Goal: Task Accomplishment & Management: Manage account settings

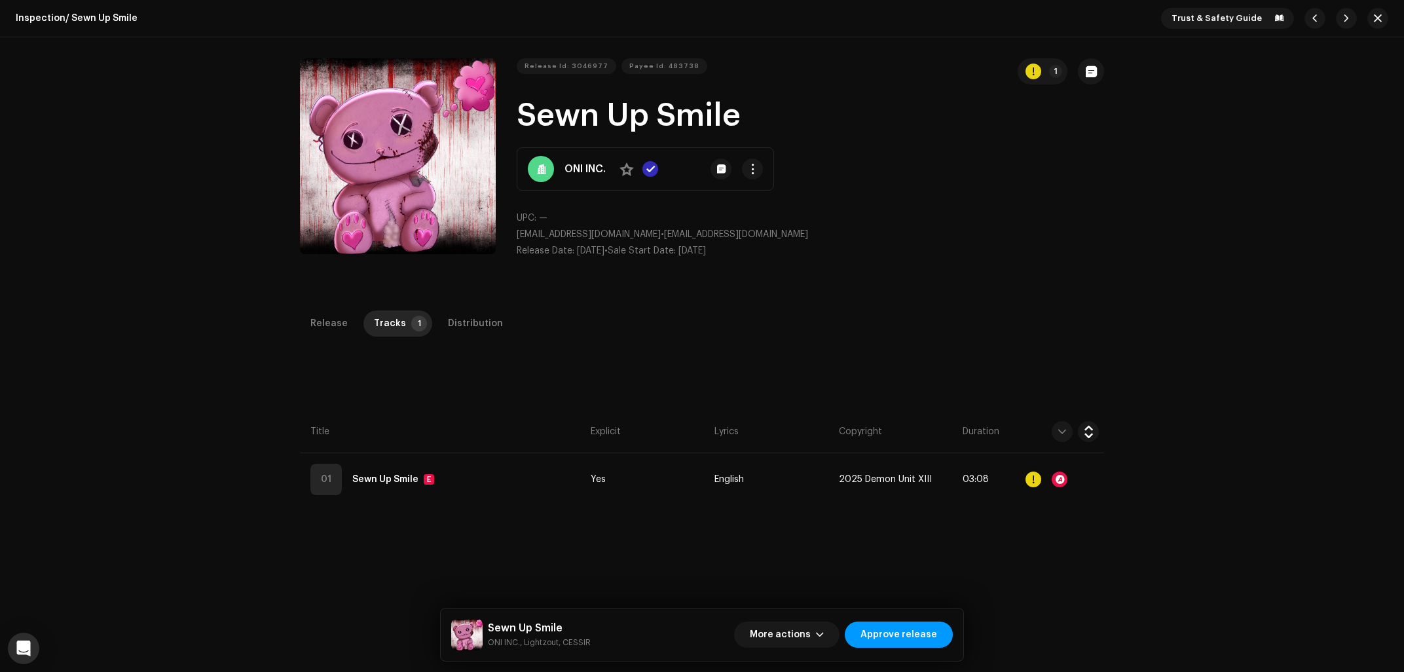
click at [244, 231] on div "Release Id: 3046977 Payee Id: 483738 1 Sewn Up Smile ONI INC. No UPC: — killyou…" at bounding box center [702, 163] width 1404 height 252
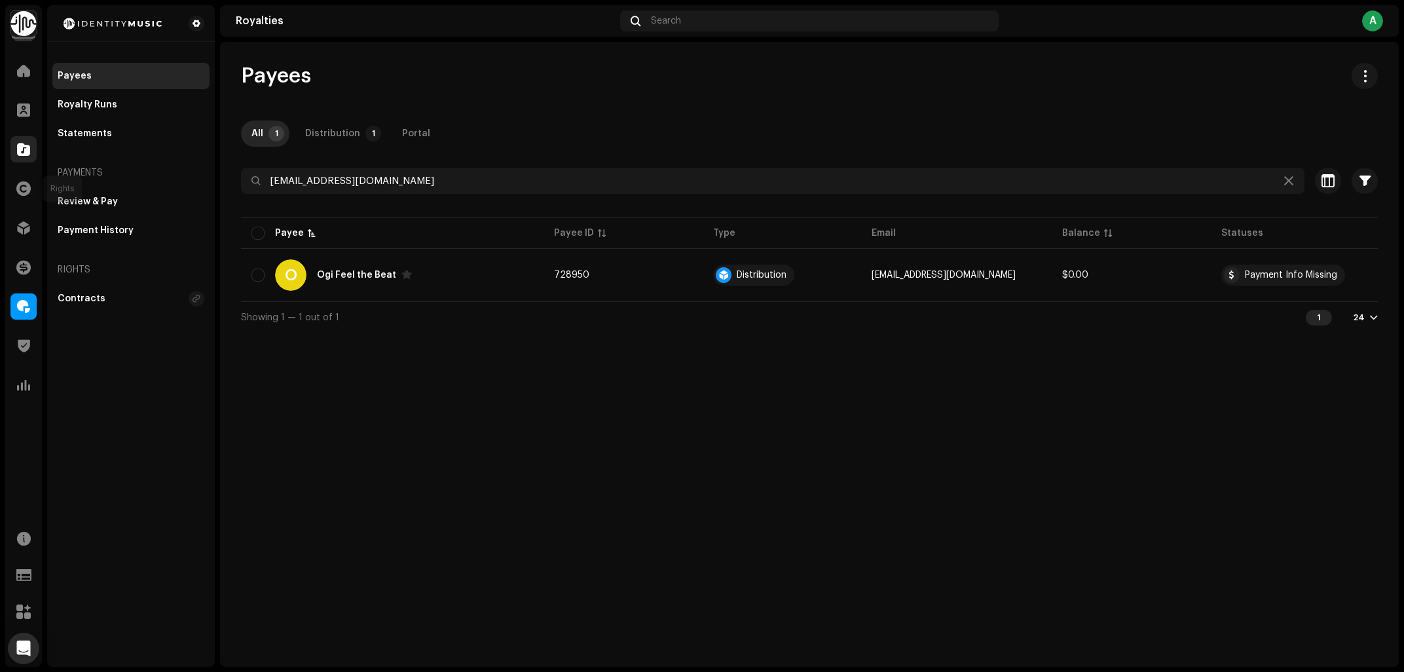
click at [18, 157] on div at bounding box center [23, 149] width 26 height 26
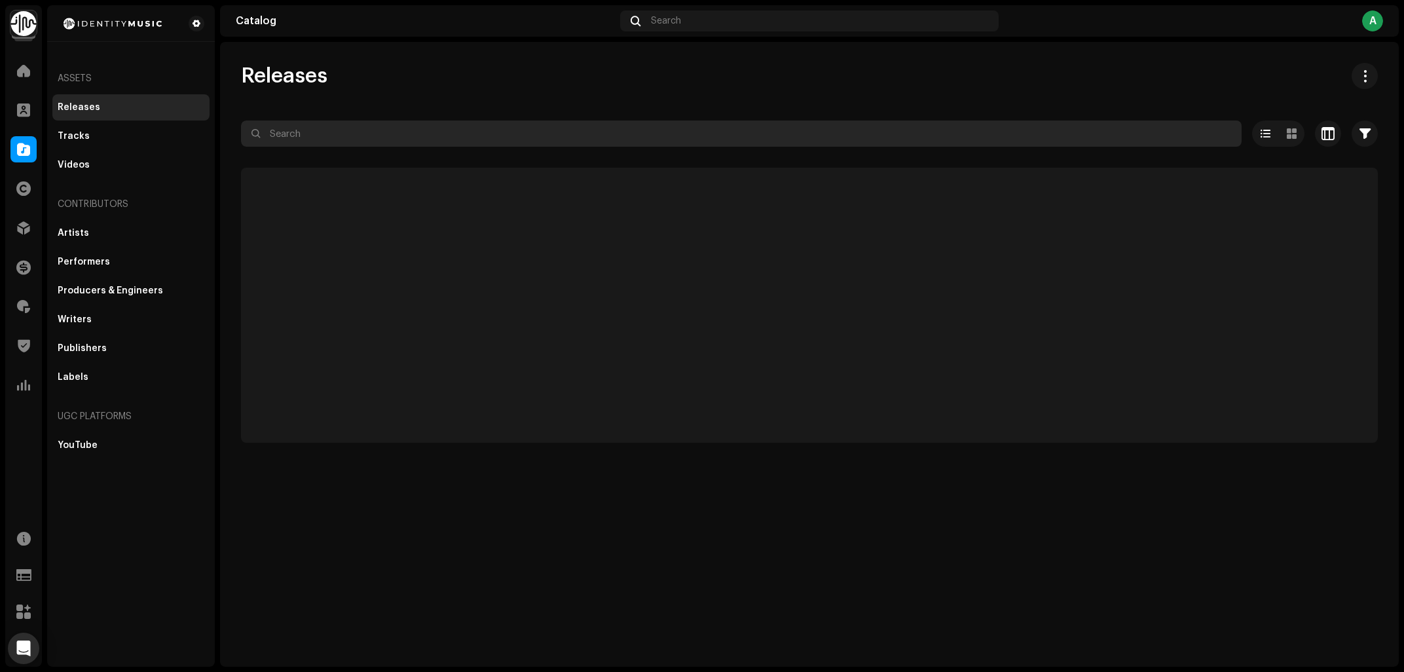
click at [365, 134] on input "text" at bounding box center [741, 133] width 1001 height 26
paste input "UKZGC2508582"
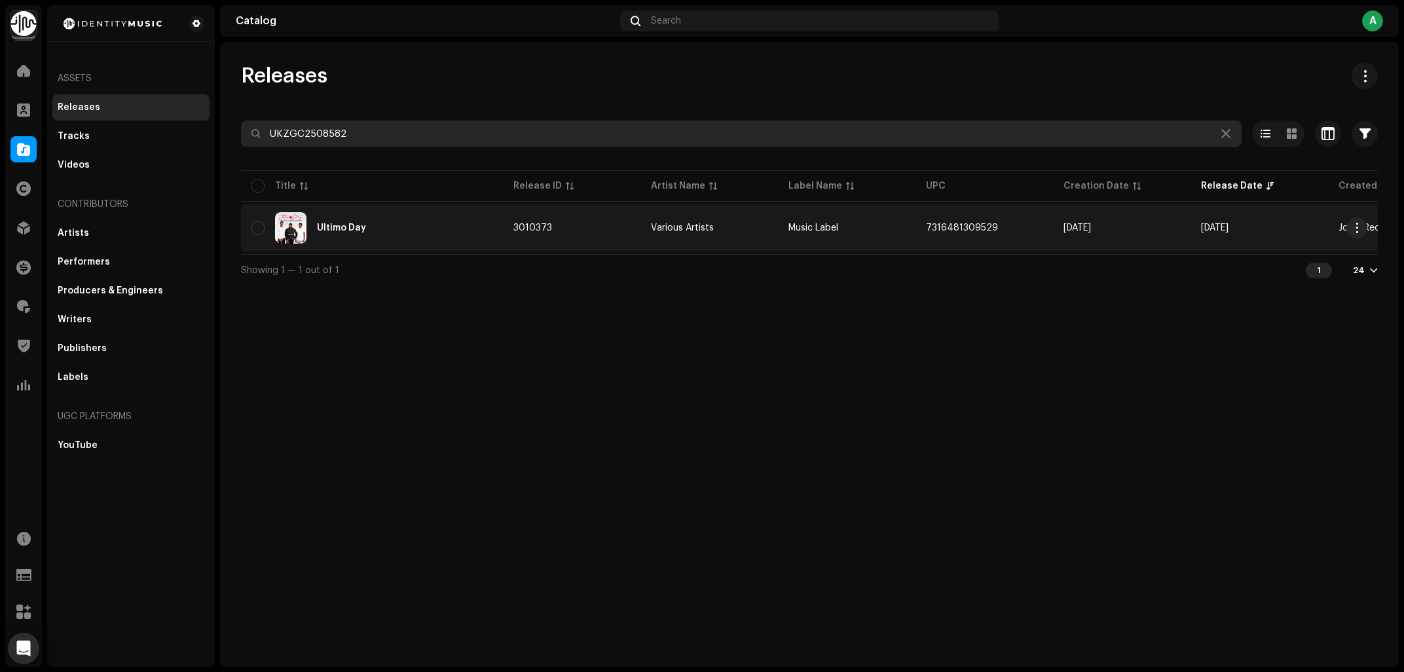
type input "UKZGC2508582"
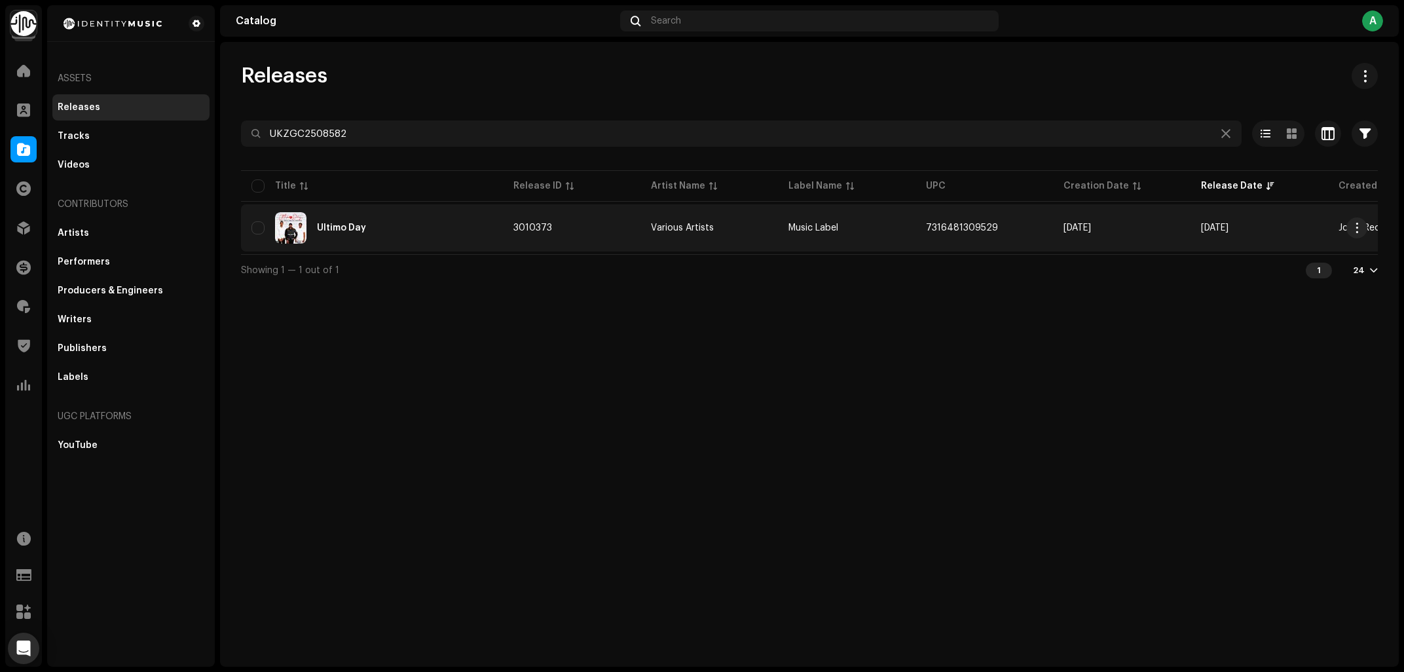
click at [412, 224] on div "Ultimo Day" at bounding box center [371, 227] width 241 height 31
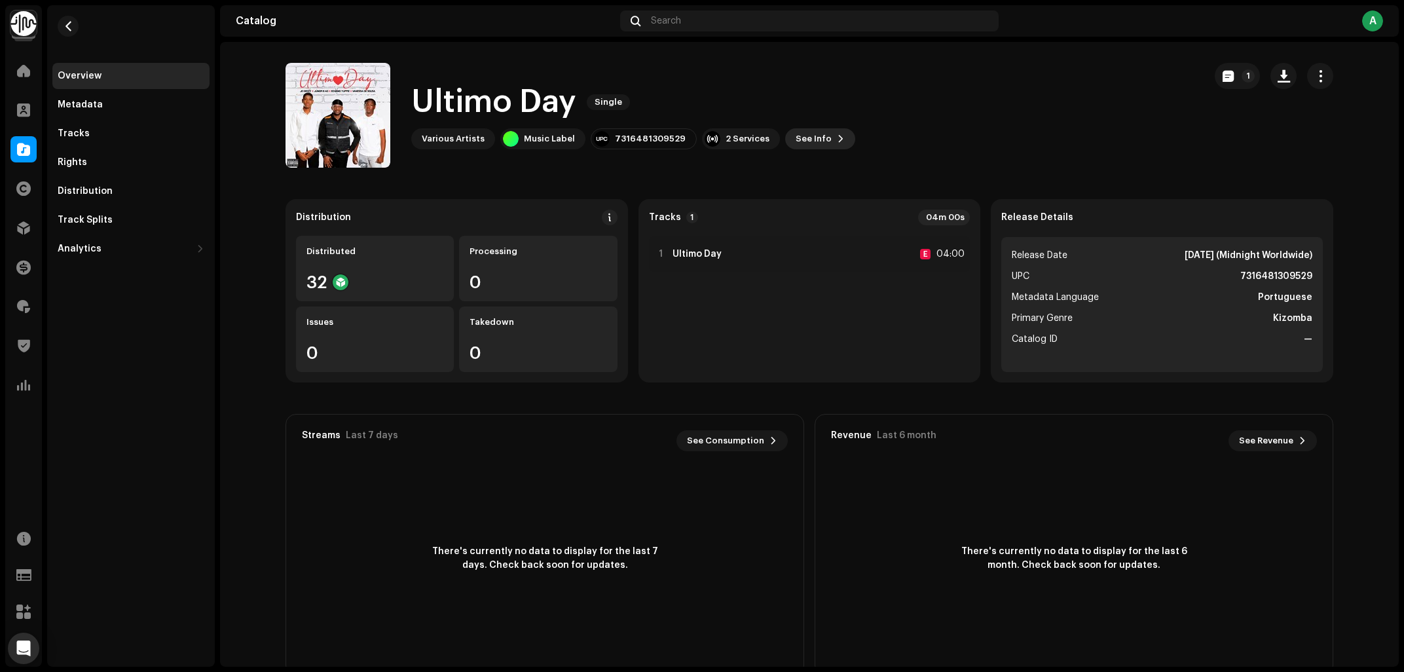
click at [808, 146] on span "See Info" at bounding box center [814, 139] width 36 height 26
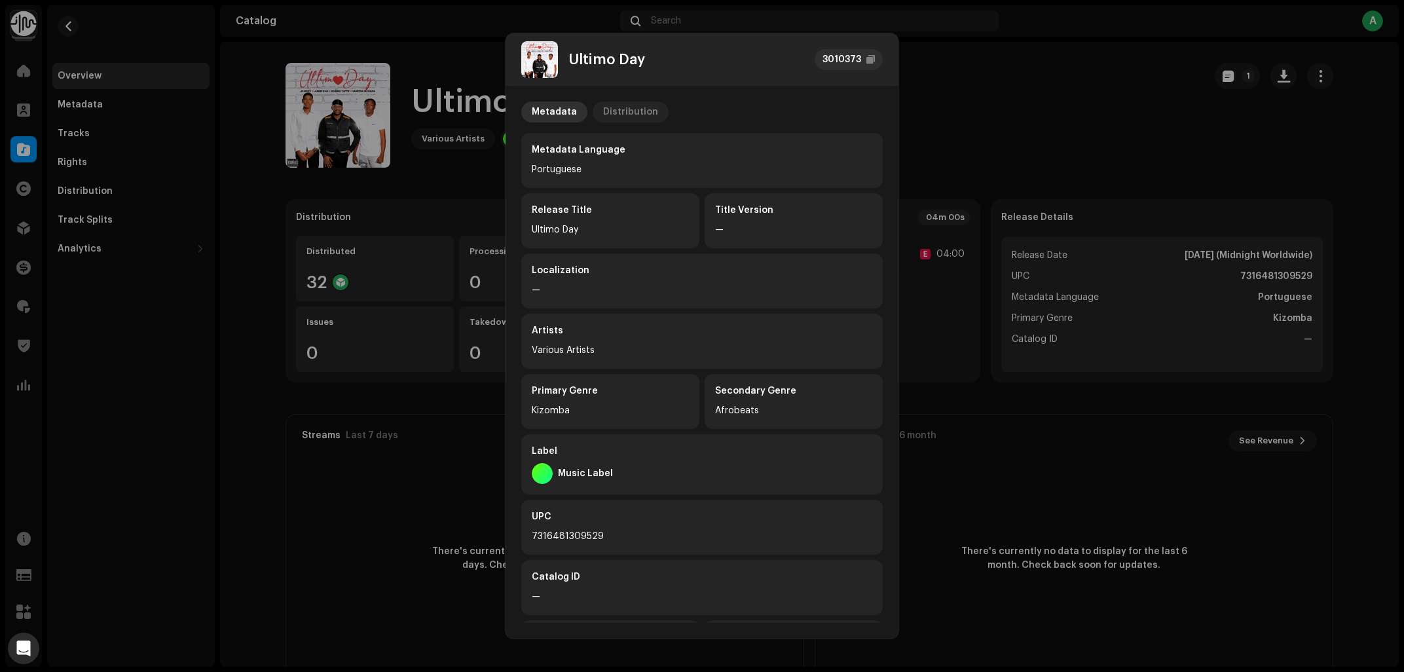
click at [629, 109] on div "Distribution" at bounding box center [630, 112] width 55 height 21
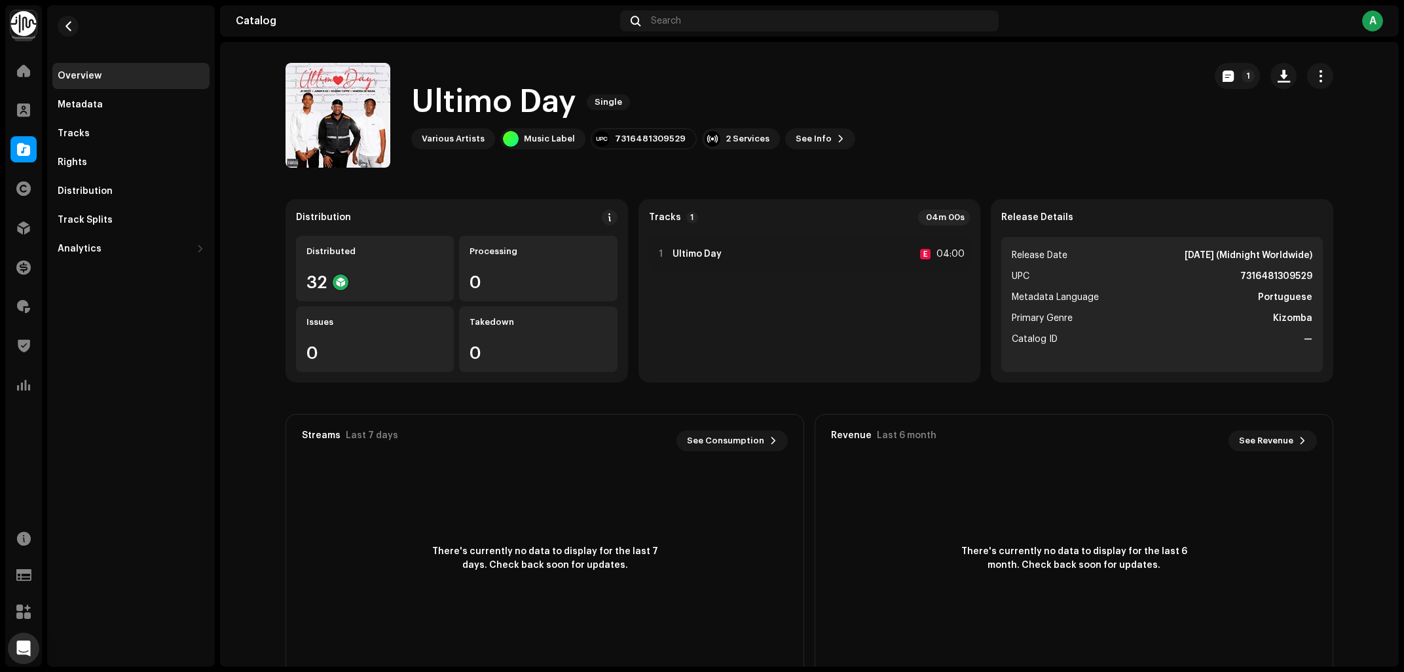
click at [994, 124] on div "Ultimo Day 3010373 Metadata Distribution Release Date Oct 16, 2025 (Midnight Wo…" at bounding box center [702, 336] width 1404 height 672
click at [1242, 74] on button "1" at bounding box center [1237, 76] width 45 height 26
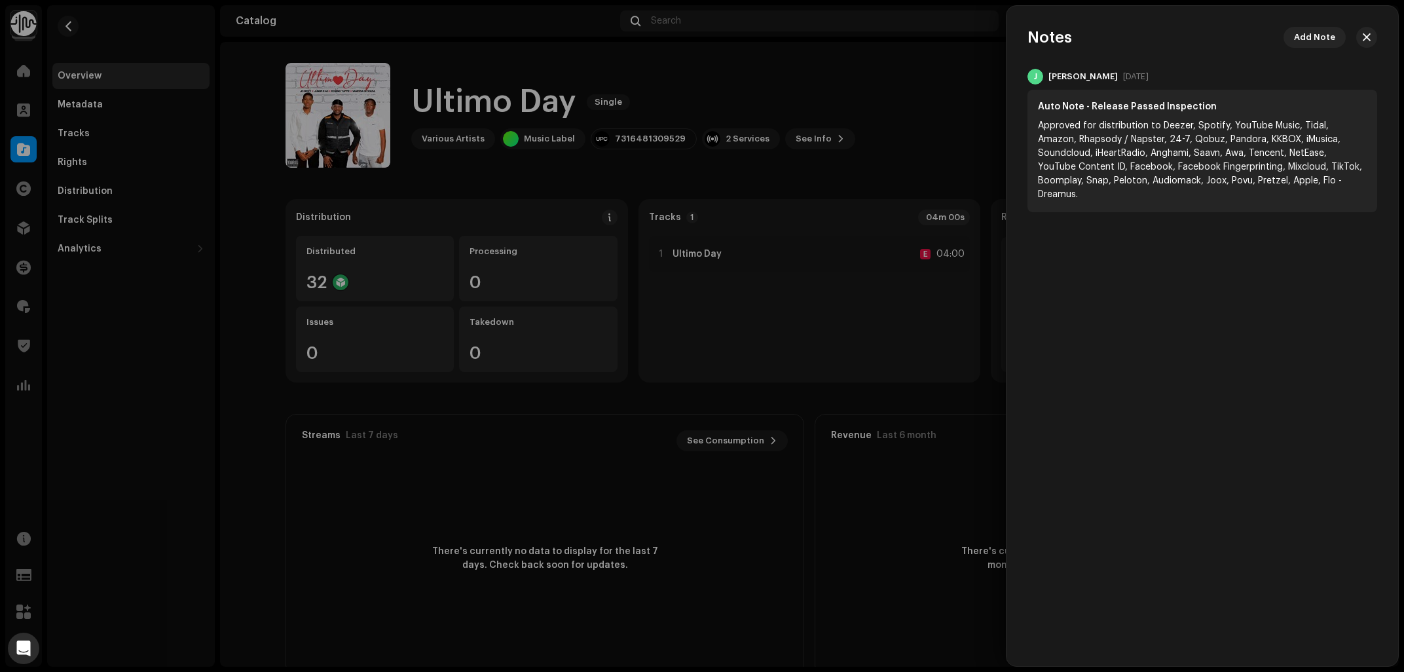
click at [983, 134] on div at bounding box center [702, 336] width 1404 height 672
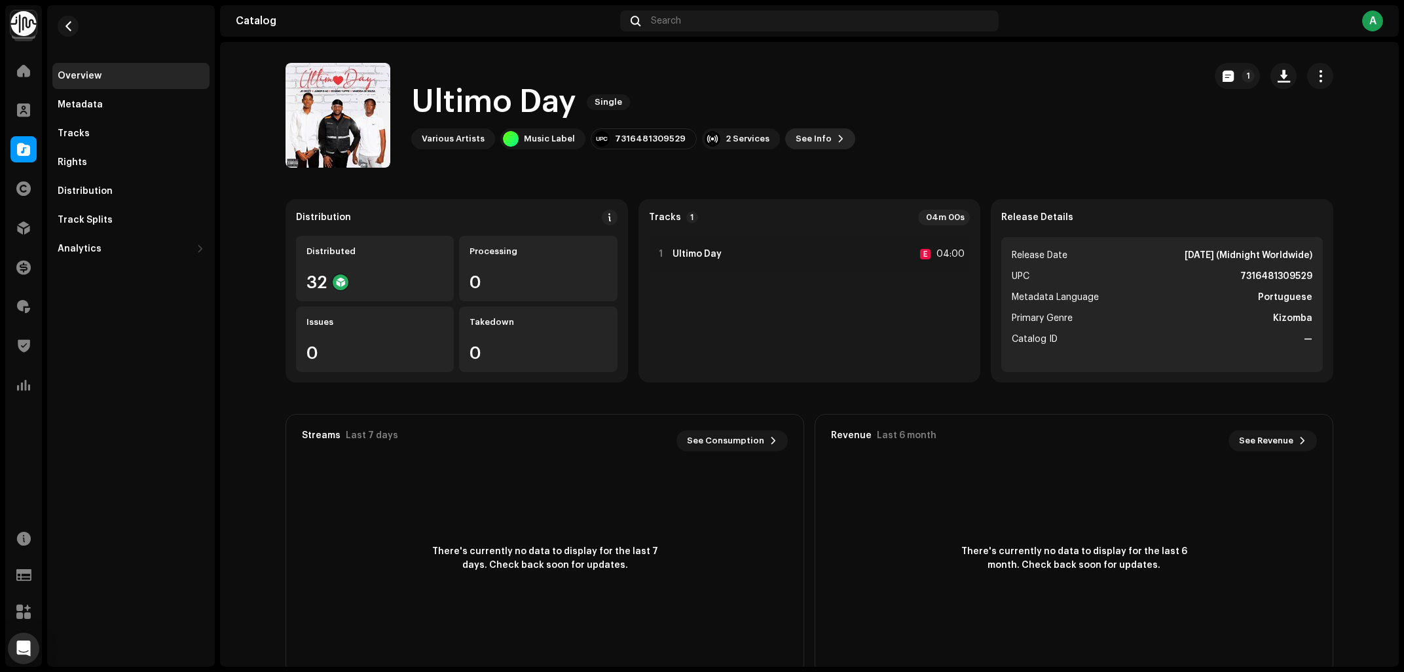
click at [806, 137] on span "See Info" at bounding box center [814, 139] width 36 height 26
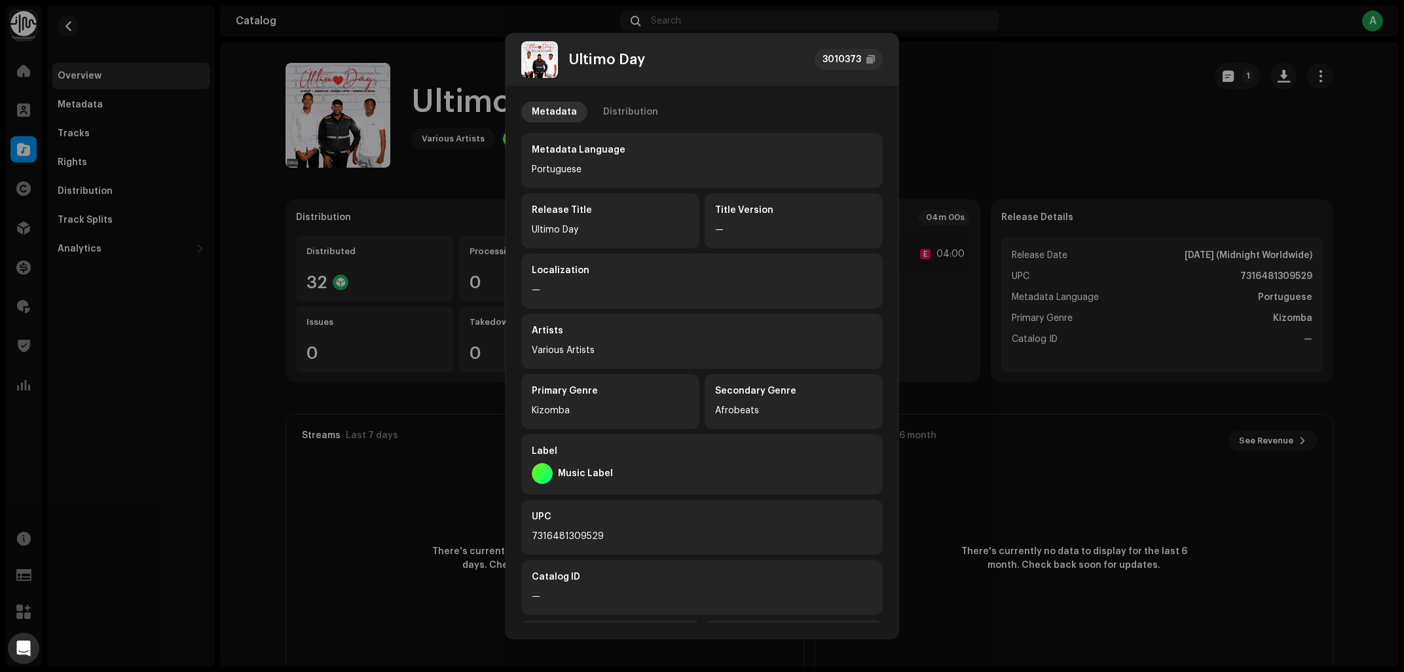
click at [633, 95] on div "Metadata Distribution Metadata Language Portuguese Release Title Ultimo Day Tit…" at bounding box center [702, 354] width 393 height 536
click at [624, 108] on div "Distribution" at bounding box center [630, 112] width 55 height 21
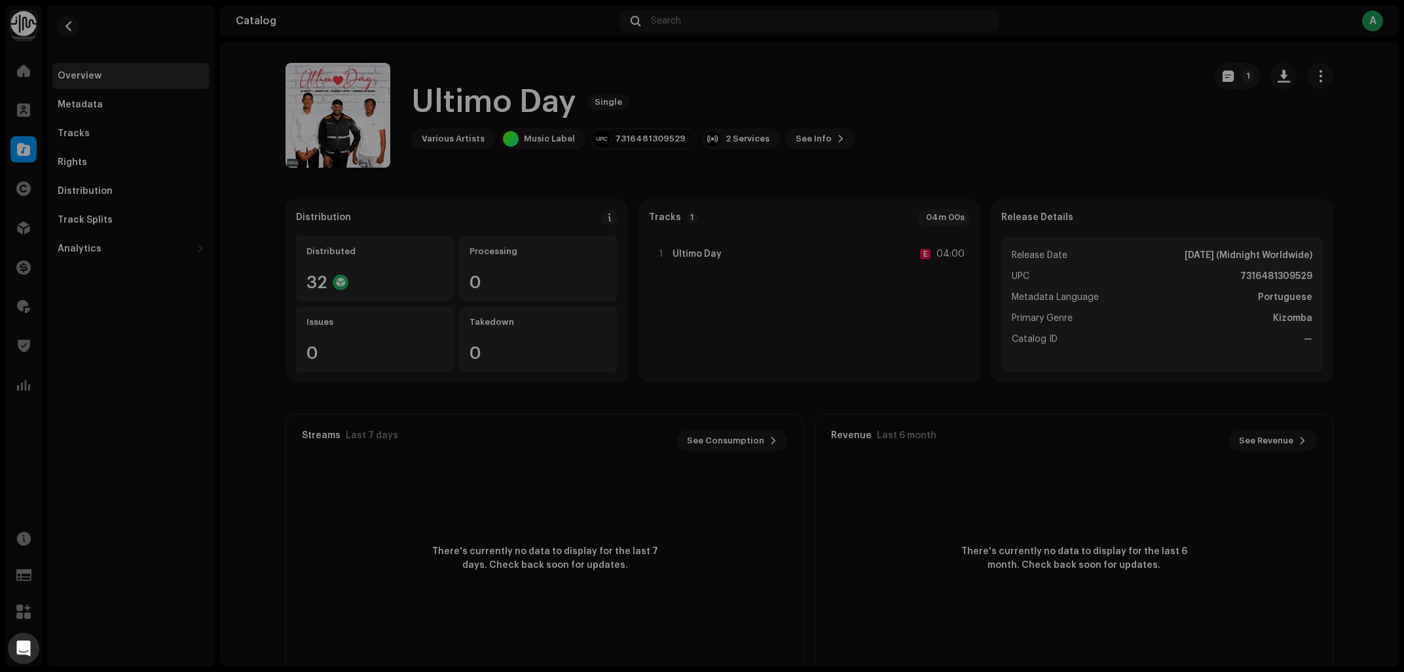
click at [1023, 145] on div "Ultimo Day 3010373 Metadata Distribution Release Date Oct 16, 2025 (Midnight Wo…" at bounding box center [702, 336] width 1404 height 672
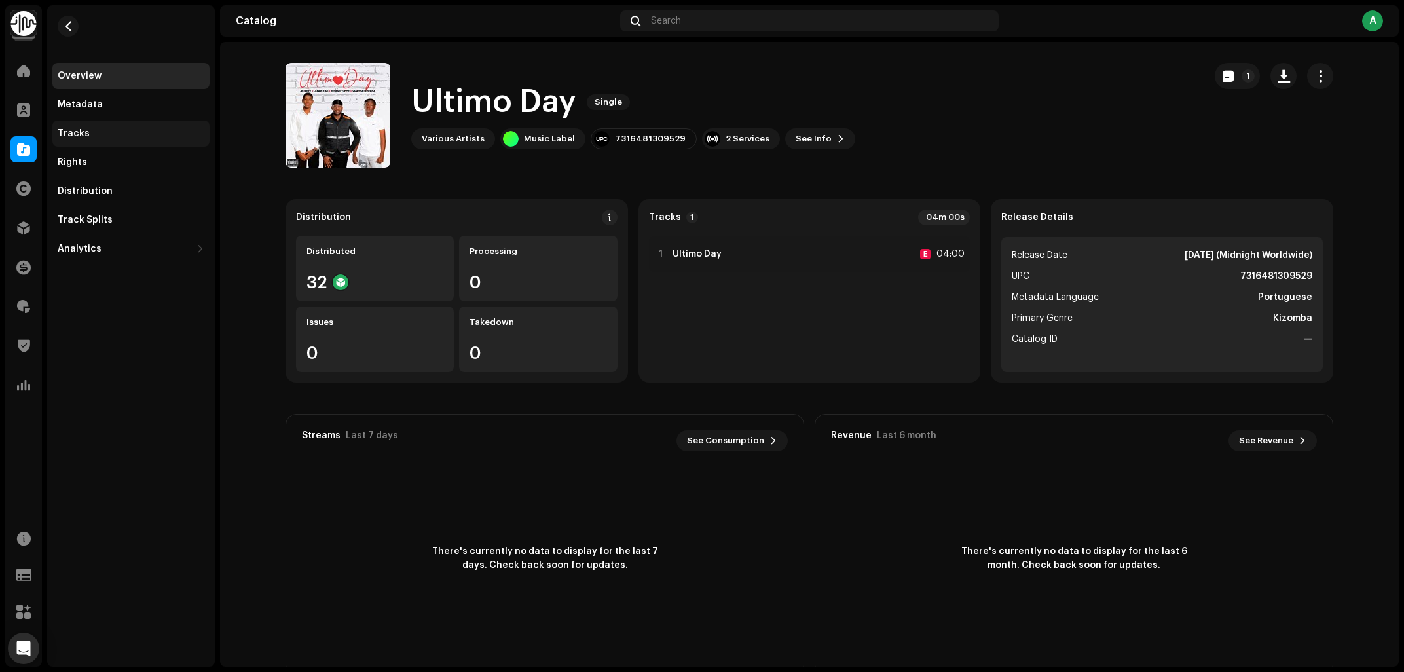
click at [100, 160] on div "Rights" at bounding box center [131, 162] width 147 height 10
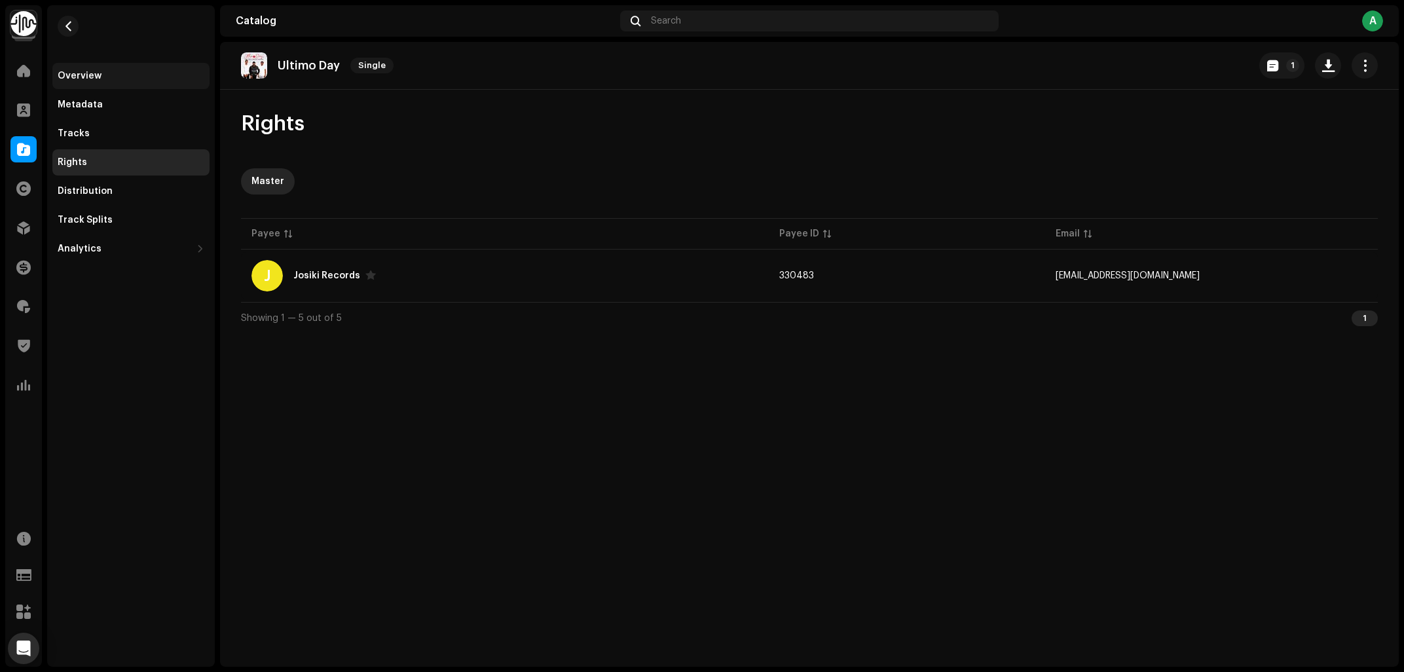
click at [96, 75] on div "Overview" at bounding box center [80, 76] width 44 height 10
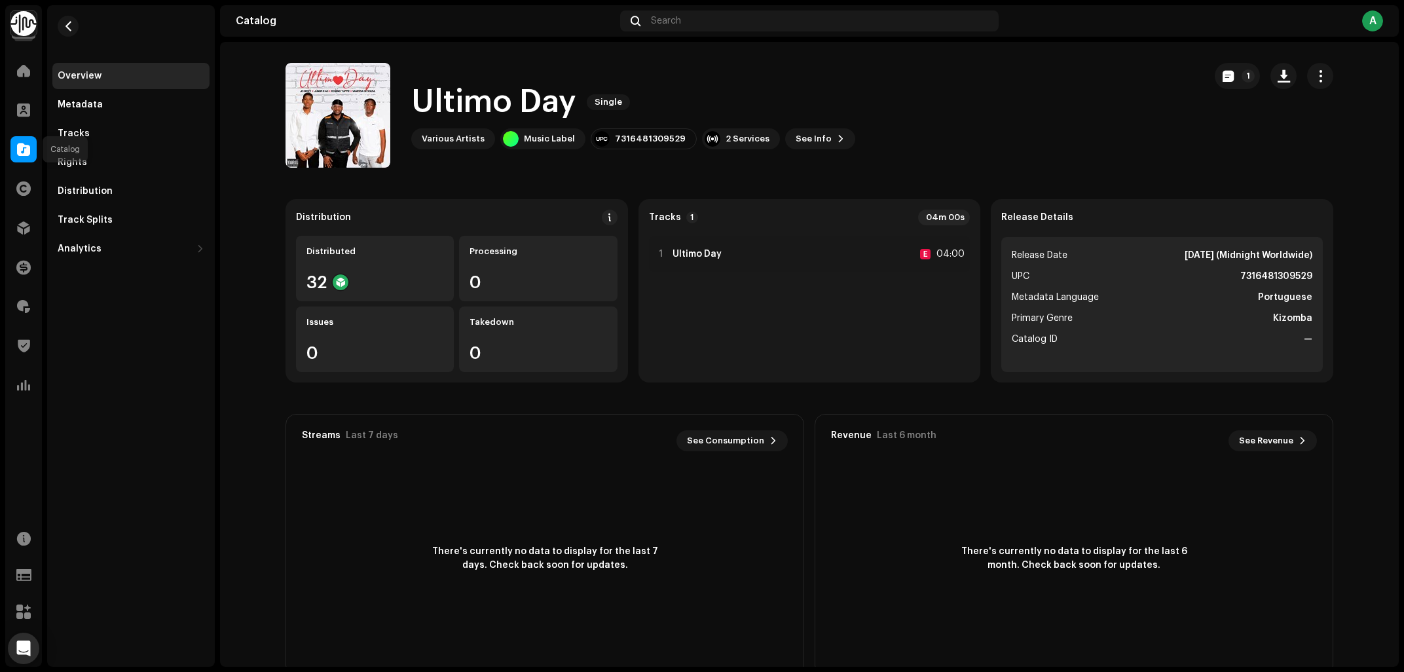
click at [22, 148] on span at bounding box center [23, 149] width 13 height 10
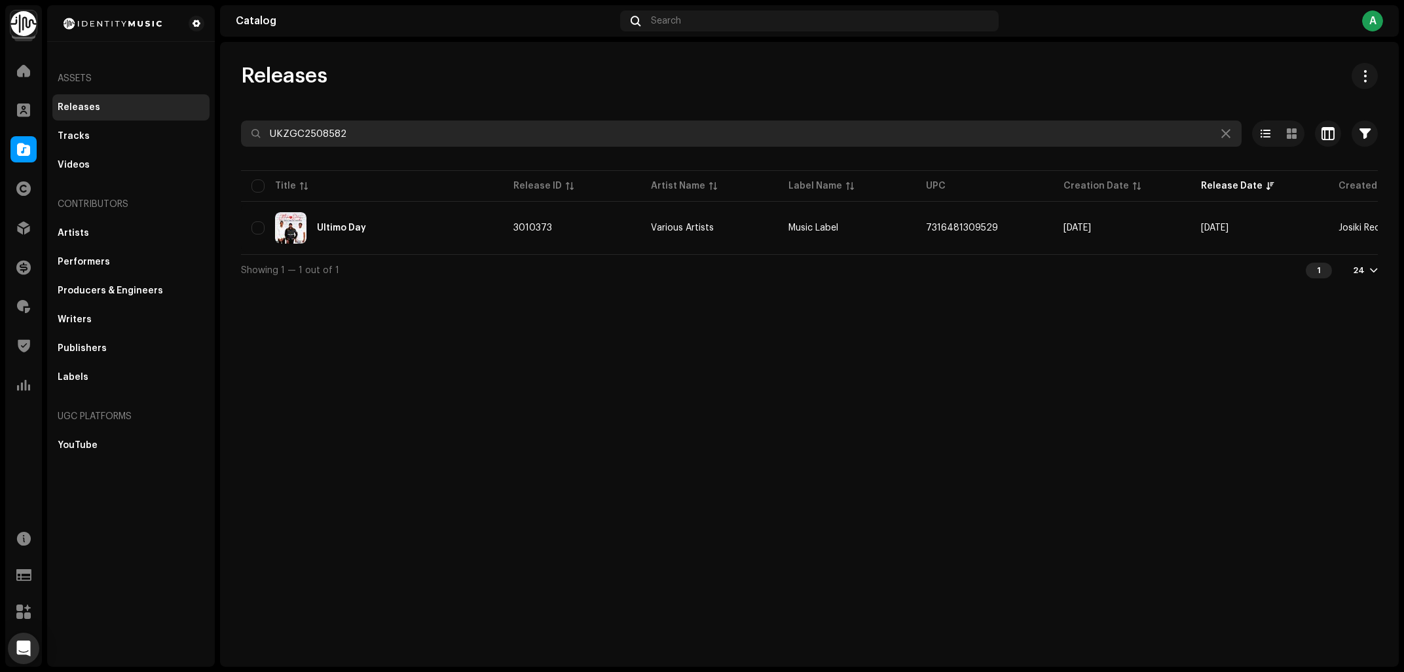
drag, startPoint x: 414, startPoint y: 132, endPoint x: 1, endPoint y: 200, distance: 418.9
click at [241, 147] on input "UKZGC2508582" at bounding box center [741, 133] width 1001 height 26
paste input "7316481301820"
type input "7316481301820"
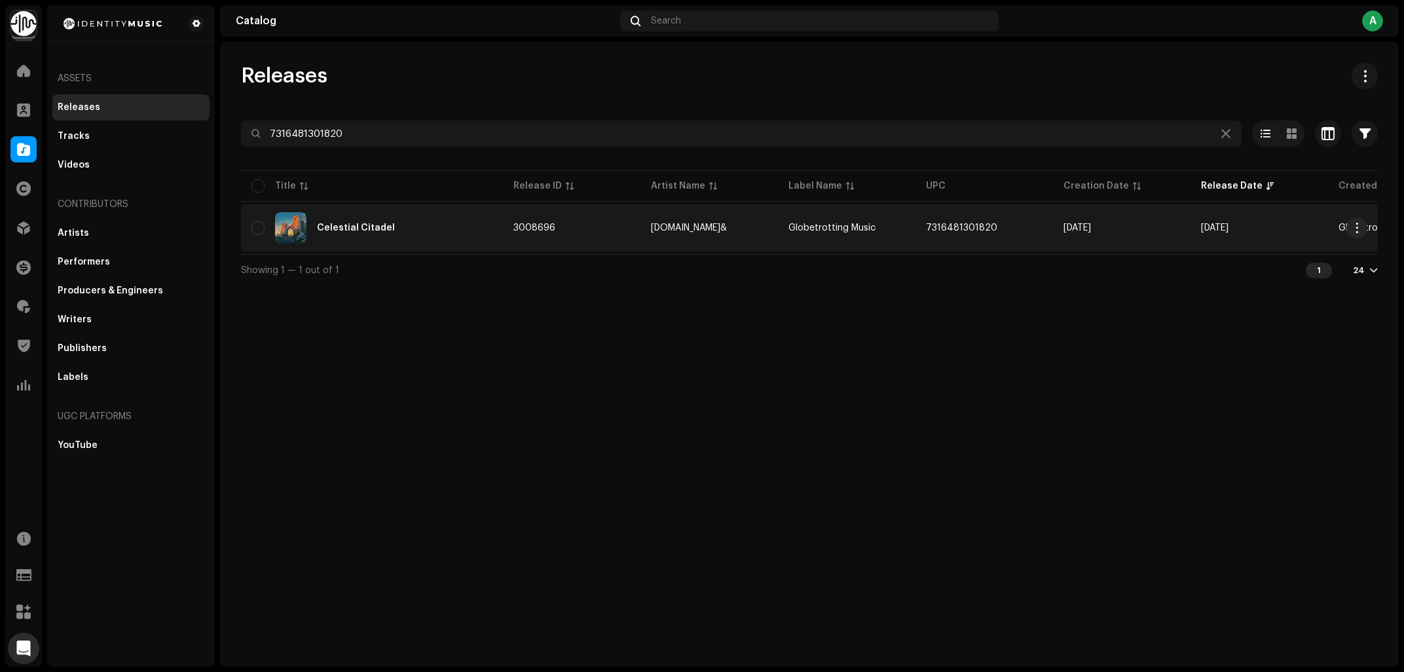
click at [385, 207] on td "Celestial Citadel" at bounding box center [372, 227] width 262 height 47
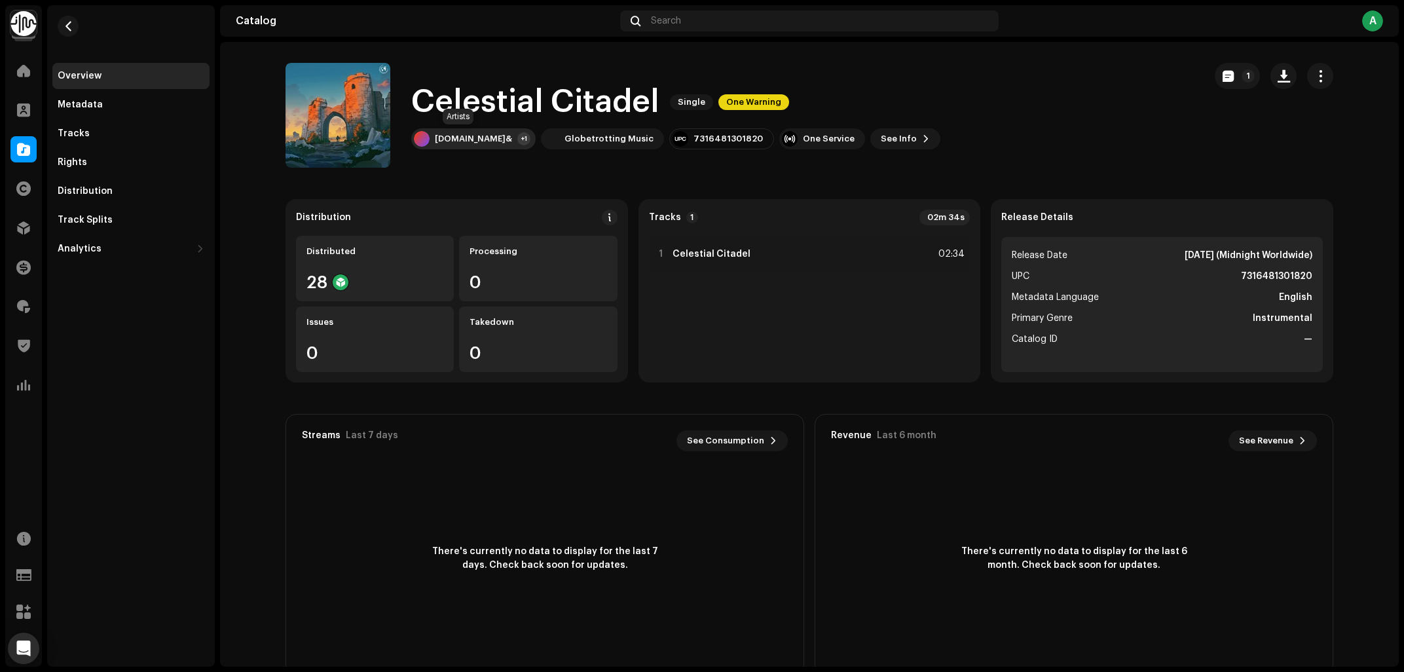
click at [454, 143] on div "Strong.AL&" at bounding box center [473, 139] width 77 height 10
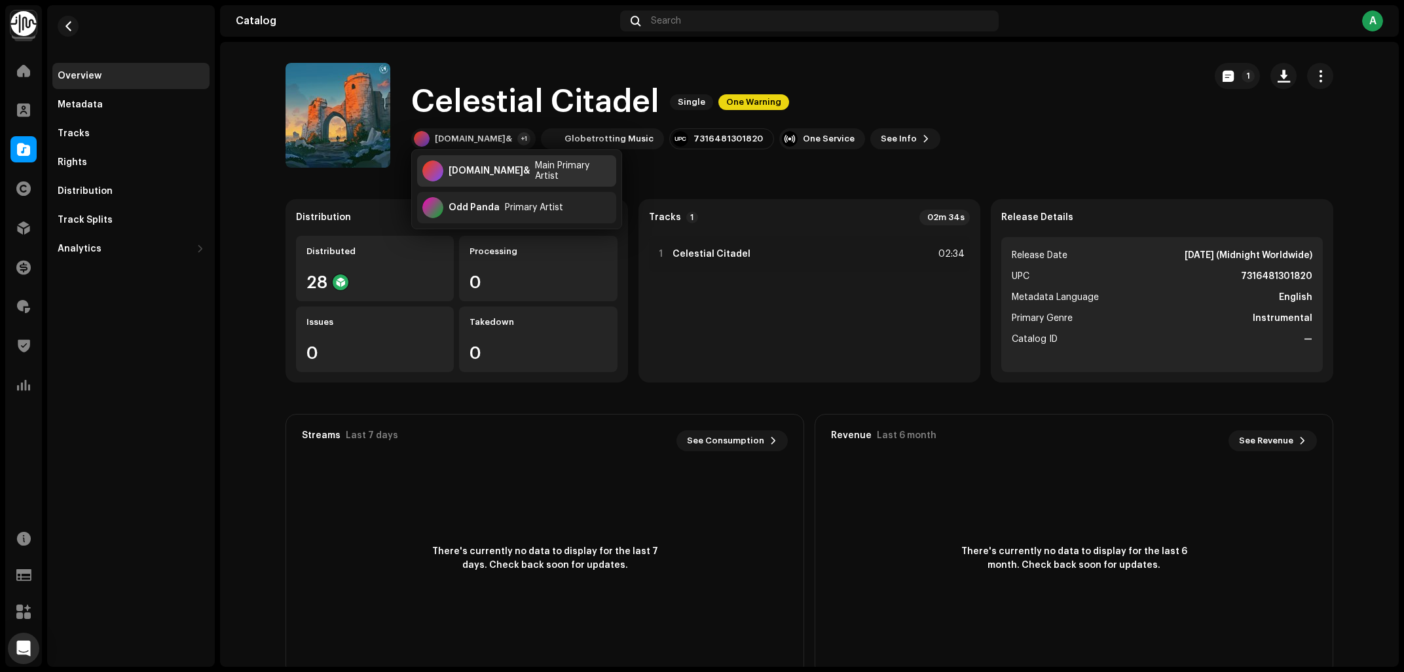
click at [487, 160] on div "Strong.AL& Main Primary Artist" at bounding box center [516, 170] width 199 height 31
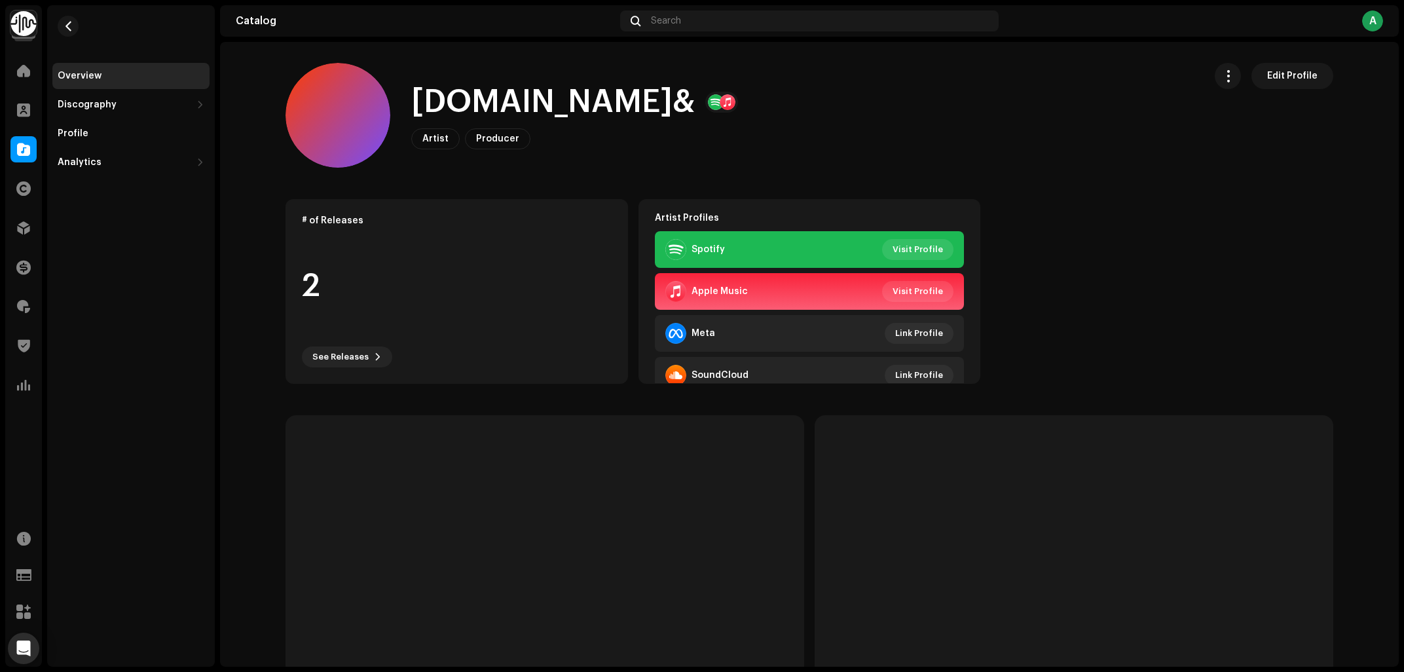
click at [482, 94] on h1 "Strong.AL&" at bounding box center [553, 102] width 284 height 42
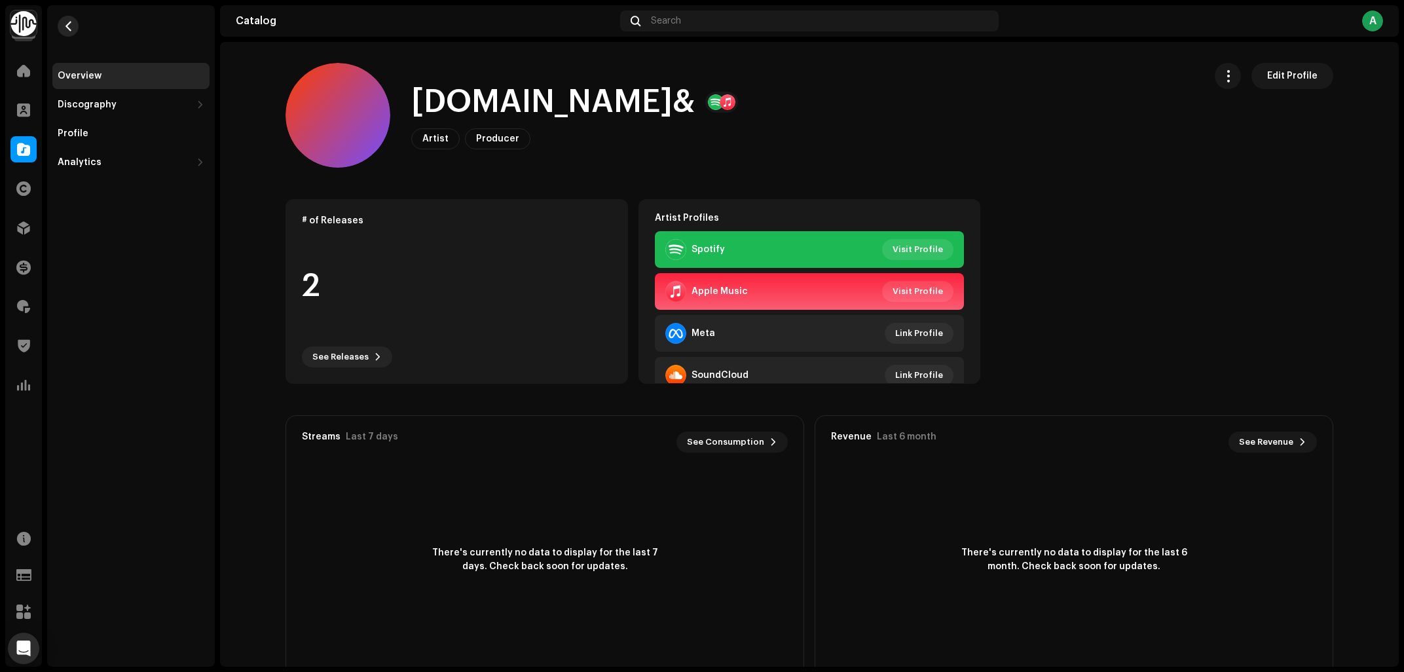
click at [74, 29] on button "button" at bounding box center [68, 26] width 21 height 21
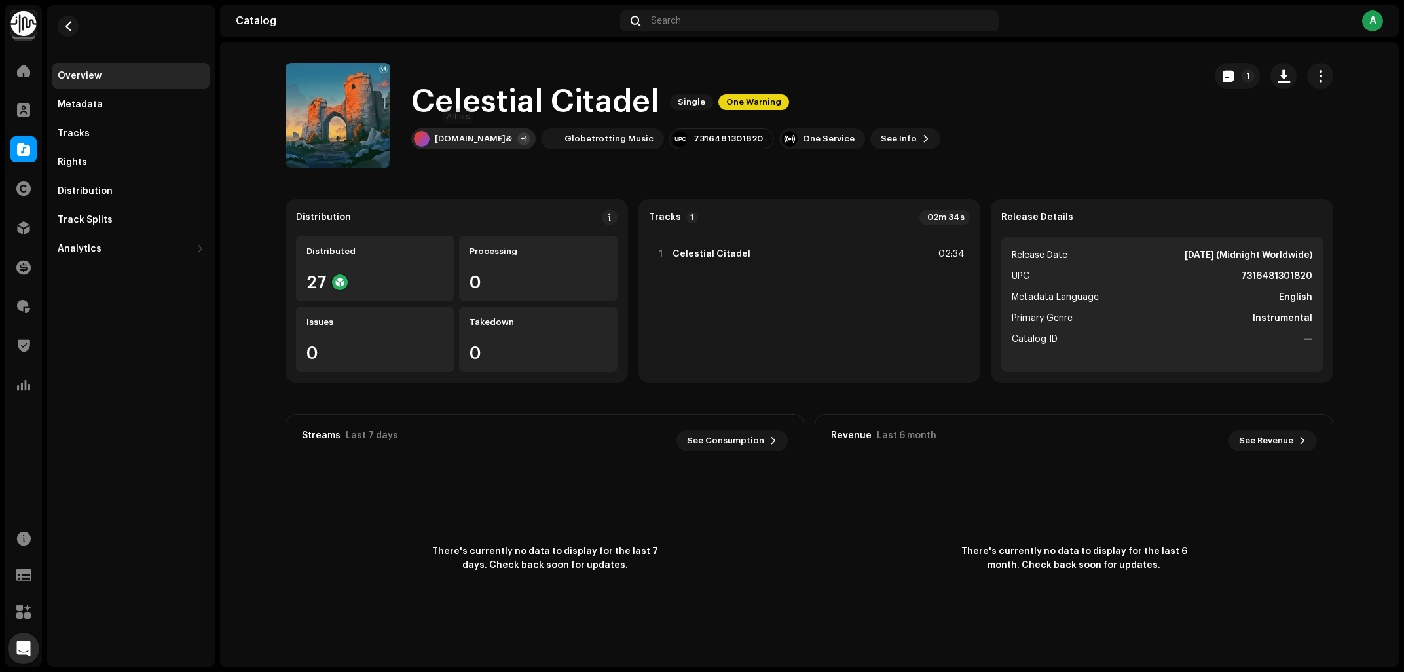
click at [456, 137] on div "Strong.AL&" at bounding box center [473, 139] width 77 height 10
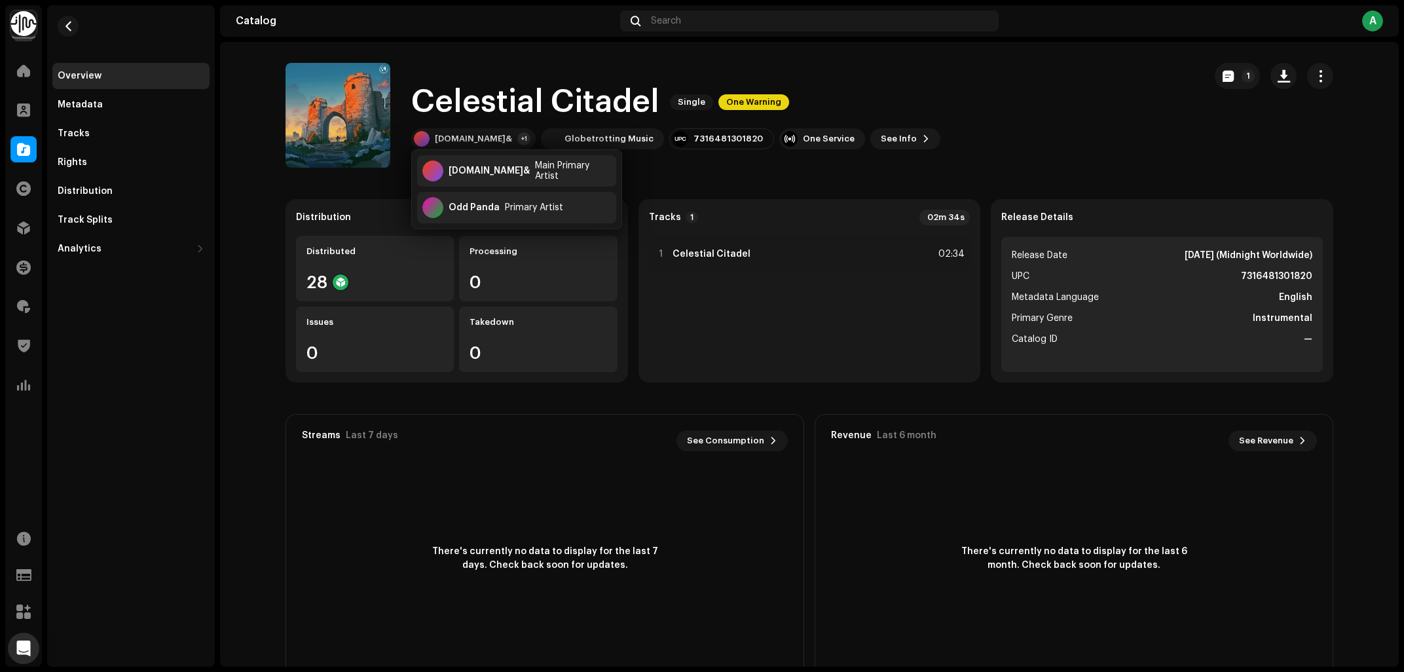
click at [484, 106] on h1 "Celestial Citadel" at bounding box center [535, 102] width 248 height 42
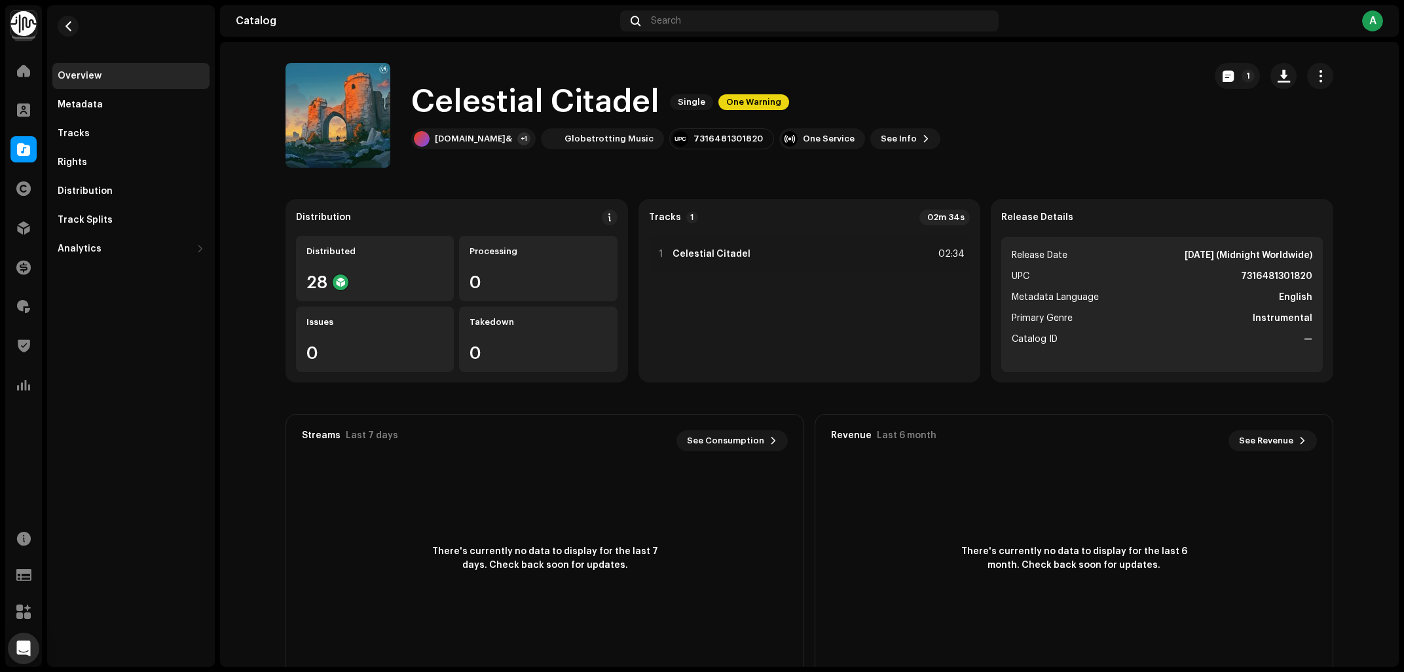
click at [484, 106] on h1 "Celestial Citadel" at bounding box center [535, 102] width 248 height 42
click at [695, 136] on div "7316481301820" at bounding box center [728, 139] width 69 height 10
copy div "7316481301820"
click at [81, 134] on div "Tracks" at bounding box center [74, 133] width 32 height 10
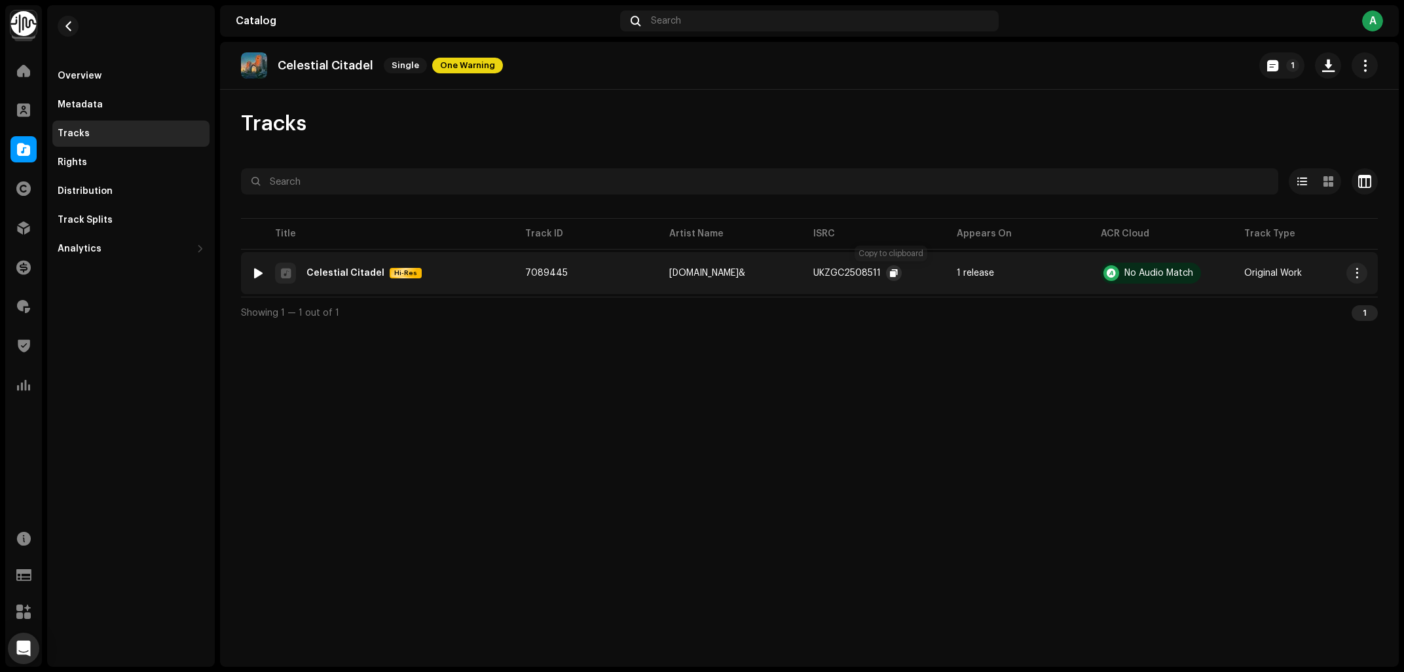
click at [890, 272] on span "button" at bounding box center [894, 273] width 8 height 10
click at [313, 81] on div "Celestial Citadel Single One Warning 1" at bounding box center [809, 66] width 1179 height 48
click at [317, 69] on p "Celestial Citadel" at bounding box center [326, 66] width 96 height 14
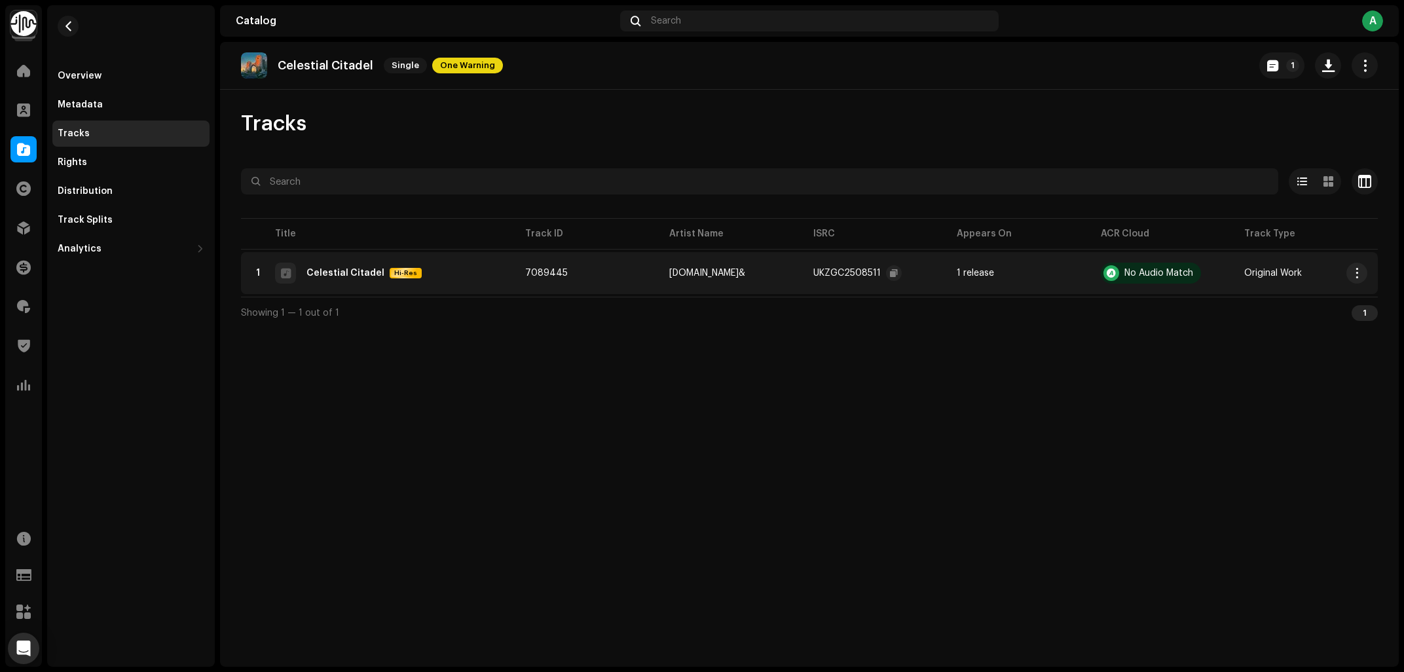
click at [317, 69] on p "Celestial Citadel" at bounding box center [326, 66] width 96 height 14
click at [1355, 277] on span "button" at bounding box center [1357, 273] width 10 height 10
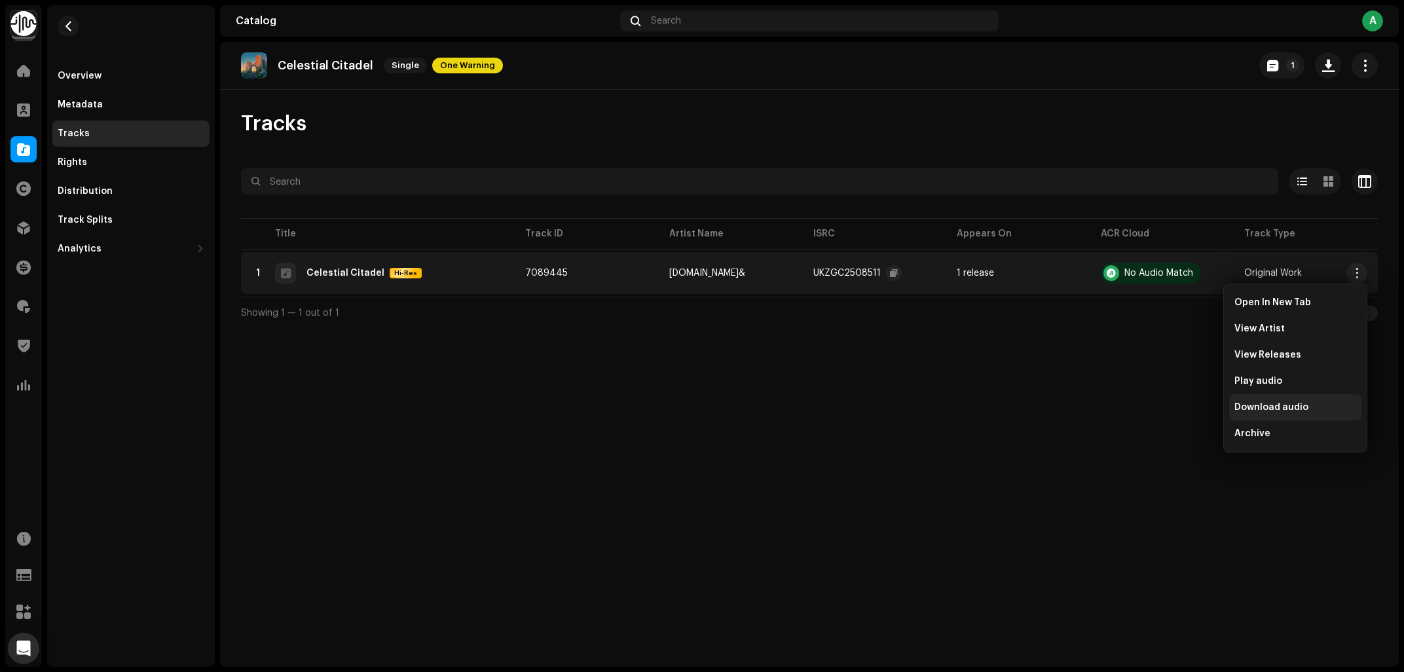
click at [1293, 407] on span "Download audio" at bounding box center [1271, 407] width 74 height 10
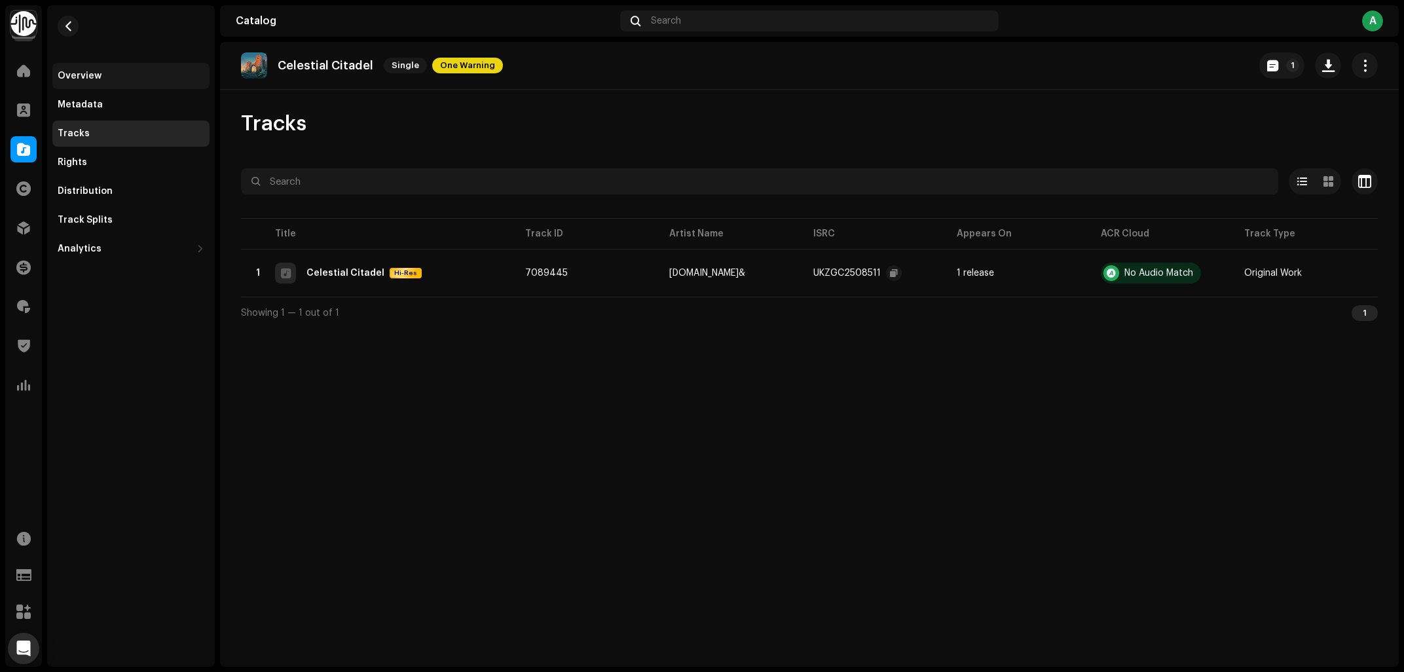
click at [106, 68] on div "Overview" at bounding box center [130, 76] width 157 height 26
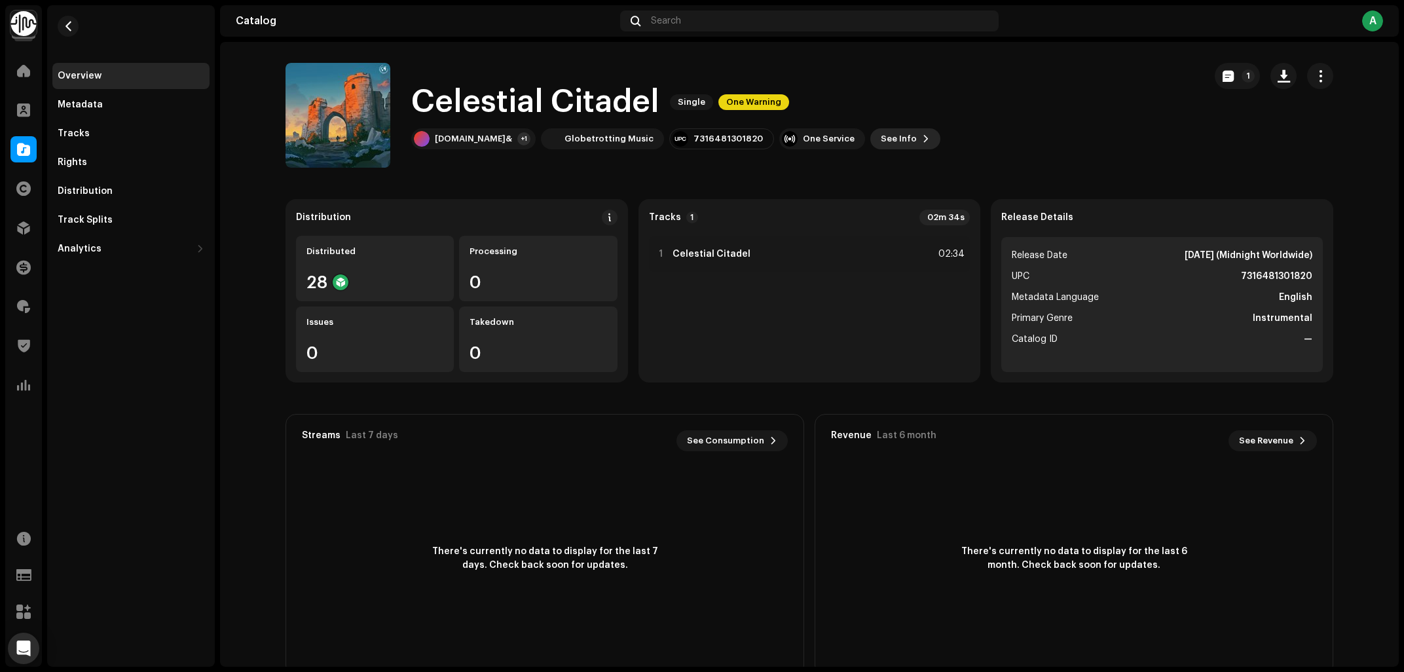
click at [881, 136] on span "See Info" at bounding box center [899, 139] width 36 height 26
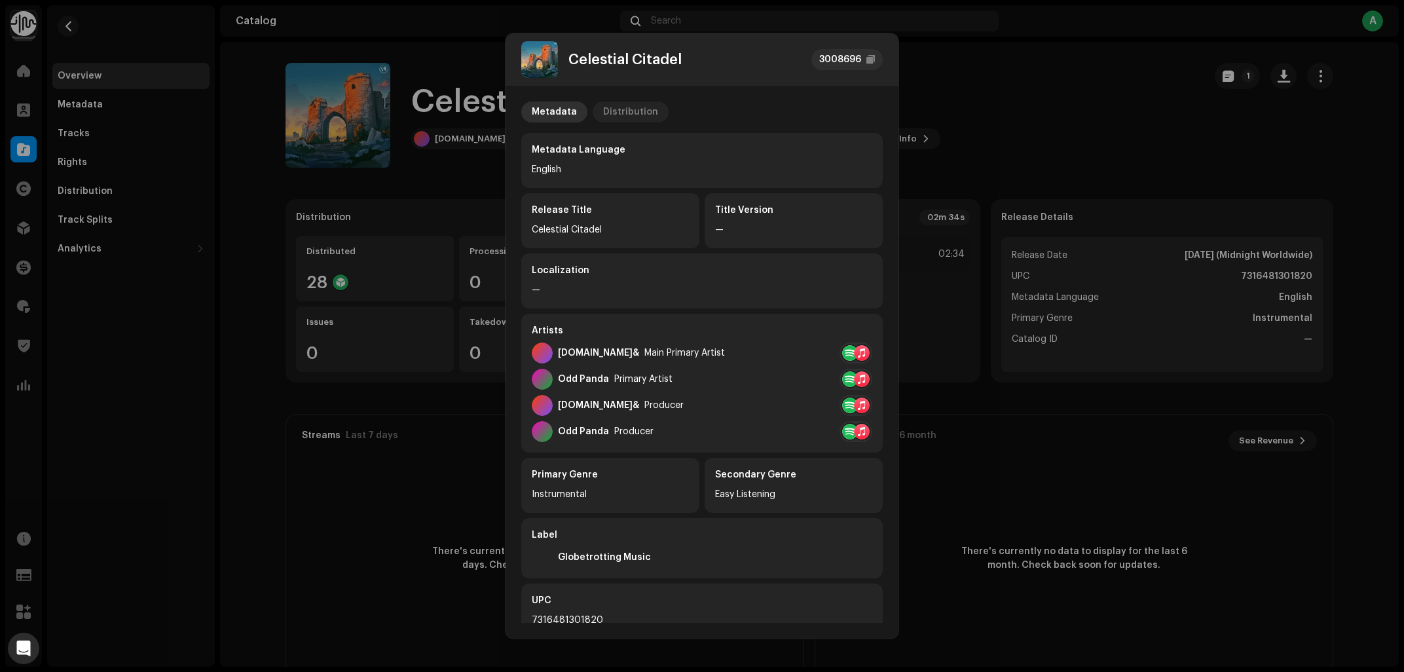
click at [633, 113] on div "Distribution" at bounding box center [630, 112] width 55 height 21
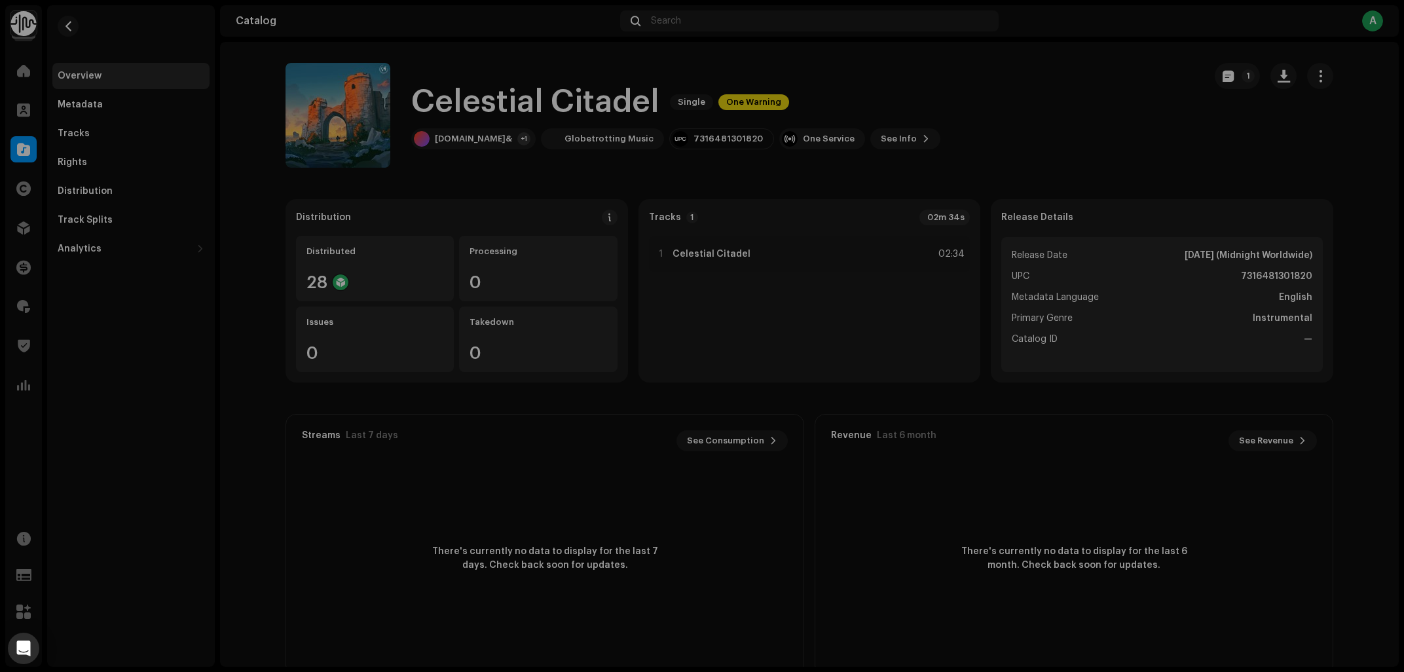
click at [225, 214] on div "Celestial Citadel 3008696 Metadata Distribution Release Date Oct 17, 2025 (Midn…" at bounding box center [702, 336] width 1404 height 672
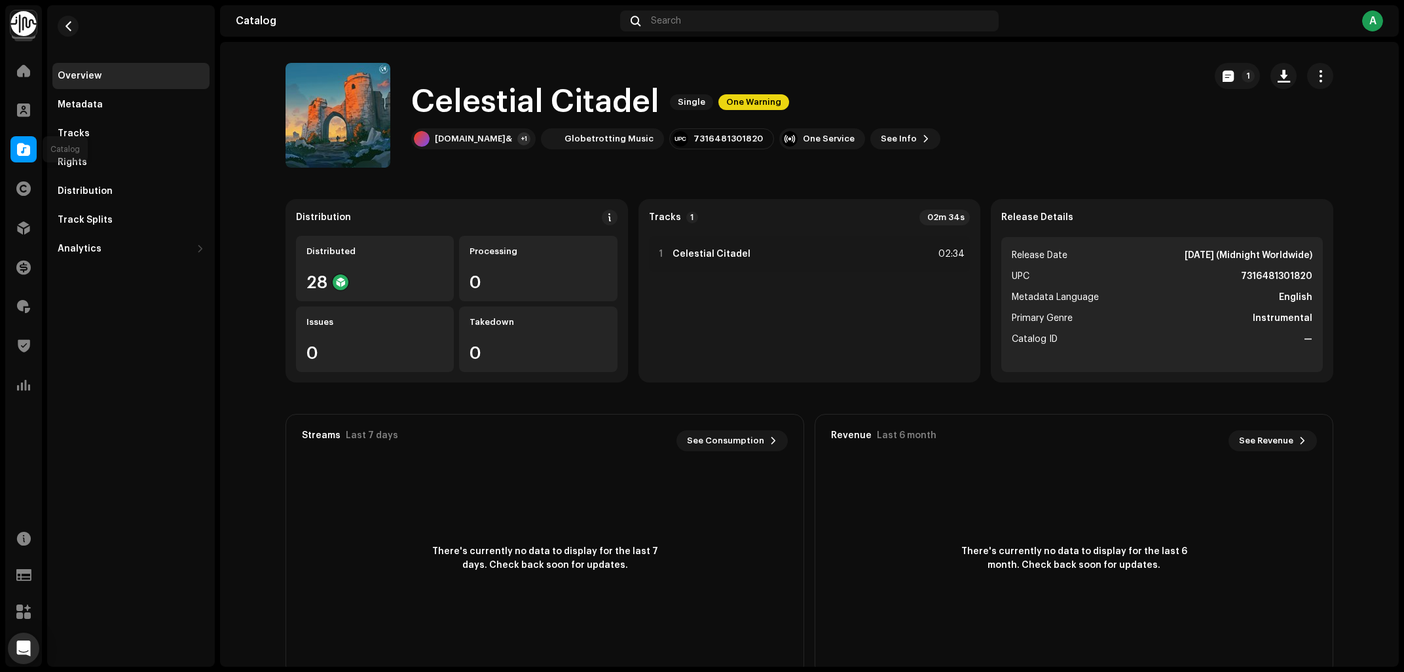
click at [14, 149] on div at bounding box center [23, 149] width 26 height 26
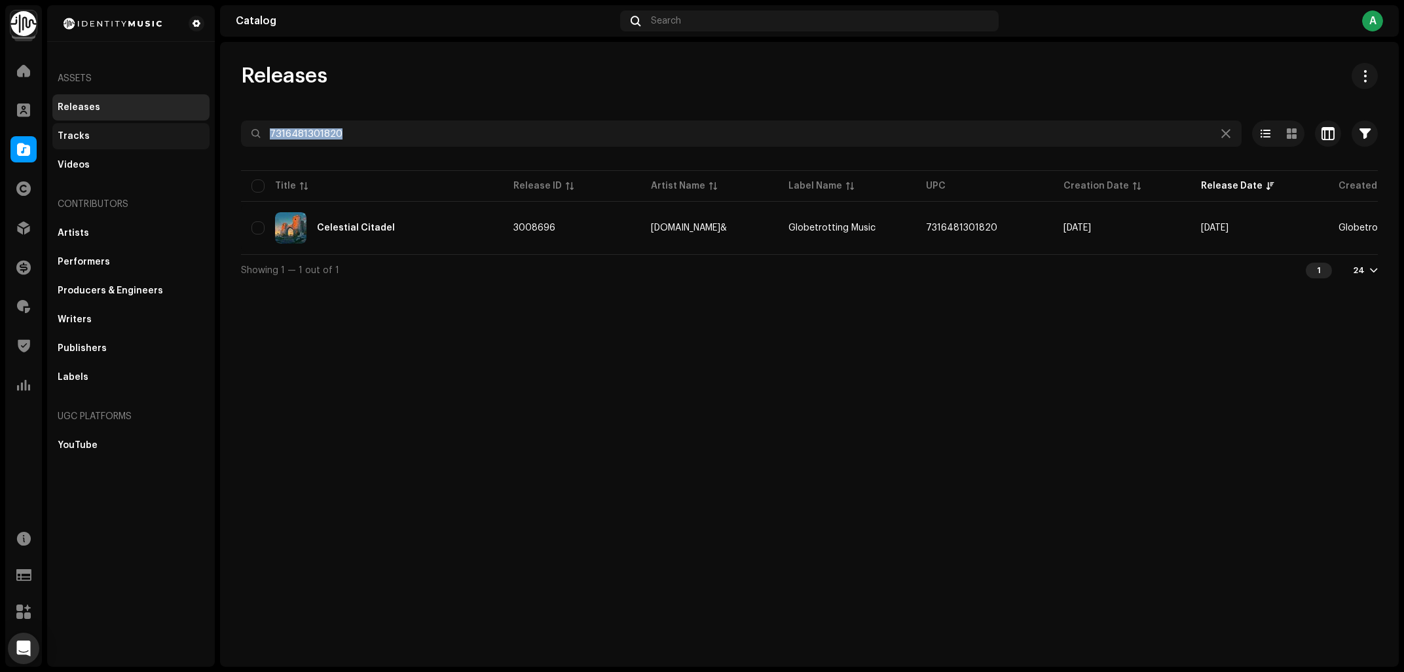
drag, startPoint x: 405, startPoint y: 149, endPoint x: 69, endPoint y: 132, distance: 336.4
click at [241, 147] on re-m-filter-chips at bounding box center [809, 157] width 1137 height 21
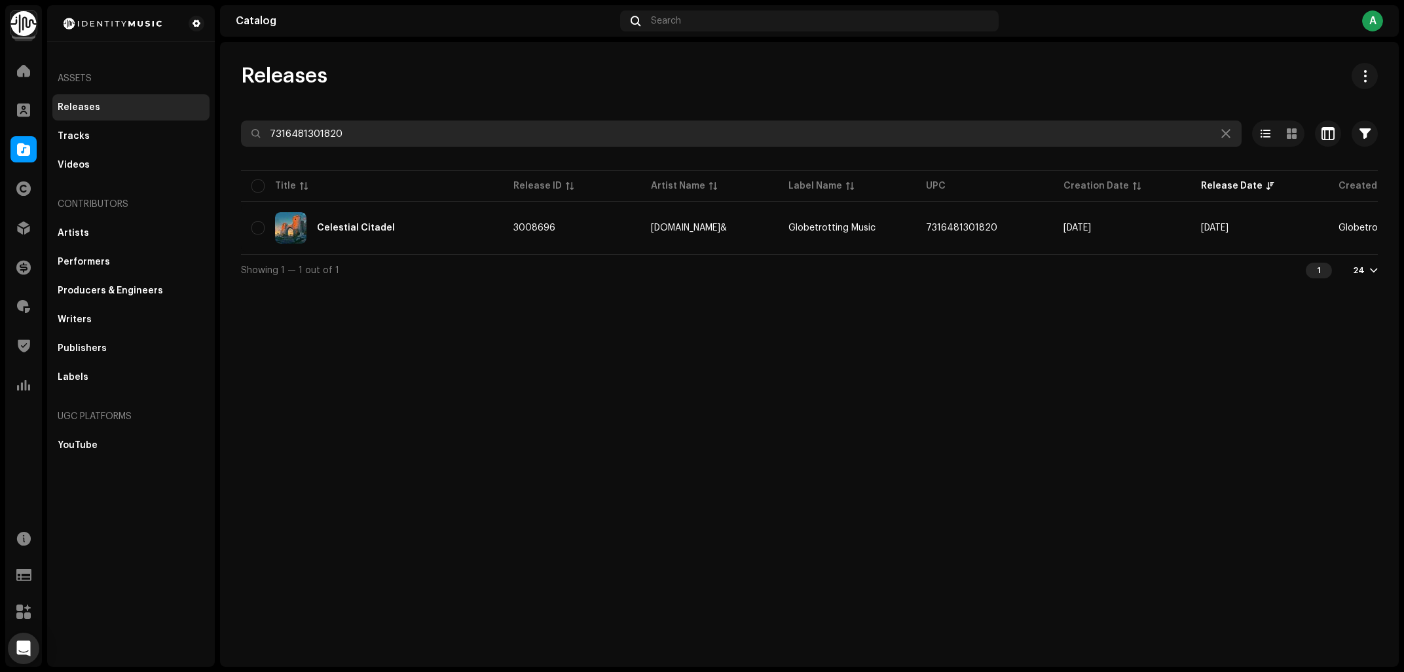
click at [414, 129] on input "7316481301820" at bounding box center [741, 133] width 1001 height 26
paste input "5248"
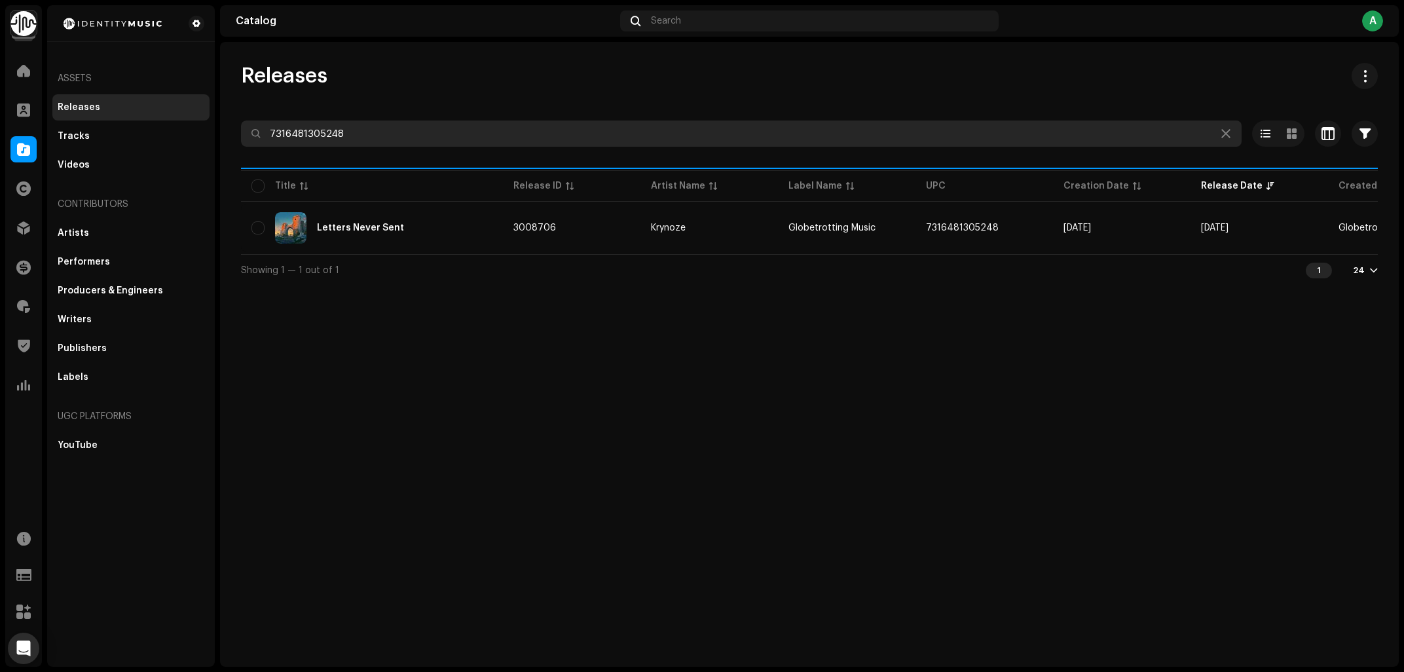
type input "7316481305248"
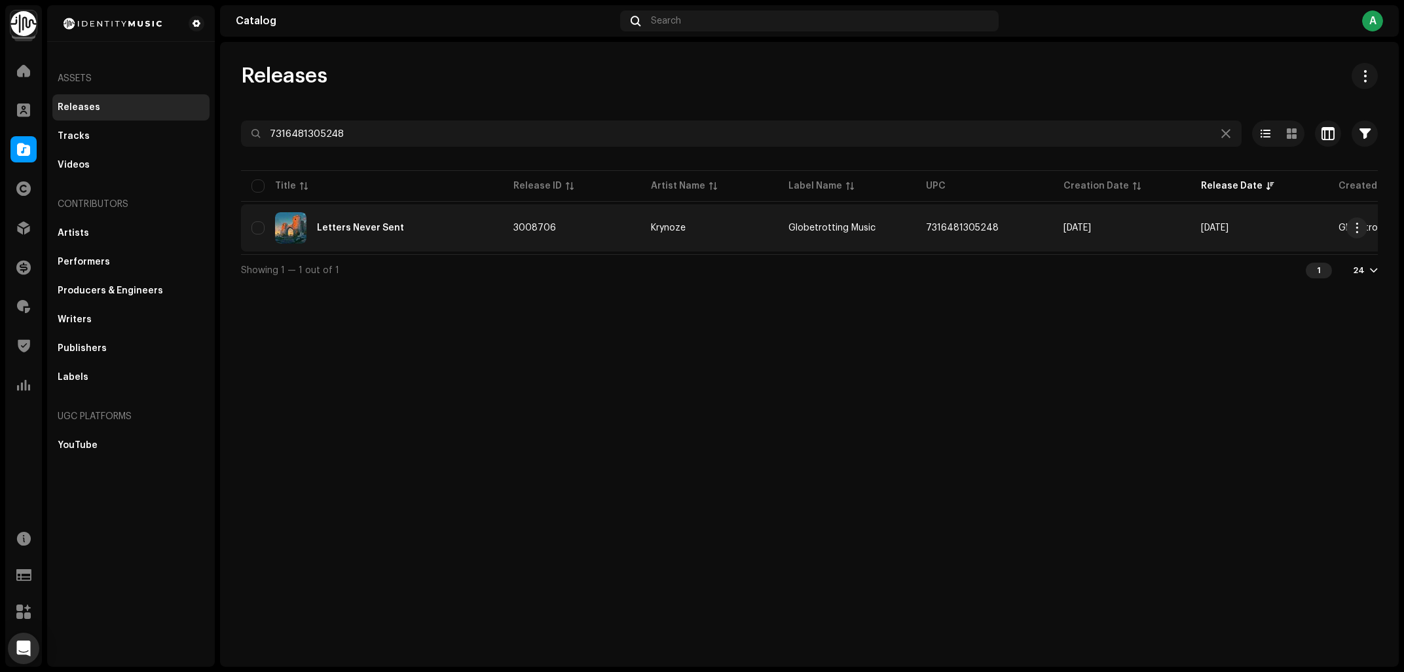
click at [417, 224] on div "Letters Never Sent" at bounding box center [371, 227] width 241 height 31
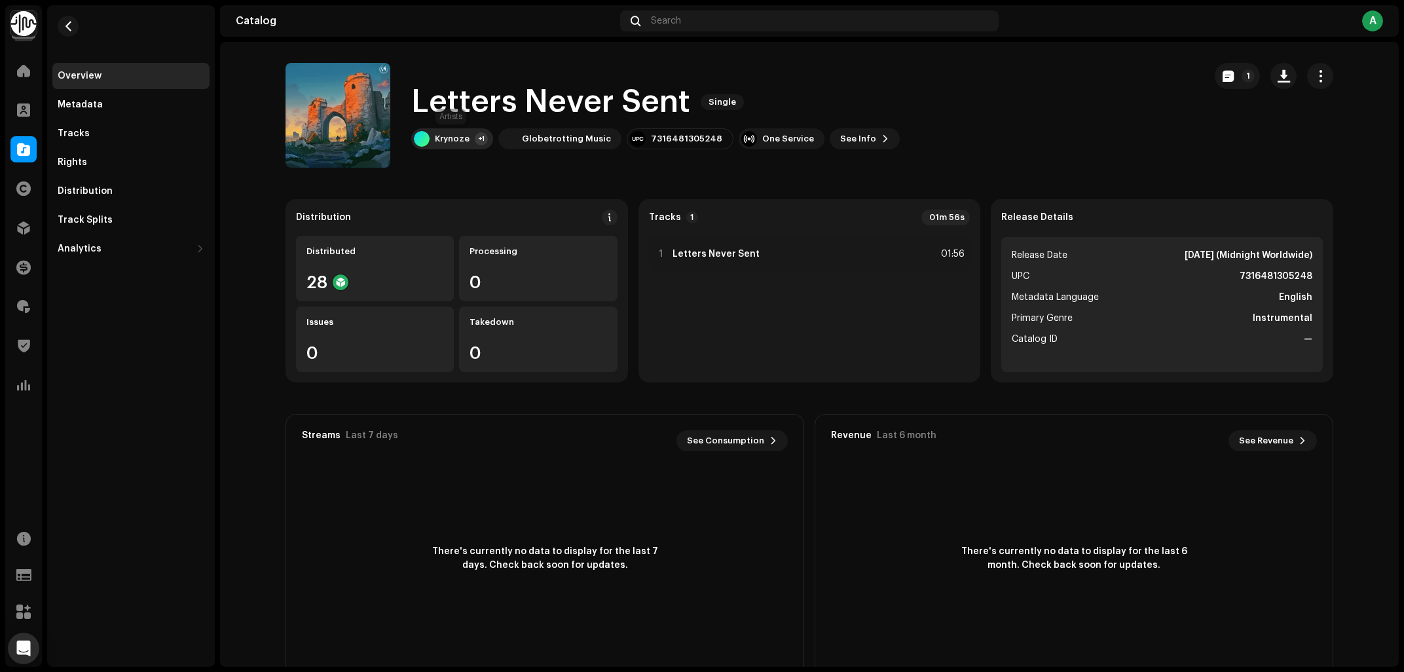
click at [468, 136] on div "Krynoze +1" at bounding box center [452, 138] width 82 height 21
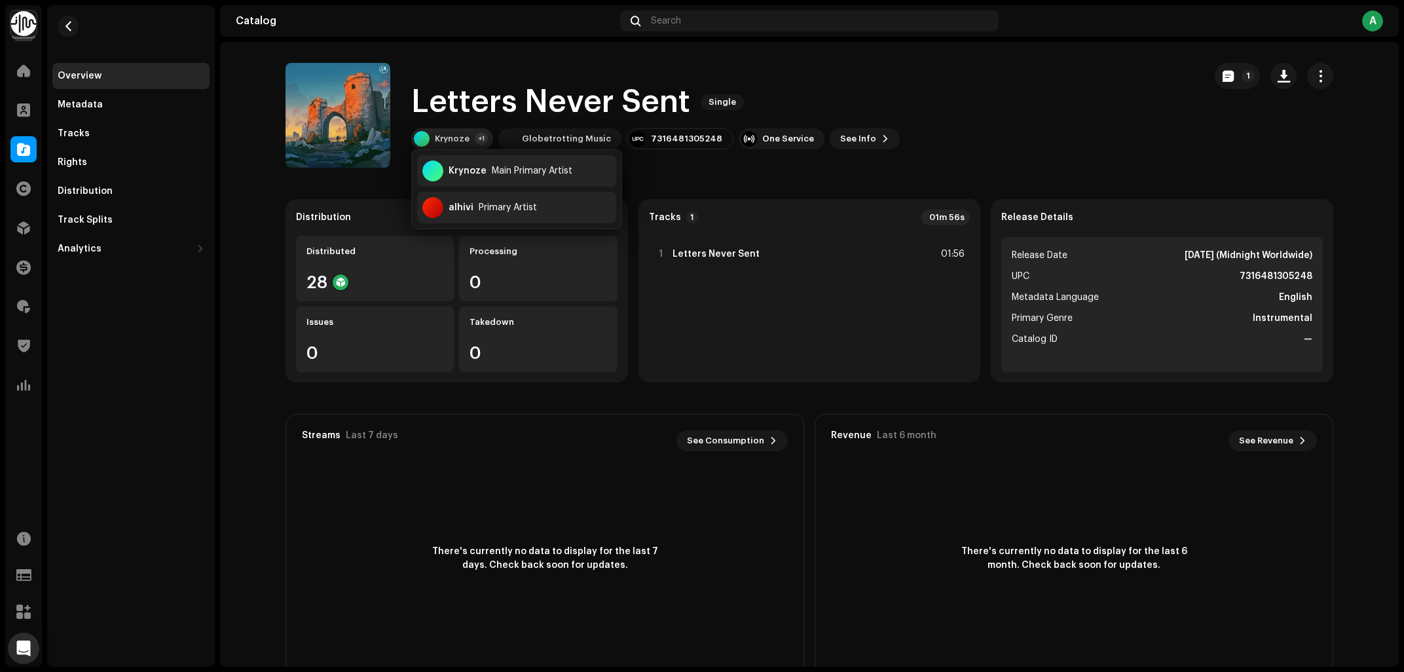
click at [468, 136] on div "Krynoze +1" at bounding box center [452, 138] width 82 height 21
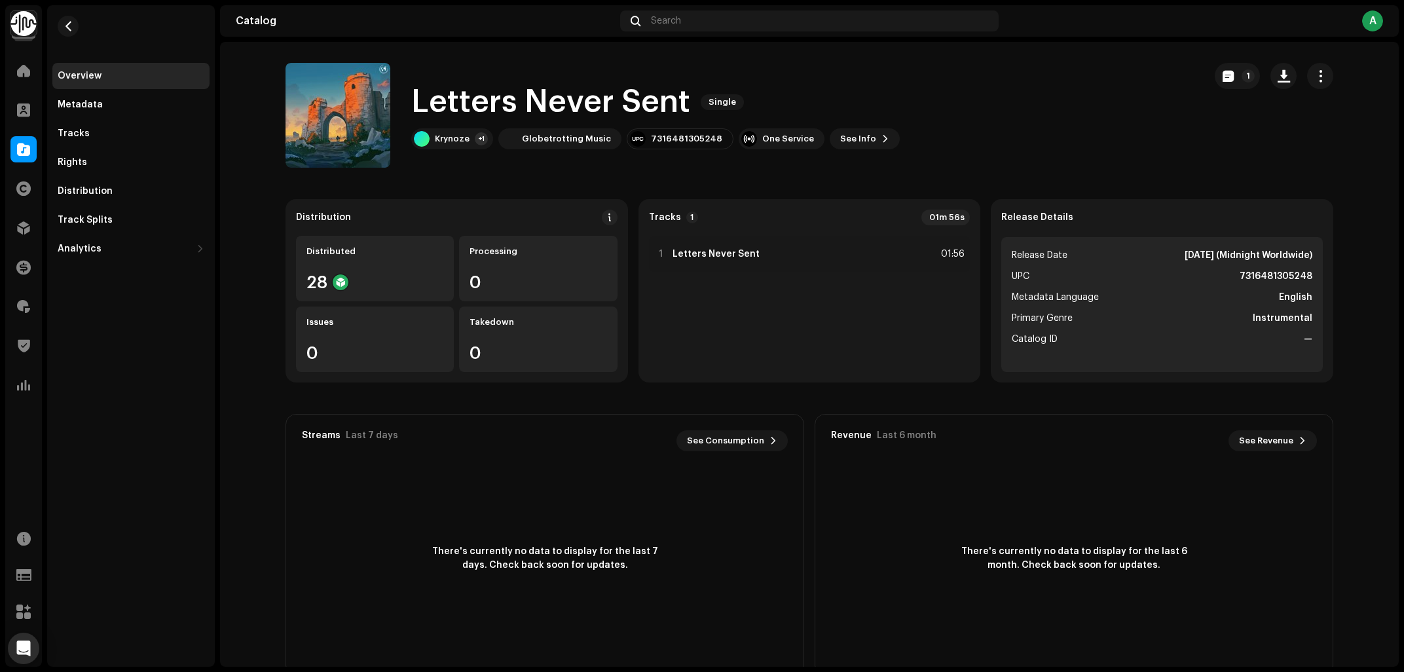
click at [541, 90] on h1 "Letters Never Sent" at bounding box center [550, 102] width 279 height 42
click at [671, 134] on div "7316481305248" at bounding box center [686, 139] width 71 height 10
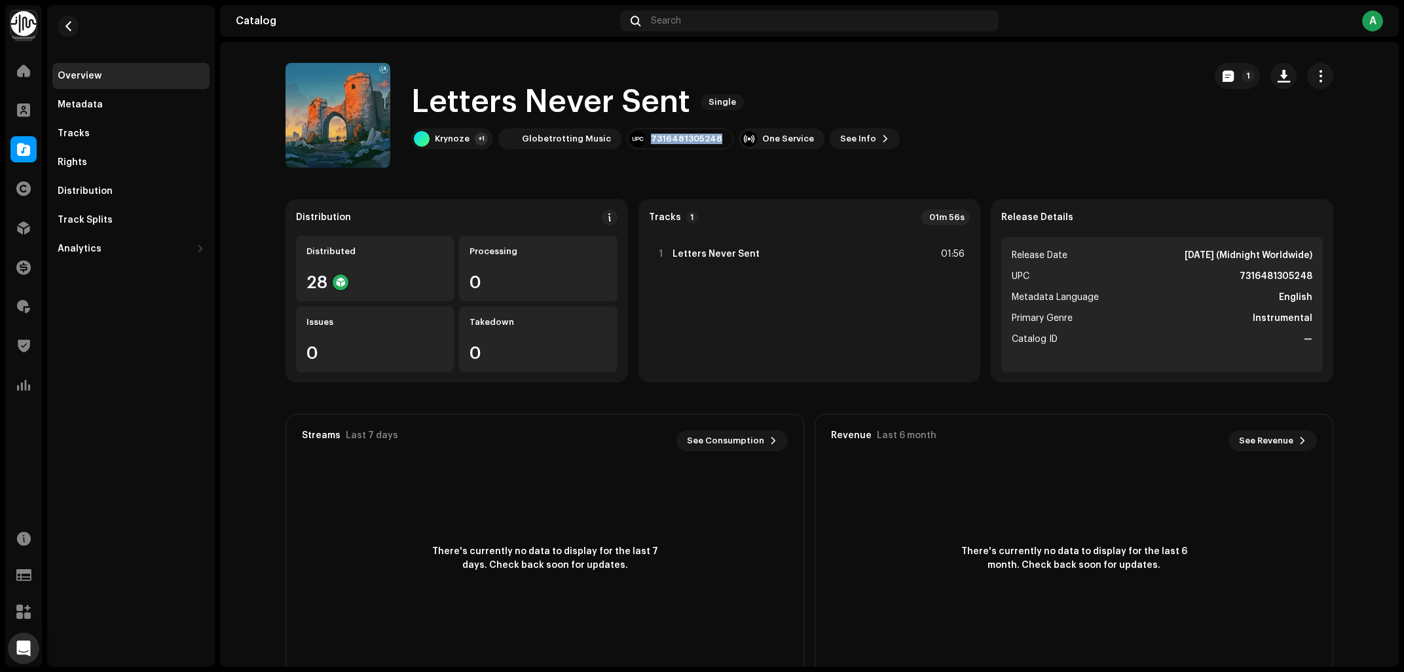
copy div "7316481305248"
click at [84, 133] on div "Tracks" at bounding box center [74, 133] width 32 height 10
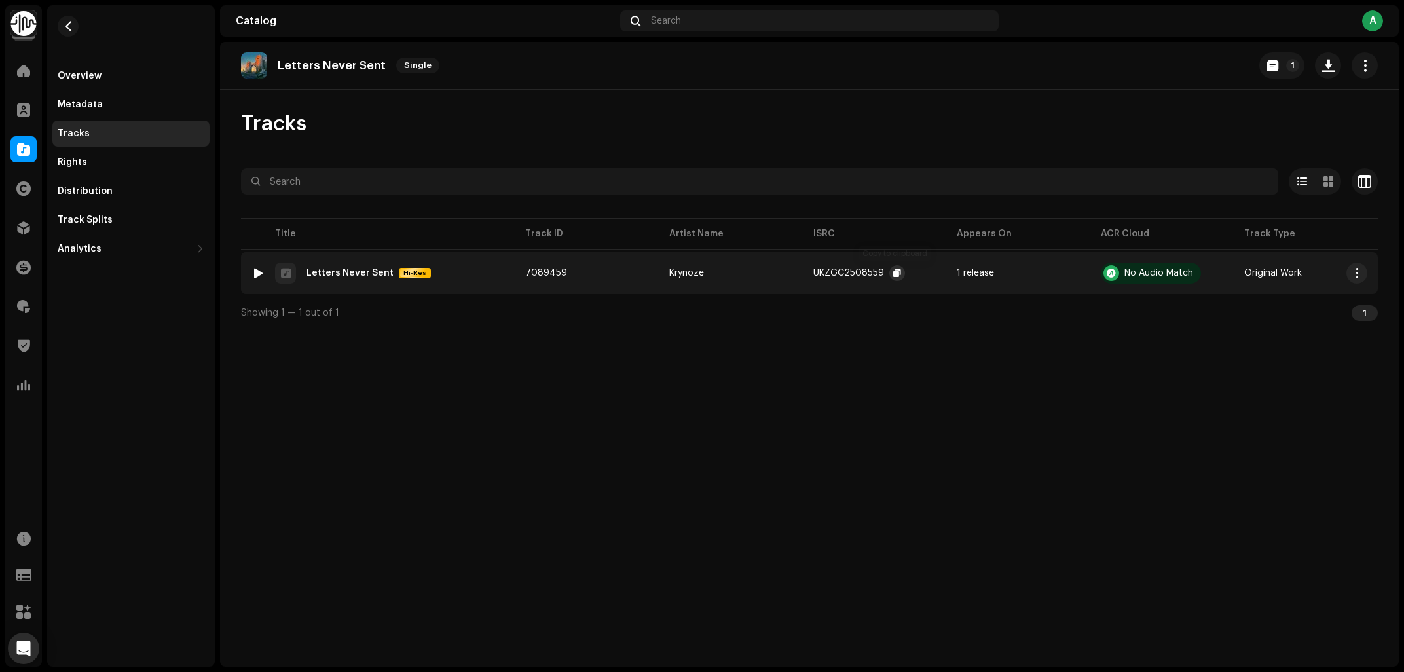
click at [897, 274] on span "button" at bounding box center [897, 273] width 8 height 10
click at [138, 76] on div "Overview" at bounding box center [131, 76] width 147 height 10
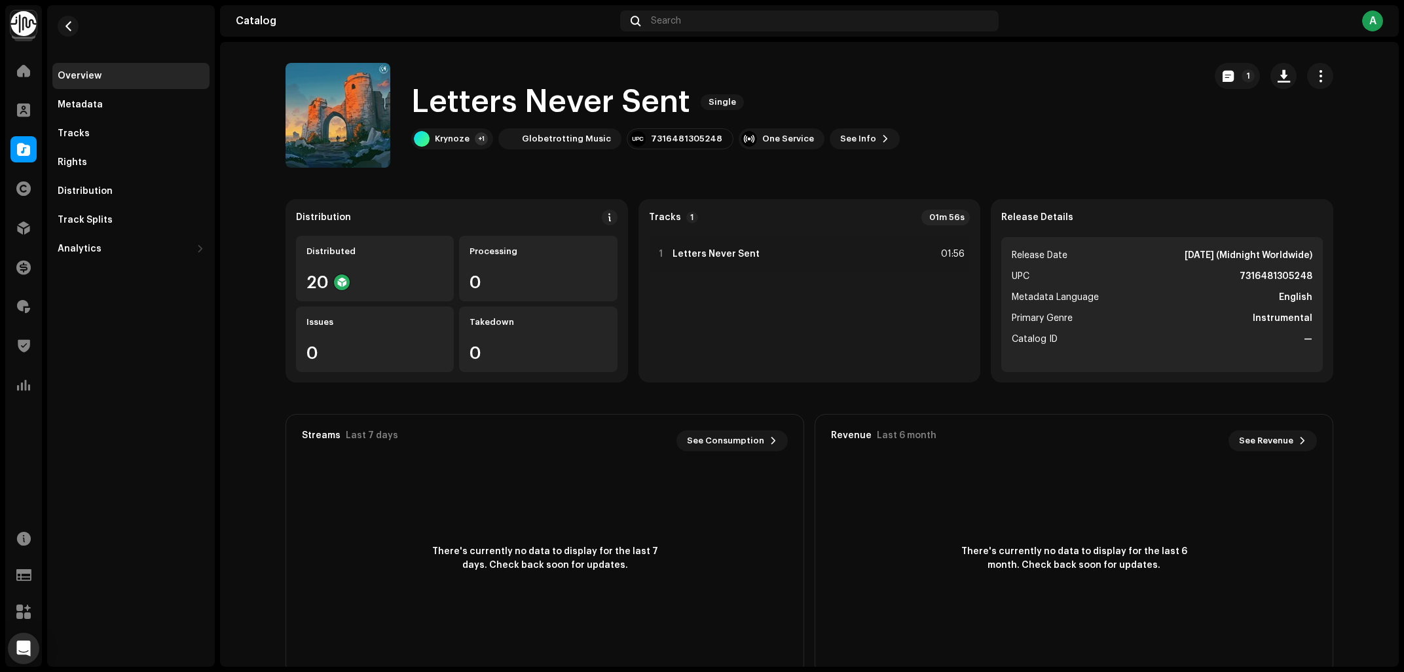
click at [529, 110] on h1 "Letters Never Sent" at bounding box center [550, 102] width 279 height 42
click at [840, 138] on span "See Info" at bounding box center [858, 139] width 36 height 26
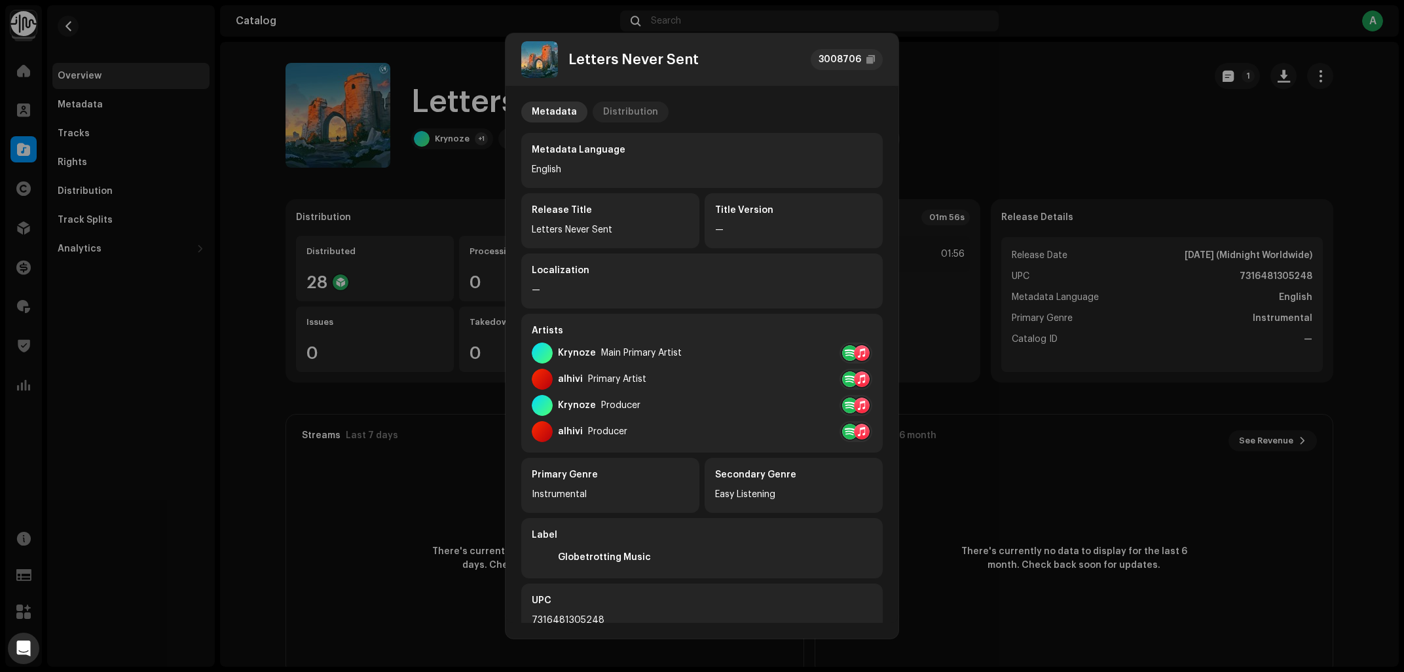
click at [652, 112] on p-tab "Distribution" at bounding box center [631, 112] width 76 height 21
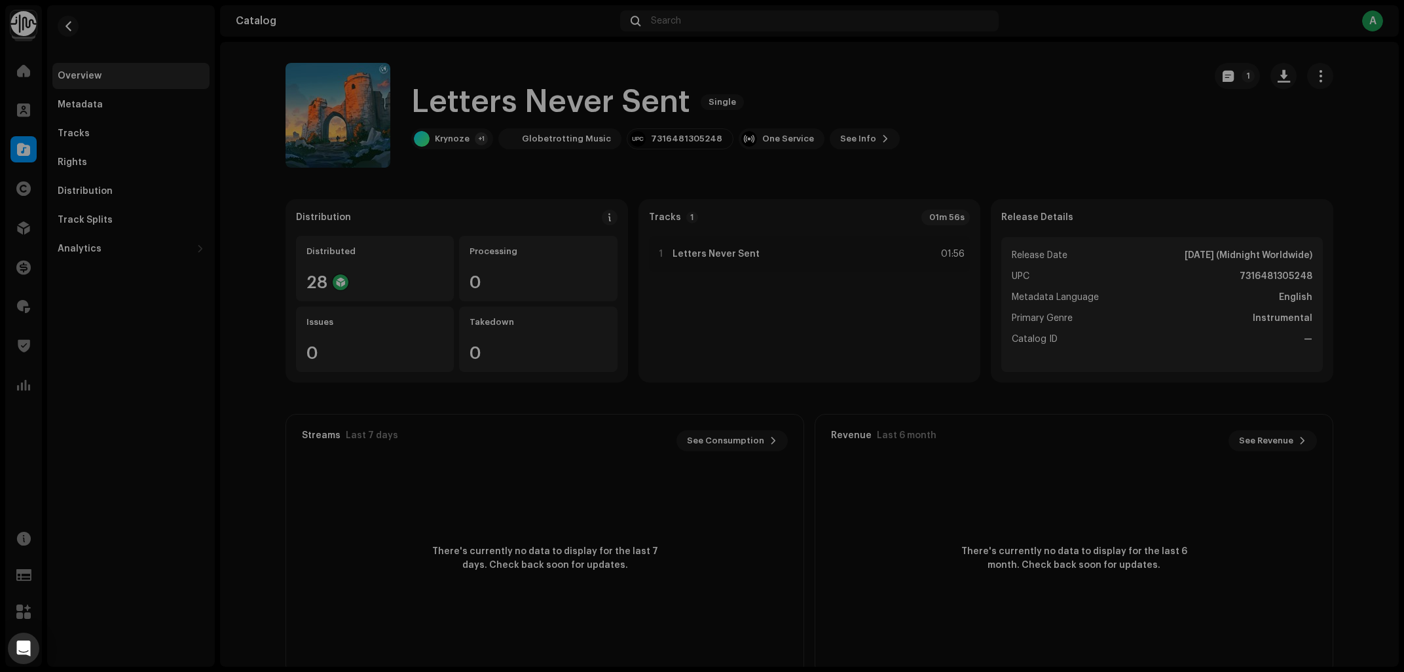
click at [213, 115] on div "Letters Never Sent 3008706 Metadata Distribution Release Date Oct 17, 2025 (Mid…" at bounding box center [702, 336] width 1404 height 672
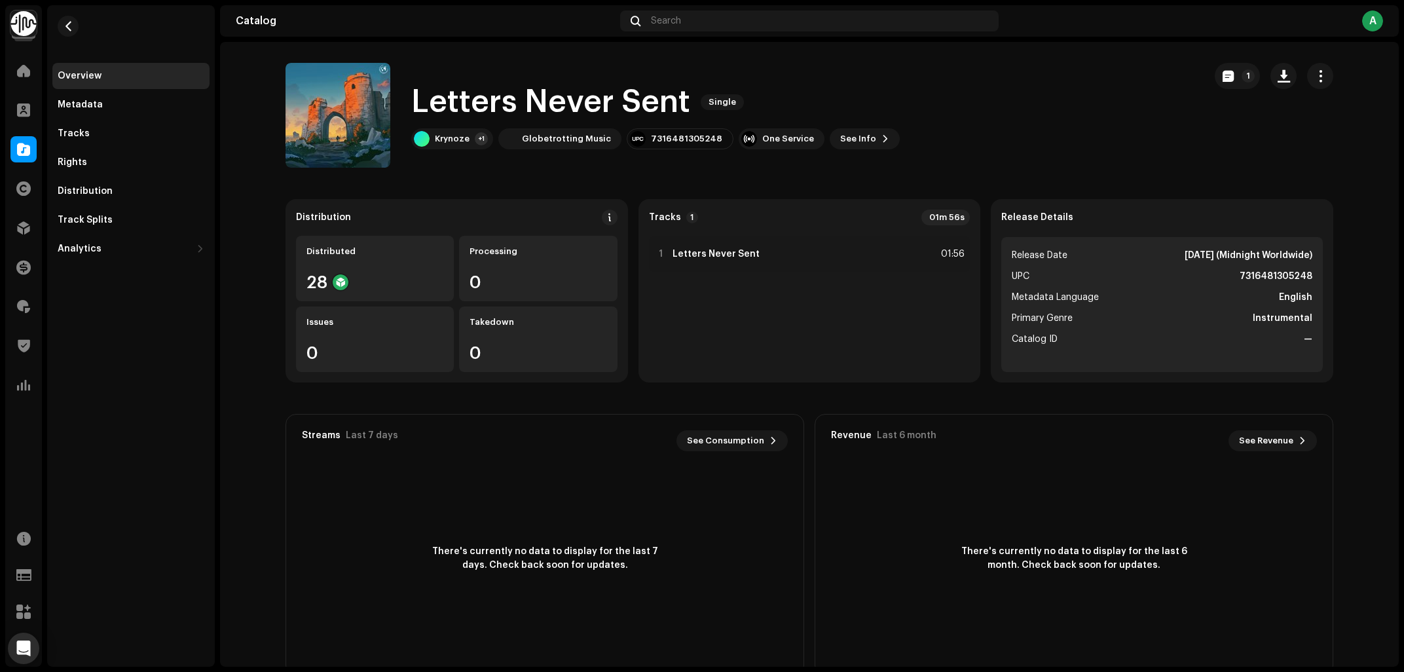
click at [0, 154] on div "Identity Music Home Clients Catalog Rights Distribution Finance Royalties Trust…" at bounding box center [702, 336] width 1404 height 672
click at [28, 149] on span at bounding box center [23, 149] width 13 height 10
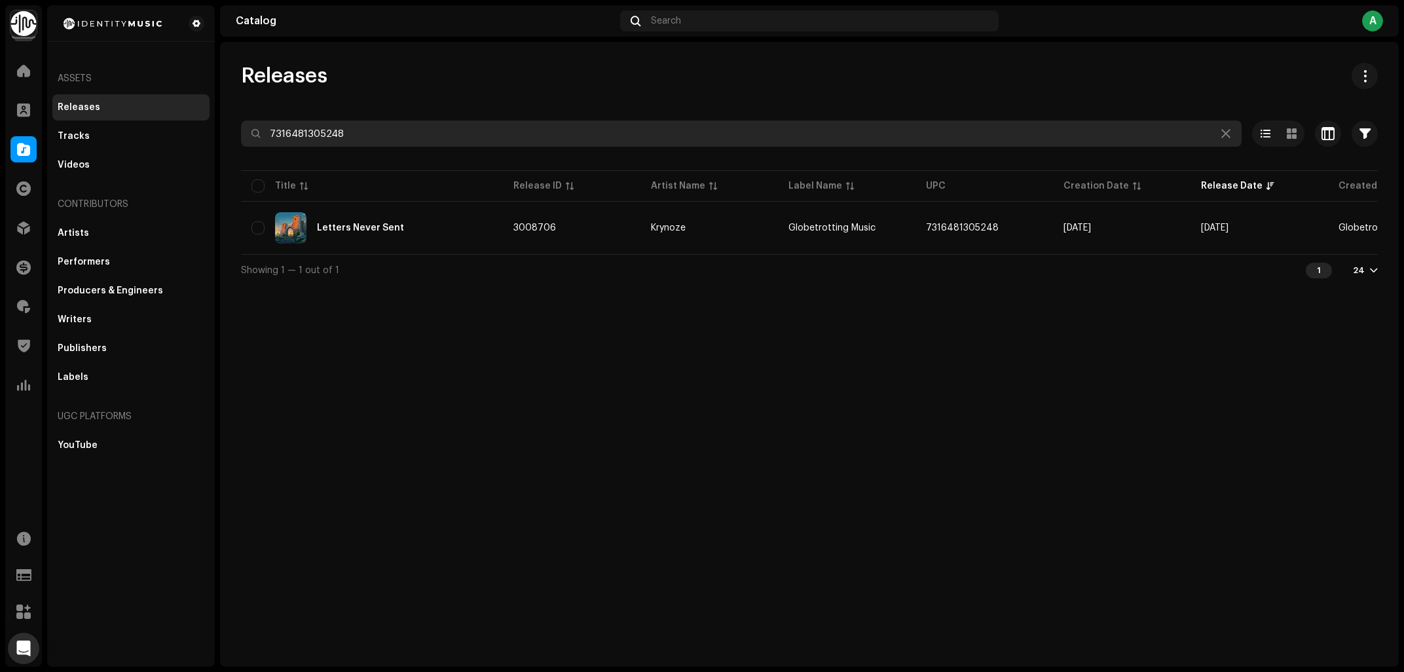
drag, startPoint x: 361, startPoint y: 130, endPoint x: 22, endPoint y: 194, distance: 344.6
click at [295, 146] on input "7316481305248" at bounding box center [741, 133] width 1001 height 26
paste input "7316481304500"
click at [341, 138] on input "731647316481304500" at bounding box center [741, 133] width 1001 height 26
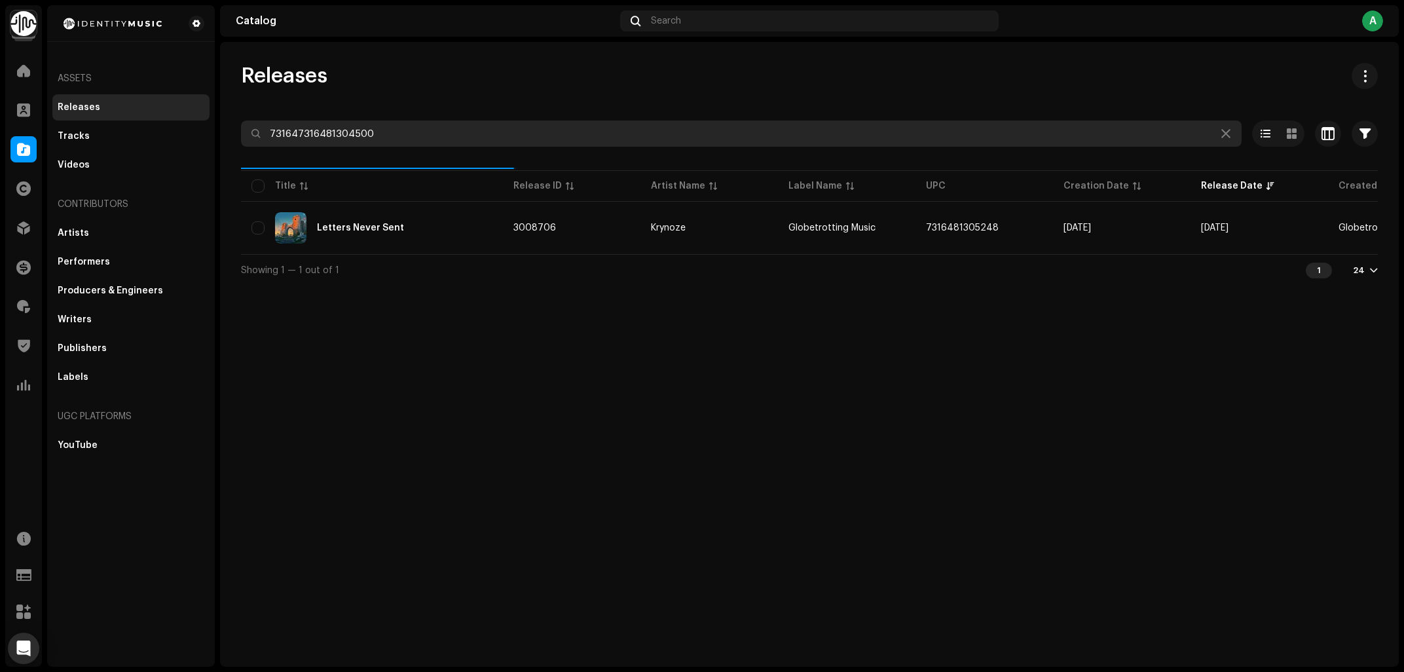
click at [343, 138] on input "731647316481304500" at bounding box center [741, 133] width 1001 height 26
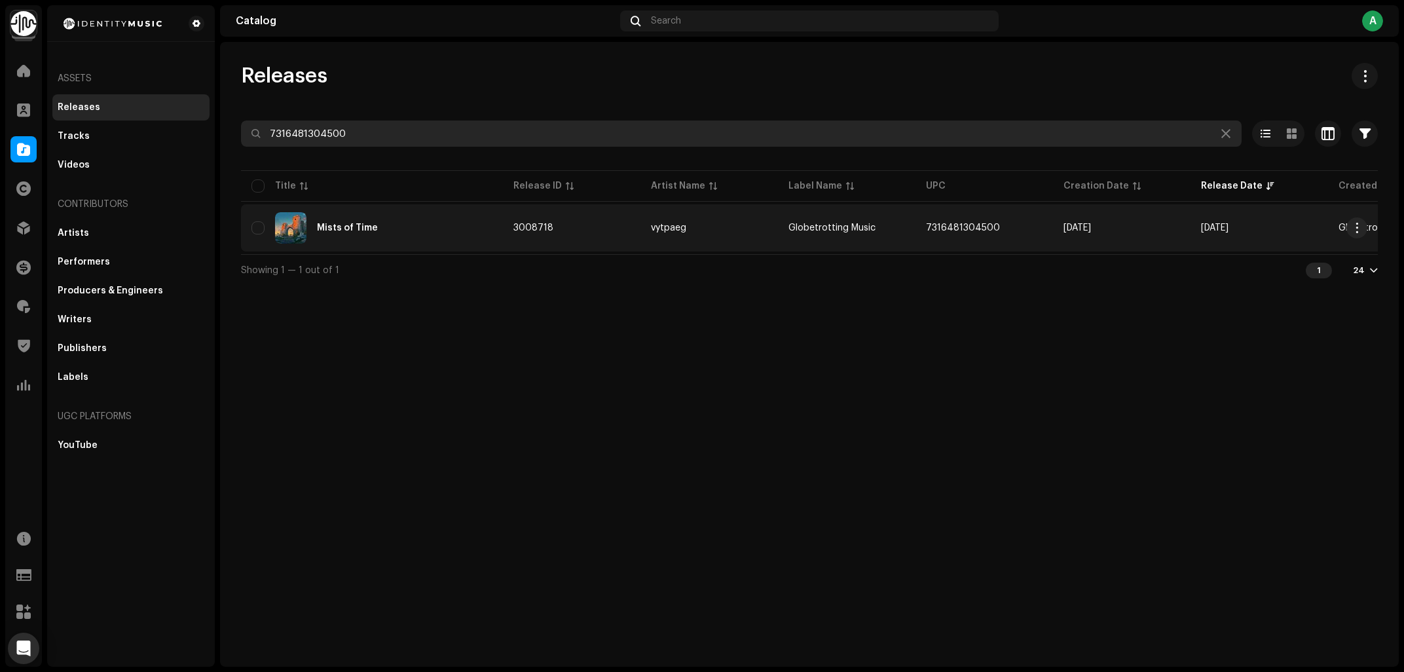
type input "7316481304500"
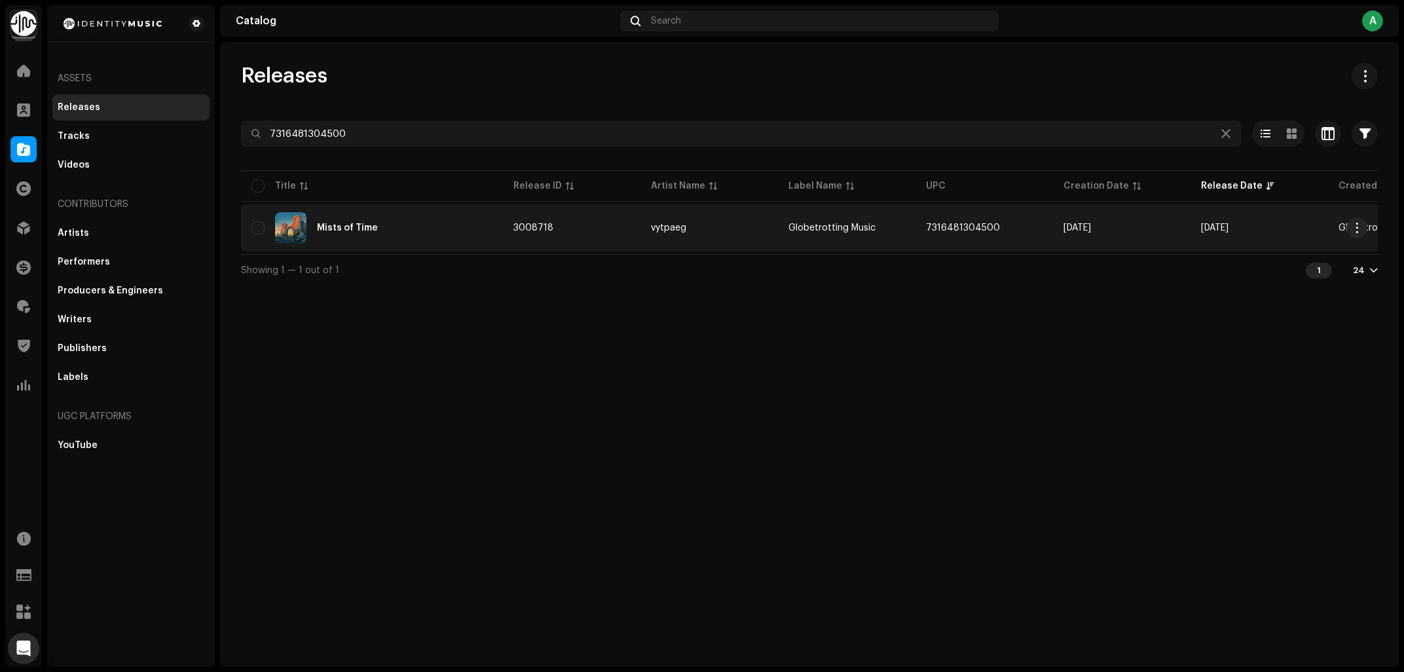
click at [380, 236] on div "Mists of Time" at bounding box center [371, 227] width 241 height 31
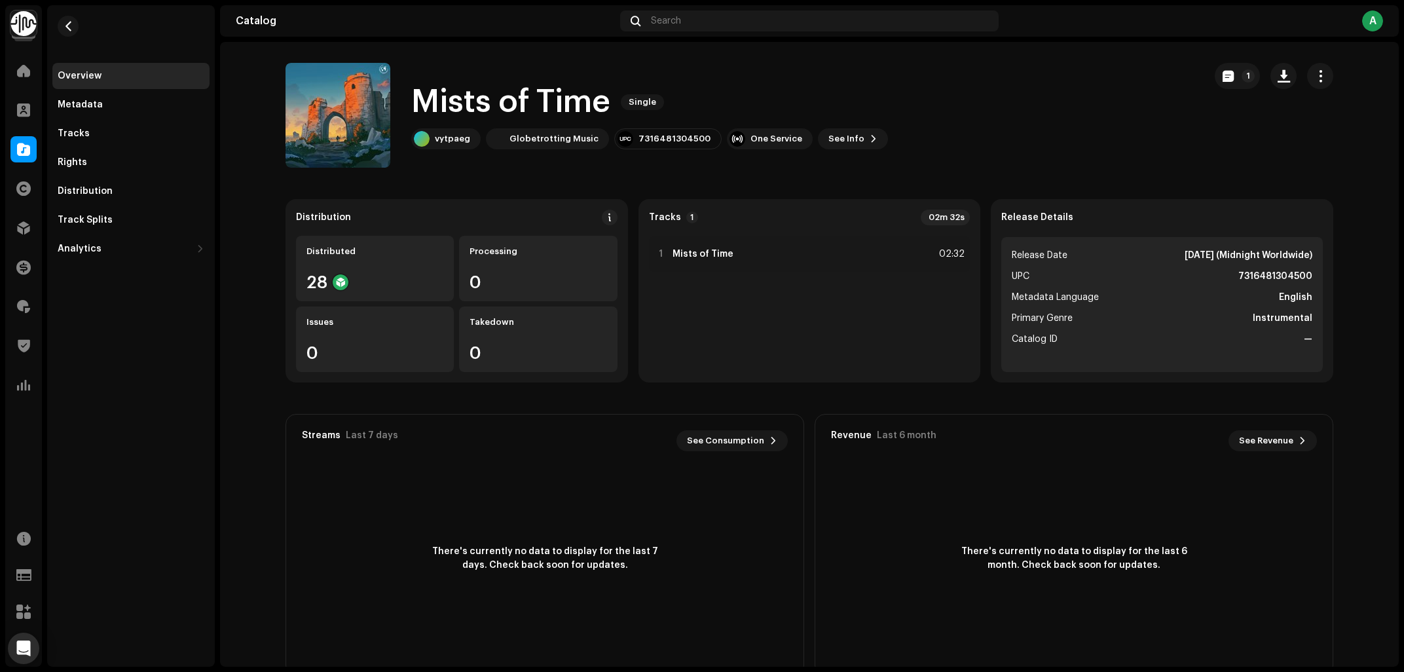
click at [525, 107] on h1 "Mists of Time" at bounding box center [510, 102] width 199 height 42
click at [441, 142] on div "vytpaeg" at bounding box center [452, 139] width 35 height 10
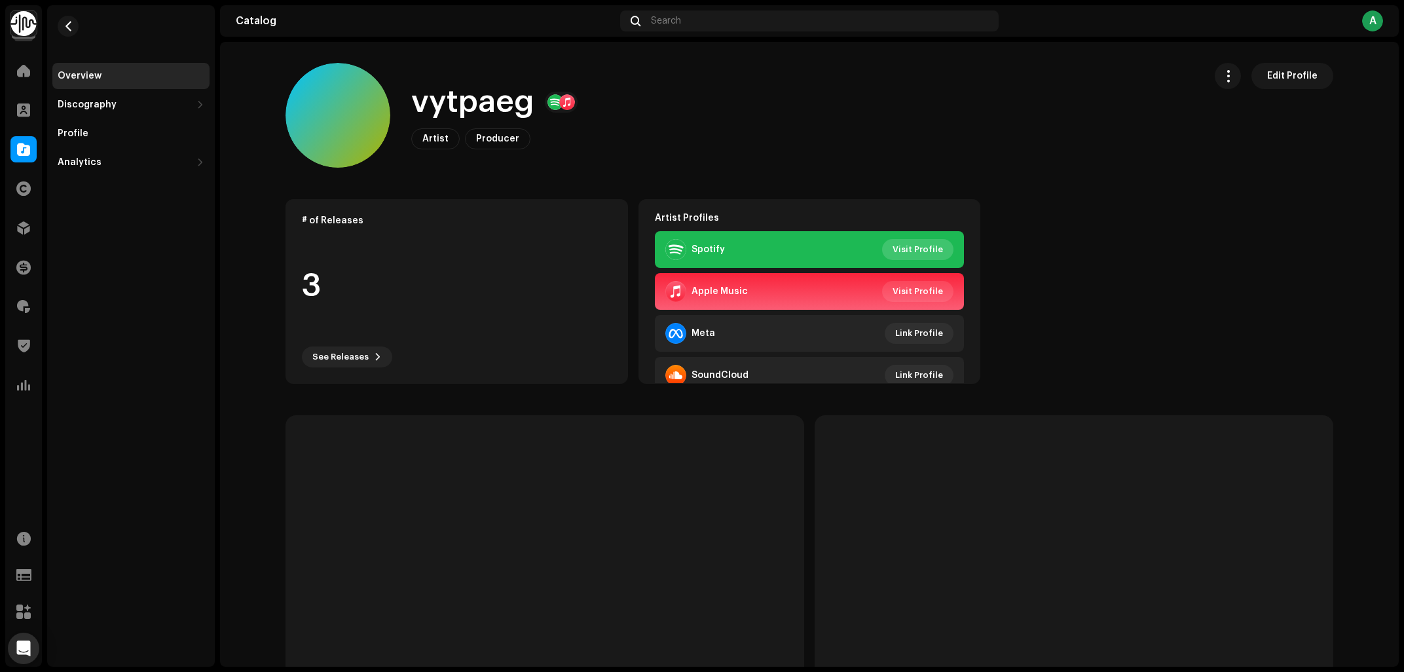
click at [936, 259] on span "Visit Profile" at bounding box center [918, 249] width 50 height 26
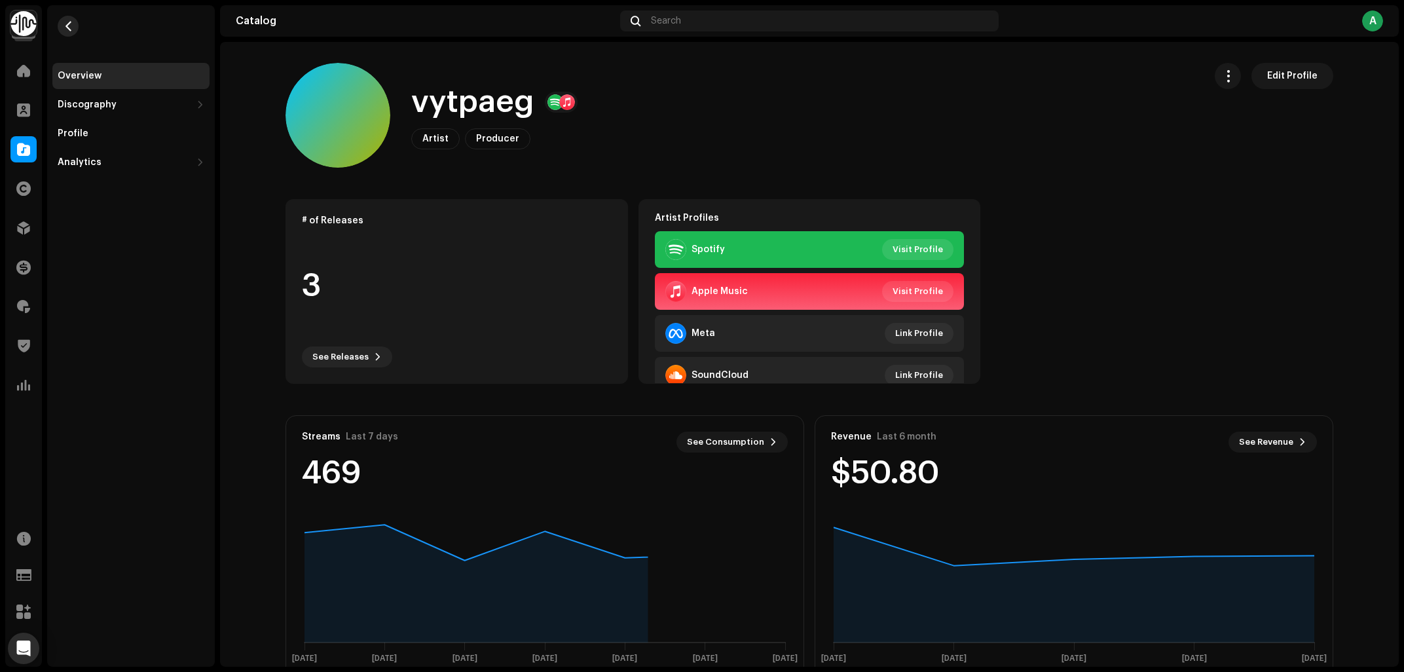
click at [69, 24] on span "button" at bounding box center [69, 26] width 10 height 10
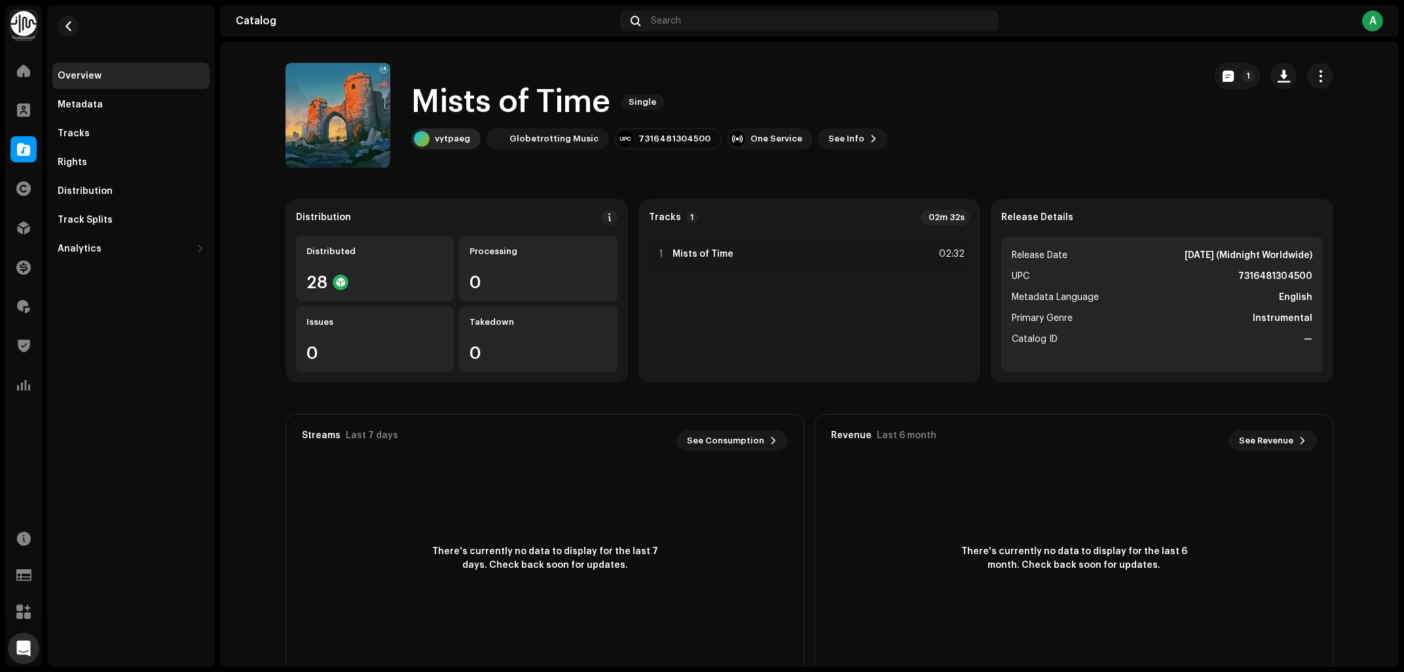
click at [444, 143] on div "vytpaeg" at bounding box center [452, 139] width 35 height 10
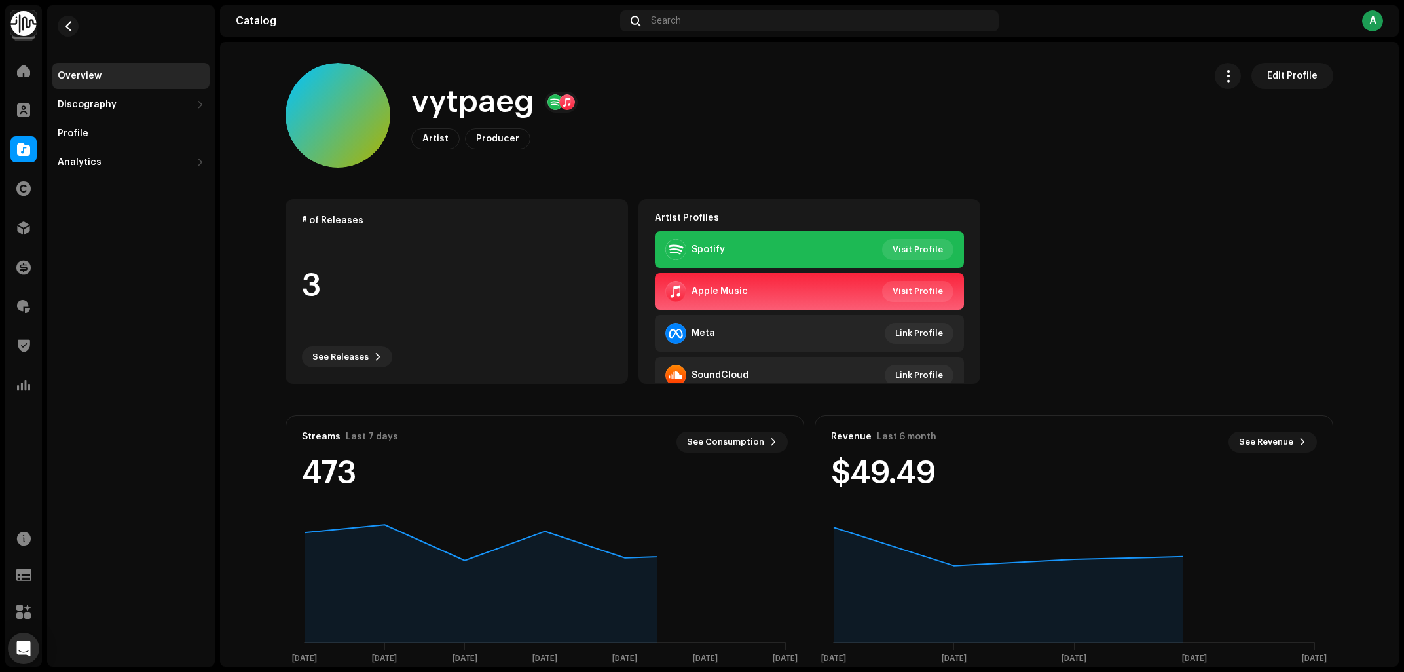
click at [462, 95] on h1 "vytpaeg" at bounding box center [472, 102] width 123 height 42
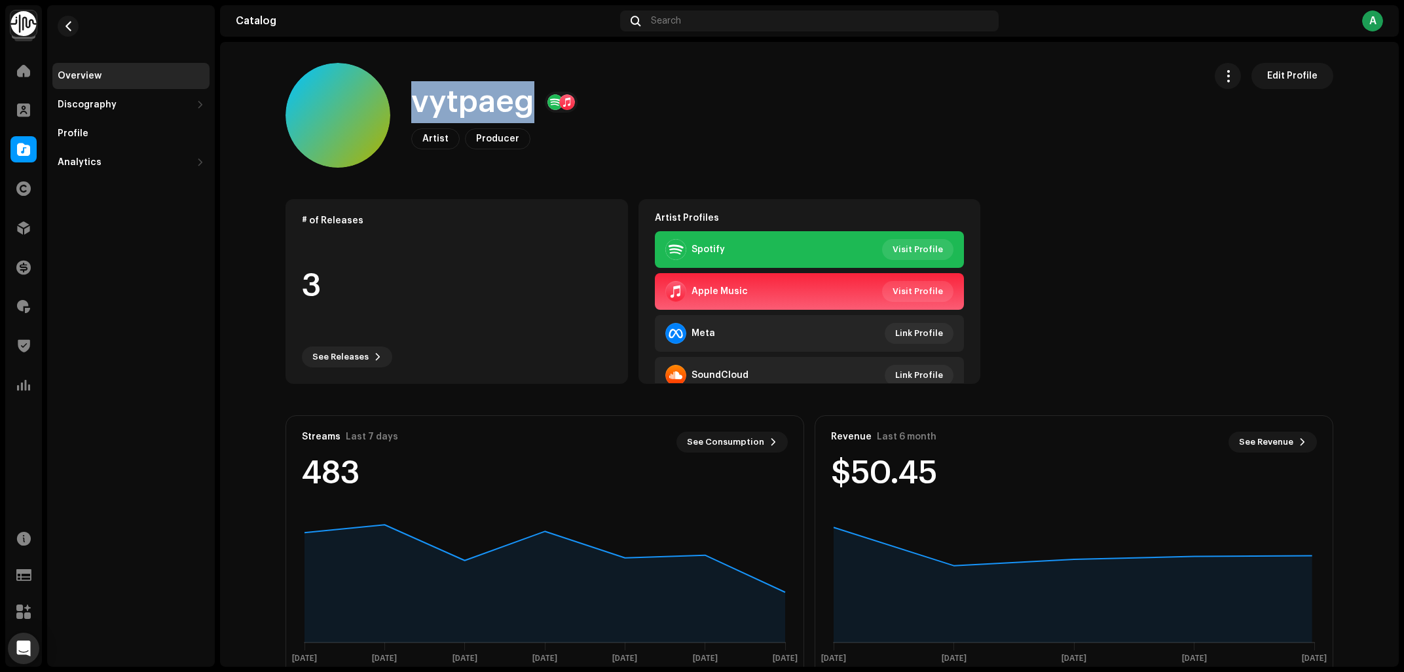
click at [462, 95] on h1 "vytpaeg" at bounding box center [472, 102] width 123 height 42
copy h1 "vytpaeg"
click at [69, 28] on span "button" at bounding box center [69, 26] width 10 height 10
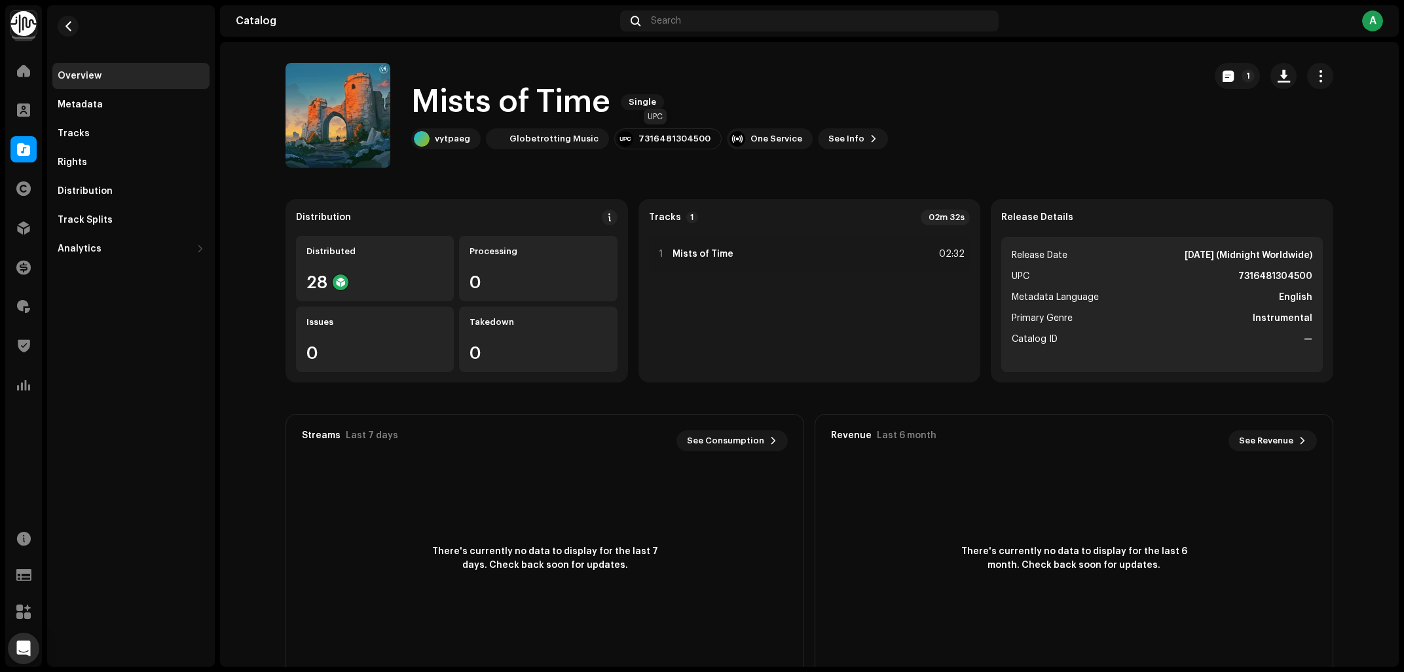
click at [658, 136] on div "7316481304500" at bounding box center [675, 139] width 72 height 10
copy div "7316481304500"
click at [92, 145] on div "Tracks" at bounding box center [130, 133] width 157 height 26
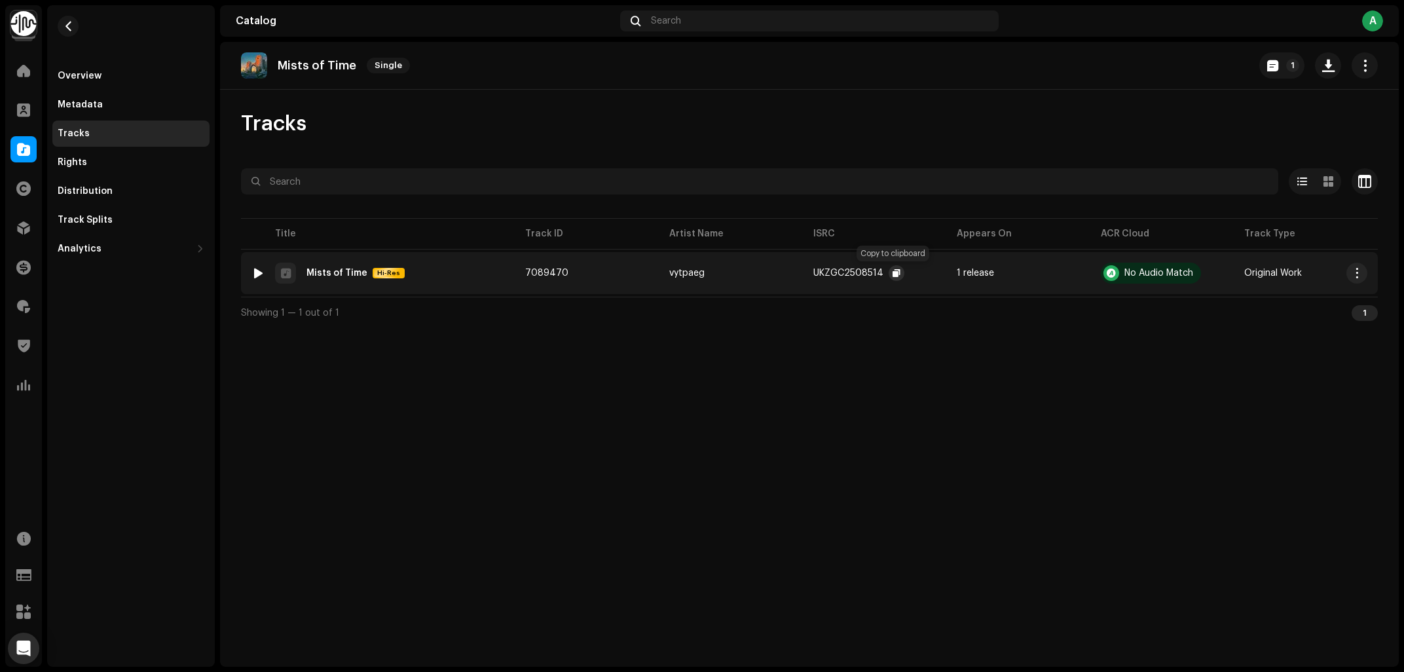
click at [893, 278] on button "button" at bounding box center [897, 273] width 16 height 16
click at [28, 155] on span at bounding box center [23, 149] width 13 height 10
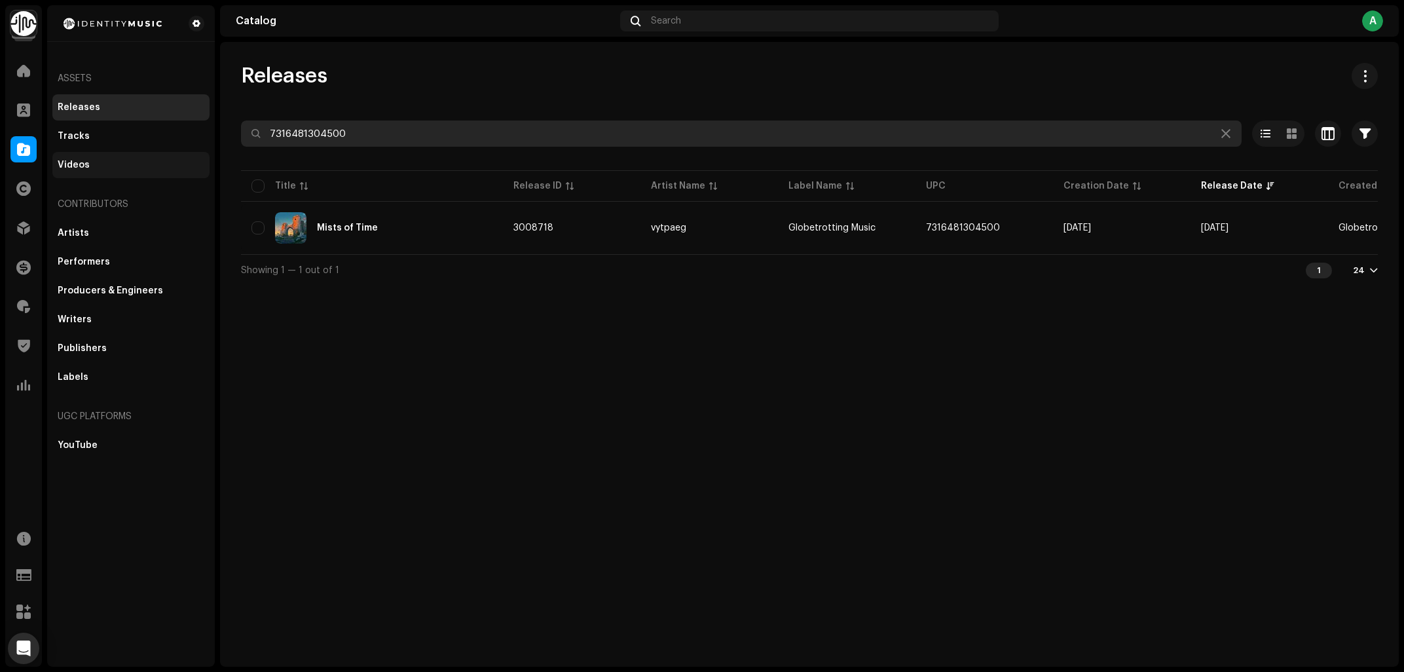
drag, startPoint x: 221, startPoint y: 143, endPoint x: 55, endPoint y: 164, distance: 167.1
click at [241, 147] on input "7316481304500" at bounding box center [741, 133] width 1001 height 26
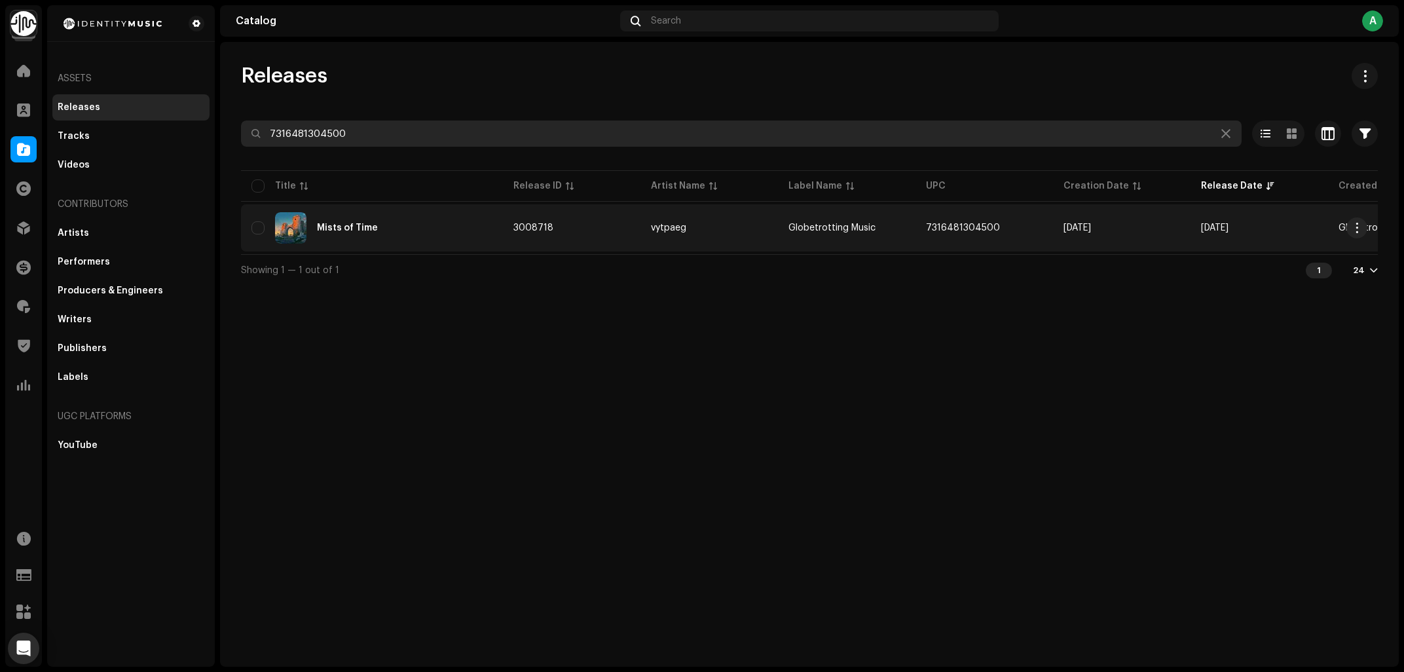
paste input "268208"
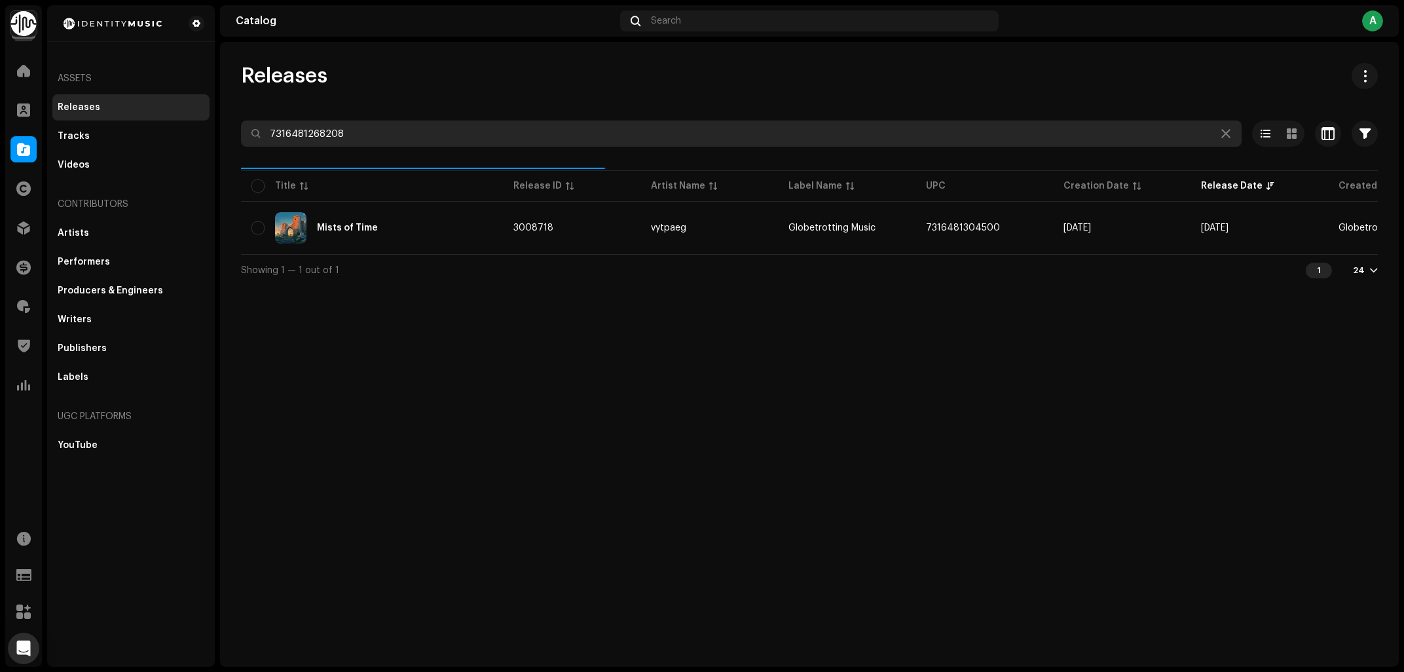
type input "7316481268208"
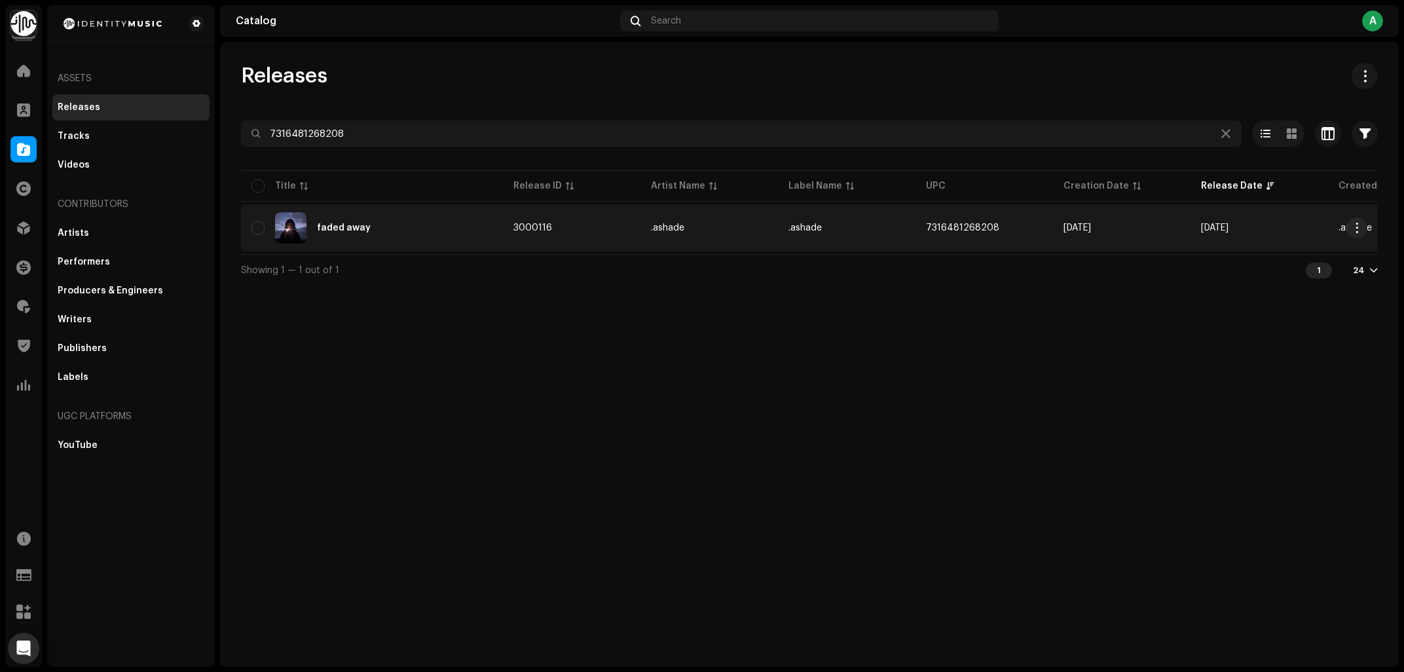
click at [401, 233] on div "faded away" at bounding box center [371, 227] width 241 height 31
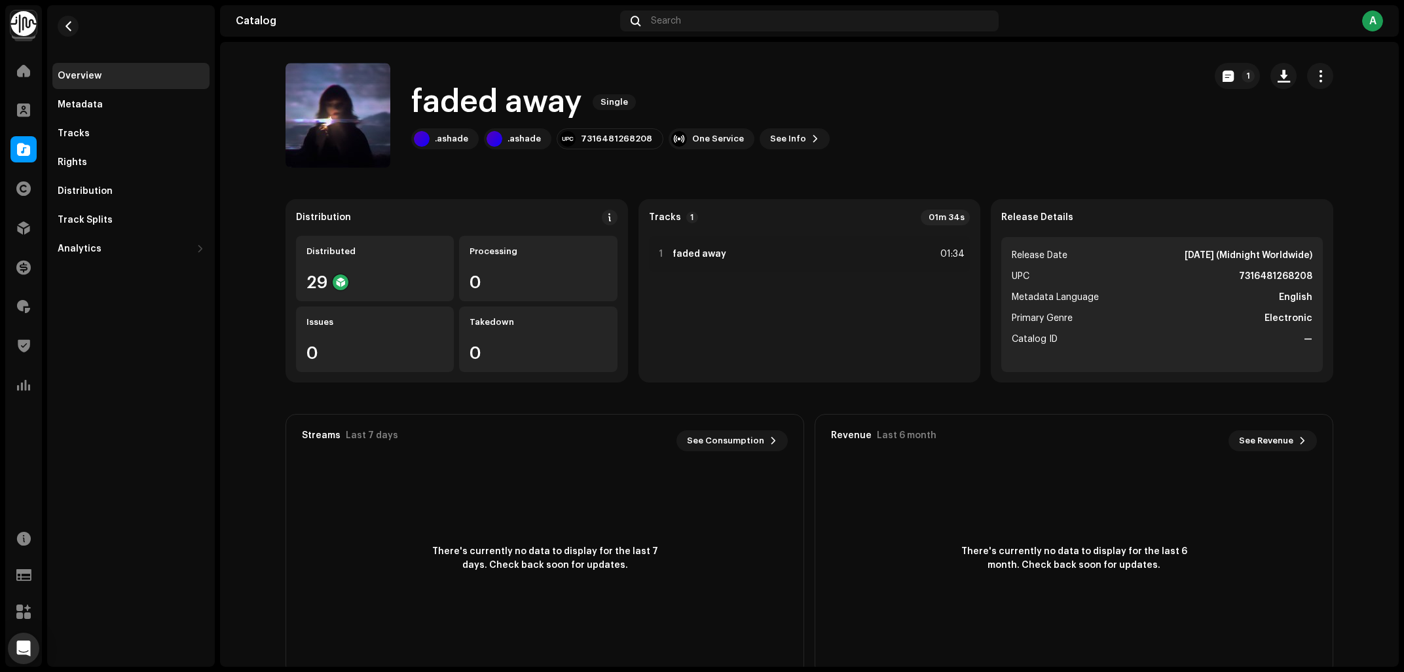
click at [458, 77] on div "faded away Single .ashade .ashade 7316481268208 One Service See Info 1" at bounding box center [740, 115] width 908 height 105
click at [464, 95] on h1 "faded away" at bounding box center [496, 102] width 171 height 42
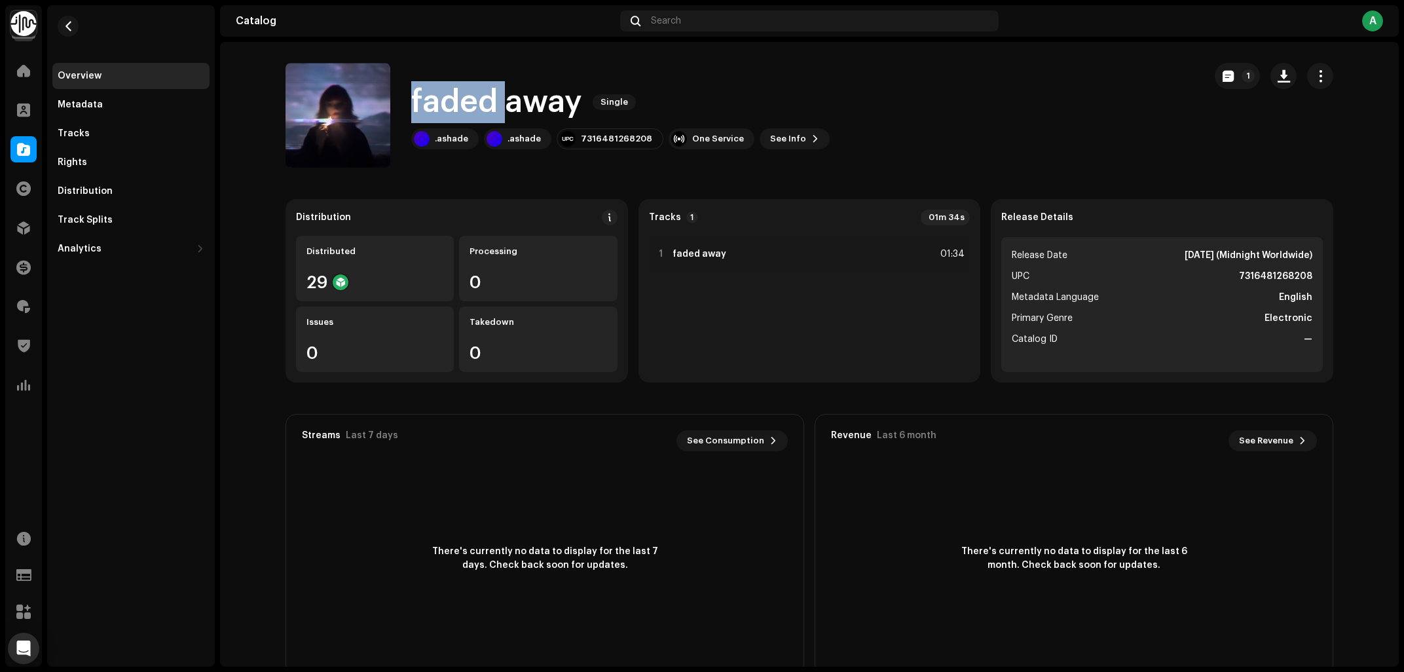
click at [464, 95] on h1 "faded away" at bounding box center [496, 102] width 171 height 42
click at [522, 115] on h1 "faded away" at bounding box center [496, 102] width 171 height 42
click at [607, 134] on div "7316481268208" at bounding box center [616, 139] width 71 height 10
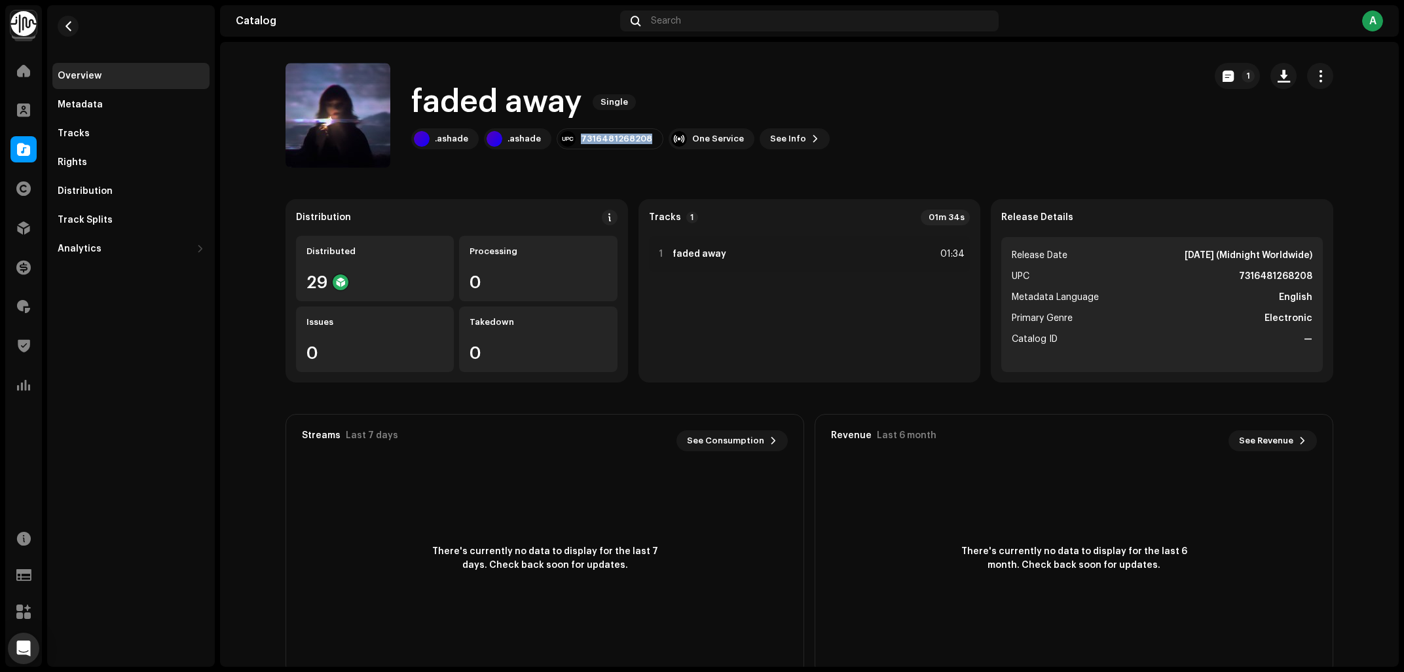
copy div "7316481268208"
click at [79, 129] on div "Tracks" at bounding box center [74, 133] width 32 height 10
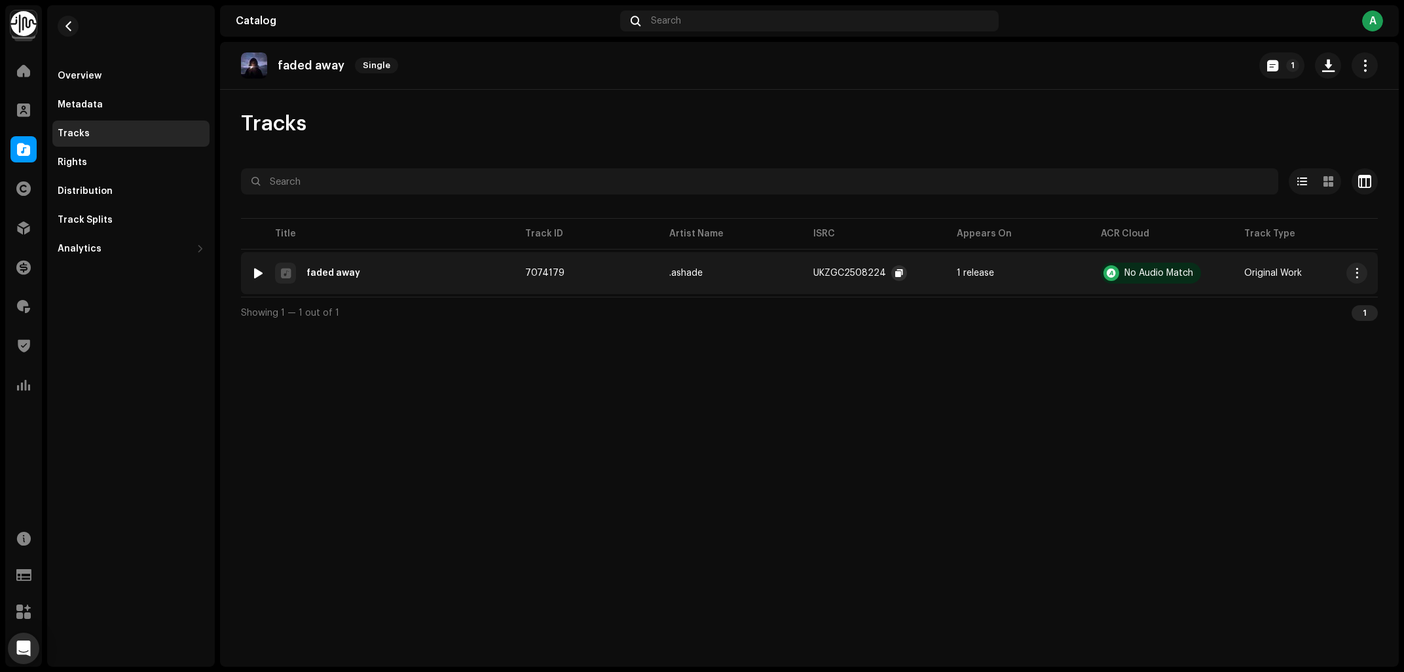
click at [901, 271] on button "button" at bounding box center [899, 273] width 16 height 16
click at [288, 70] on p "faded away" at bounding box center [311, 66] width 67 height 14
click at [67, 25] on span "button" at bounding box center [69, 26] width 10 height 10
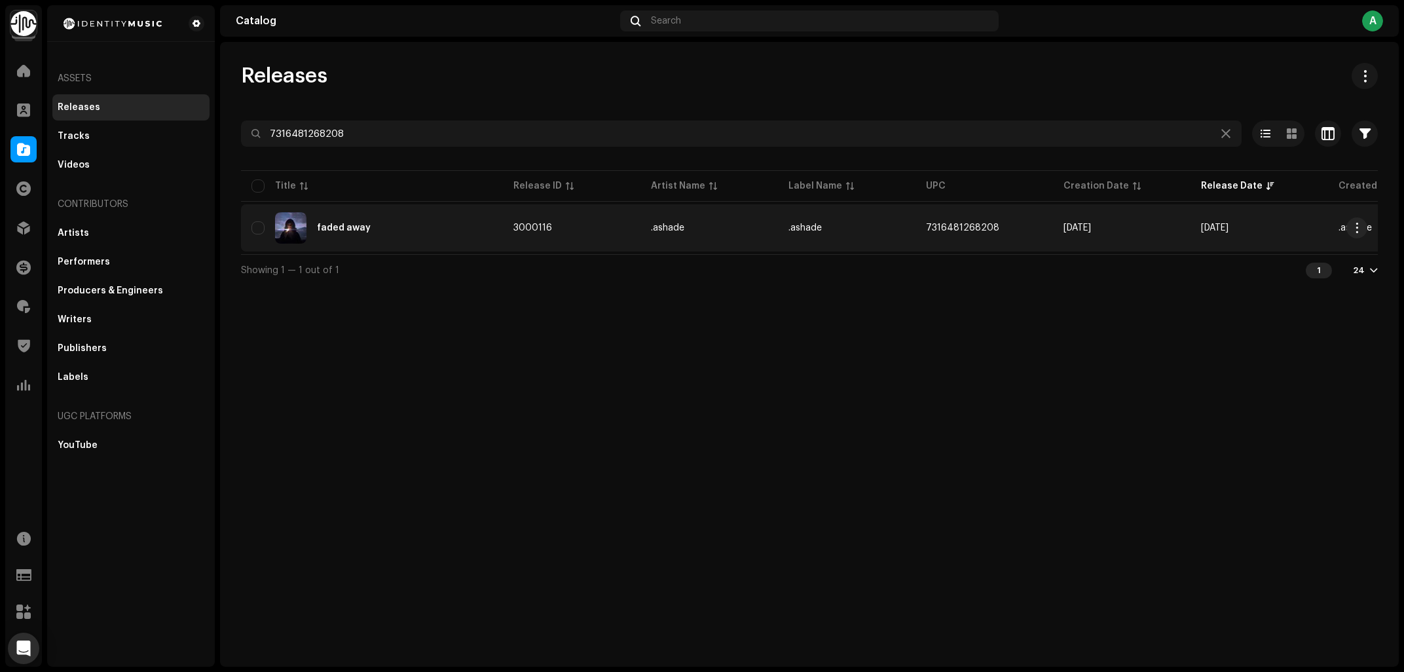
click at [388, 217] on div "faded away" at bounding box center [371, 227] width 241 height 31
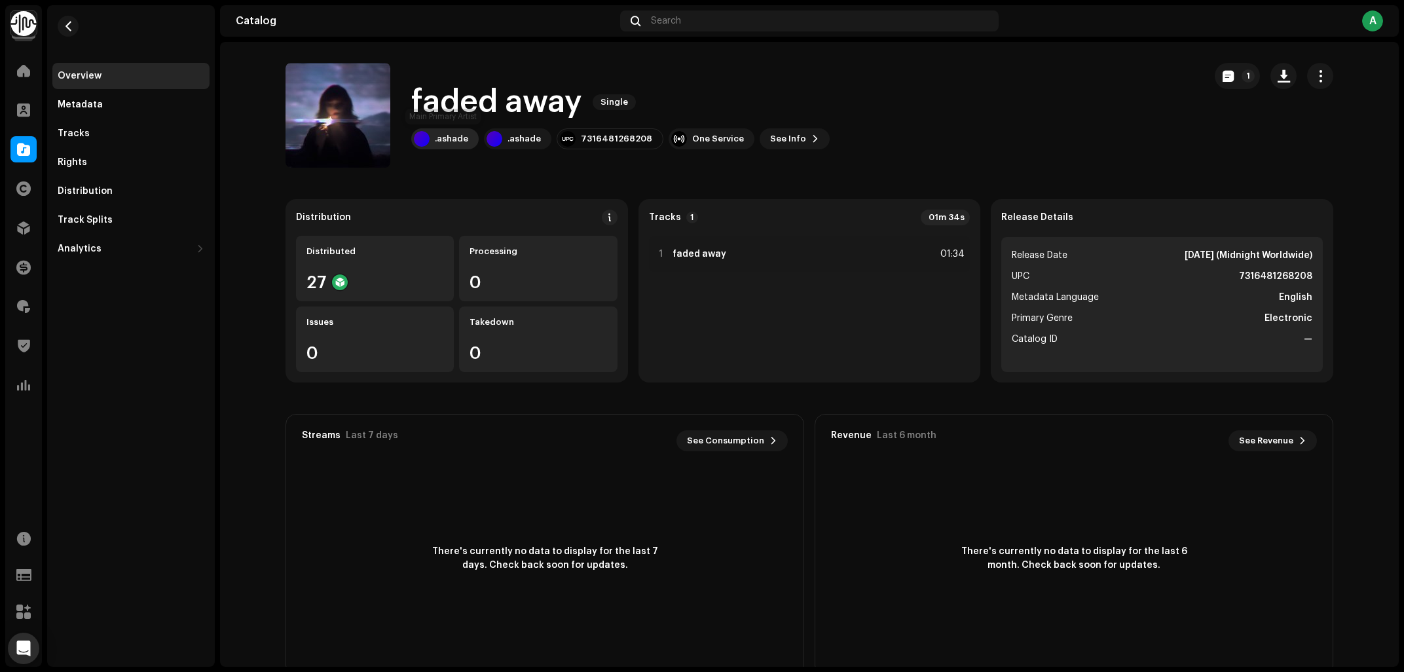
click at [439, 134] on div ".ashade" at bounding box center [451, 139] width 33 height 10
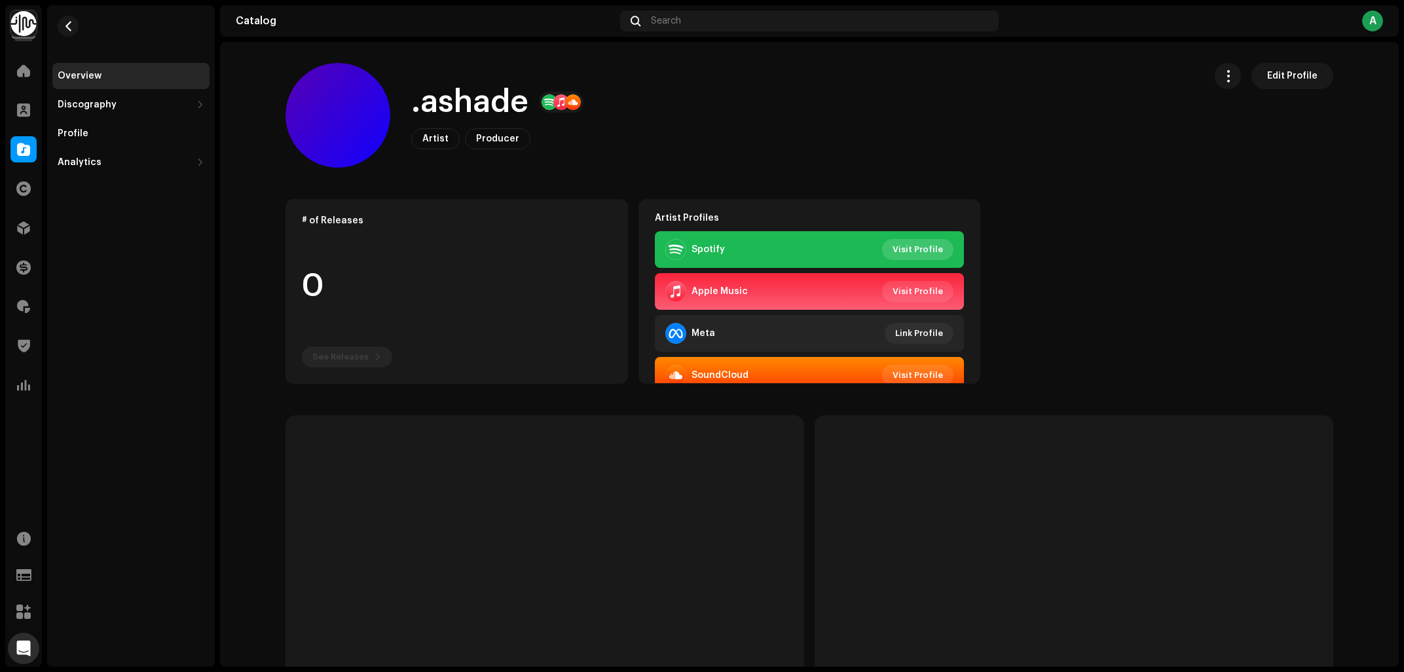
click at [929, 244] on span "Visit Profile" at bounding box center [918, 249] width 50 height 26
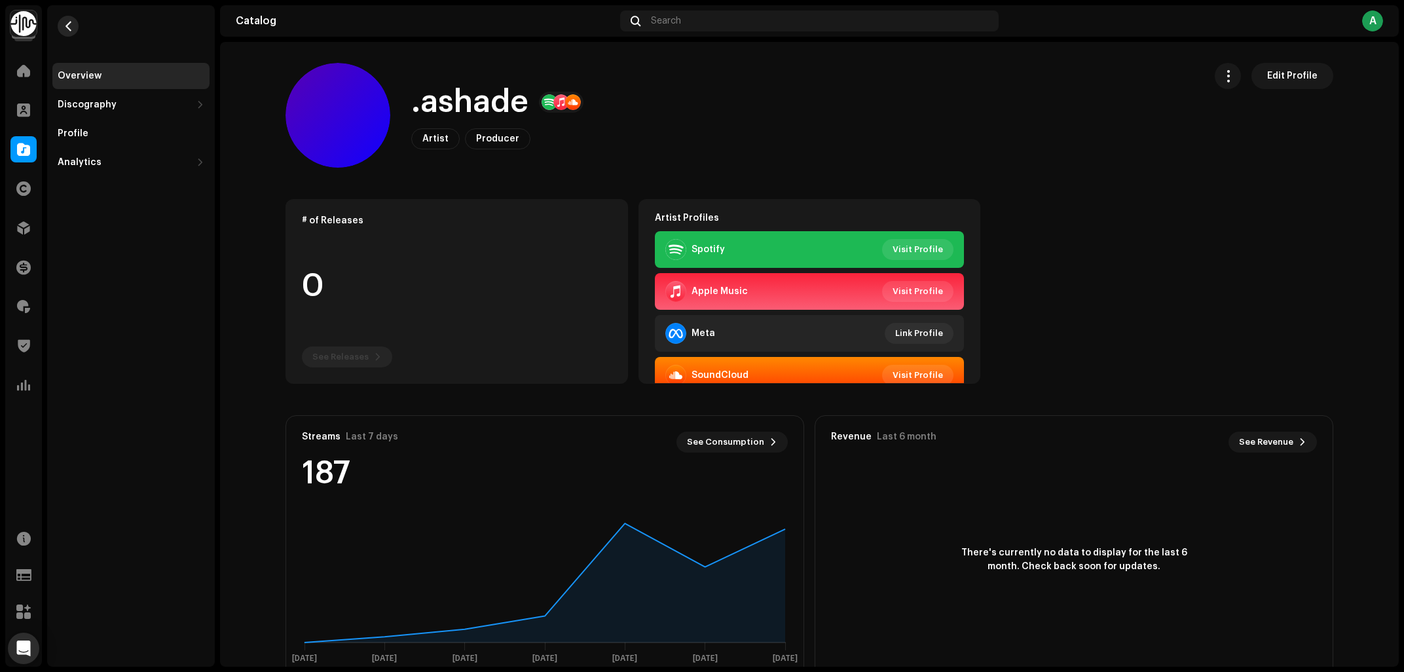
click at [69, 26] on span "button" at bounding box center [69, 26] width 10 height 10
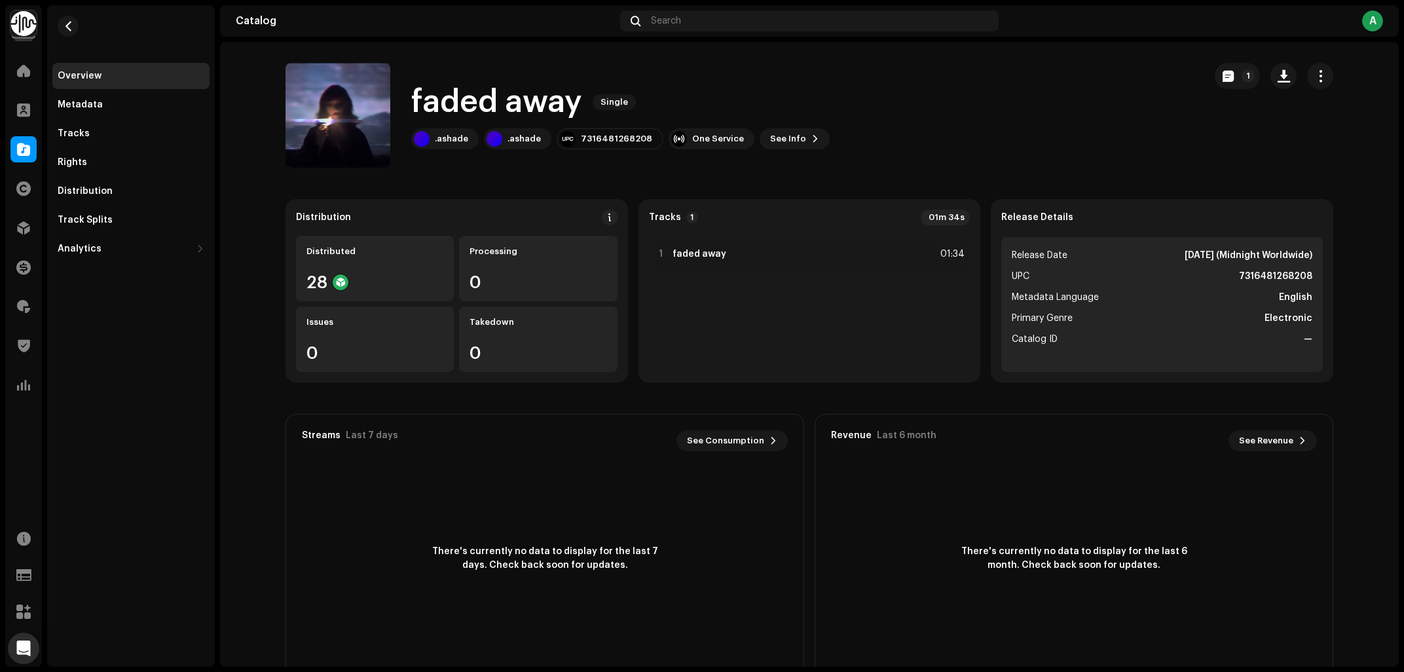
click at [783, 125] on div "faded away Single .ashade .ashade 7316481268208 One Service See Info 1" at bounding box center [620, 115] width 418 height 68
click at [783, 124] on div "faded away Single .ashade .ashade 7316481268208 One Service See Info 1" at bounding box center [620, 115] width 418 height 68
click at [779, 140] on span "See Info" at bounding box center [788, 139] width 36 height 26
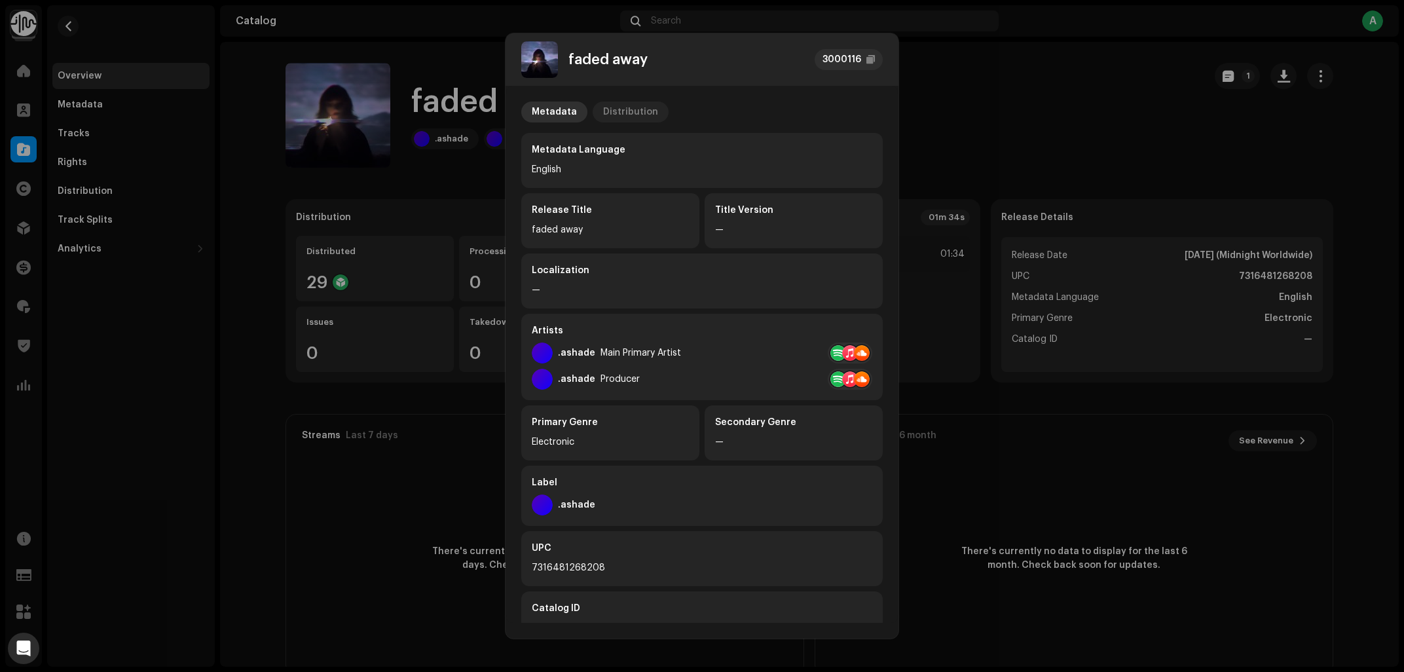
click at [623, 115] on div "Distribution" at bounding box center [630, 112] width 55 height 21
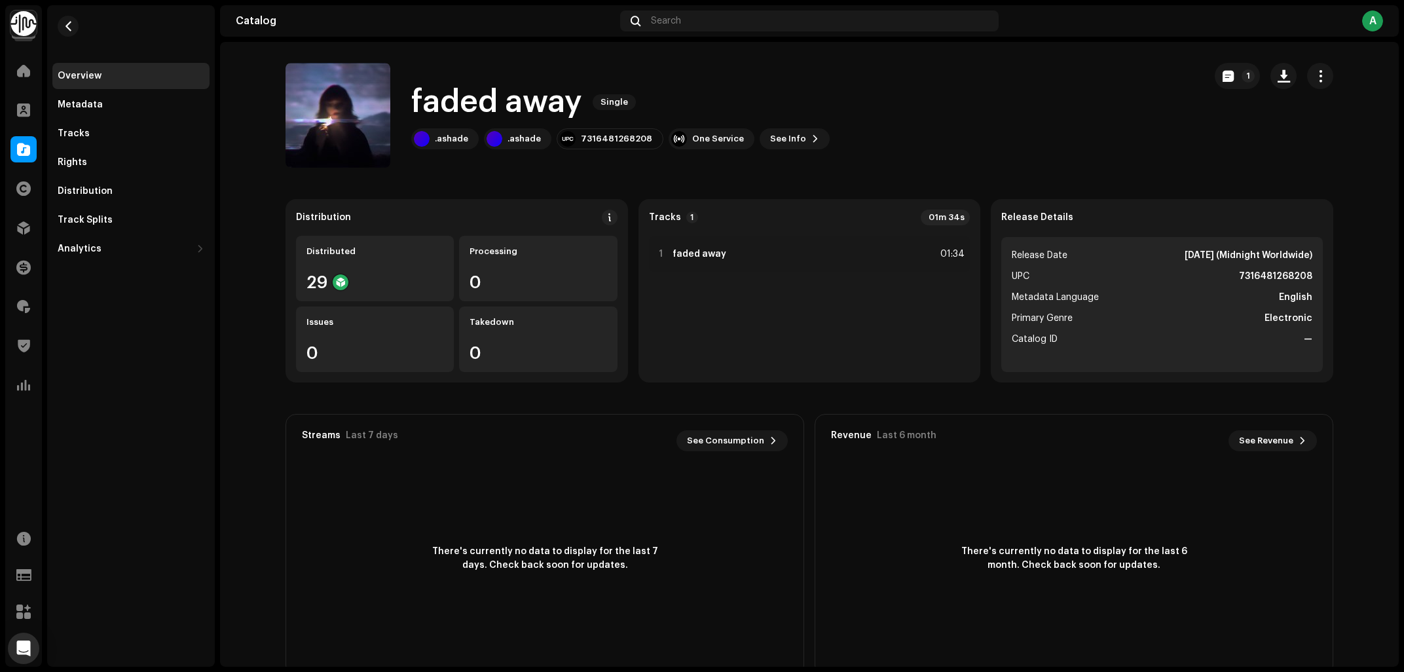
click at [1122, 84] on div "faded away 3000116 Metadata Distribution Release Date Oct 17, 2025 (Midnight Wo…" at bounding box center [702, 336] width 1404 height 672
click at [821, 142] on div "faded away Single .ashade .ashade 7316481268208 One Service See Info 1" at bounding box center [740, 115] width 908 height 105
click at [811, 141] on span at bounding box center [815, 139] width 8 height 10
click at [976, 137] on div "faded away 3000116 Metadata Distribution Metadata Language English Release Titl…" at bounding box center [702, 336] width 1404 height 672
click at [28, 142] on div at bounding box center [23, 149] width 26 height 26
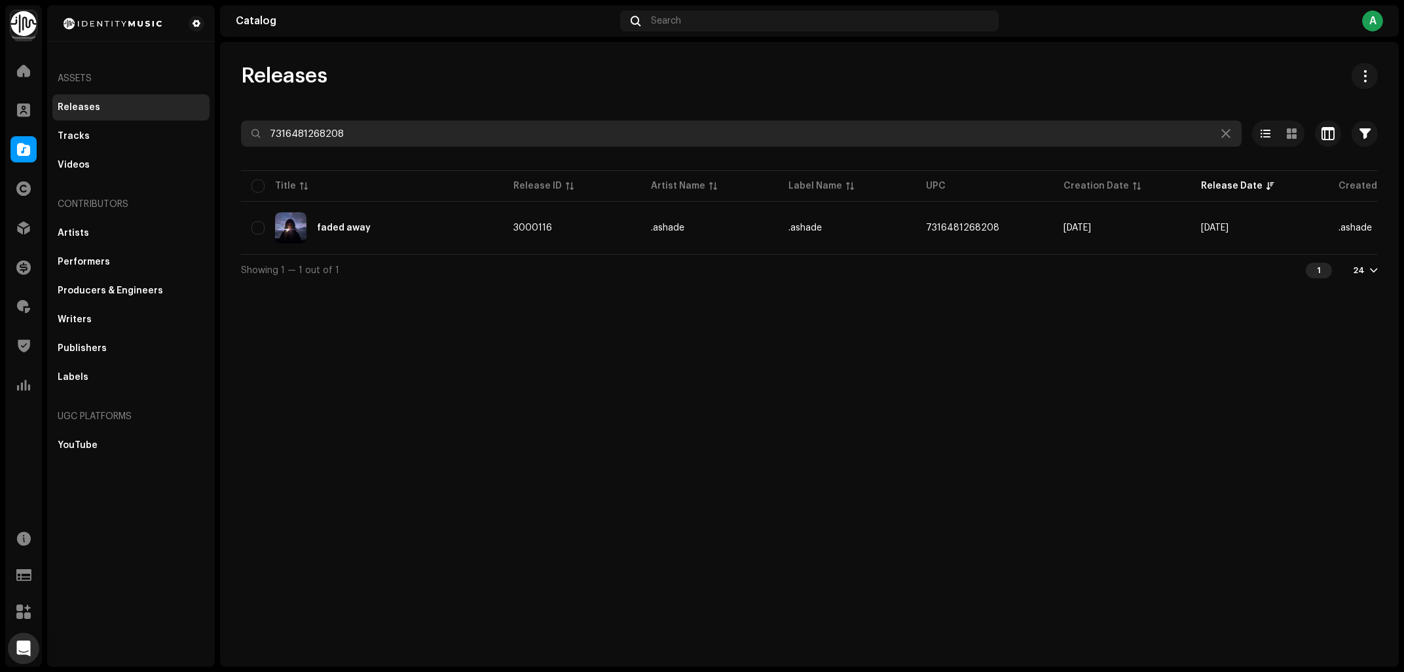
drag, startPoint x: 66, startPoint y: 157, endPoint x: 0, endPoint y: 174, distance: 68.3
click at [241, 147] on input "7316481268208" at bounding box center [741, 133] width 1001 height 26
paste input "360490"
type input "7316481360490"
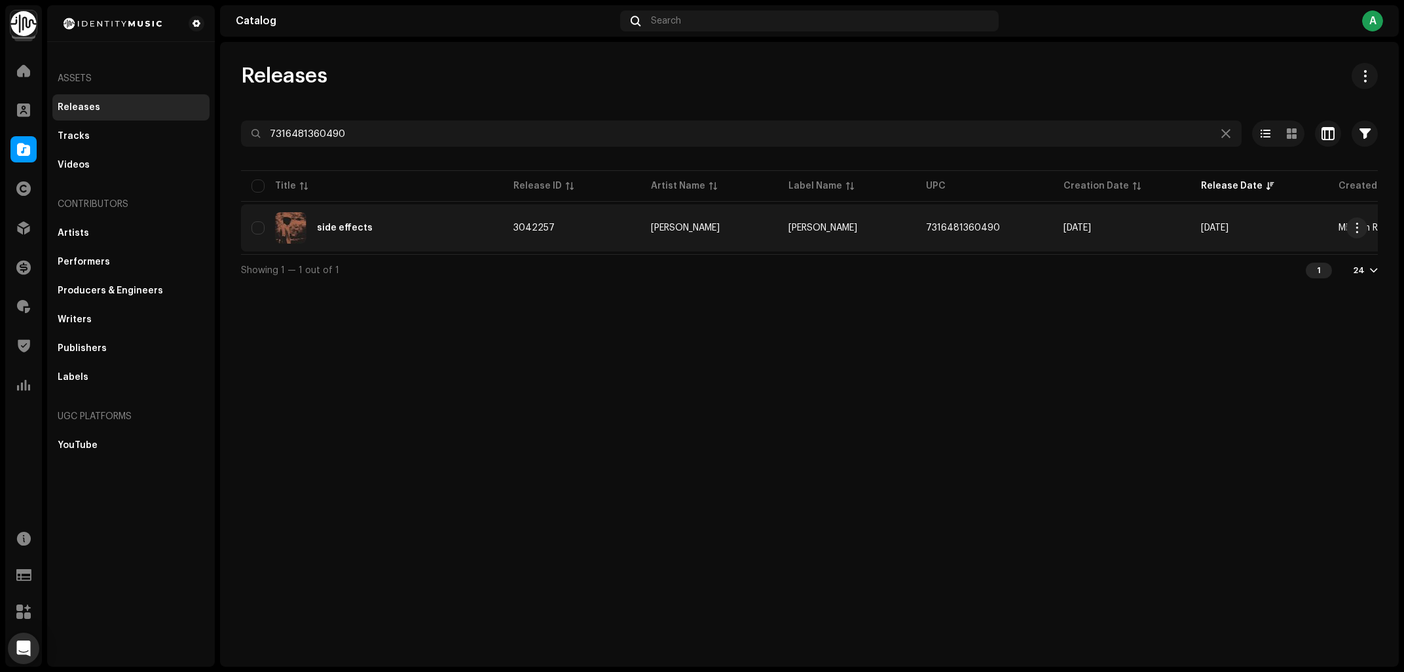
click at [331, 229] on div "side effects" at bounding box center [345, 227] width 56 height 9
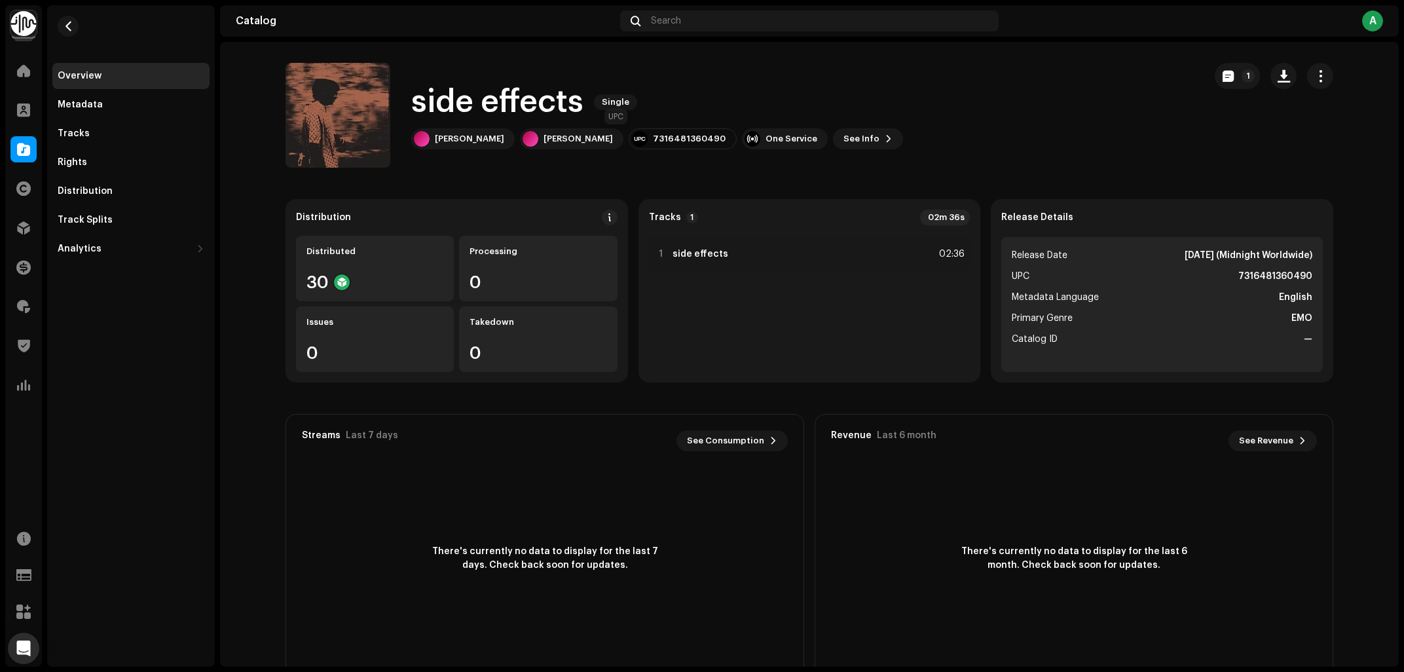
click at [653, 137] on div "7316481360490" at bounding box center [689, 139] width 73 height 10
copy div "7316481360490"
click at [95, 143] on div "Tracks" at bounding box center [130, 133] width 157 height 26
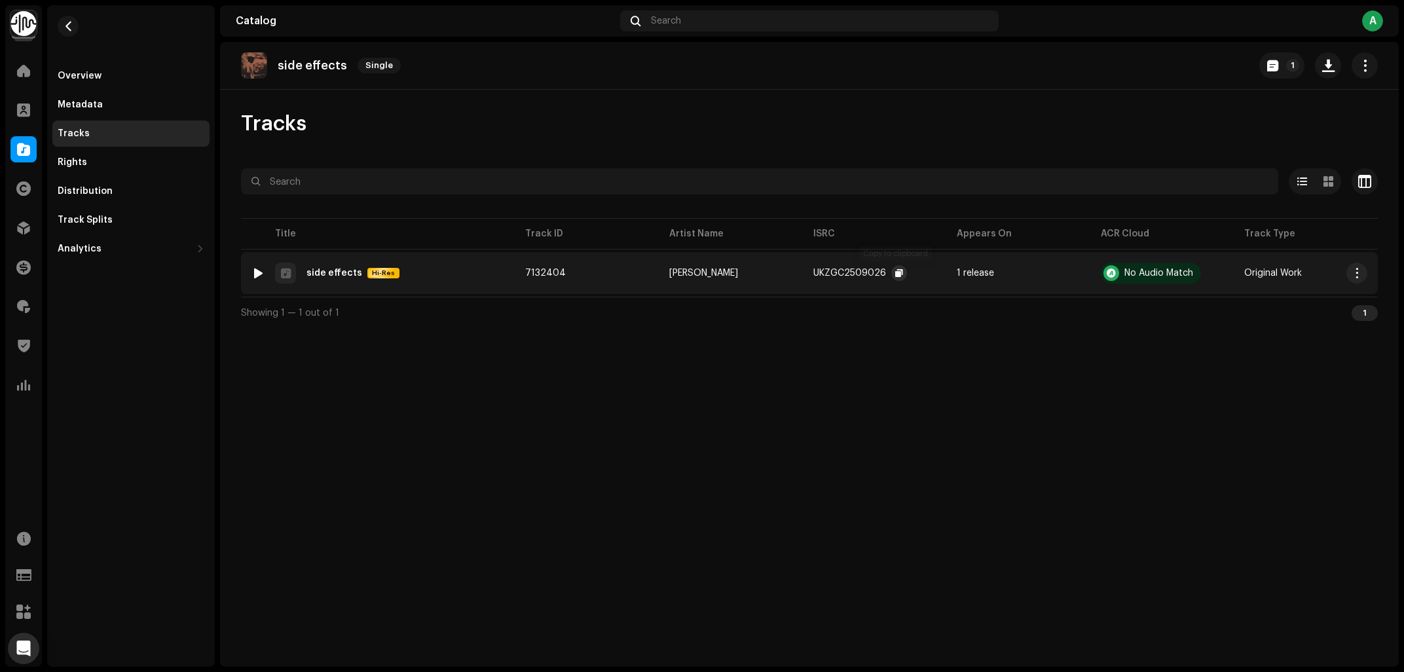
click at [896, 272] on span "button" at bounding box center [899, 273] width 8 height 10
click at [85, 80] on div "Overview" at bounding box center [80, 76] width 44 height 10
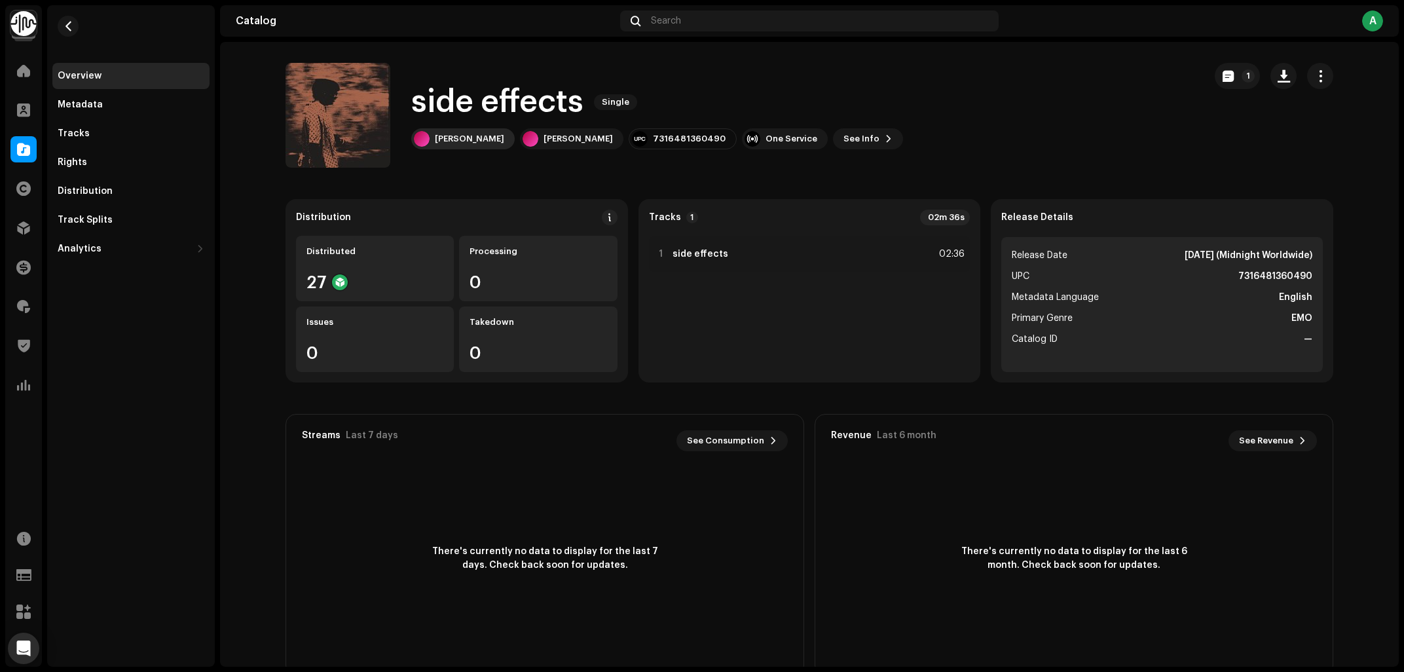
click at [453, 134] on div "Yung Kell" at bounding box center [469, 139] width 69 height 10
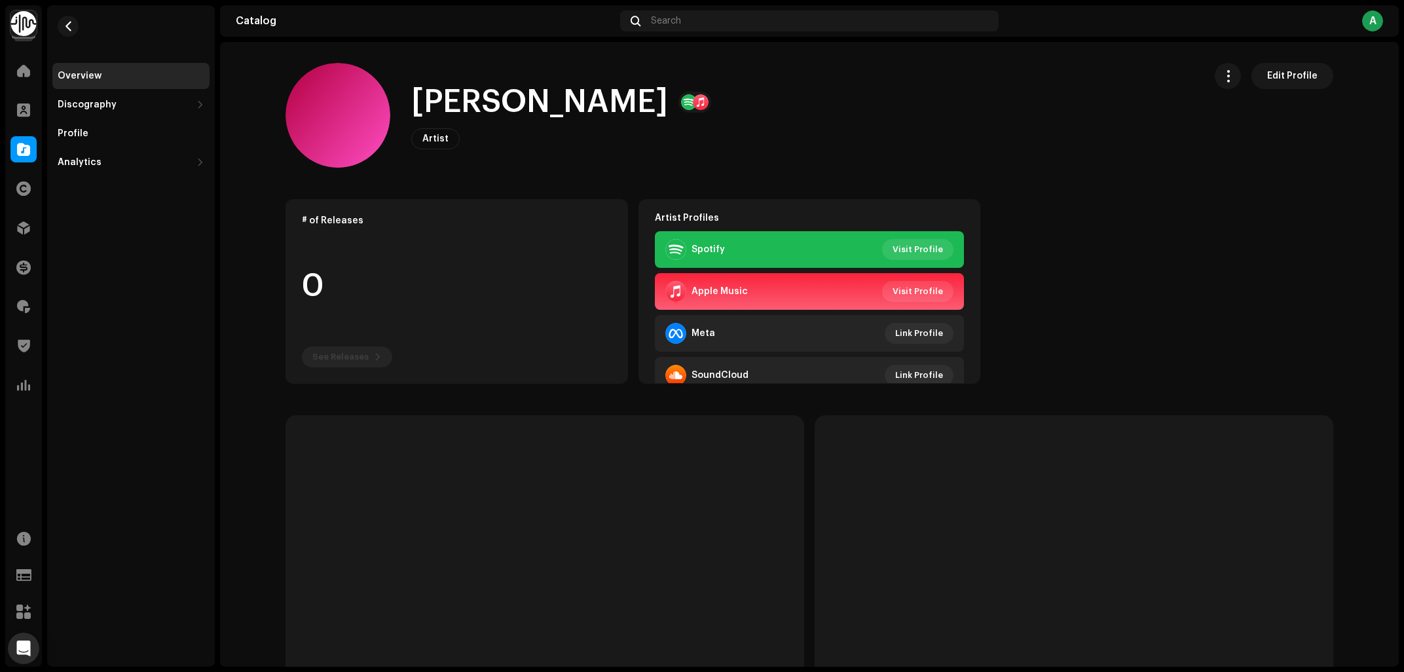
click at [930, 238] on div "Spotify Visit Profile" at bounding box center [810, 249] width 310 height 37
click at [927, 247] on span "Visit Profile" at bounding box center [918, 249] width 50 height 26
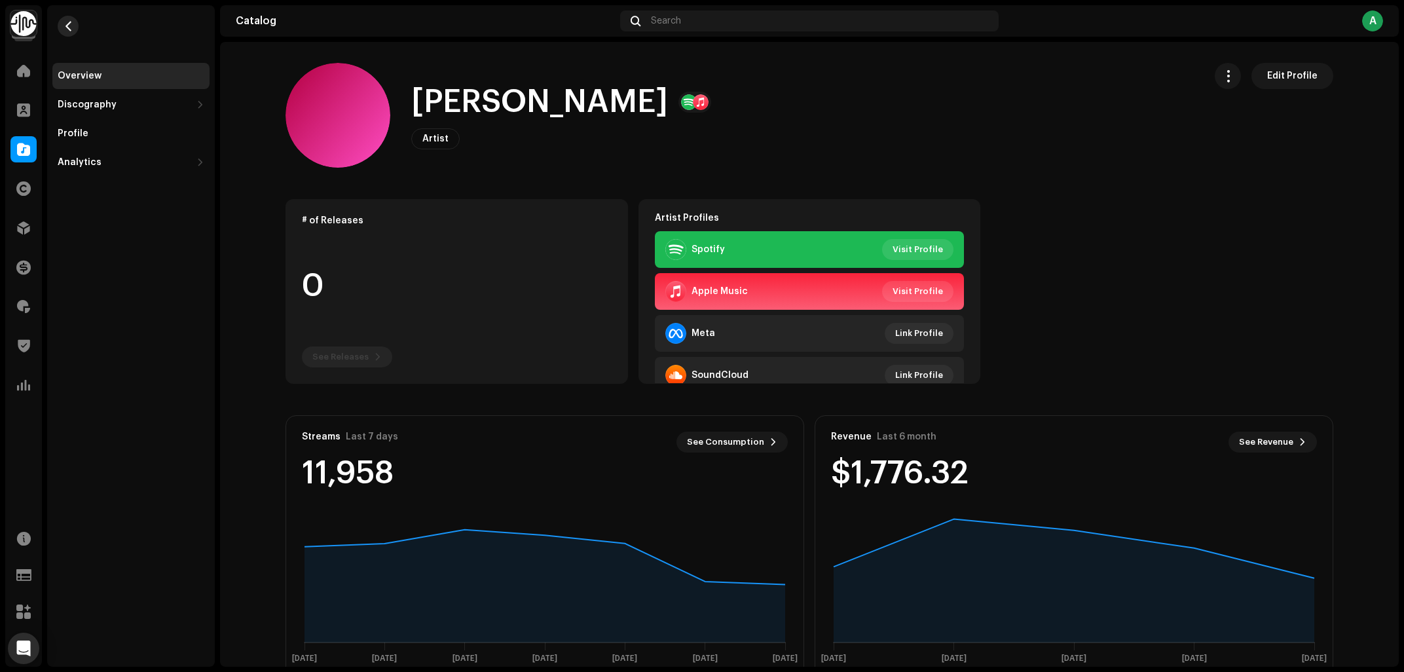
click at [71, 25] on span "button" at bounding box center [69, 26] width 10 height 10
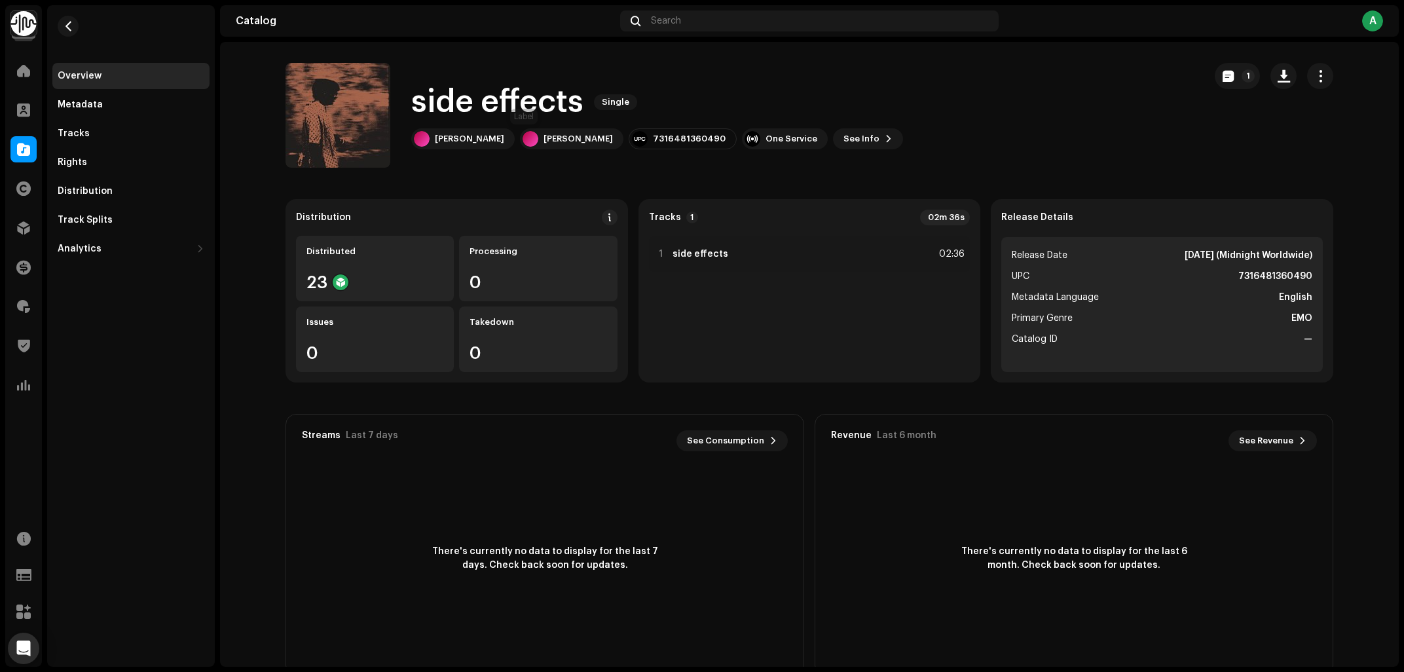
click at [515, 102] on h1 "side effects" at bounding box center [497, 102] width 172 height 42
click at [843, 138] on span "See Info" at bounding box center [861, 139] width 36 height 26
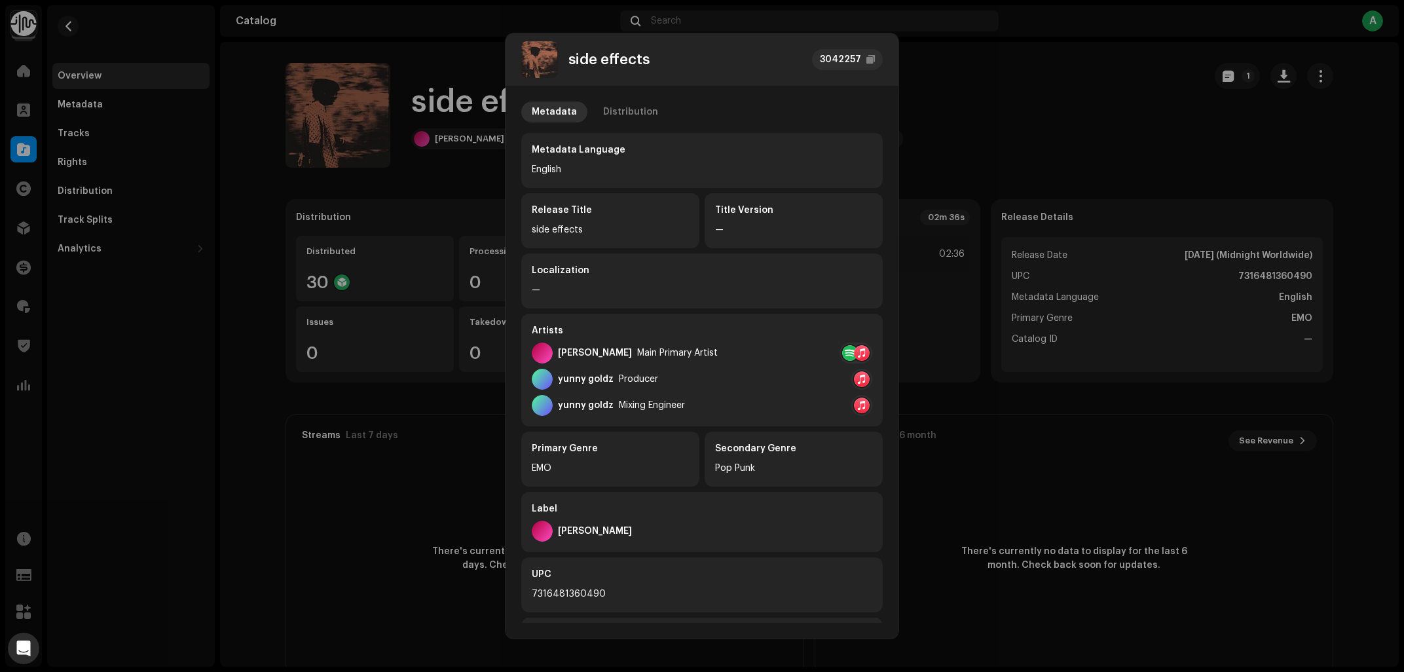
click at [633, 100] on div "Metadata Distribution Metadata Language English Release Title side effects Titl…" at bounding box center [702, 354] width 393 height 536
click at [623, 111] on div "Distribution" at bounding box center [630, 112] width 55 height 21
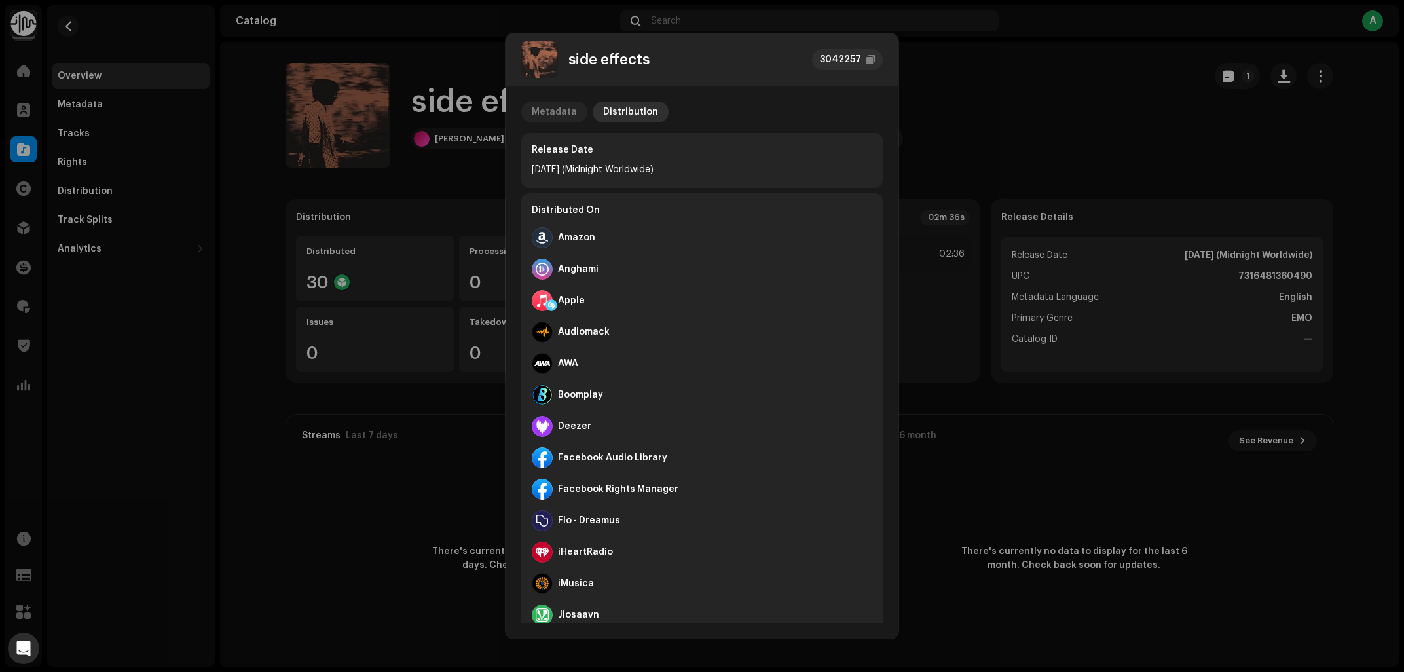
click at [538, 111] on div "Metadata" at bounding box center [554, 112] width 45 height 21
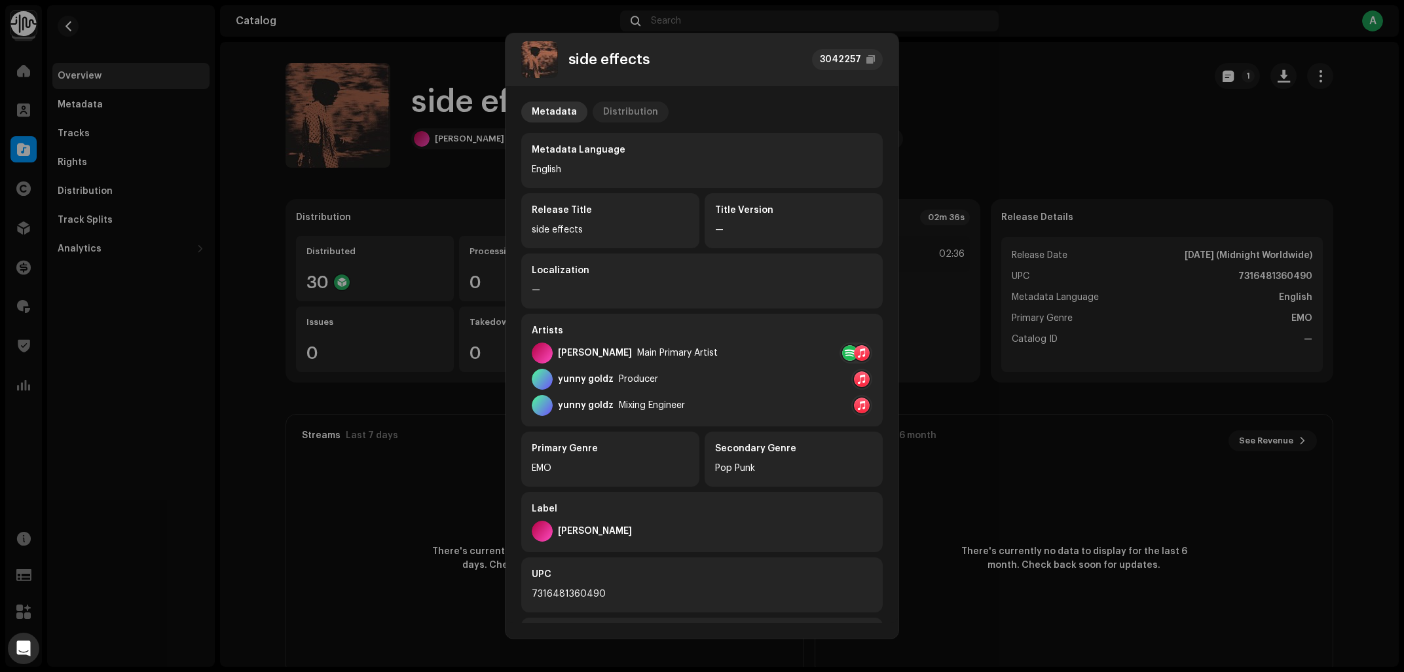
click at [627, 111] on div "Distribution" at bounding box center [630, 112] width 55 height 21
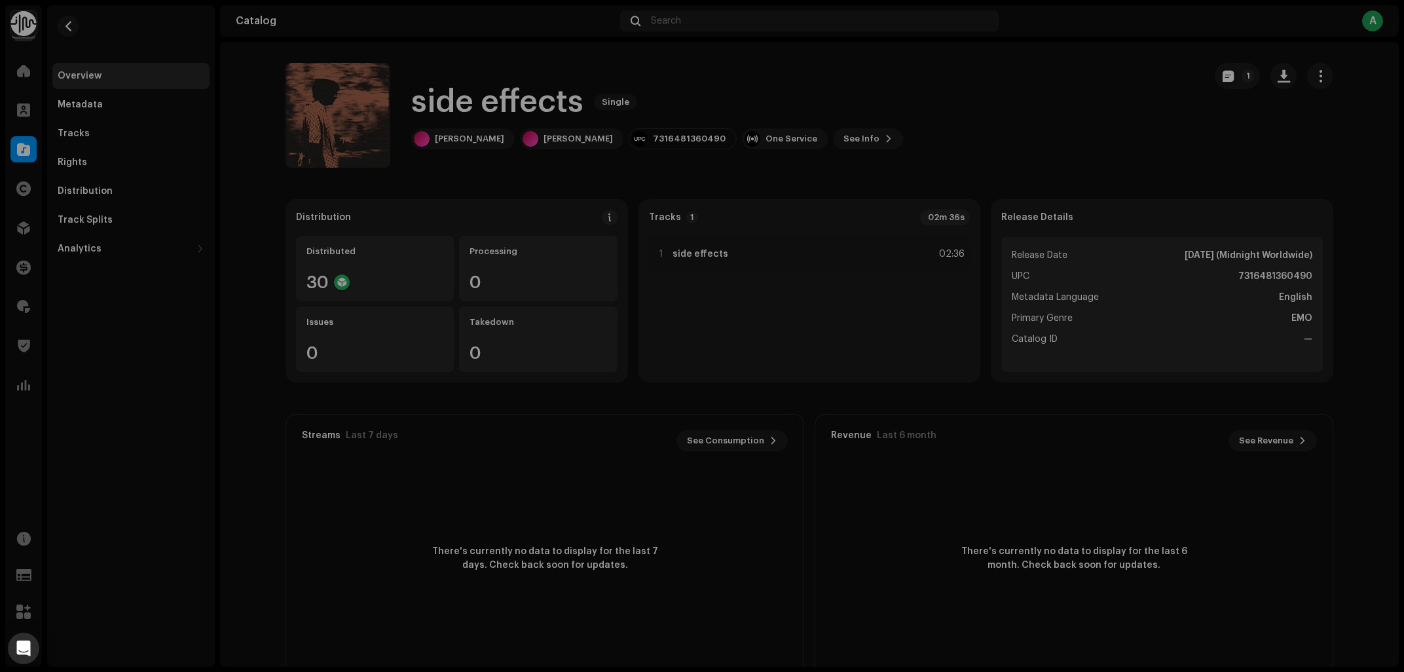
click at [1009, 137] on div "side effects 3042257 Metadata Distribution Release Date Oct 17, 2025 (Midnight …" at bounding box center [702, 336] width 1404 height 672
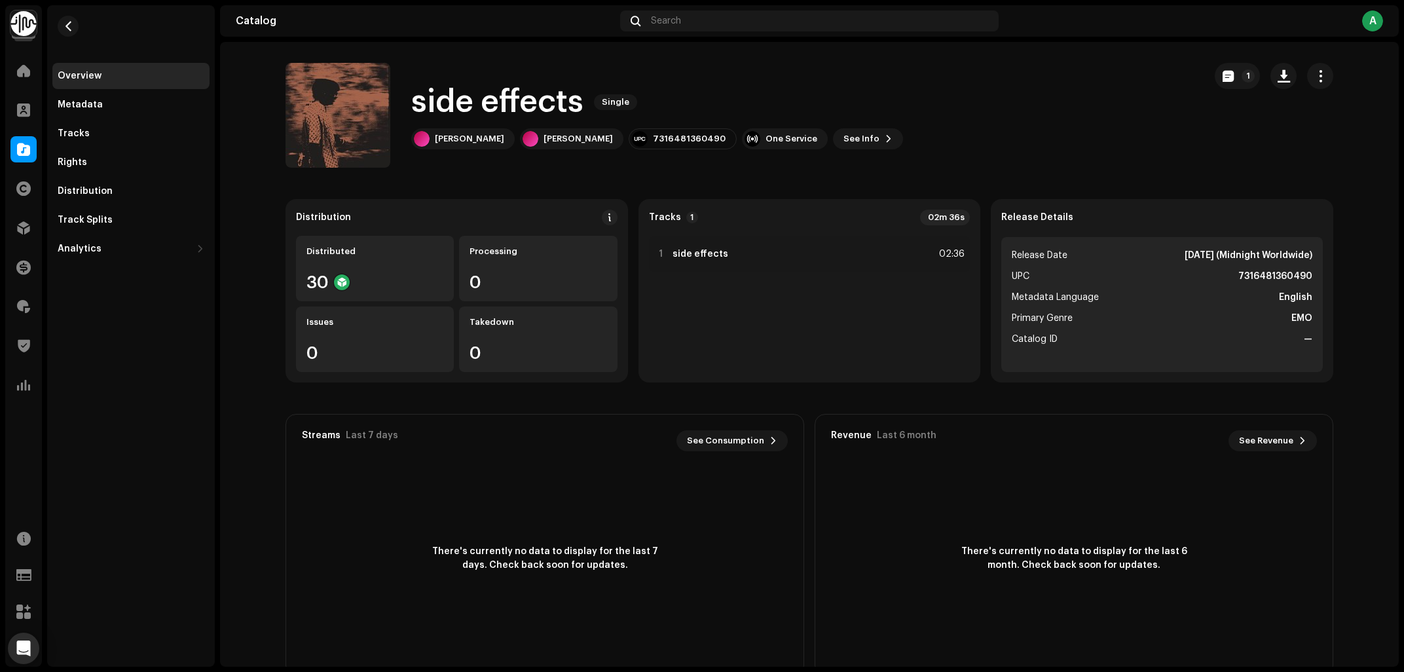
click at [534, 107] on h1 "side effects" at bounding box center [497, 102] width 172 height 42
click at [113, 138] on div "Tracks" at bounding box center [131, 133] width 147 height 10
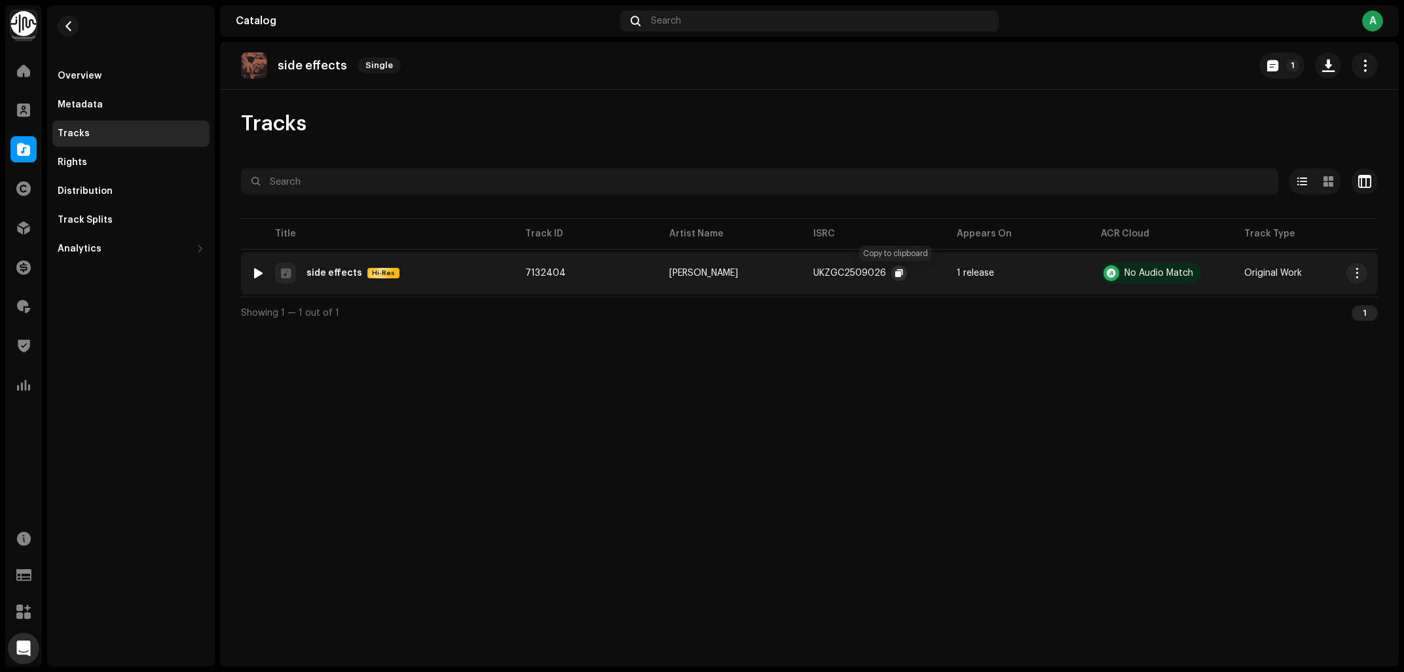
click at [898, 274] on span "button" at bounding box center [899, 273] width 8 height 10
click at [88, 81] on div "Overview" at bounding box center [80, 76] width 44 height 10
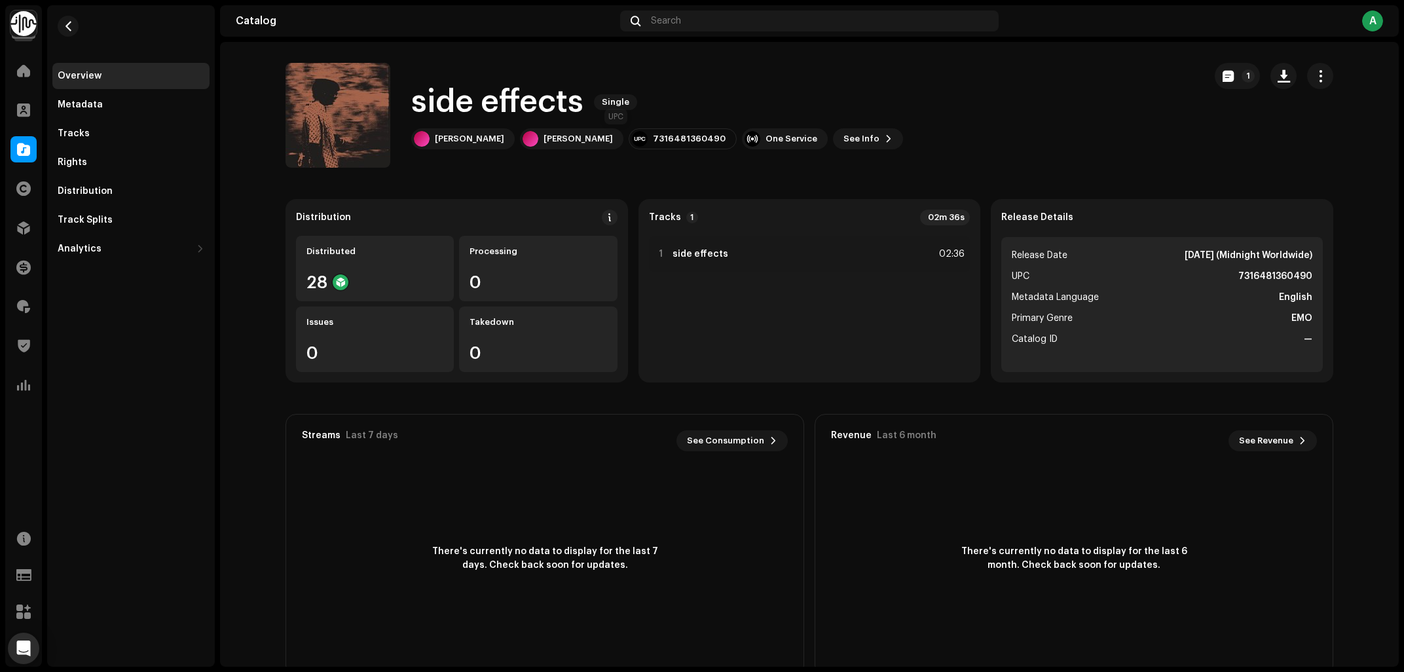
click at [653, 142] on div "7316481360490" at bounding box center [689, 139] width 73 height 10
copy div "7316481360490"
click at [24, 158] on div at bounding box center [23, 149] width 26 height 26
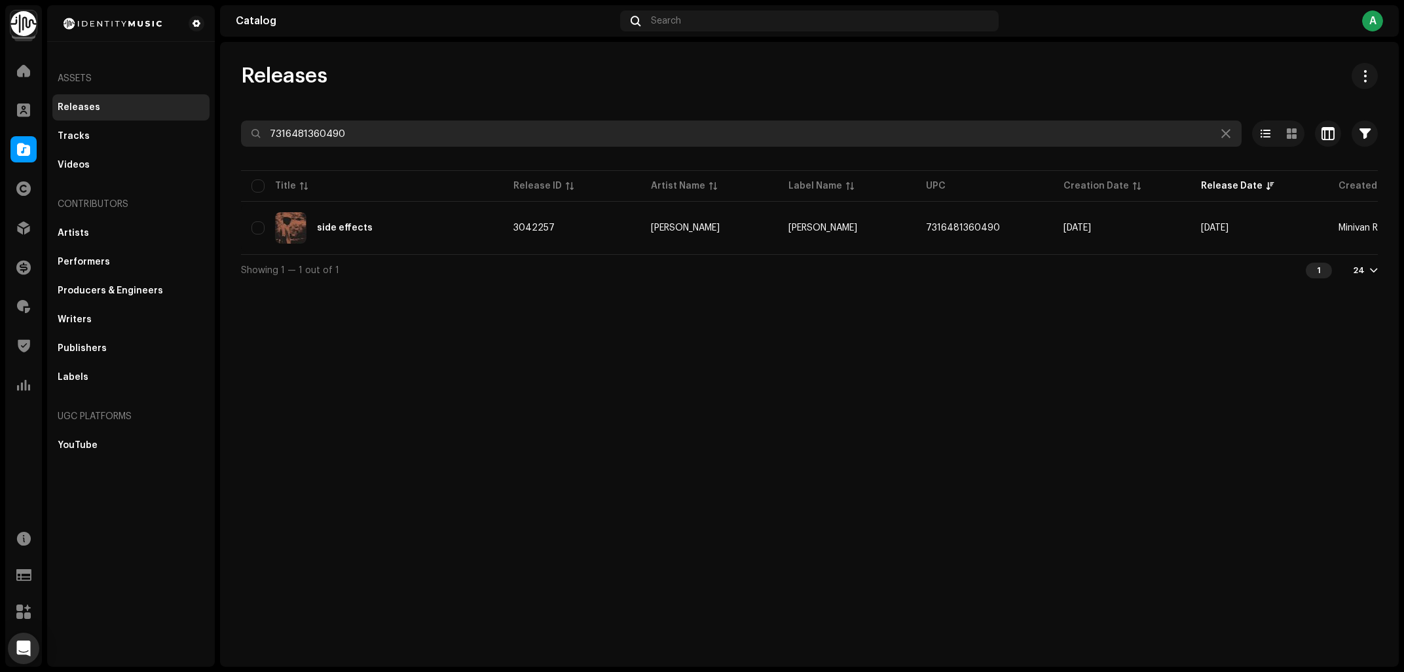
click at [333, 137] on input "7316481360490" at bounding box center [741, 133] width 1001 height 26
click at [356, 133] on input "7316481360490" at bounding box center [741, 133] width 1001 height 26
paste input "5846"
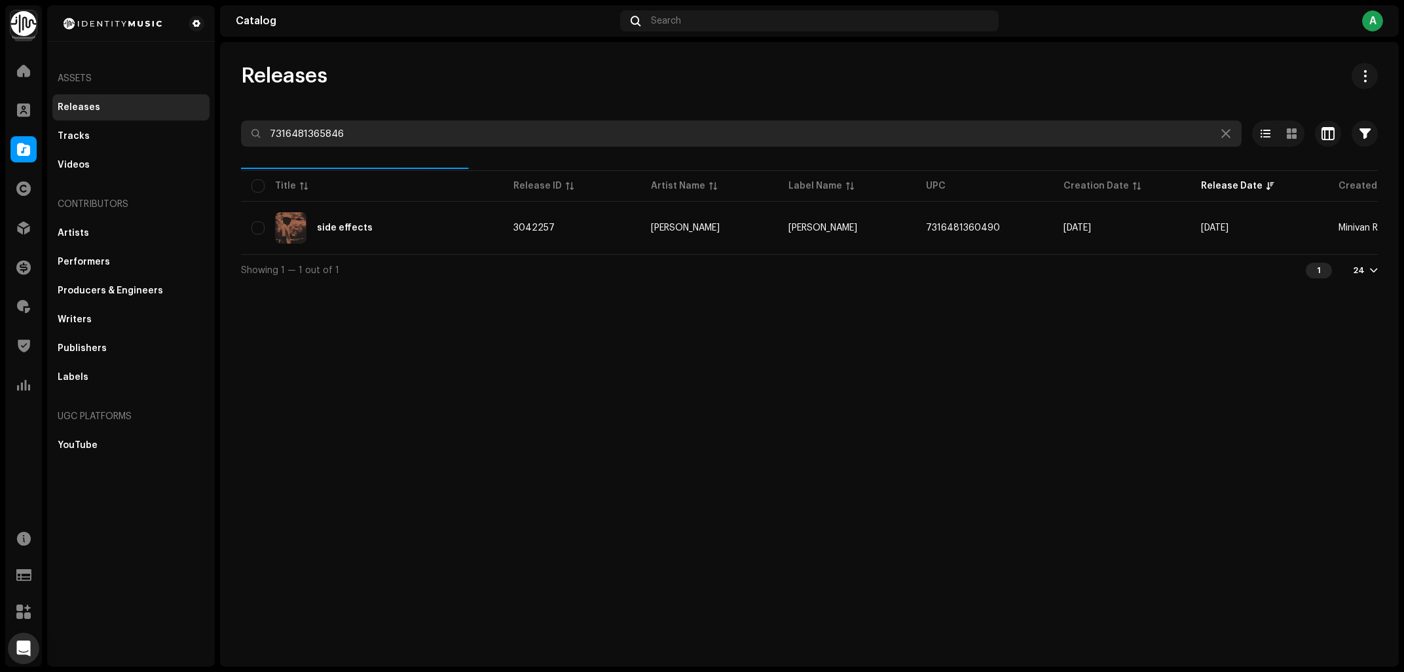
type input "7316481365846"
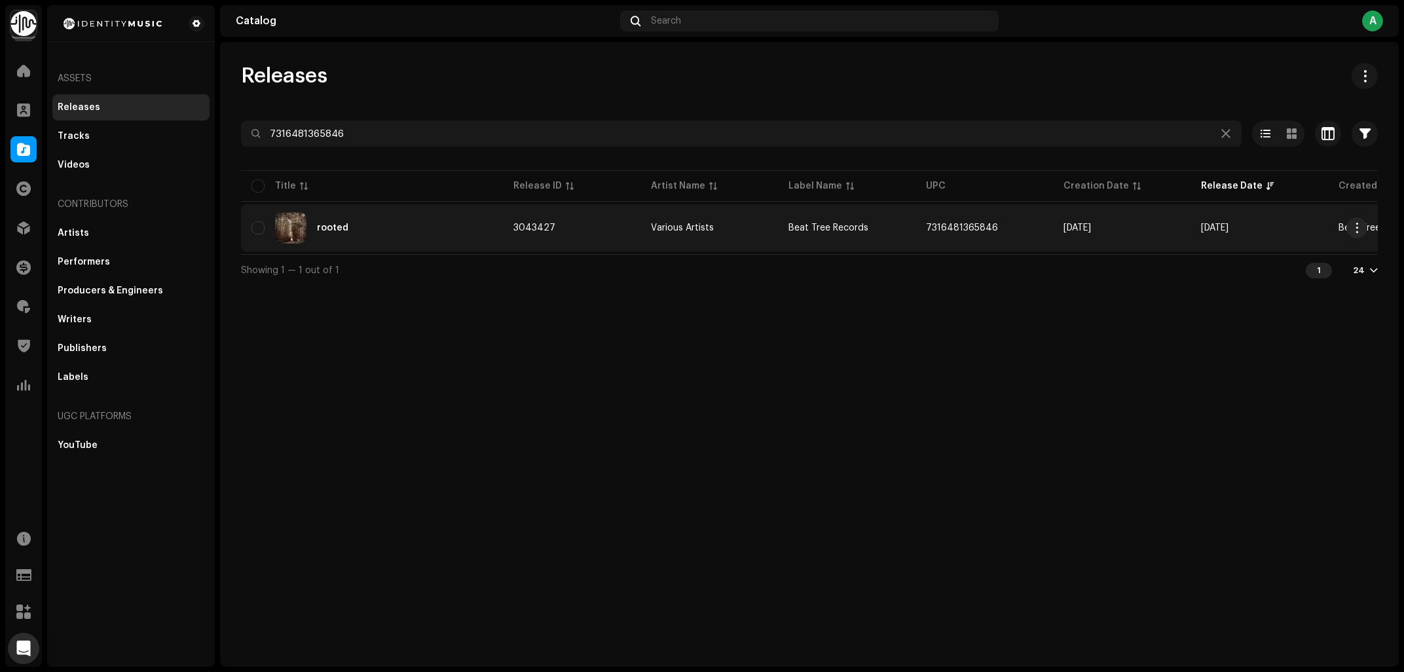
click at [351, 231] on div "rooted" at bounding box center [371, 227] width 241 height 31
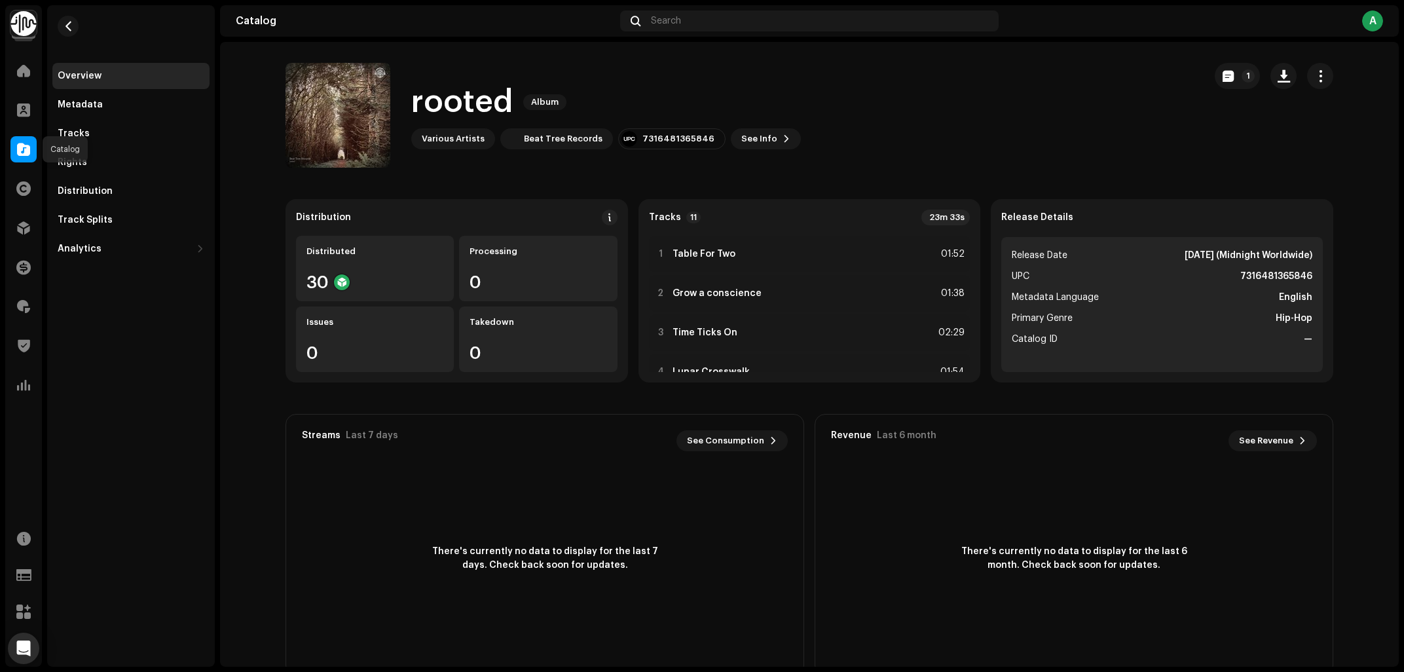
click at [25, 138] on div at bounding box center [23, 149] width 26 height 26
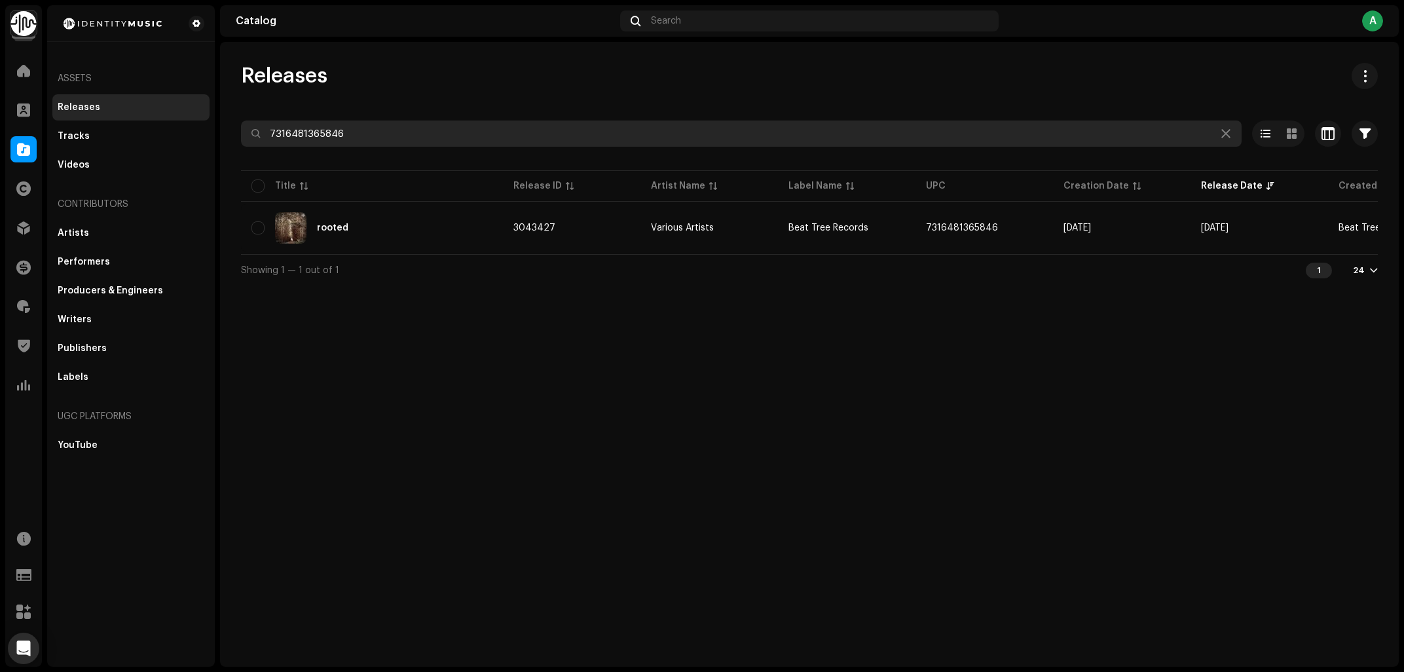
drag, startPoint x: 339, startPoint y: 131, endPoint x: 27, endPoint y: 164, distance: 313.5
click at [241, 146] on input "7316481365846" at bounding box center [741, 133] width 1001 height 26
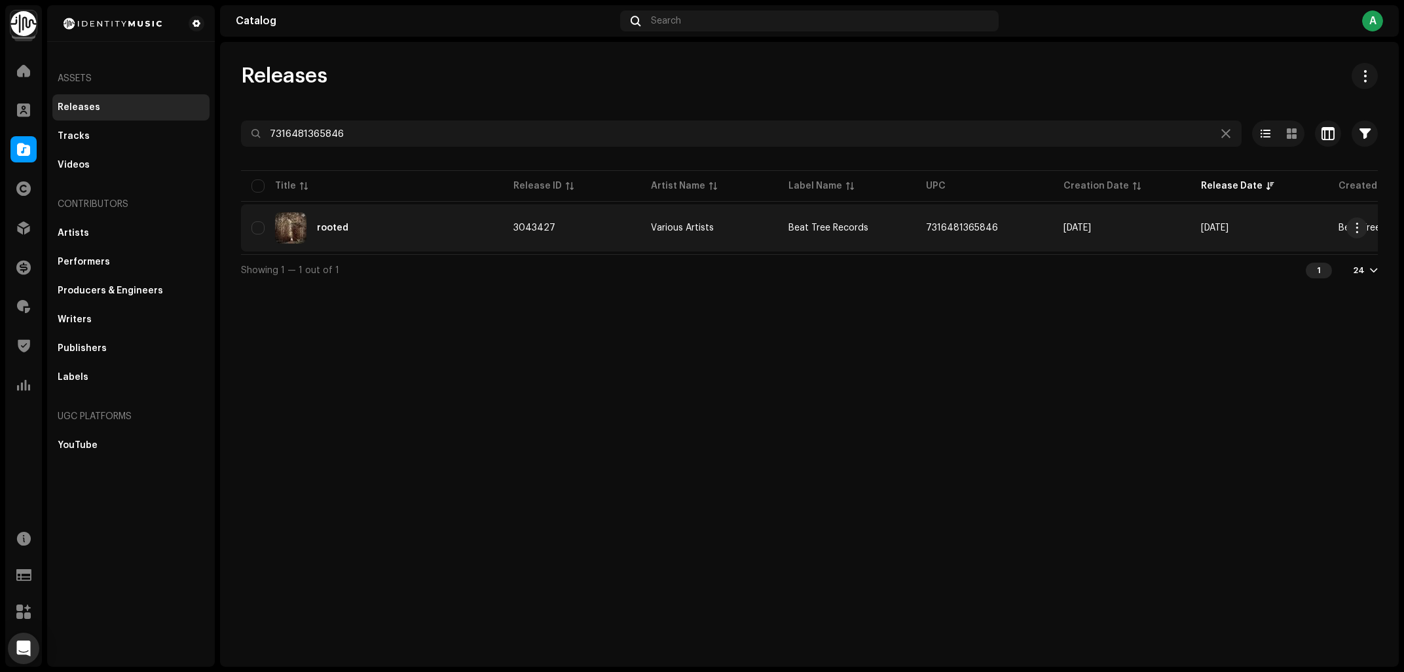
click at [388, 214] on div "rooted" at bounding box center [371, 227] width 241 height 31
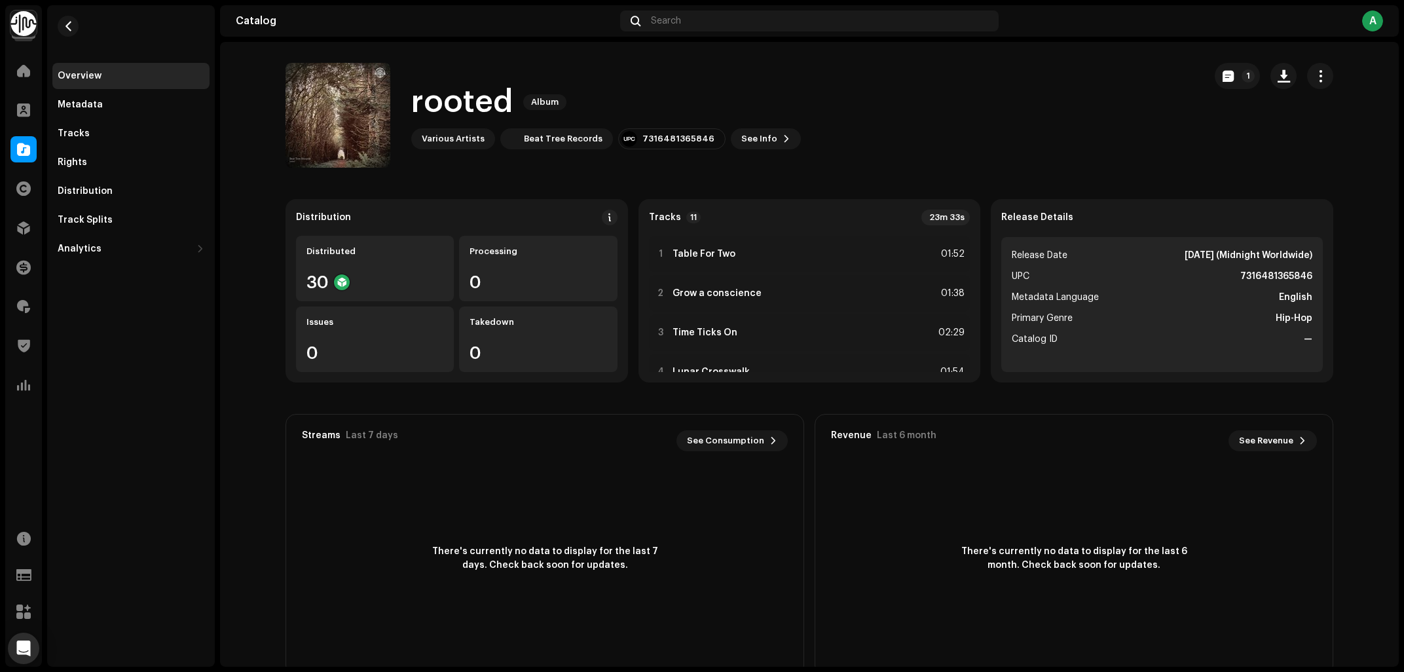
click at [475, 103] on h1 "rooted" at bounding box center [462, 102] width 102 height 42
copy h1 "rooted"
click at [745, 251] on div "1 Table For Two 01:52" at bounding box center [810, 254] width 322 height 37
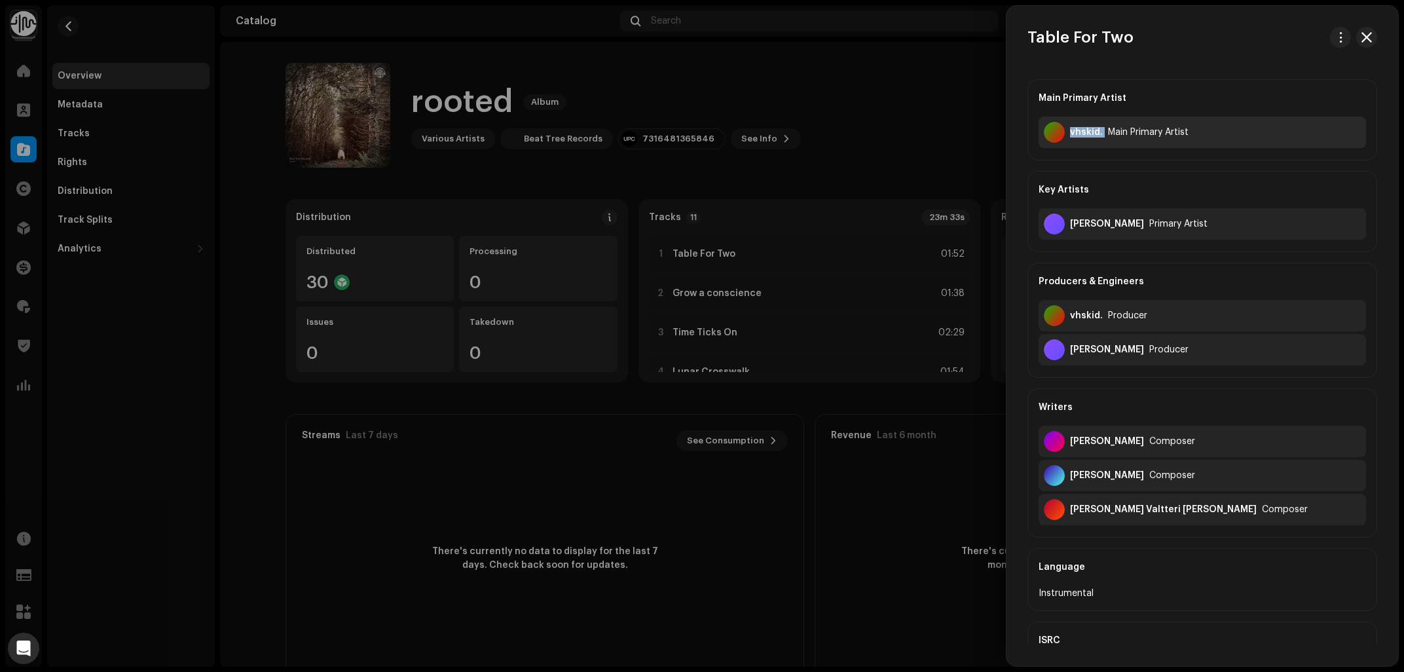
copy div "vhskid."
drag, startPoint x: 1067, startPoint y: 132, endPoint x: 923, endPoint y: 149, distance: 145.8
click at [1039, 148] on div "vhskid. Main Primary Artist" at bounding box center [1202, 132] width 327 height 31
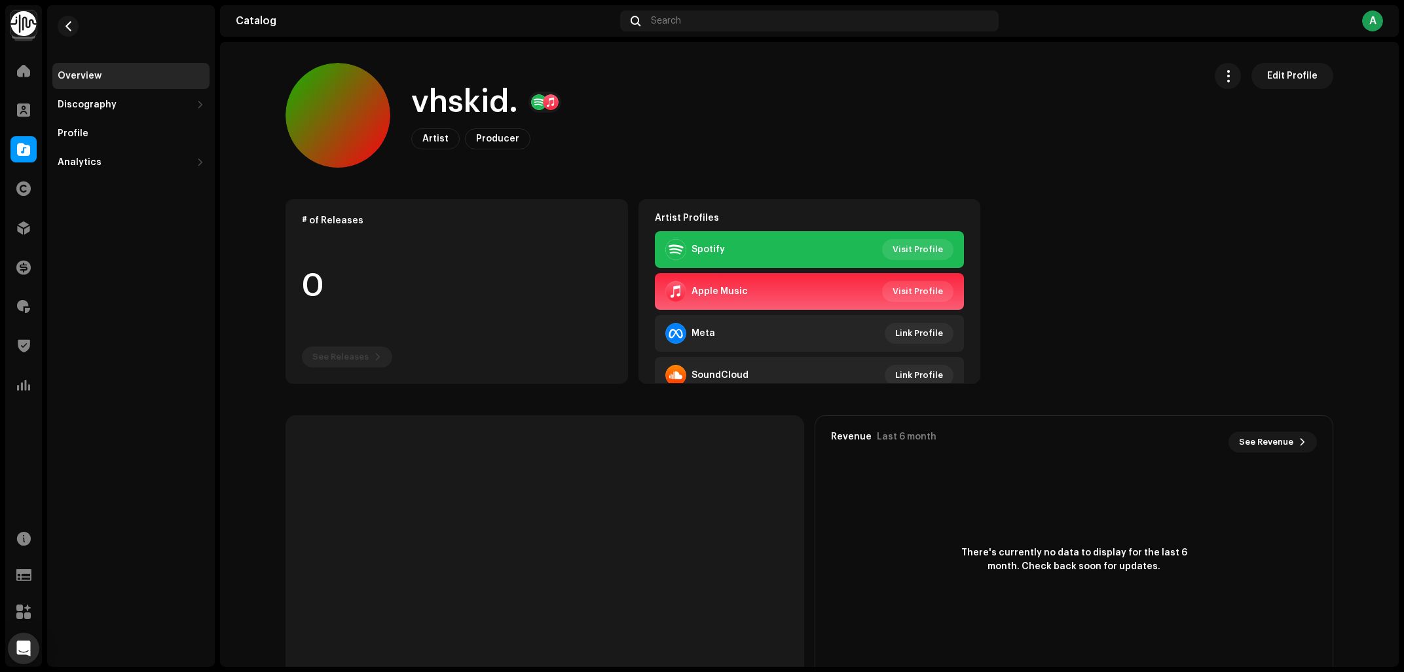
click at [895, 261] on div "Spotify Visit Profile" at bounding box center [810, 249] width 310 height 37
click at [926, 253] on span "Visit Profile" at bounding box center [918, 249] width 50 height 26
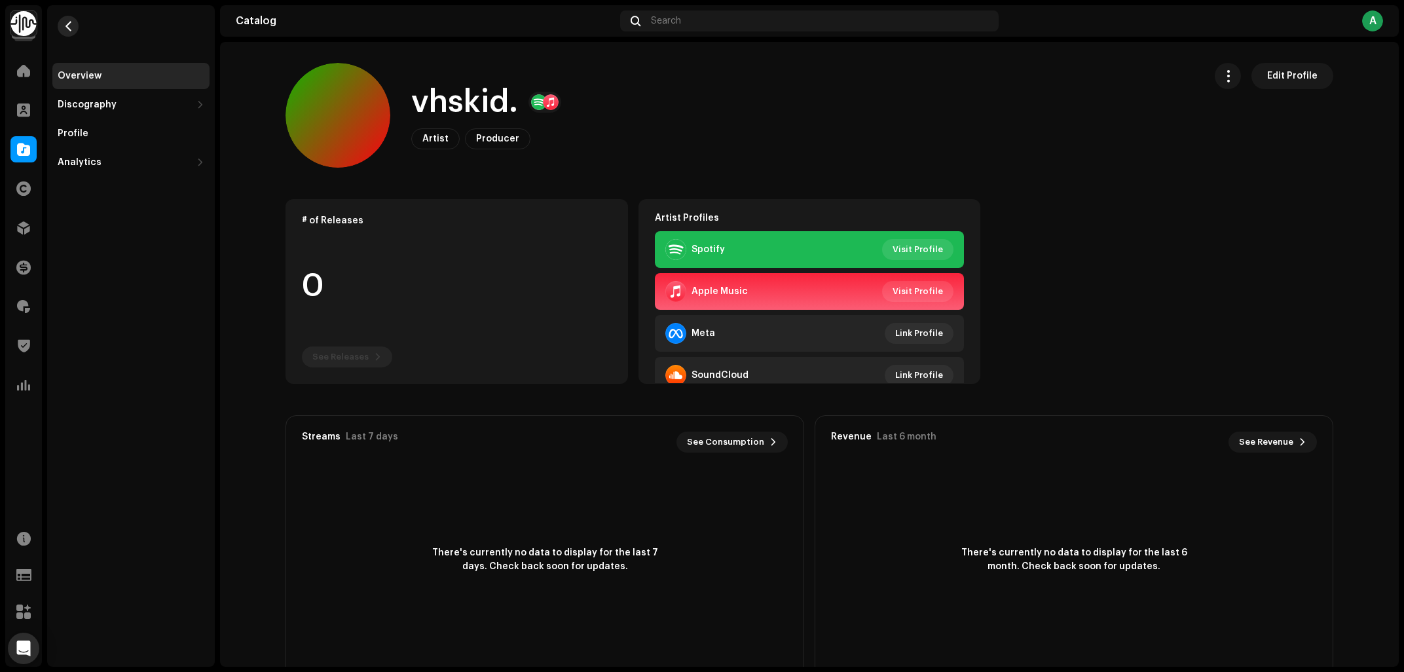
click at [69, 21] on span "button" at bounding box center [69, 26] width 10 height 10
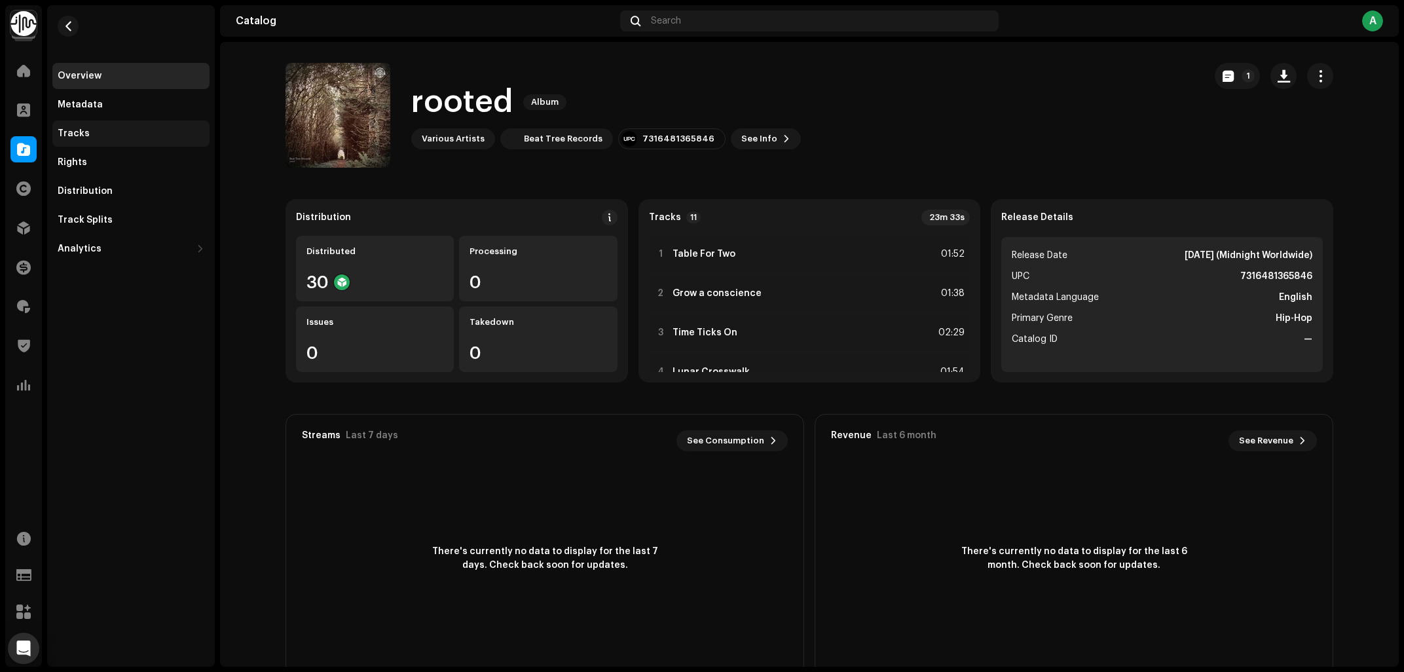
click at [83, 125] on div "Tracks" at bounding box center [130, 133] width 157 height 26
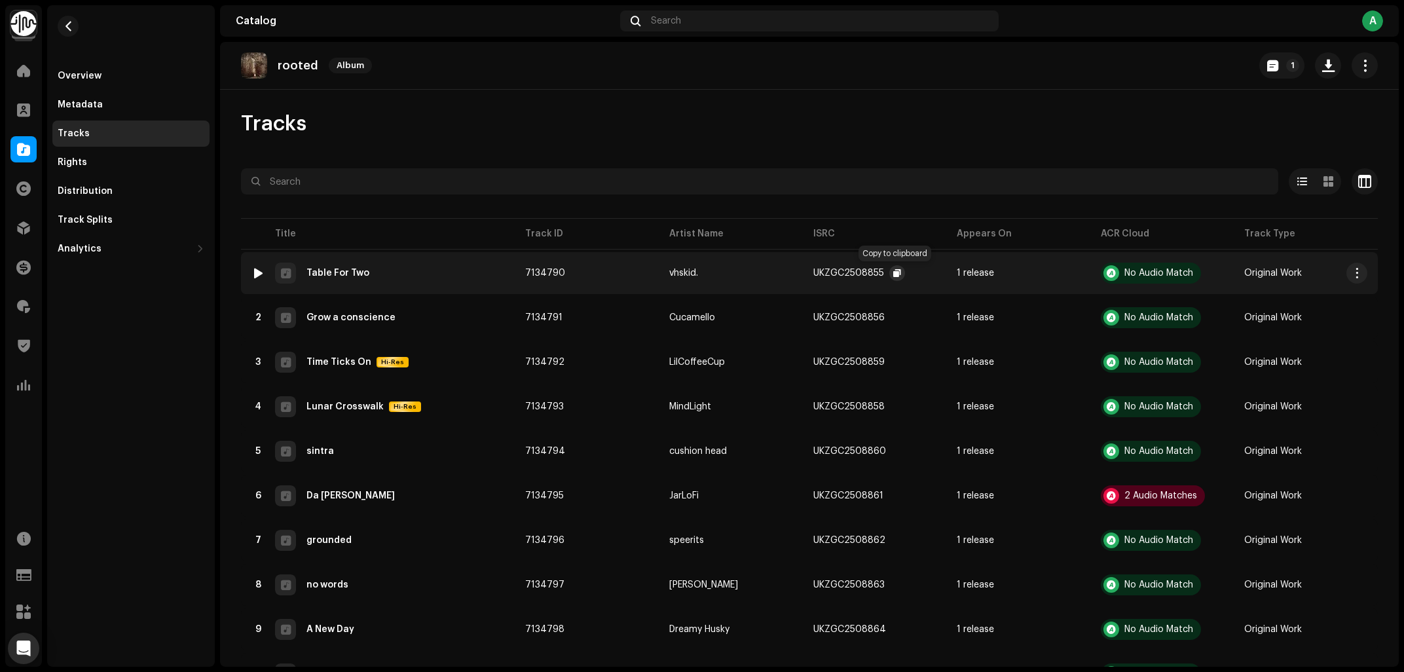
click at [893, 271] on span "button" at bounding box center [897, 273] width 8 height 10
click at [307, 61] on p "rooted" at bounding box center [298, 66] width 41 height 14
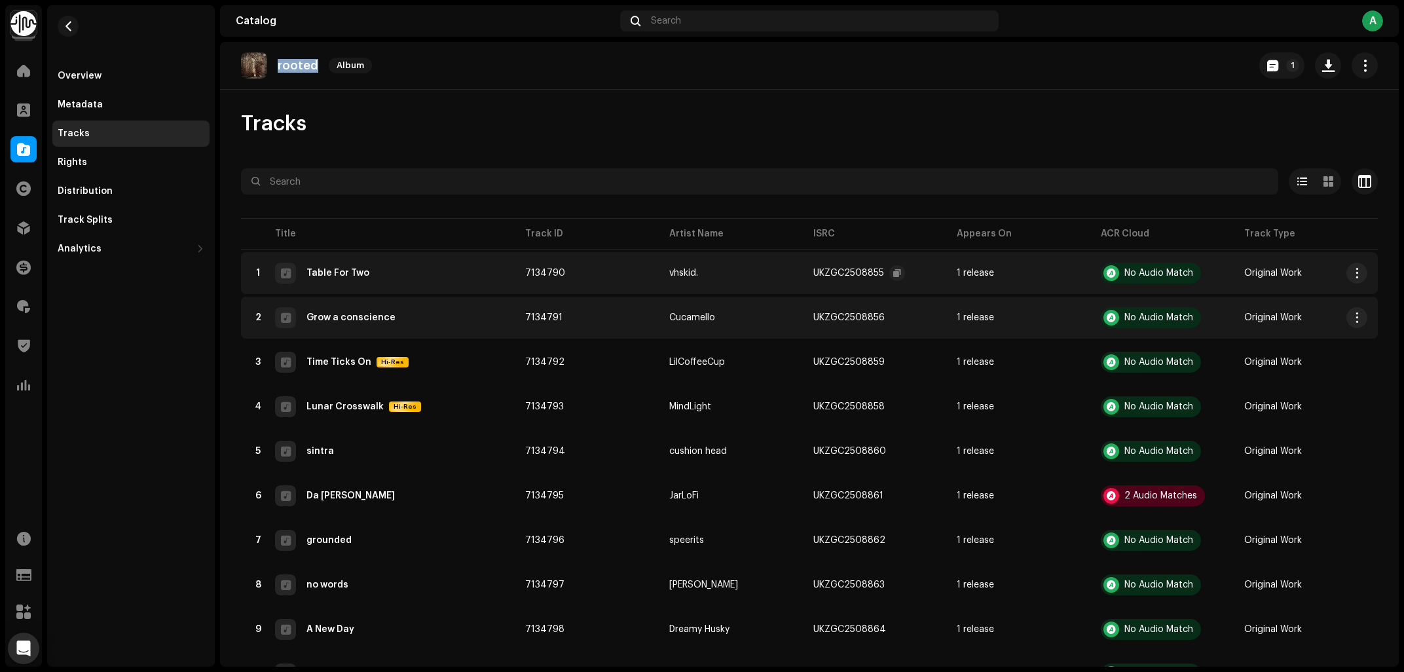
copy p "rooted"
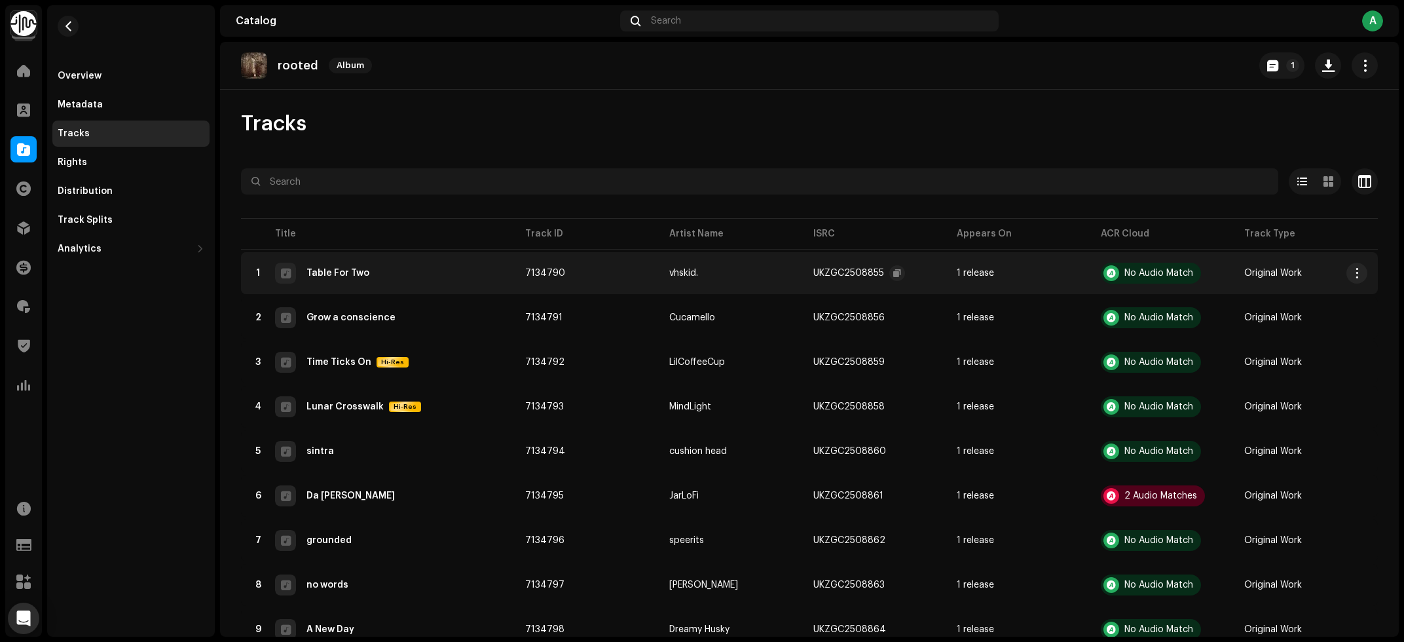
click at [464, 117] on div "Tracks" at bounding box center [809, 124] width 1137 height 26
click at [83, 77] on div "Overview" at bounding box center [80, 76] width 44 height 10
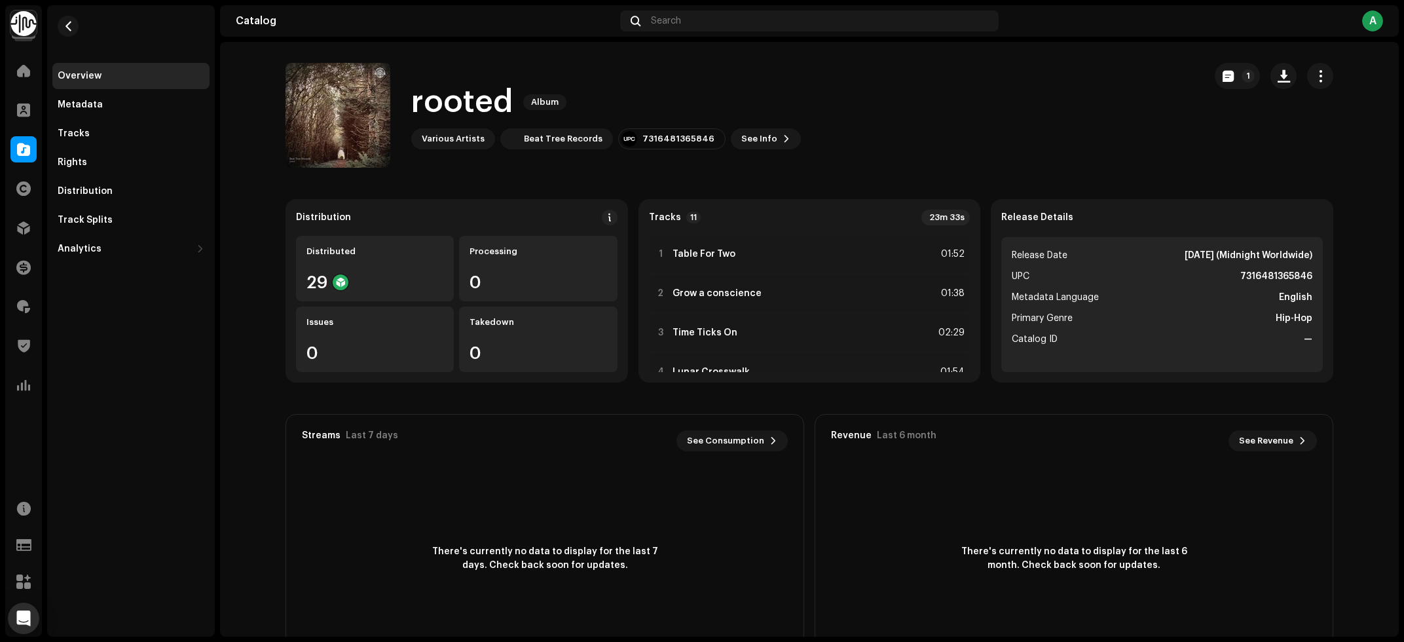
click at [752, 128] on div "rooted Album Various Artists Beat Tree Records 7316481365846 See Info 1" at bounding box center [606, 115] width 390 height 68
click at [741, 143] on span "See Info" at bounding box center [759, 139] width 36 height 26
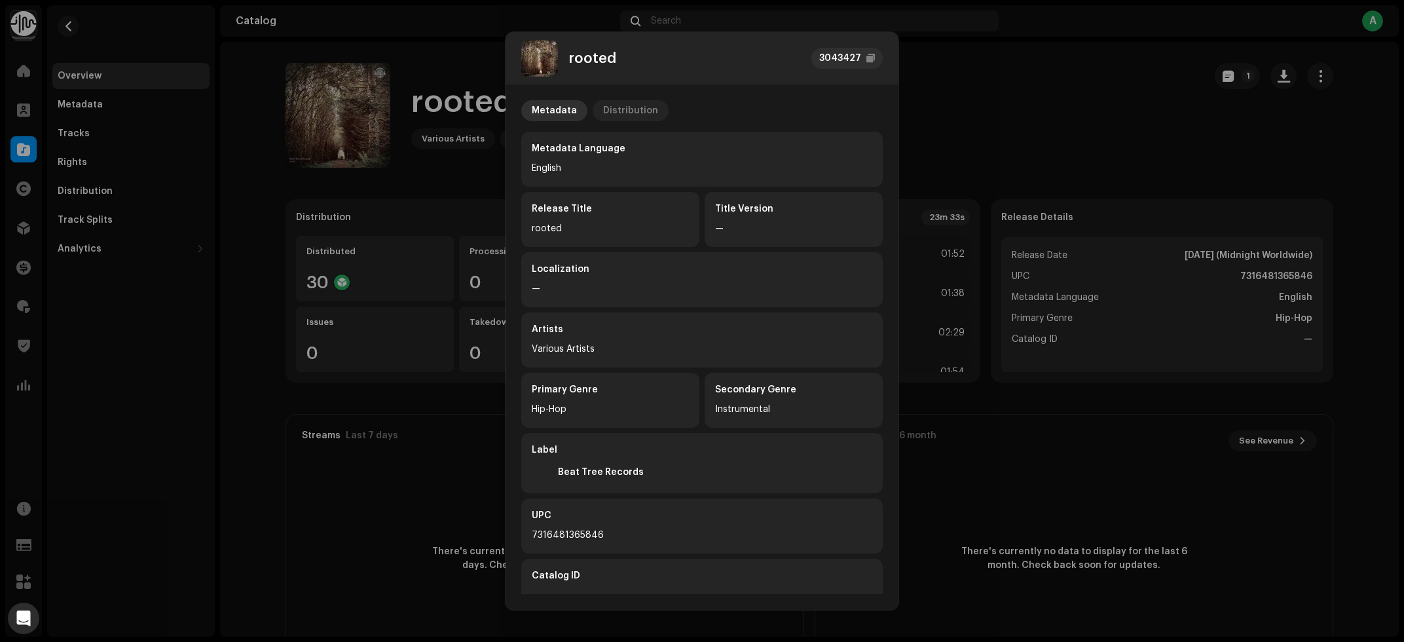
click at [609, 104] on div "Distribution" at bounding box center [630, 110] width 55 height 21
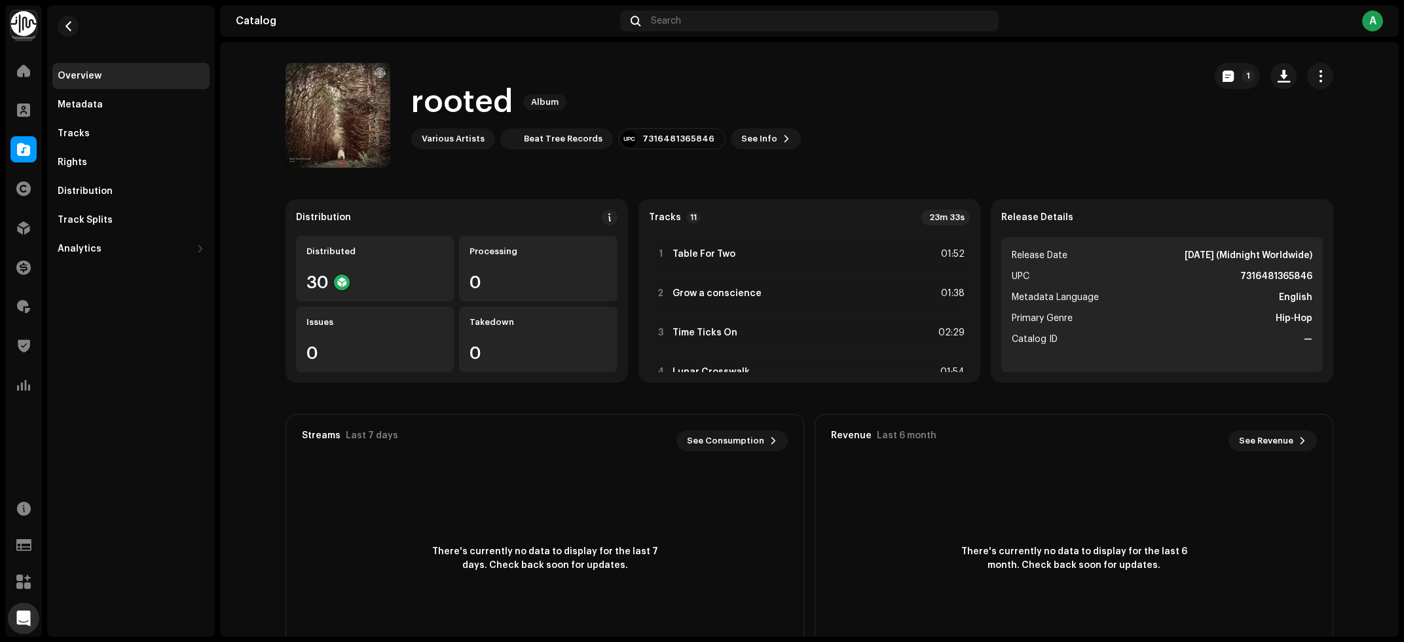
click at [959, 145] on div "rooted 3043427 Metadata Distribution Release Date Oct 17, 2025 (Midnight Worldw…" at bounding box center [702, 321] width 1404 height 642
click at [783, 134] on span at bounding box center [787, 139] width 8 height 10
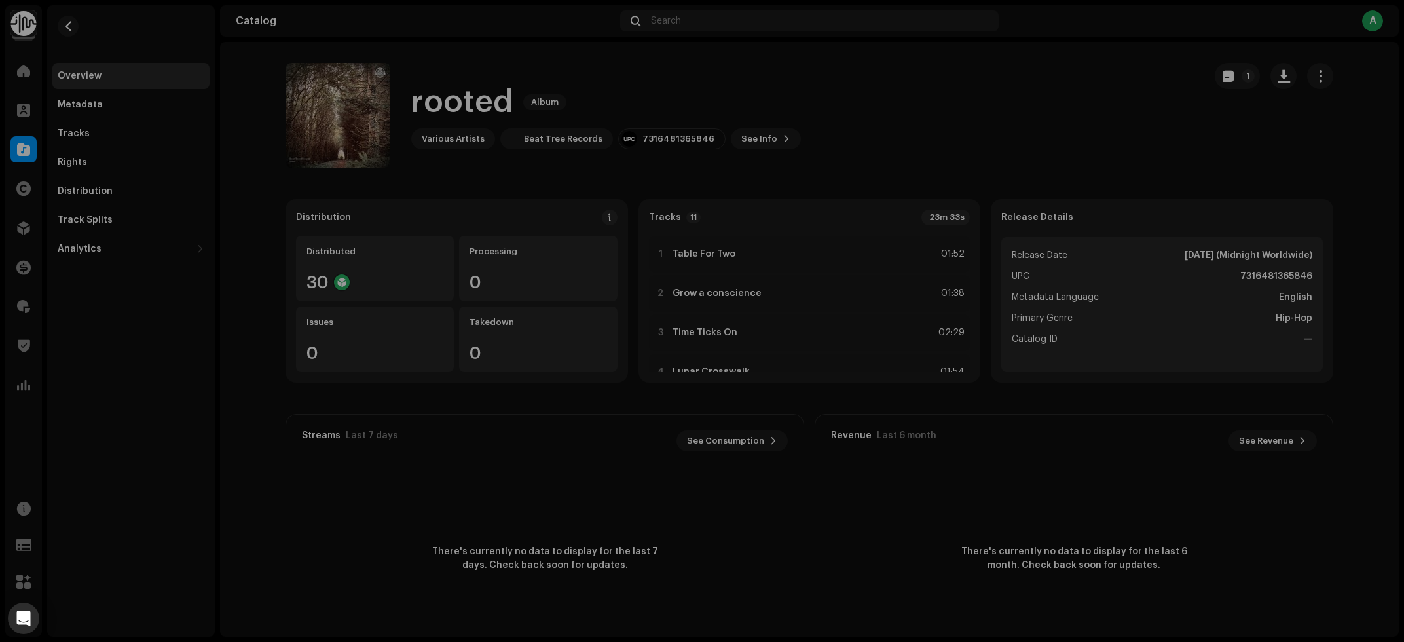
click at [1040, 125] on div "rooted 3043427 Metadata Distribution Metadata Language English Release Title ro…" at bounding box center [702, 321] width 1404 height 642
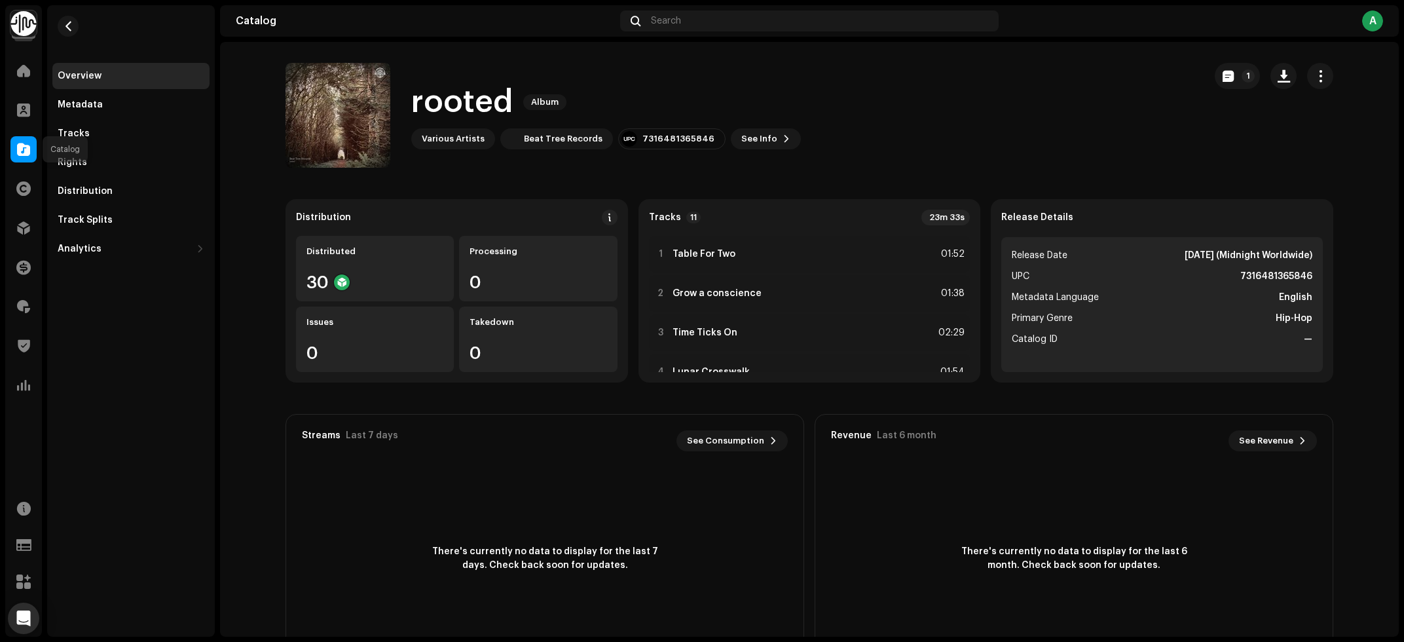
click at [29, 157] on div at bounding box center [23, 149] width 26 height 26
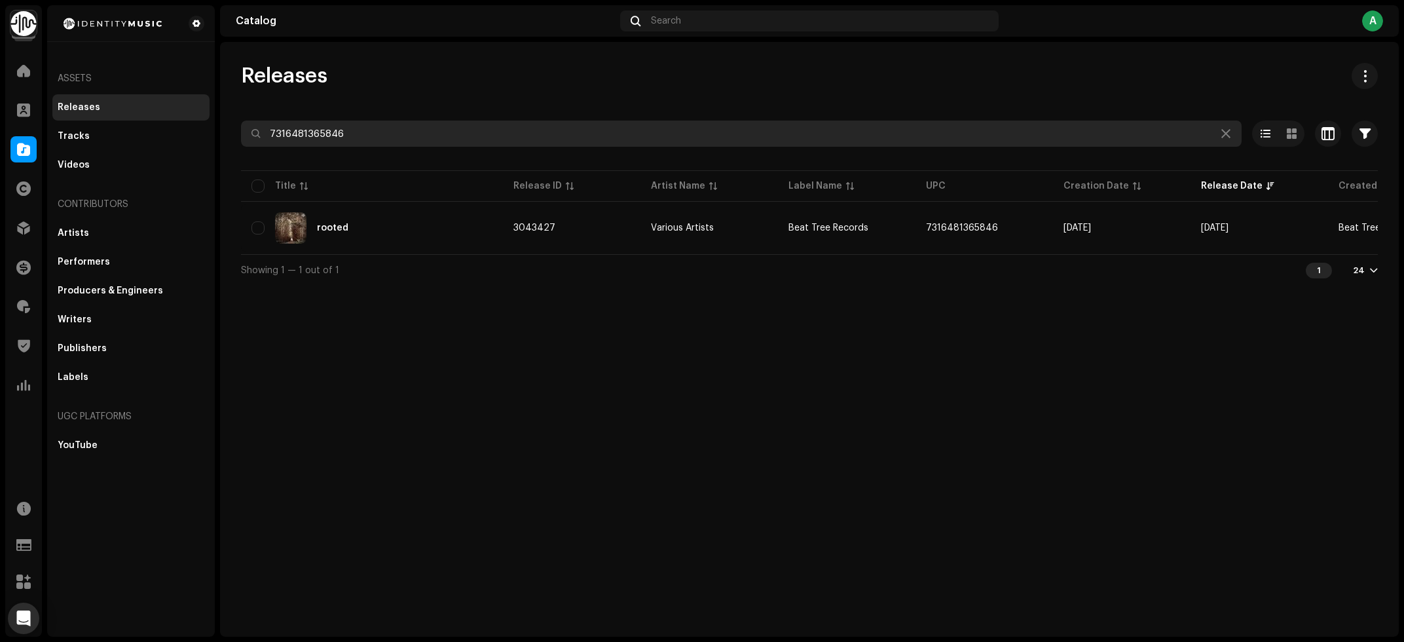
drag, startPoint x: 344, startPoint y: 136, endPoint x: 0, endPoint y: 176, distance: 346.8
click at [241, 147] on input "7316481365846" at bounding box center [741, 133] width 1001 height 26
paste input "51368"
type input "7316481351368"
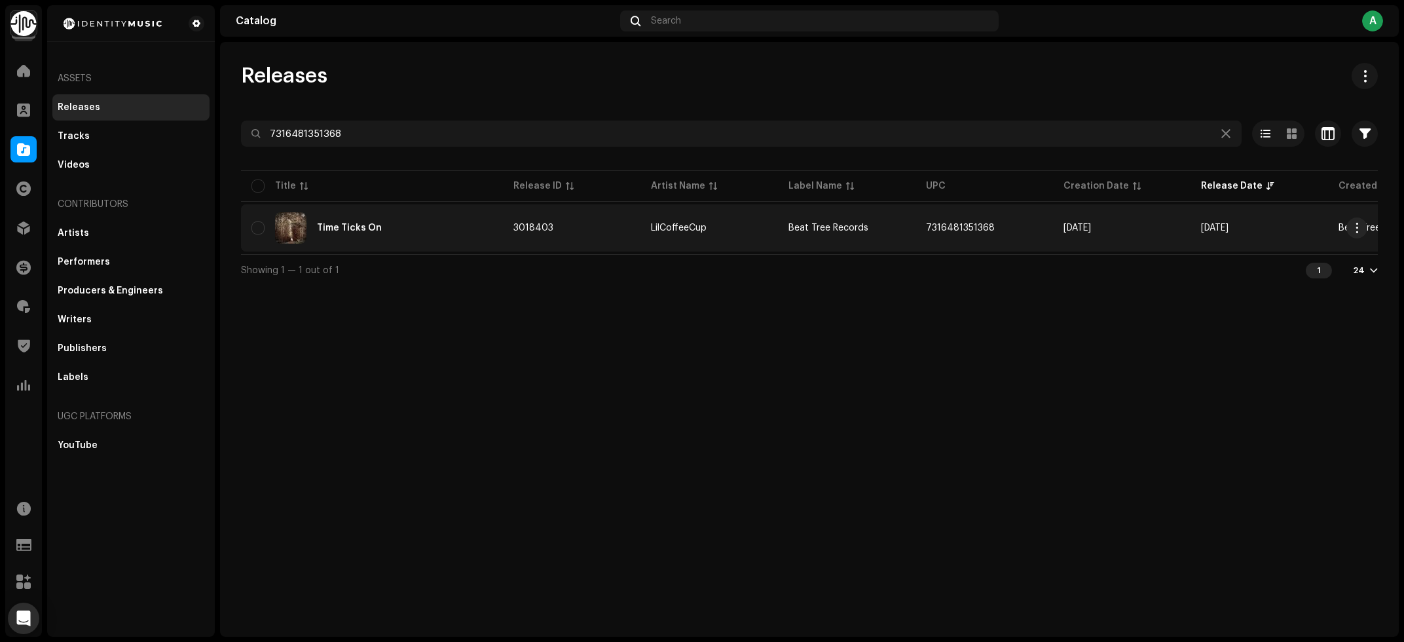
click at [409, 213] on div "Time Ticks On" at bounding box center [371, 227] width 241 height 31
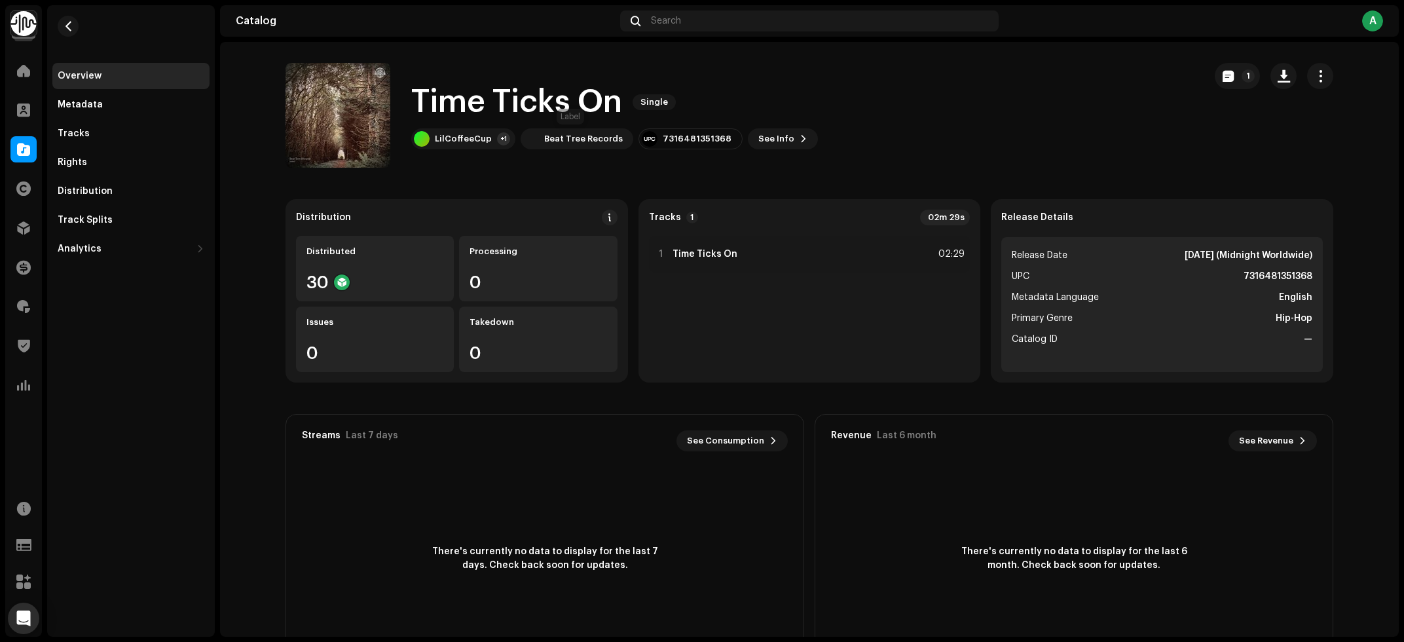
click at [521, 96] on h1 "Time Ticks On" at bounding box center [516, 102] width 211 height 42
click at [694, 144] on div "7316481351368" at bounding box center [697, 139] width 69 height 10
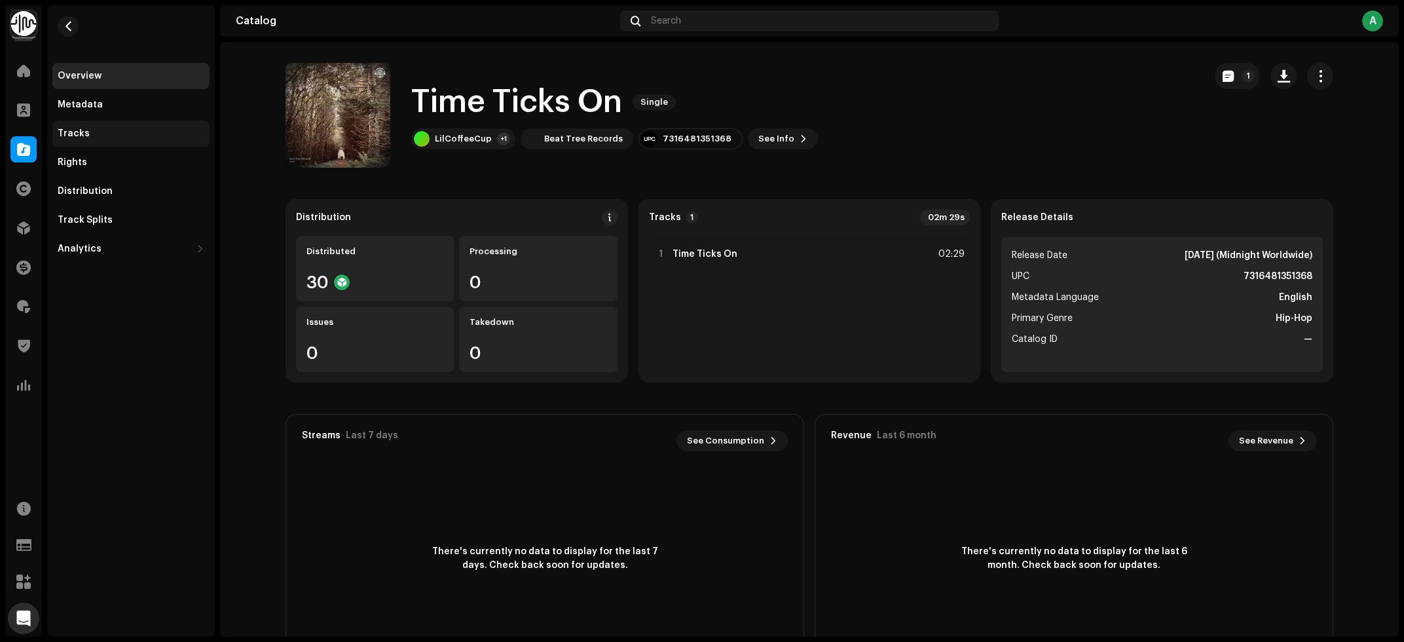
click at [87, 142] on div "Tracks" at bounding box center [130, 133] width 157 height 26
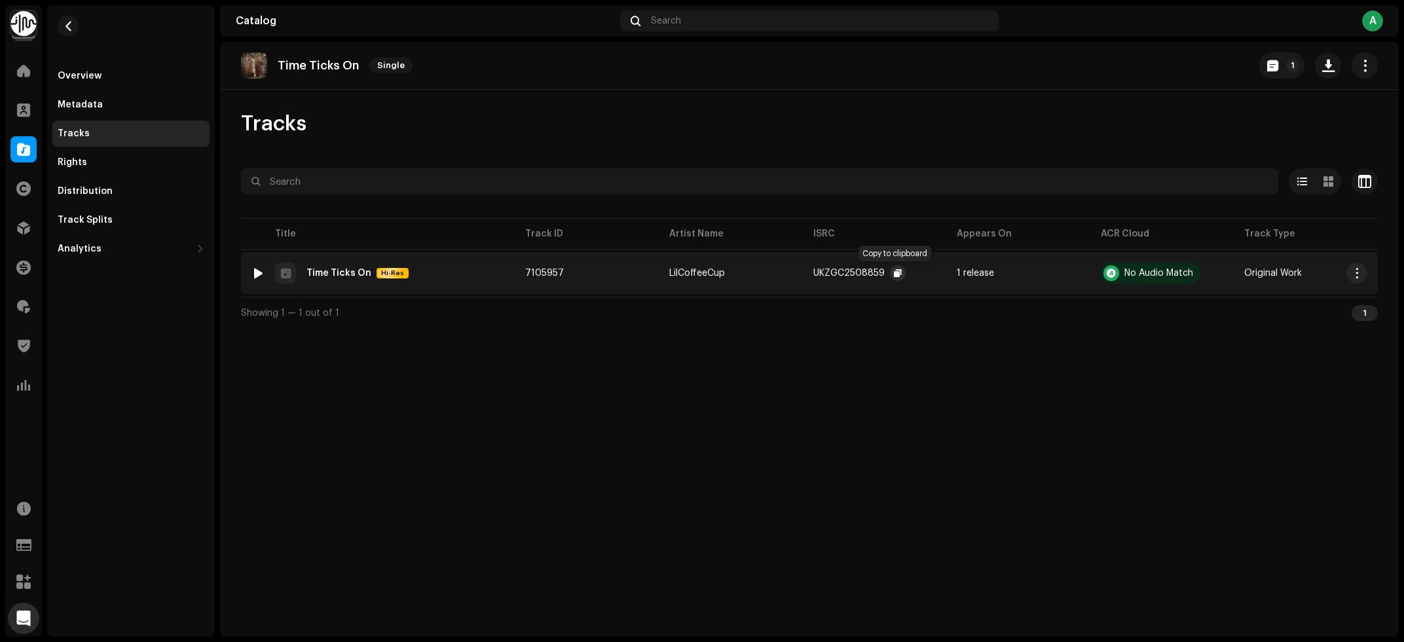
click at [898, 270] on span "button" at bounding box center [898, 273] width 8 height 10
click at [73, 29] on span "button" at bounding box center [69, 26] width 10 height 10
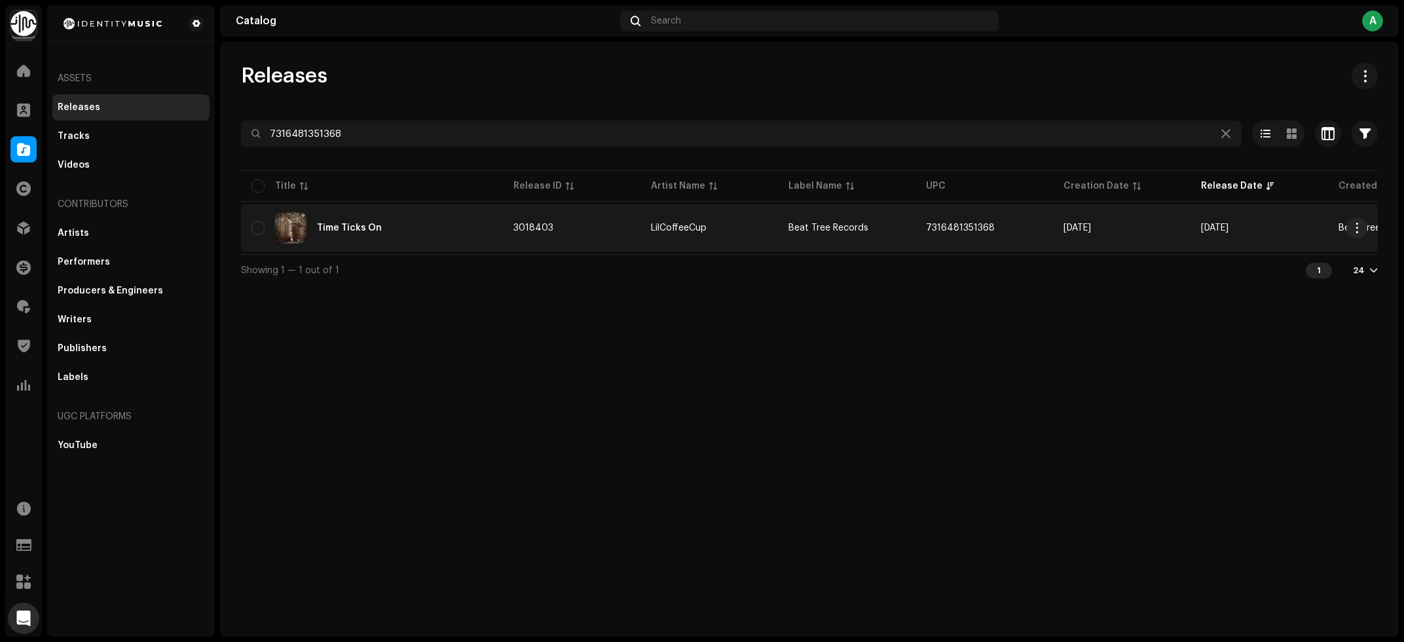
click at [403, 234] on div "Time Ticks On" at bounding box center [371, 227] width 241 height 31
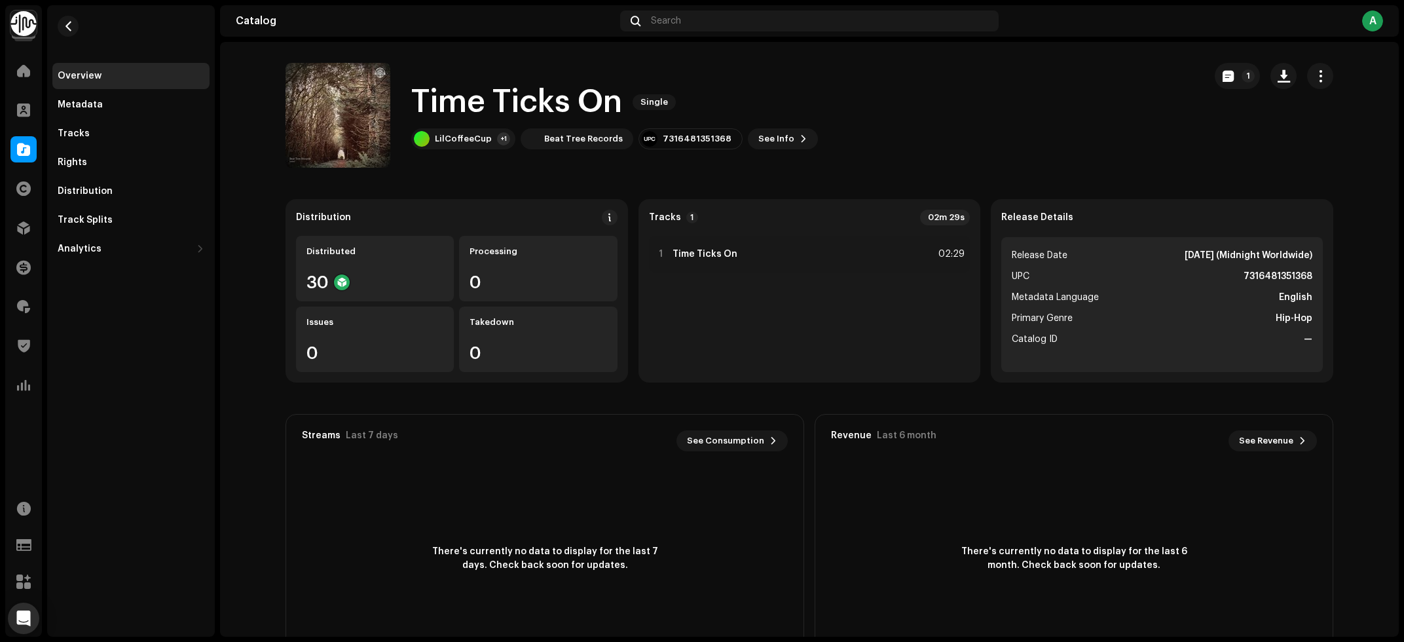
click at [529, 110] on h1 "Time Ticks On" at bounding box center [516, 102] width 211 height 42
click at [453, 141] on div "LilCoffeeCup" at bounding box center [463, 139] width 57 height 10
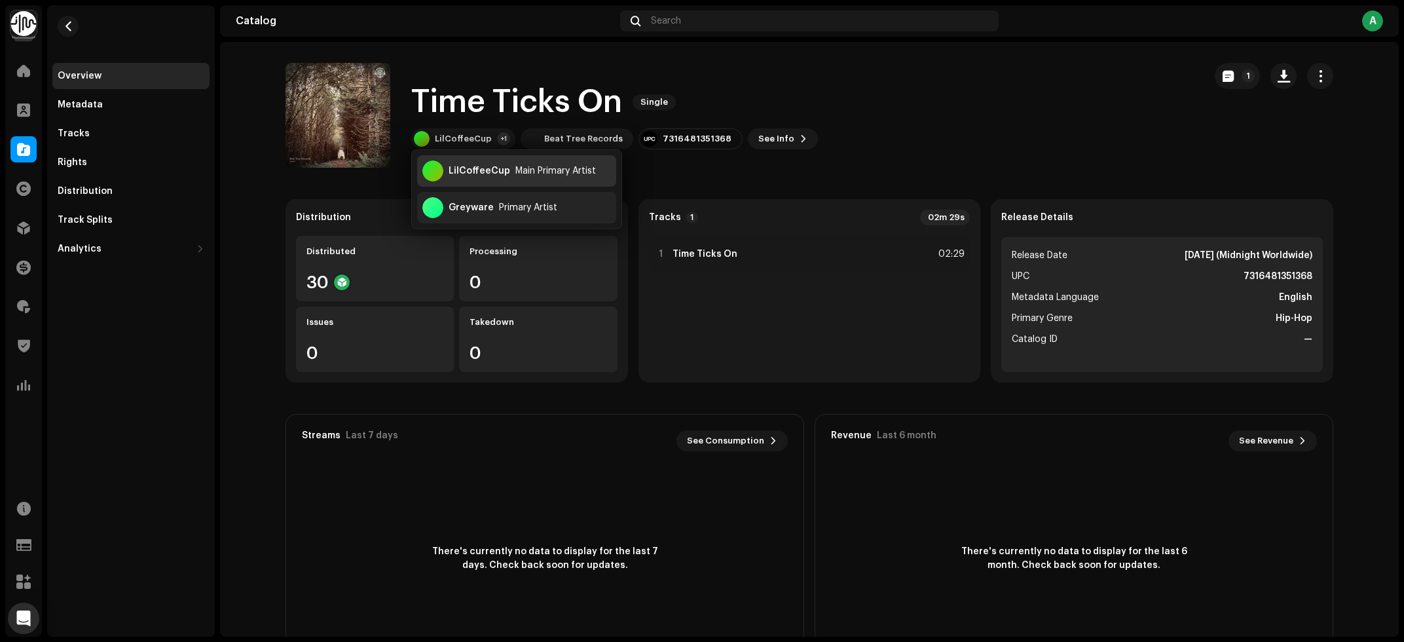
click at [482, 168] on div "LilCoffeeCup" at bounding box center [480, 171] width 62 height 10
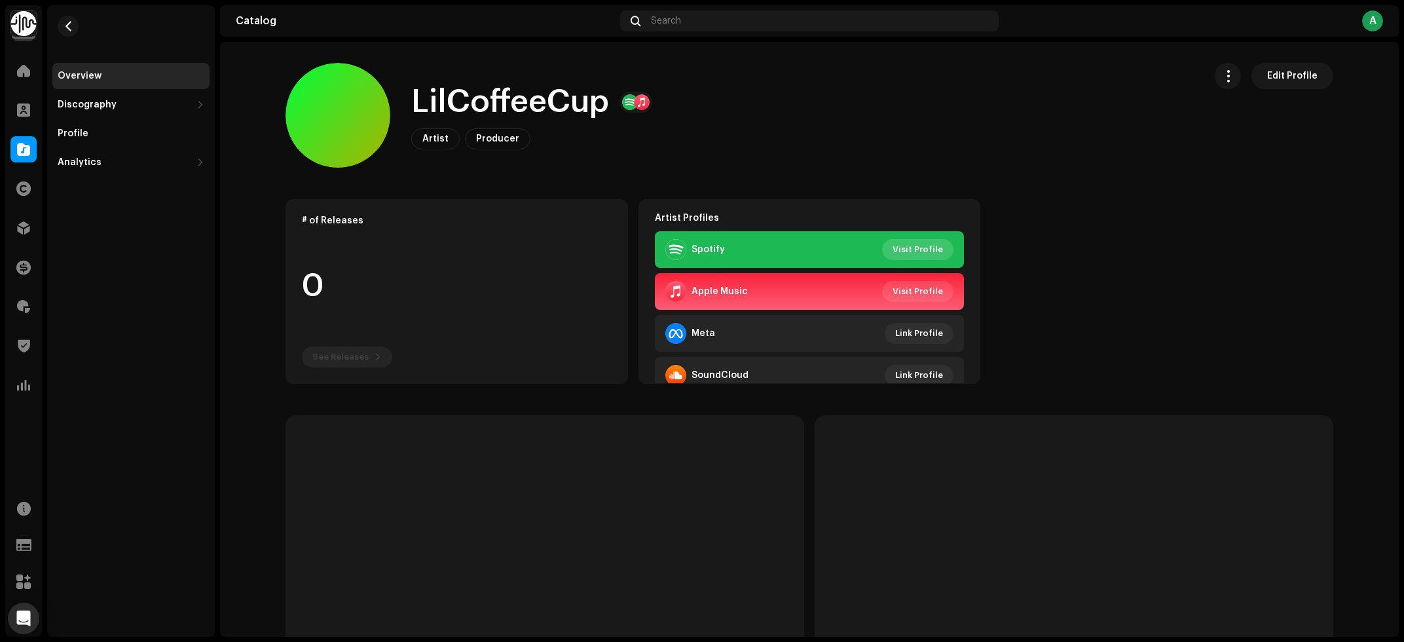
click at [927, 245] on span "Visit Profile" at bounding box center [918, 249] width 50 height 26
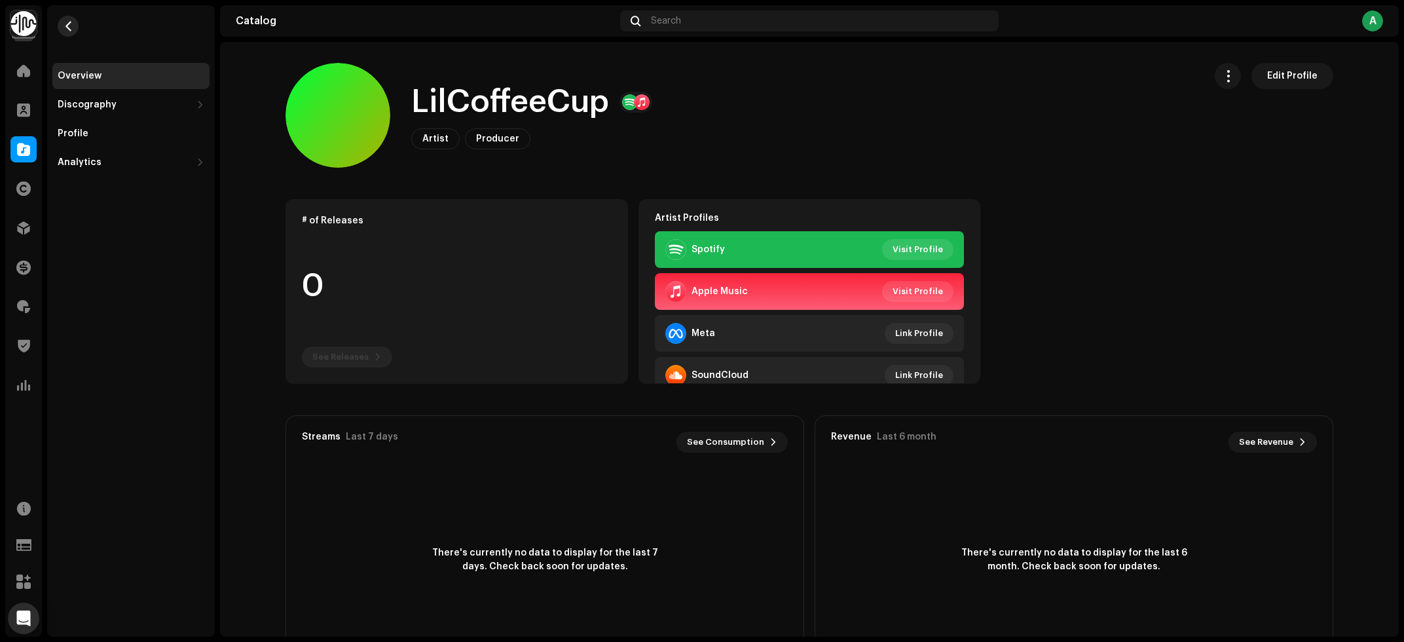
click at [60, 21] on button "button" at bounding box center [68, 26] width 21 height 21
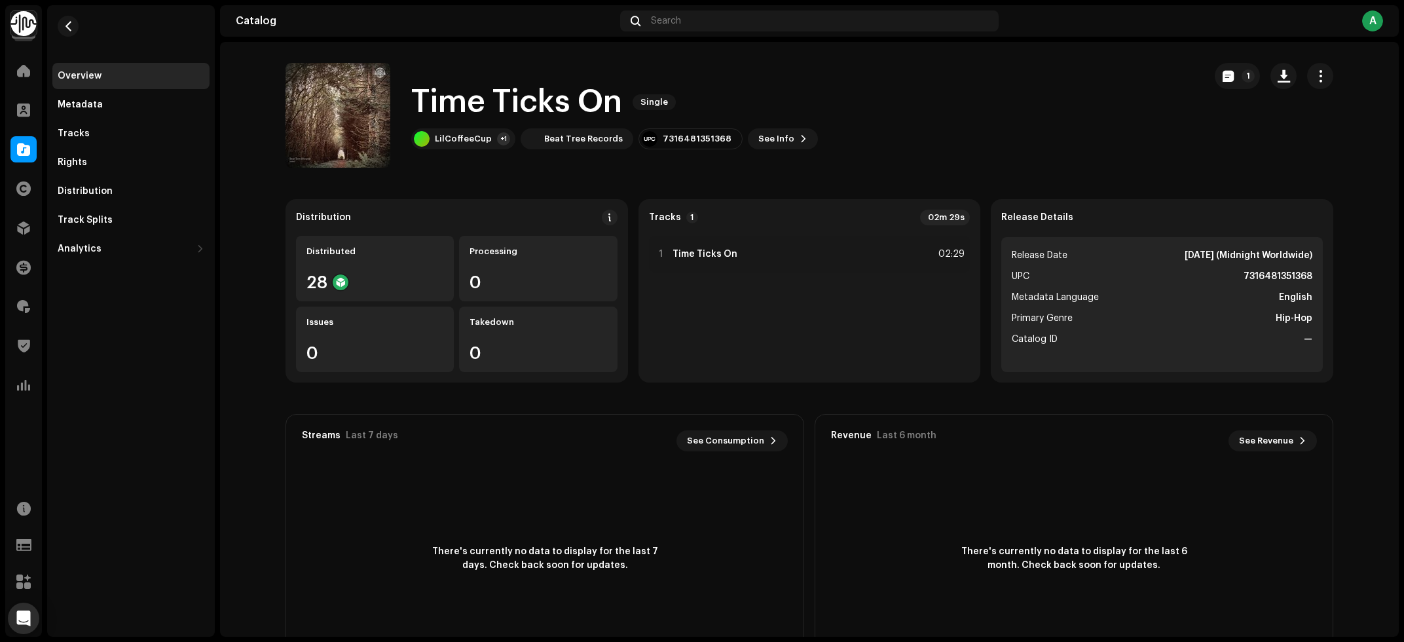
click at [798, 132] on div "LilCoffeeCup +1 Beat Tree Records 7316481351368 See Info 1" at bounding box center [614, 138] width 407 height 21
click at [758, 147] on span "See Info" at bounding box center [776, 139] width 36 height 26
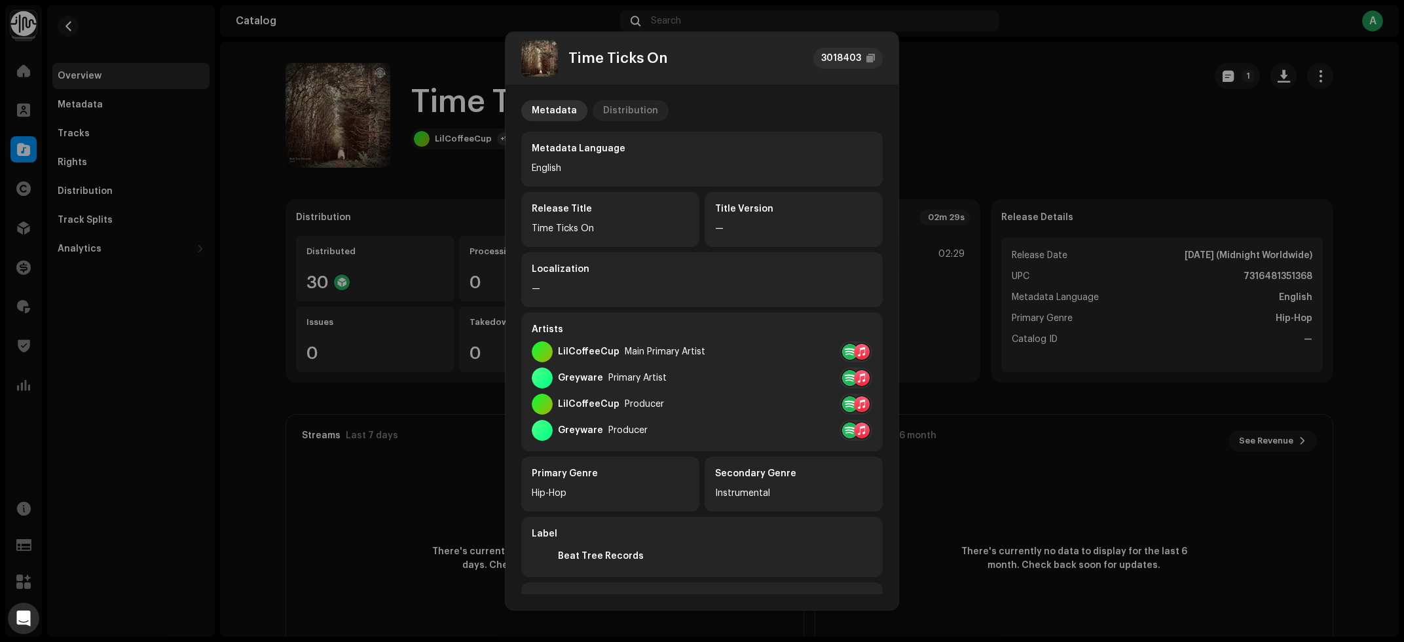
click at [631, 115] on div "Distribution" at bounding box center [630, 110] width 55 height 21
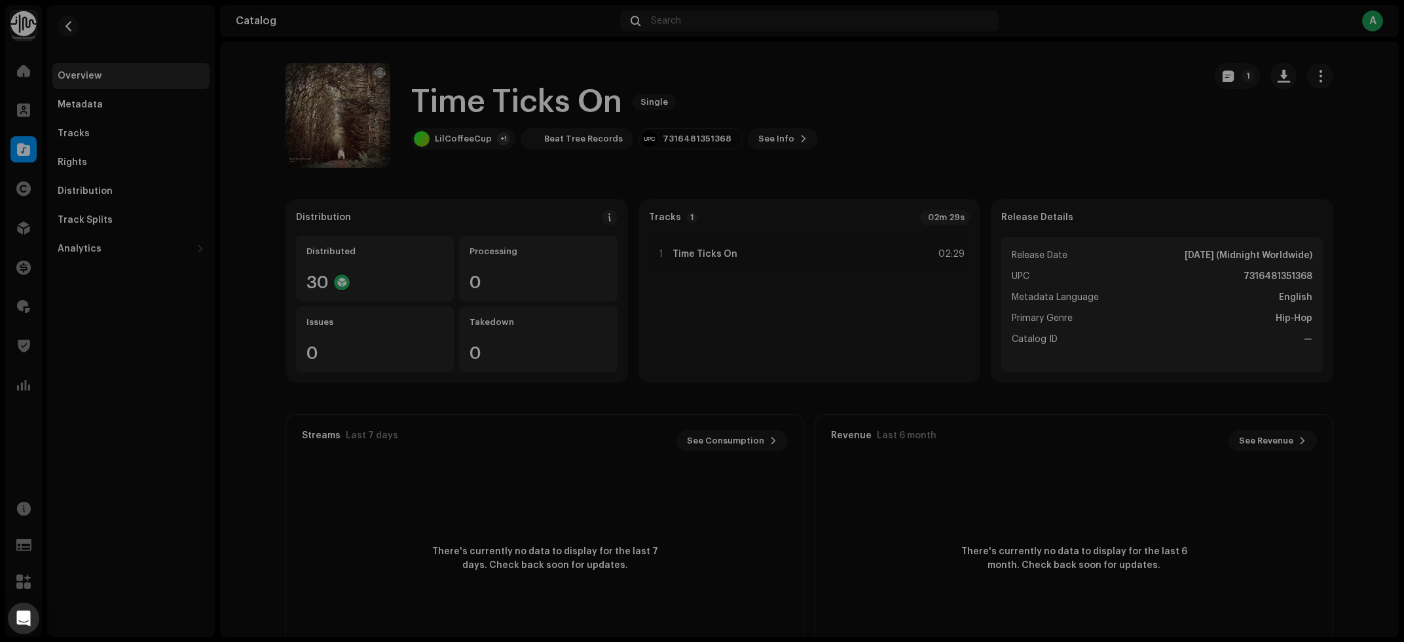
click at [1039, 138] on div "Time Ticks On 3018403 Metadata Distribution Release Date Oct 17, 2025 (Midnight…" at bounding box center [702, 321] width 1404 height 642
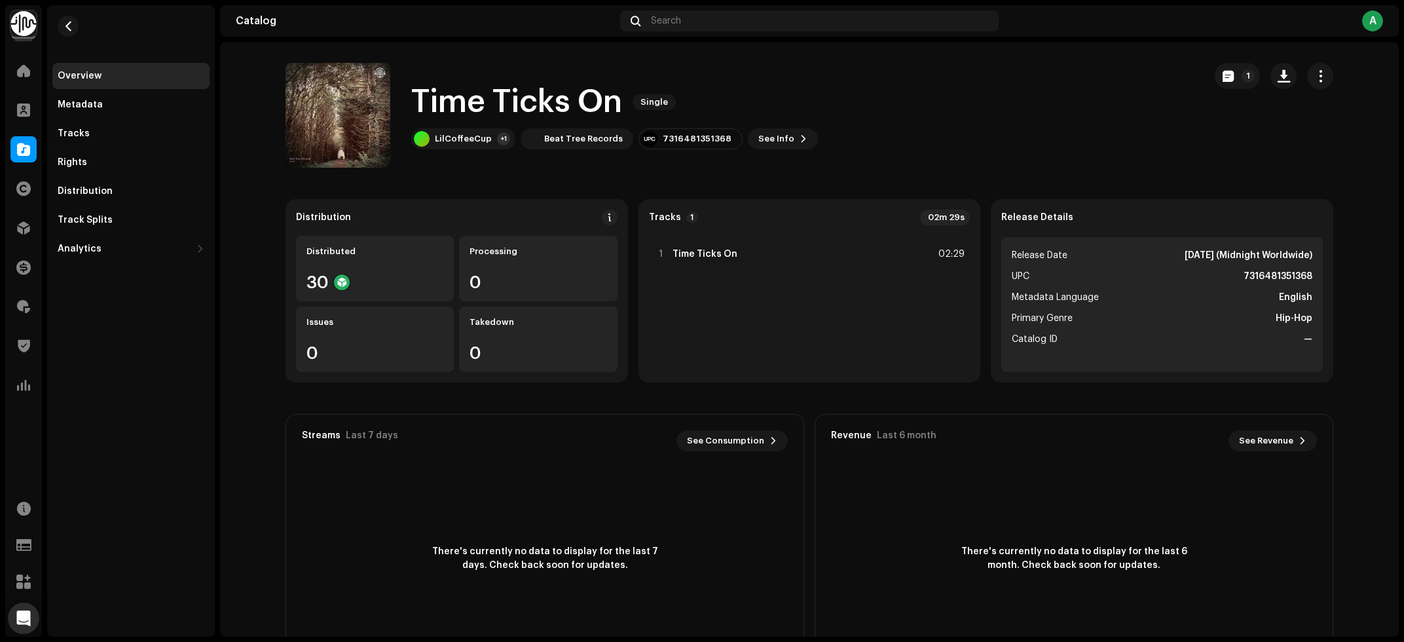
click at [24, 147] on span at bounding box center [23, 149] width 13 height 10
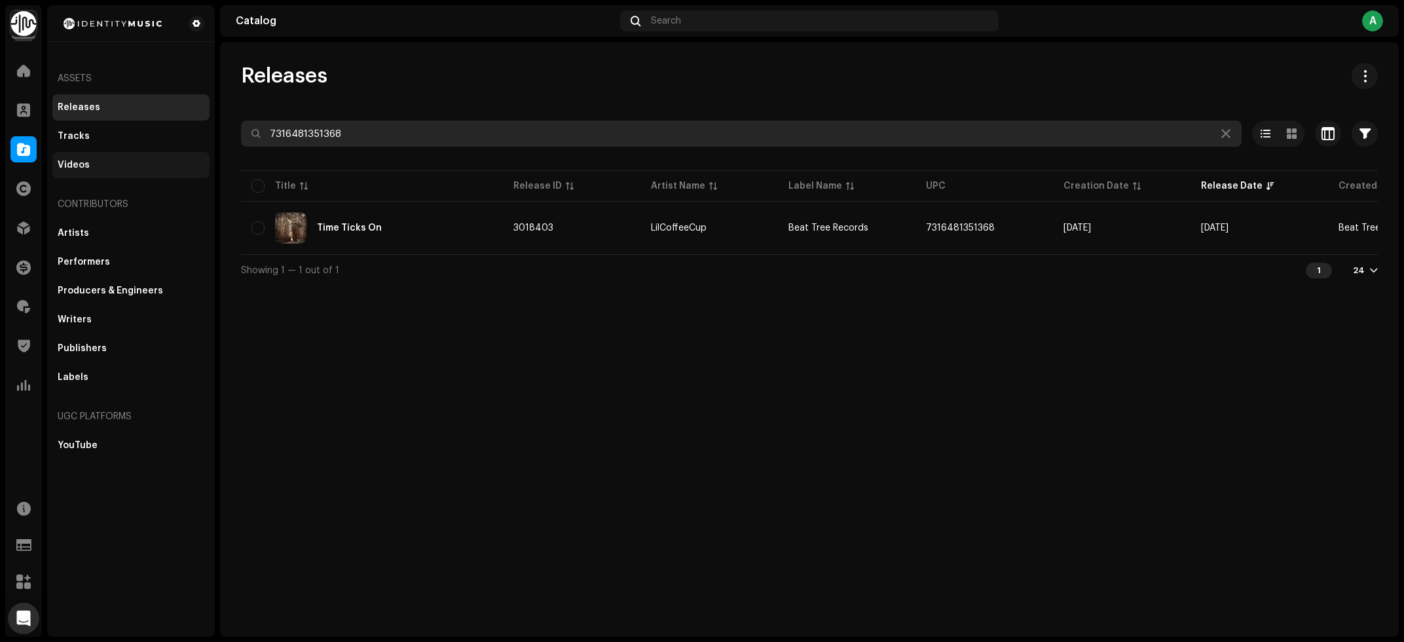
drag, startPoint x: 401, startPoint y: 137, endPoint x: 106, endPoint y: 175, distance: 297.8
click at [241, 147] on input "7316481351368" at bounding box center [741, 133] width 1001 height 26
paste input "75"
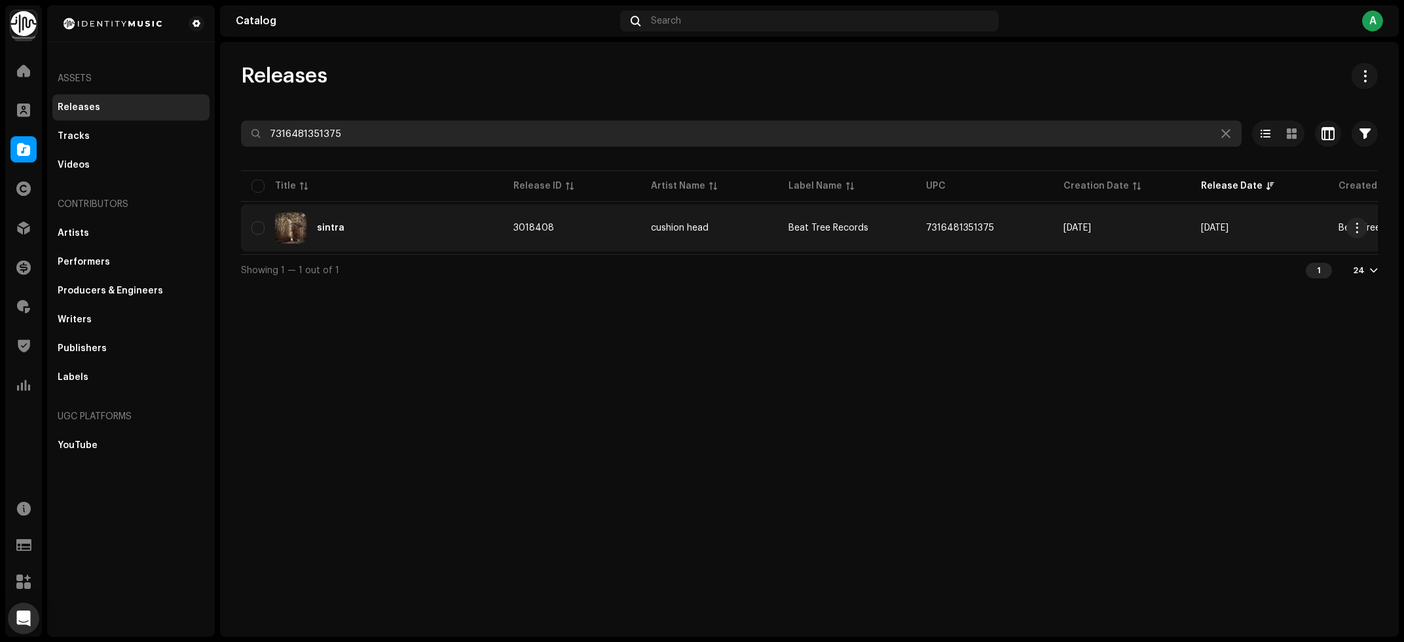
type input "7316481351375"
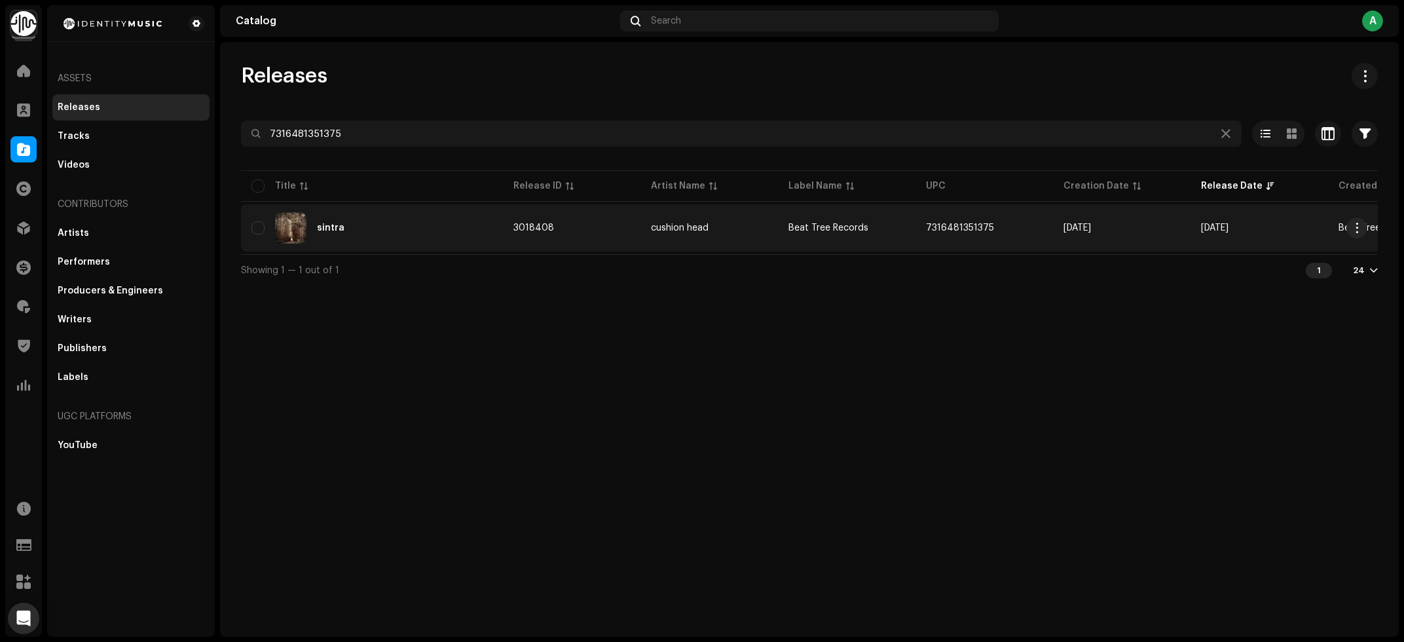
click at [401, 209] on td "sintra" at bounding box center [372, 227] width 262 height 47
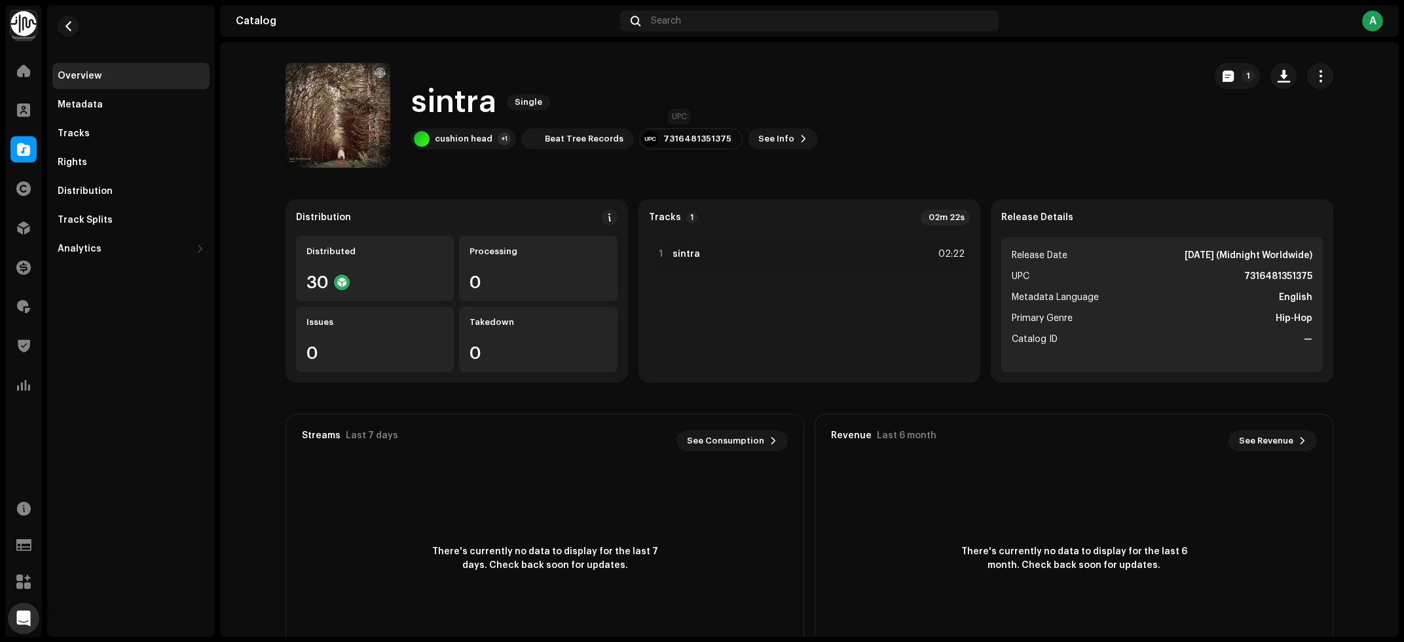
click at [681, 136] on div "7316481351375" at bounding box center [697, 139] width 68 height 10
drag, startPoint x: 681, startPoint y: 136, endPoint x: 695, endPoint y: 146, distance: 16.9
click at [682, 136] on div "7316481351375" at bounding box center [697, 139] width 68 height 10
click at [99, 137] on div "Tracks" at bounding box center [131, 133] width 147 height 10
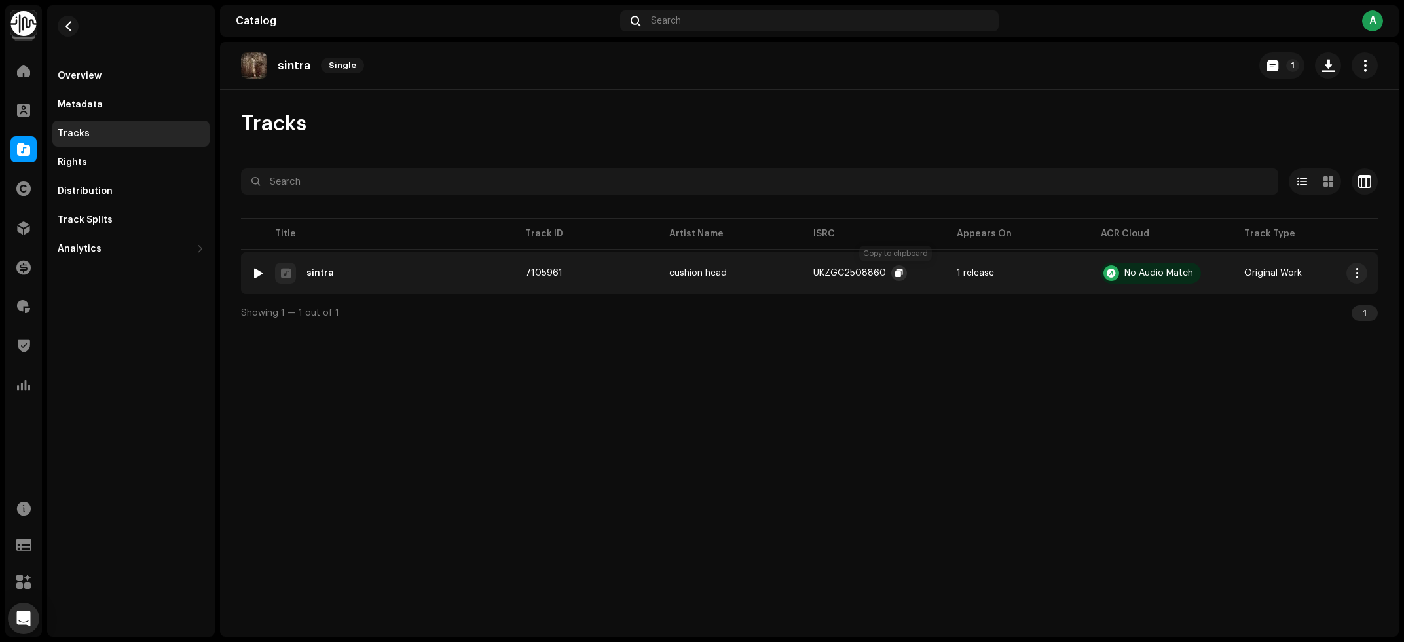
click at [895, 275] on span "button" at bounding box center [899, 273] width 8 height 10
click at [286, 71] on p "sintra" at bounding box center [294, 66] width 33 height 14
click at [616, 424] on div "sintra Single 1 Tracks Selected 0 Select all 1 Options Filters Distribution sta…" at bounding box center [809, 339] width 1179 height 595
click at [359, 445] on div "sintra Single 1 Tracks Selected 0 Select all 1 Options Filters Distribution sta…" at bounding box center [809, 339] width 1179 height 595
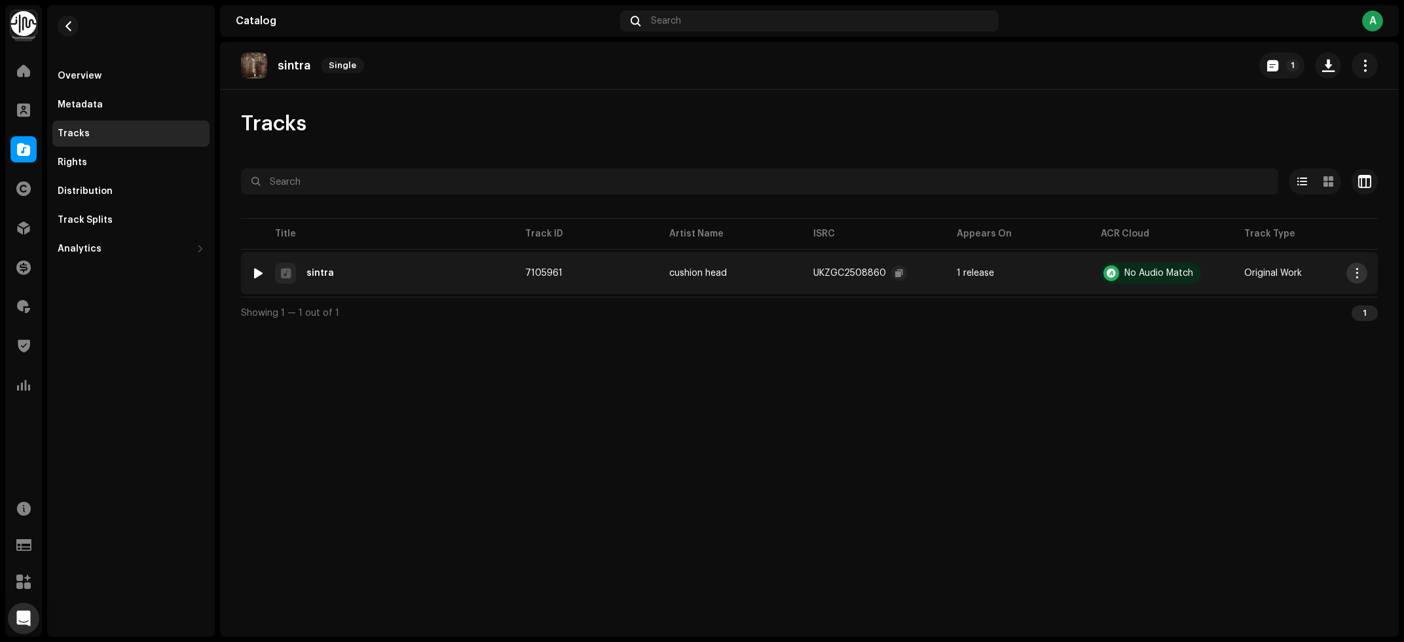
click at [1358, 276] on span "button" at bounding box center [1357, 273] width 10 height 10
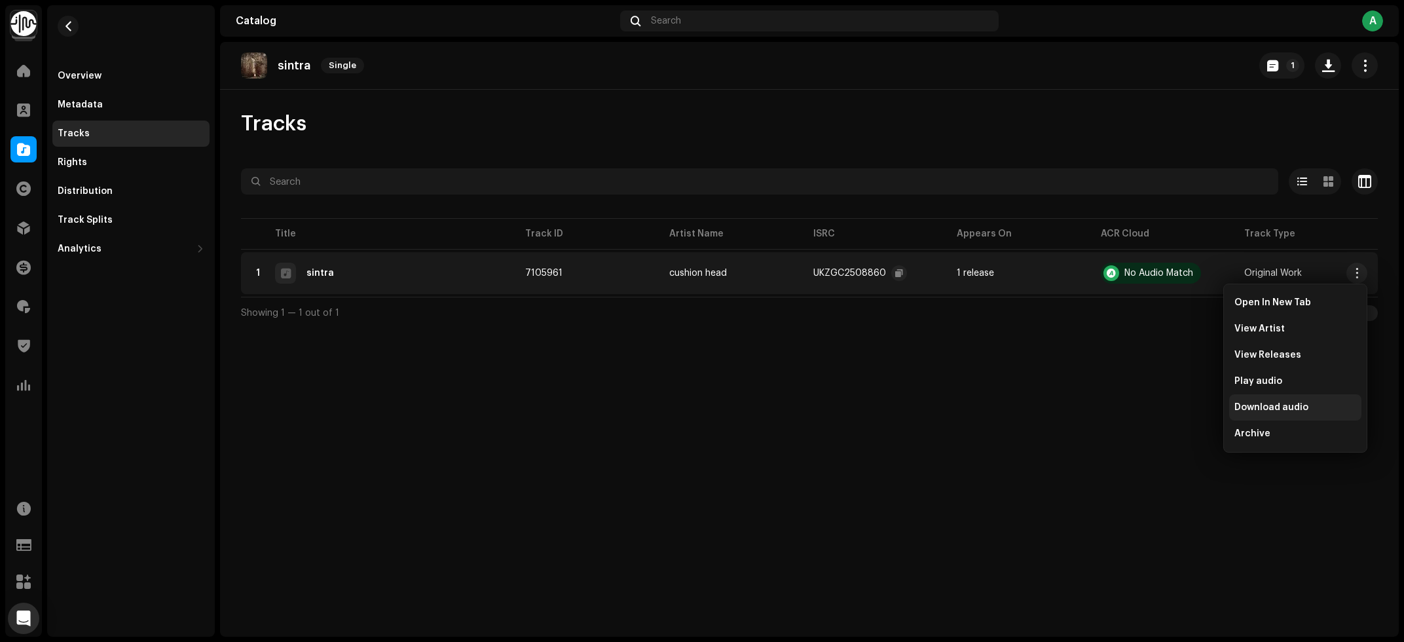
click at [1270, 403] on span "Download audio" at bounding box center [1271, 407] width 74 height 10
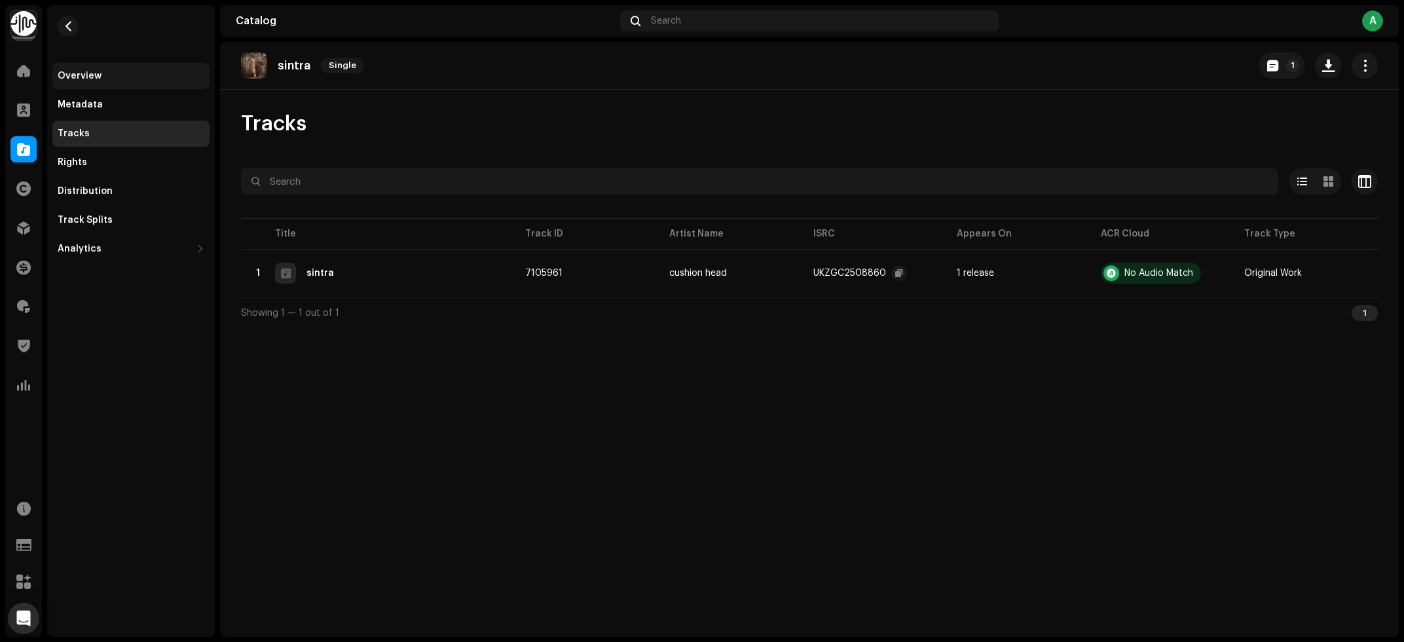
click at [83, 81] on div "Overview" at bounding box center [80, 76] width 44 height 10
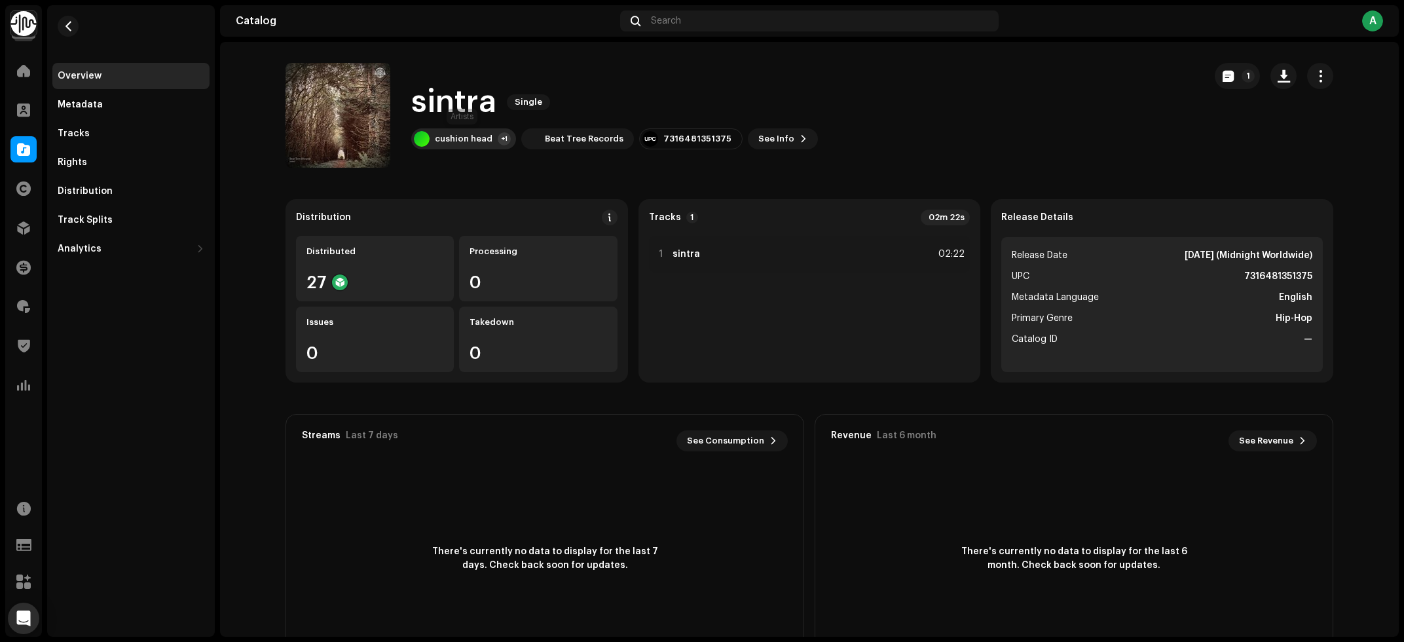
click at [447, 132] on div "cushion head +1" at bounding box center [463, 138] width 105 height 21
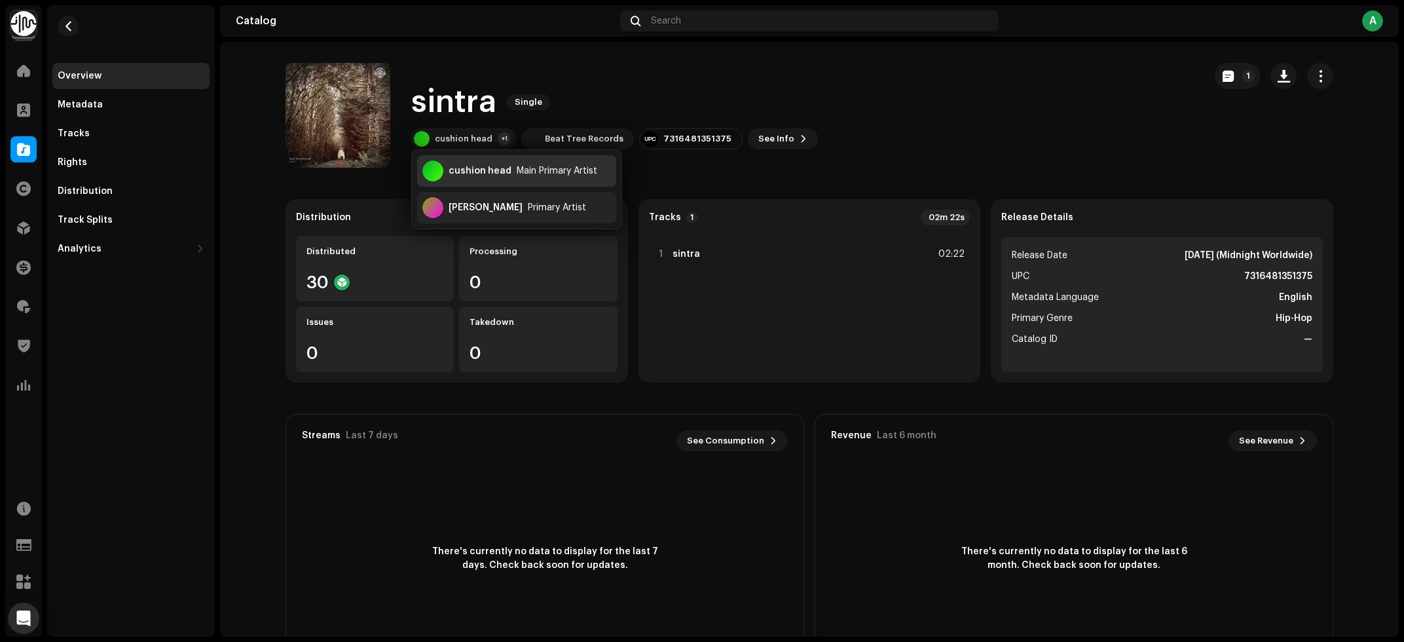
click at [507, 165] on div "cushion head Main Primary Artist" at bounding box center [516, 170] width 199 height 31
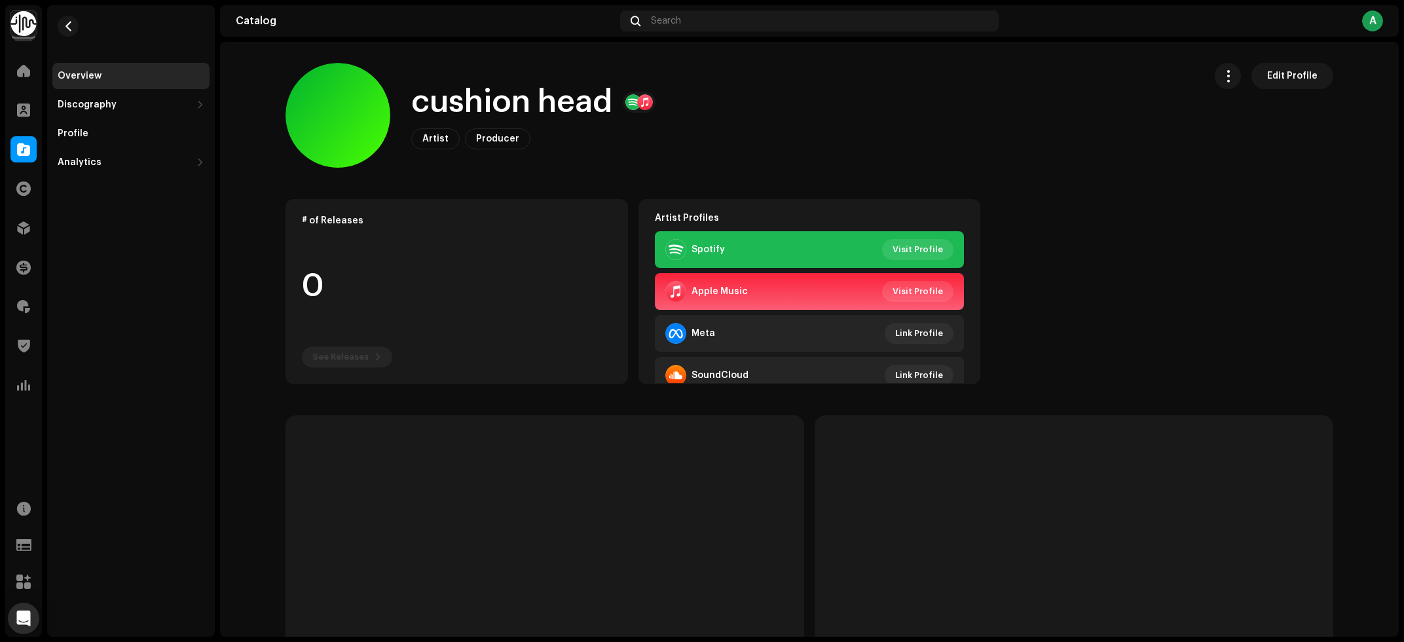
click at [963, 239] on div "Spotify Visit Profile" at bounding box center [810, 249] width 310 height 37
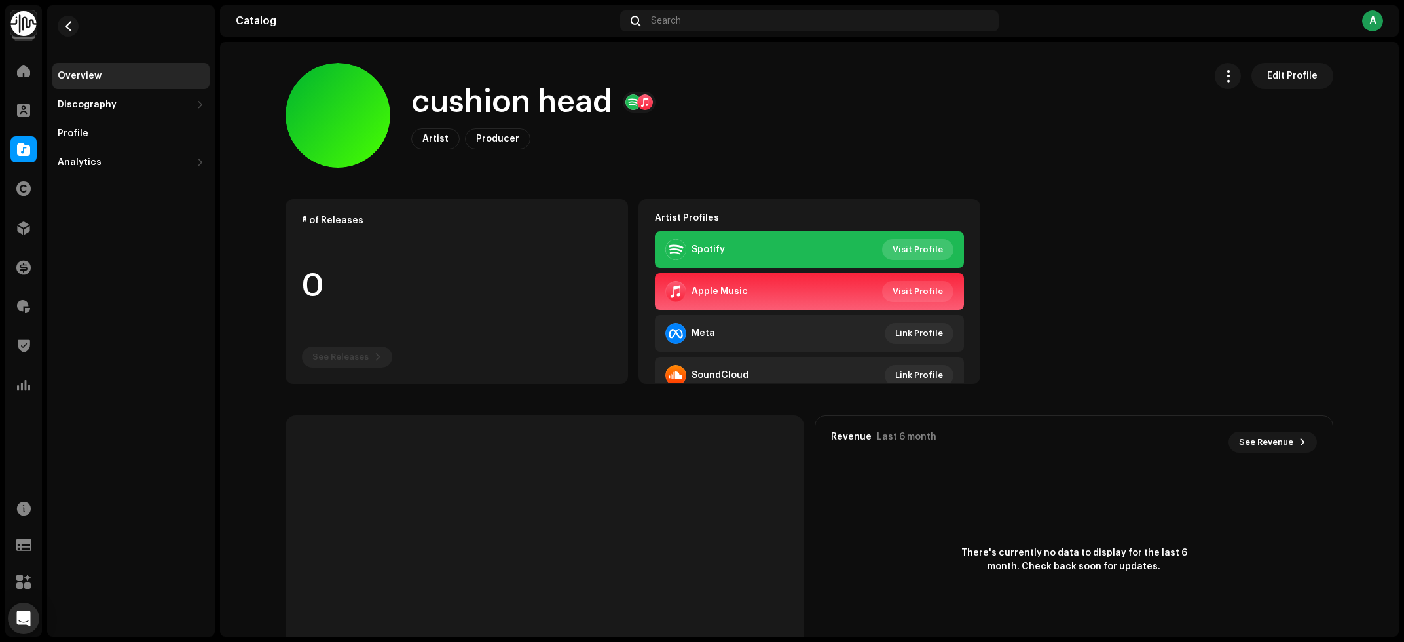
click at [931, 244] on span "Visit Profile" at bounding box center [918, 249] width 50 height 26
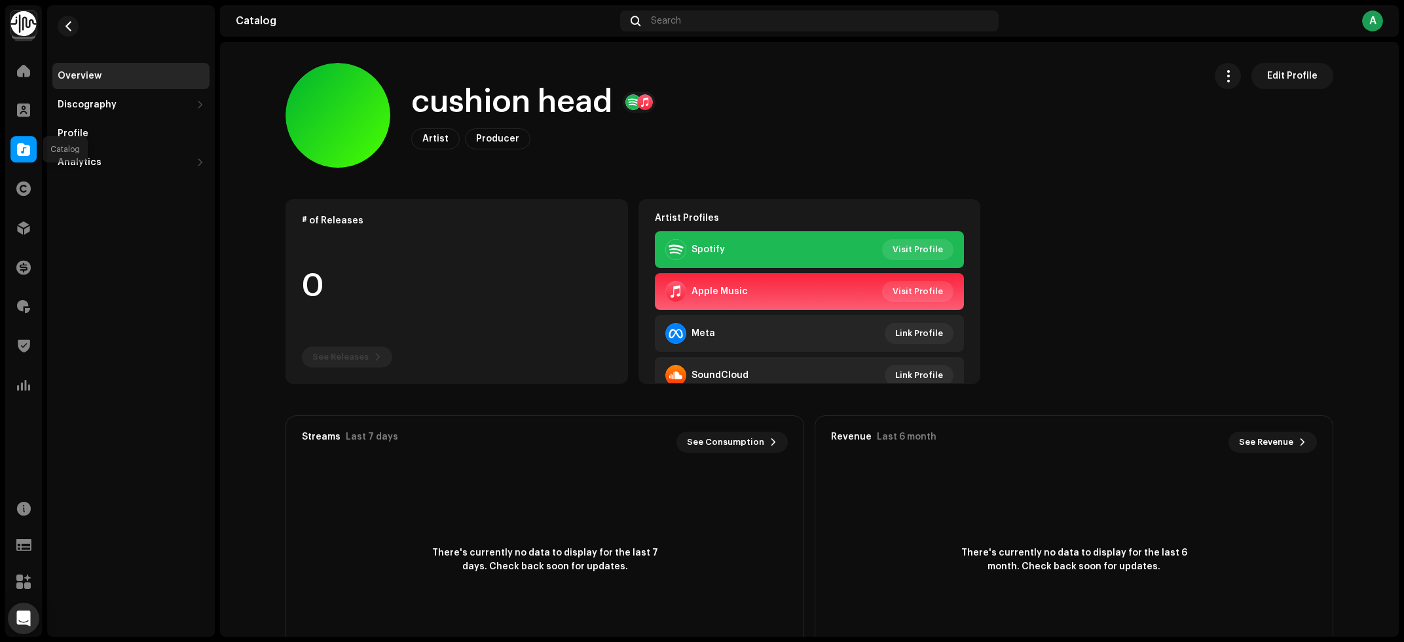
click at [25, 139] on div at bounding box center [23, 149] width 26 height 26
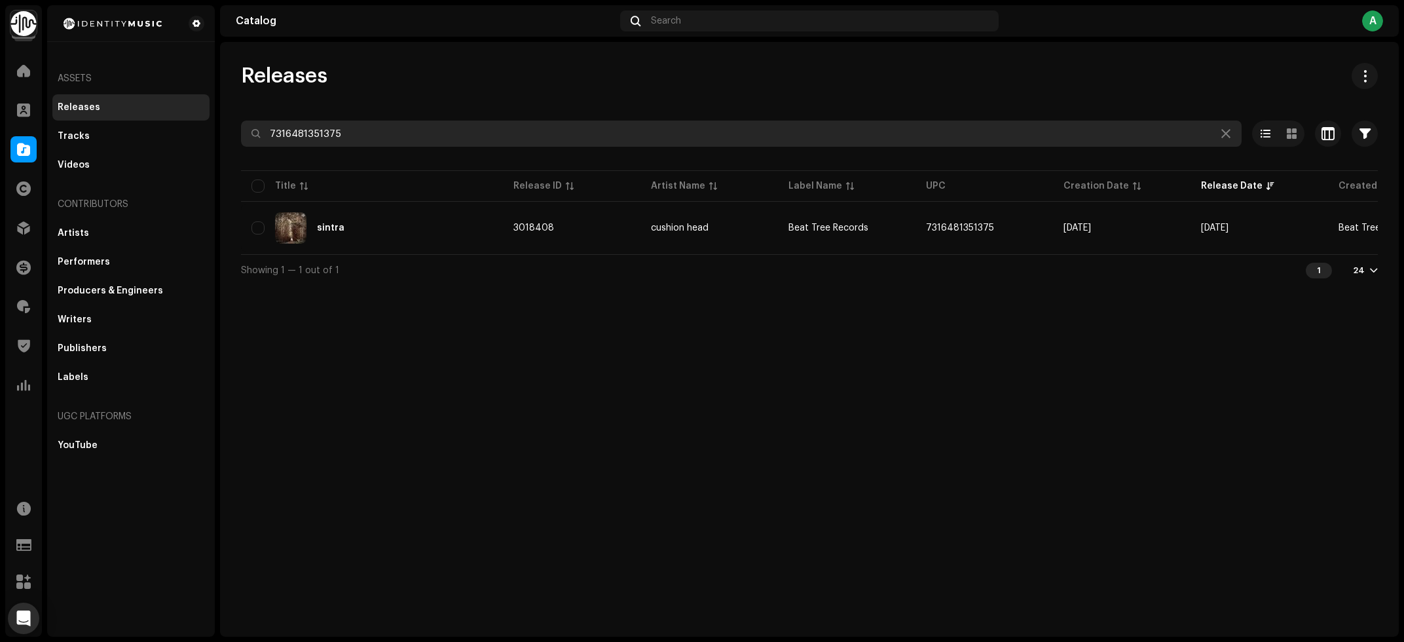
drag, startPoint x: 352, startPoint y: 126, endPoint x: 148, endPoint y: 143, distance: 205.1
click at [241, 143] on input "7316481351375" at bounding box center [741, 133] width 1001 height 26
paste input "82"
type input "7316481351382"
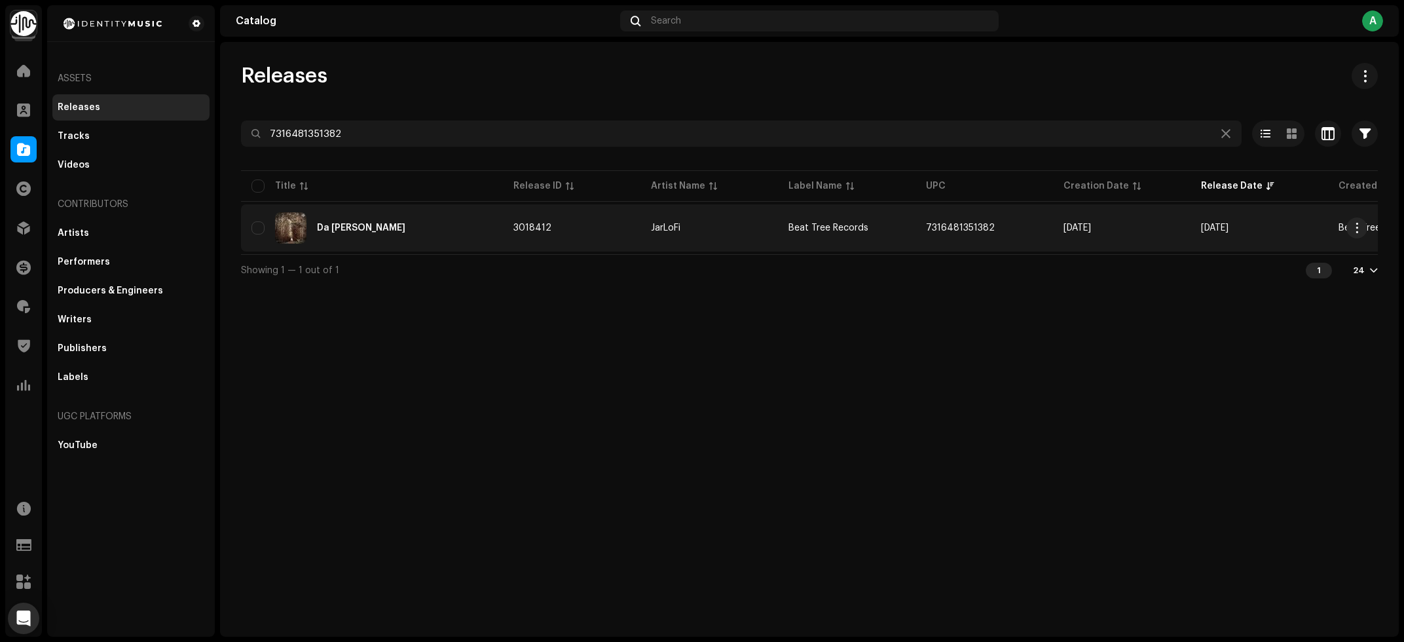
click at [350, 230] on div "Da Michele" at bounding box center [361, 227] width 88 height 9
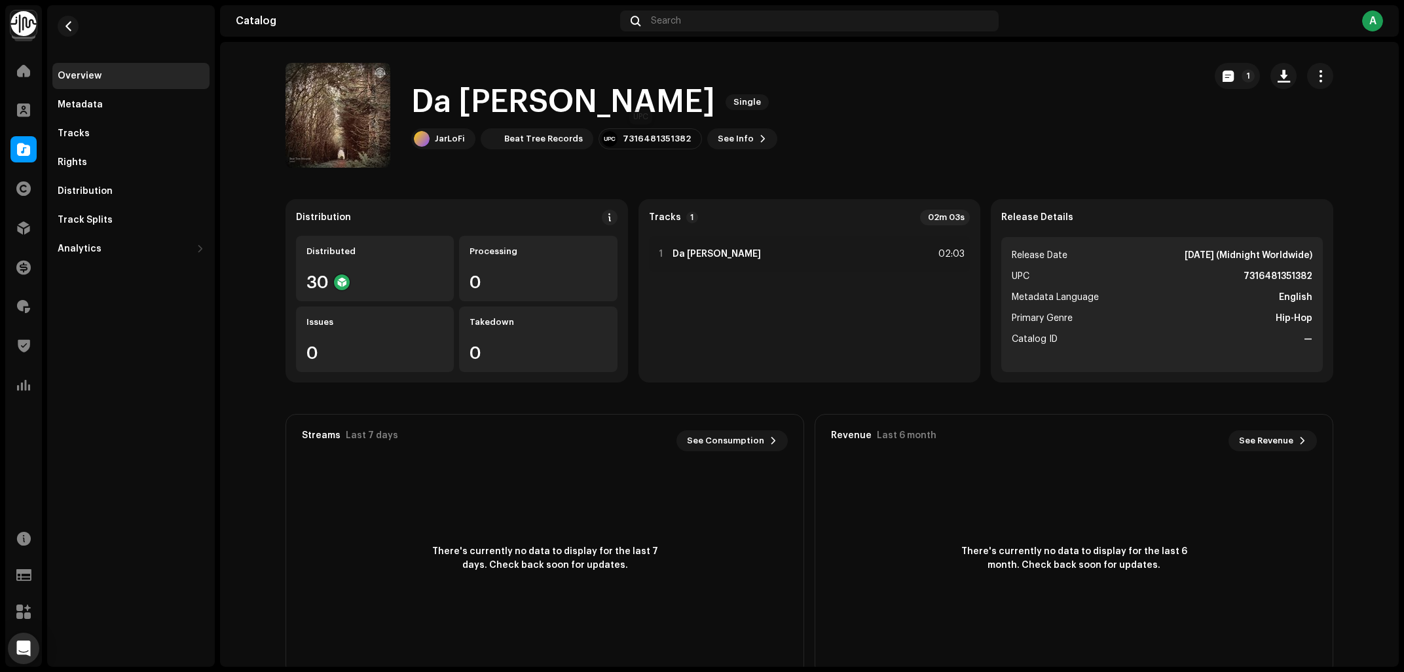
click at [656, 140] on div "7316481351382" at bounding box center [657, 139] width 68 height 10
click at [87, 130] on div "Tracks" at bounding box center [131, 133] width 147 height 10
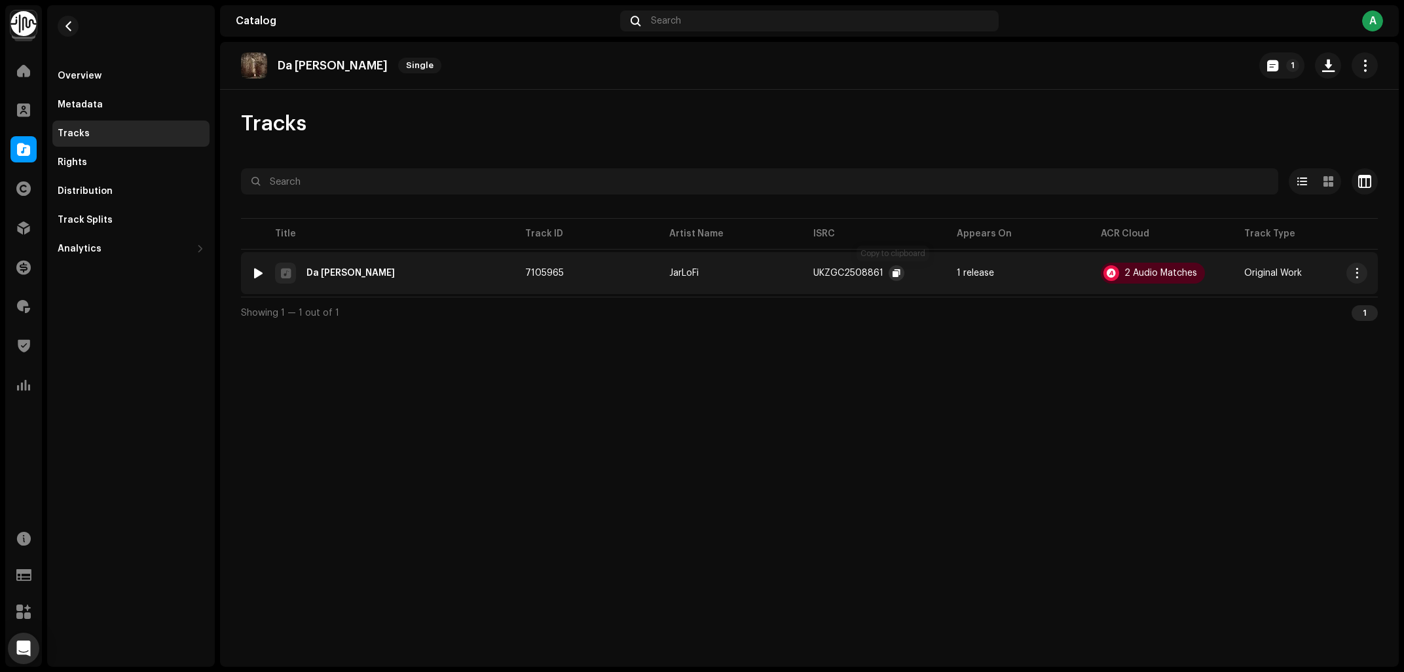
click at [896, 272] on span "button" at bounding box center [897, 273] width 8 height 10
click at [96, 69] on div "Overview" at bounding box center [130, 76] width 157 height 26
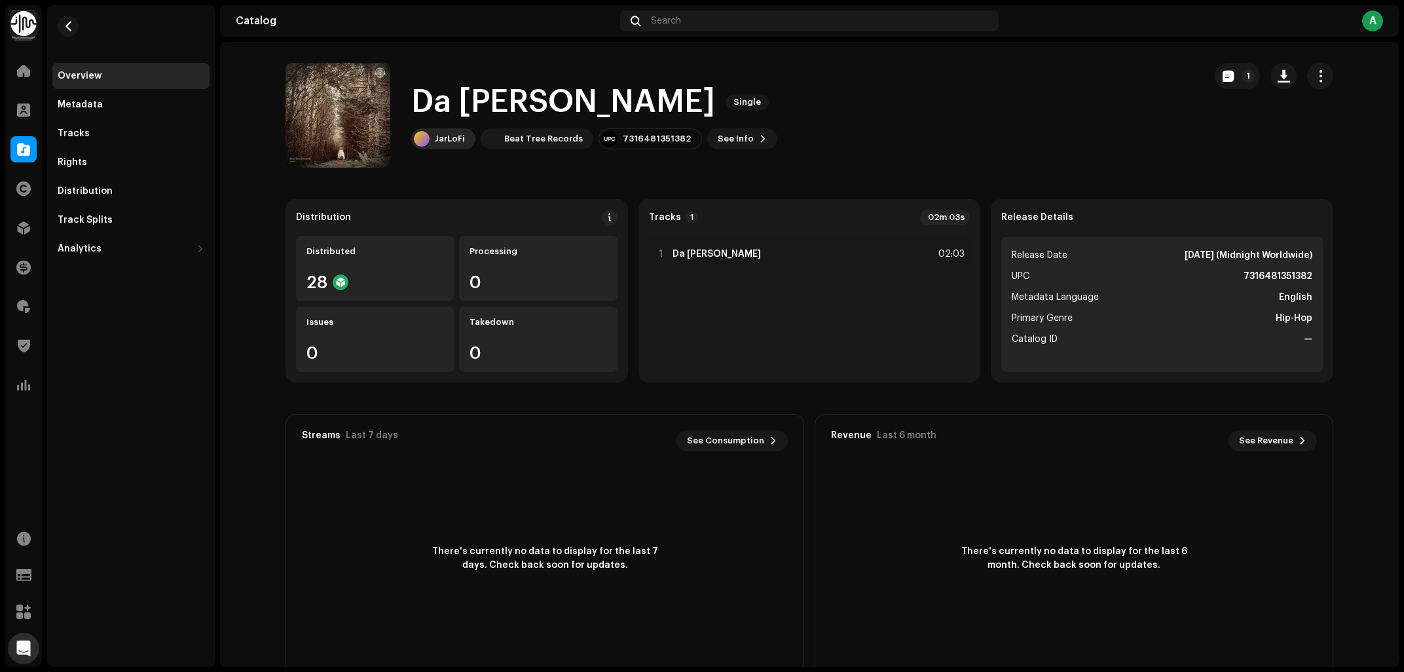
click at [459, 143] on div "JarLoFi" at bounding box center [450, 139] width 30 height 10
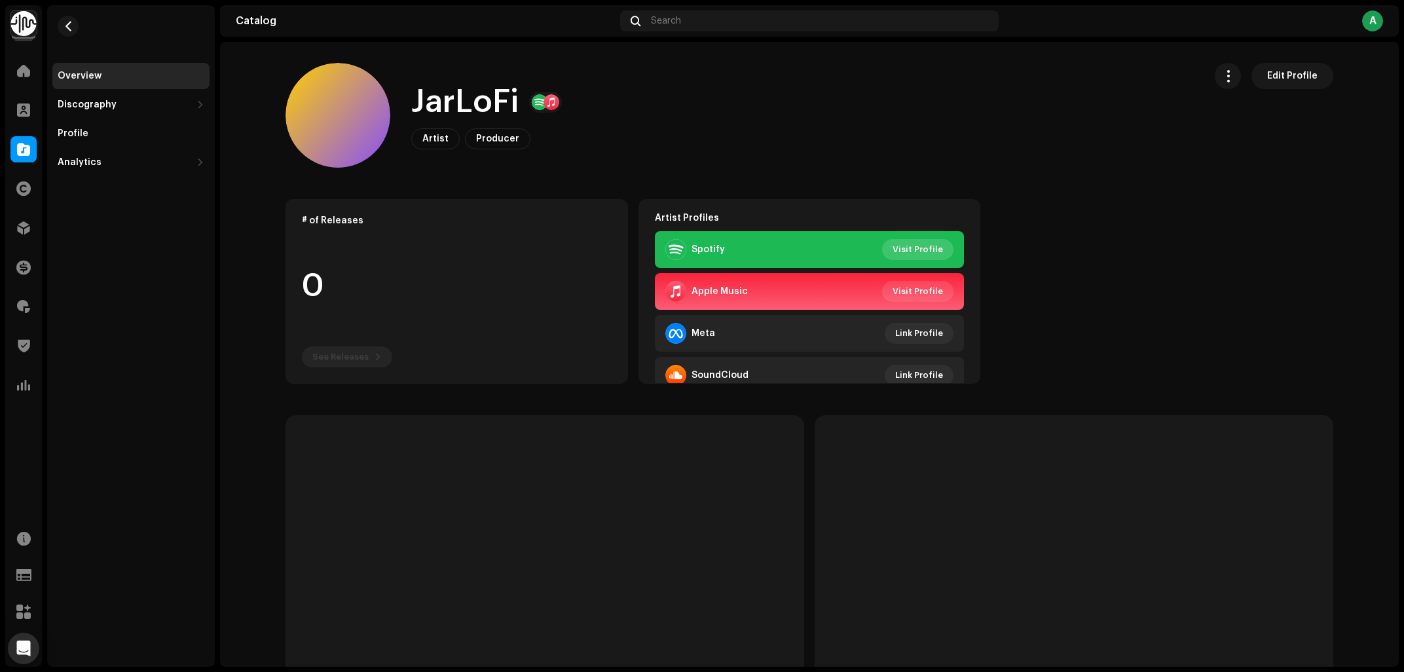
click at [924, 257] on span "Visit Profile" at bounding box center [918, 249] width 50 height 26
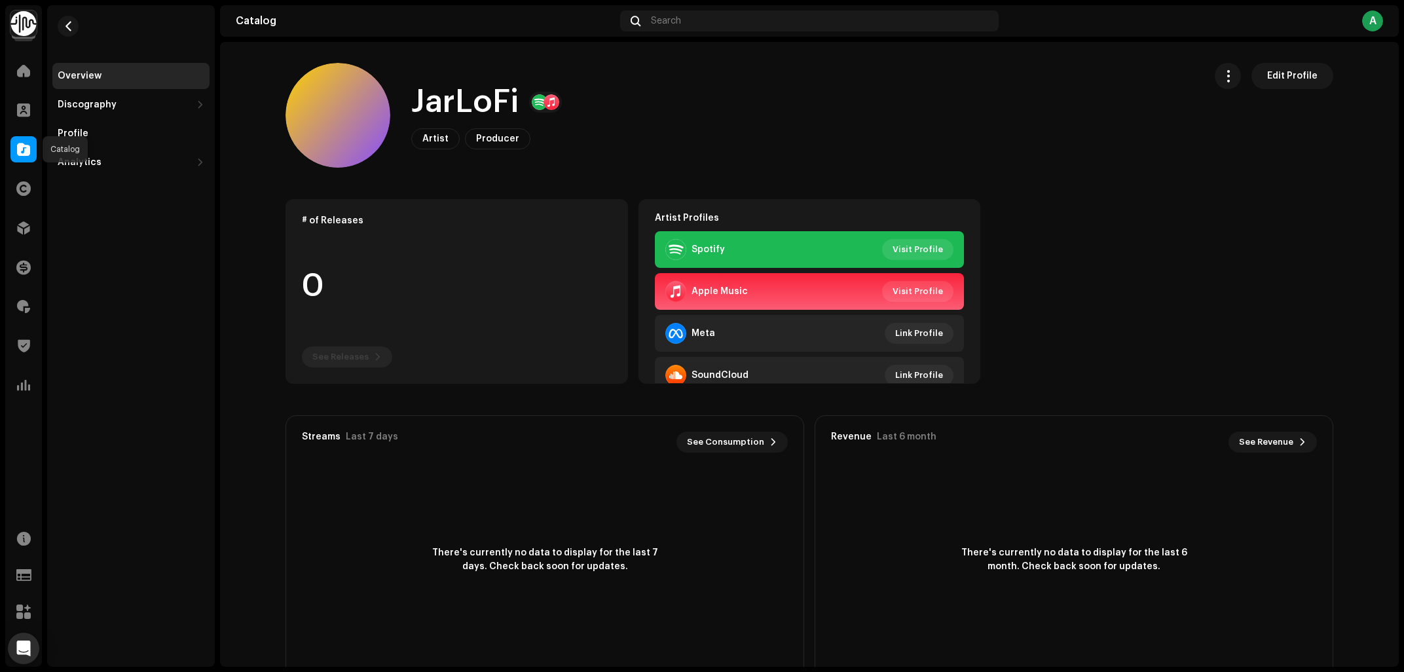
click at [30, 143] on div at bounding box center [23, 149] width 26 height 26
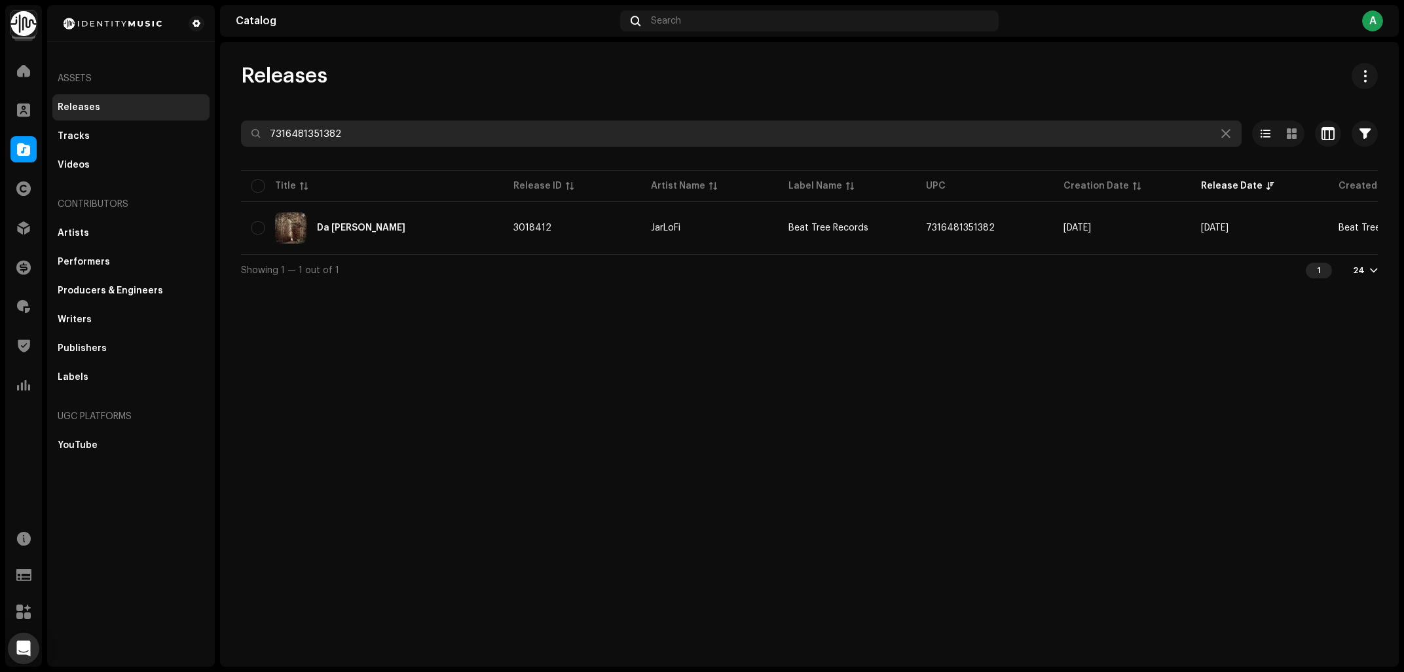
drag, startPoint x: 418, startPoint y: 140, endPoint x: 31, endPoint y: 170, distance: 387.5
click at [241, 134] on input "7316481351382" at bounding box center [741, 133] width 1001 height 26
paste input "99"
type input "7316481351399"
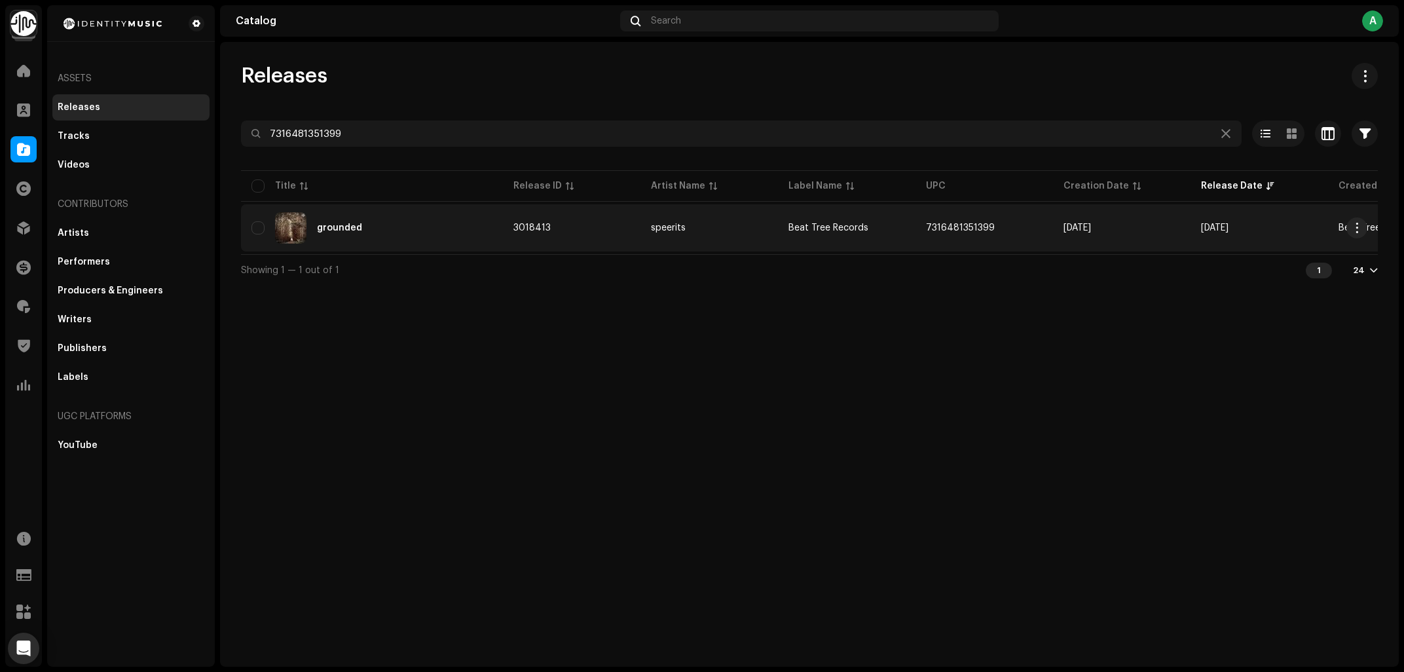
click at [378, 221] on div "grounded" at bounding box center [371, 227] width 241 height 31
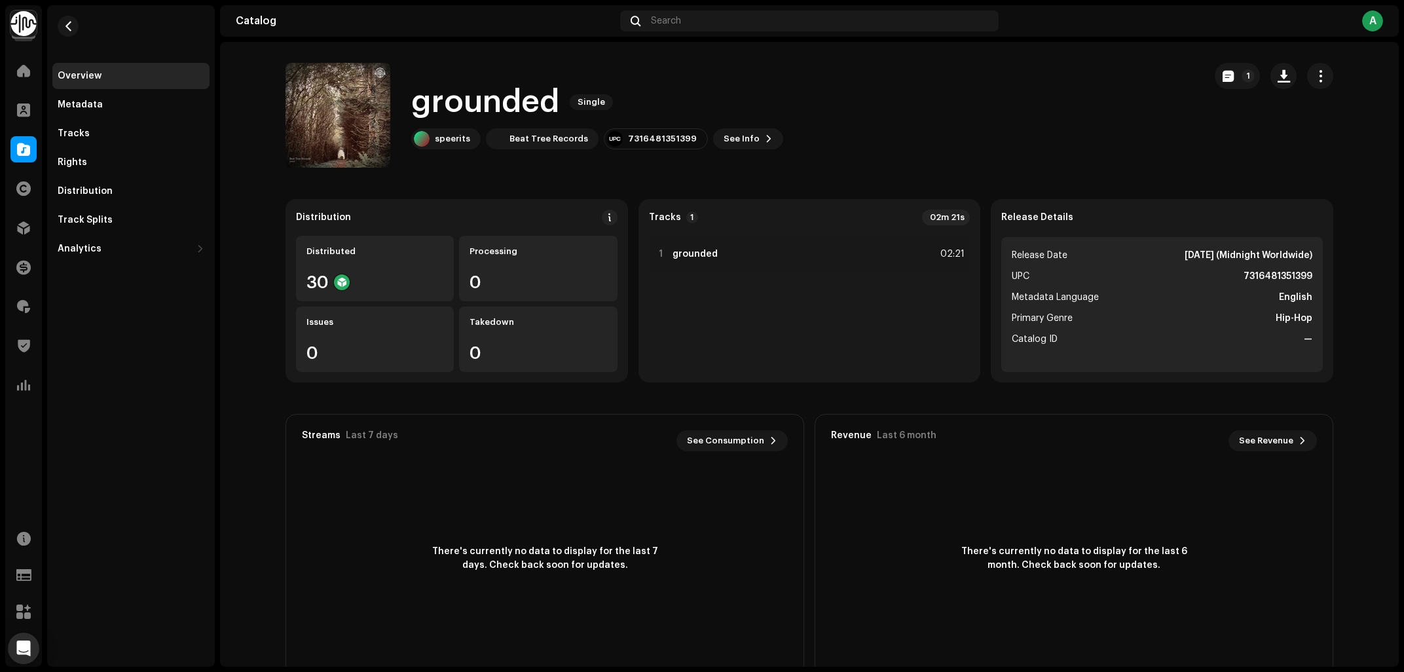
click at [426, 83] on h1 "grounded" at bounding box center [485, 102] width 148 height 42
click at [648, 143] on div "7316481351399" at bounding box center [662, 139] width 69 height 10
click at [54, 126] on div "Tracks" at bounding box center [130, 133] width 157 height 26
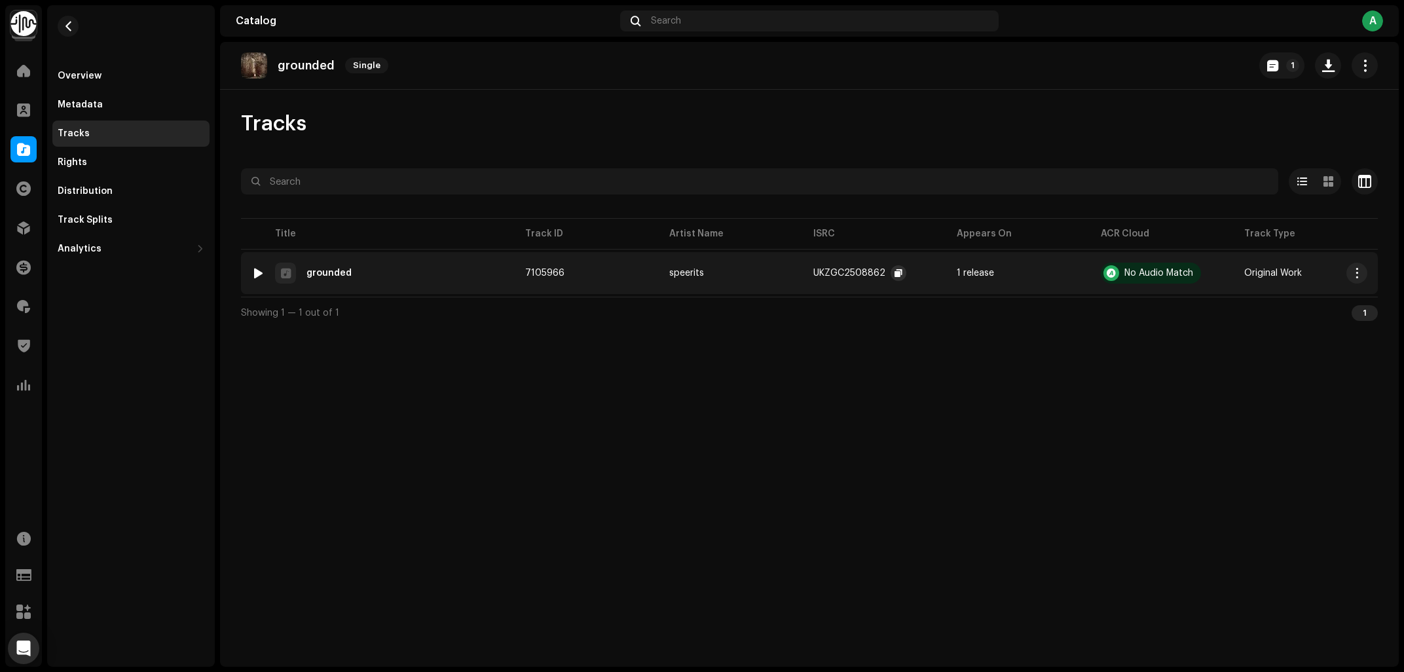
click at [898, 277] on span "button" at bounding box center [899, 273] width 8 height 10
click at [113, 77] on div "Overview" at bounding box center [131, 76] width 147 height 10
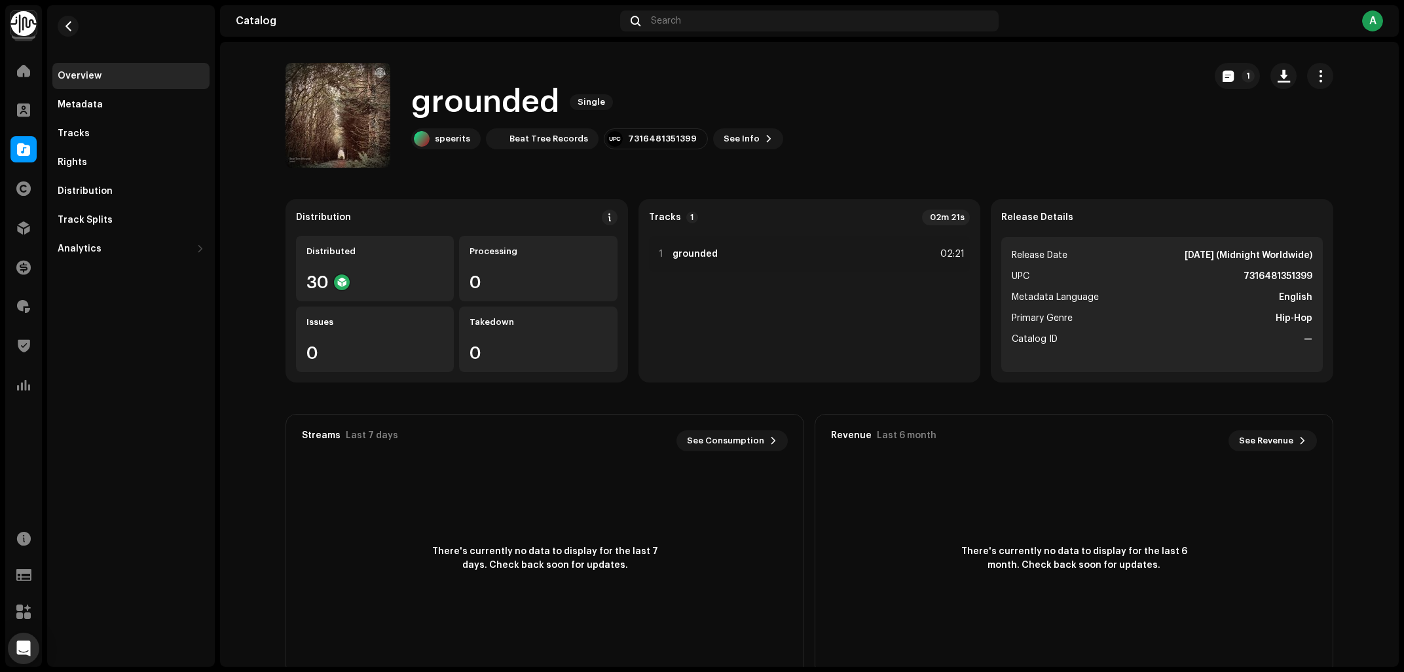
click at [436, 105] on h1 "grounded" at bounding box center [485, 102] width 148 height 42
click at [454, 143] on div "speerits" at bounding box center [452, 139] width 35 height 10
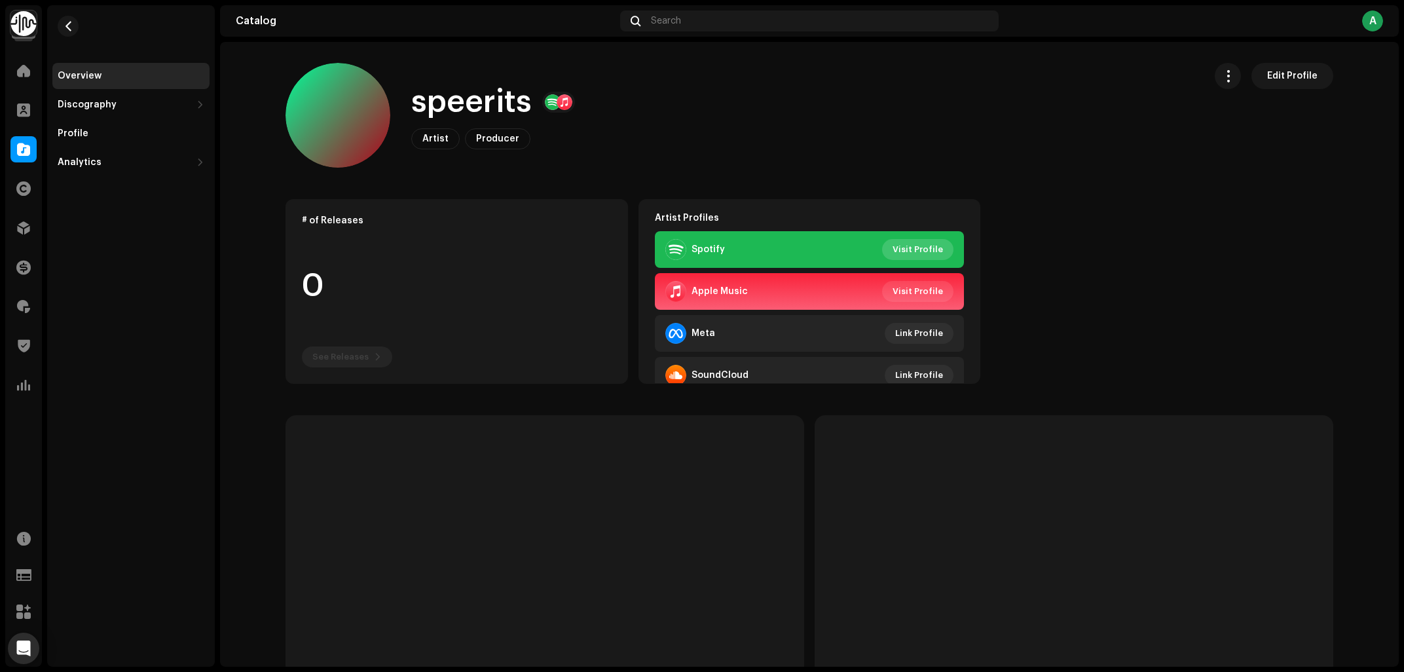
click at [933, 249] on span "Visit Profile" at bounding box center [918, 249] width 50 height 26
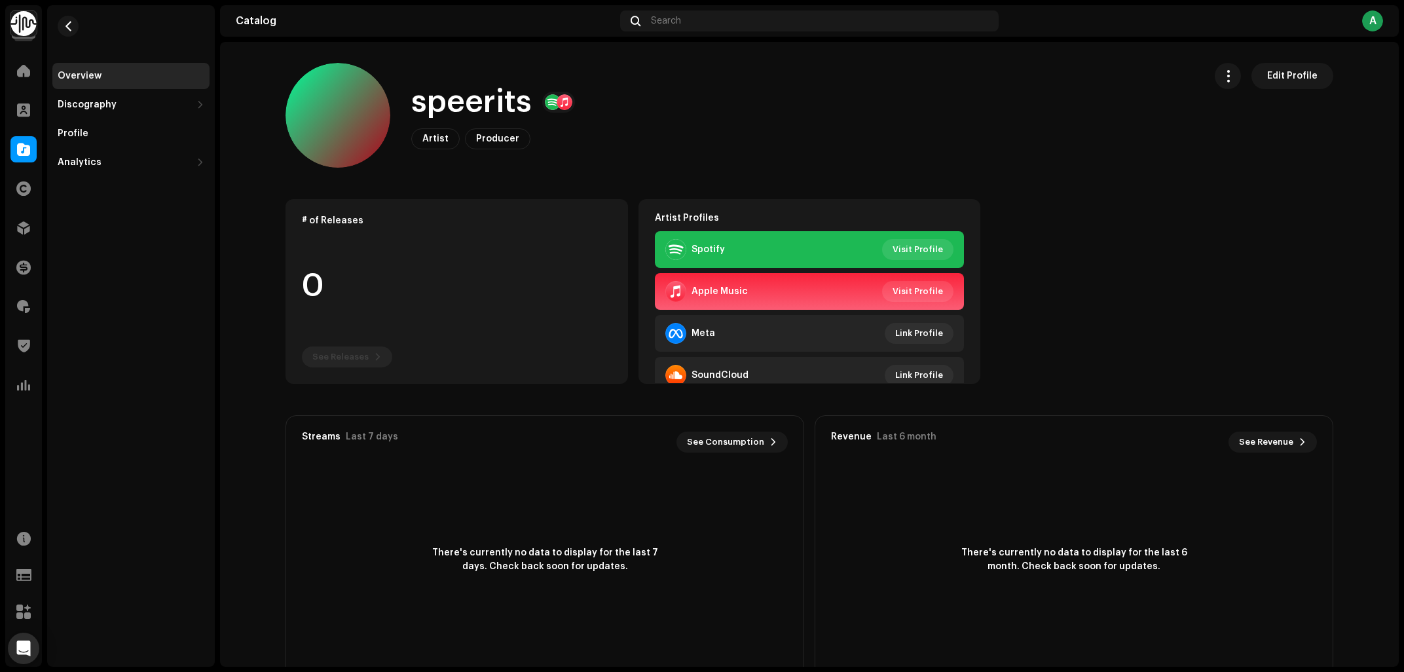
click at [28, 131] on div "Home Clients Catalog Rights Distribution Finance Royalties Trust & Safety Analy…" at bounding box center [23, 227] width 37 height 351
click at [23, 151] on span at bounding box center [23, 149] width 13 height 10
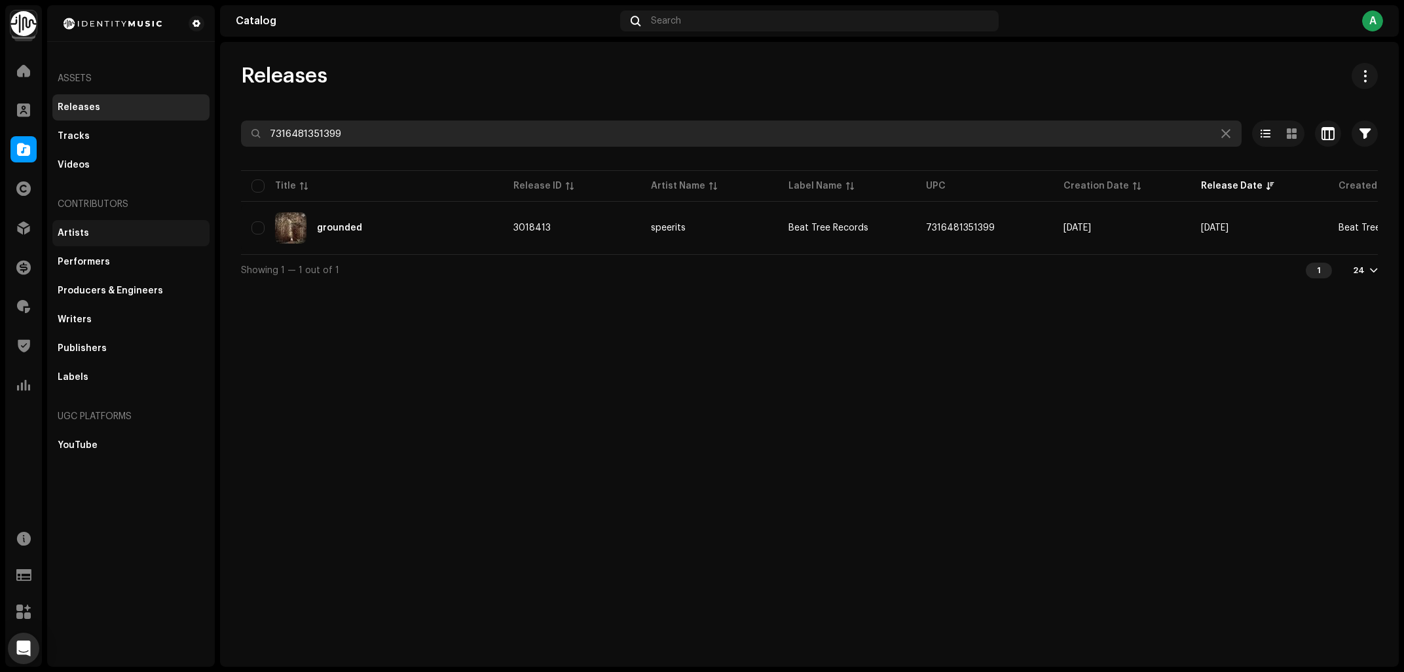
drag, startPoint x: 416, startPoint y: 142, endPoint x: 55, endPoint y: 225, distance: 370.3
click at [241, 147] on input "7316481351399" at bounding box center [741, 133] width 1001 height 26
paste input "61541"
type input "7316481361541"
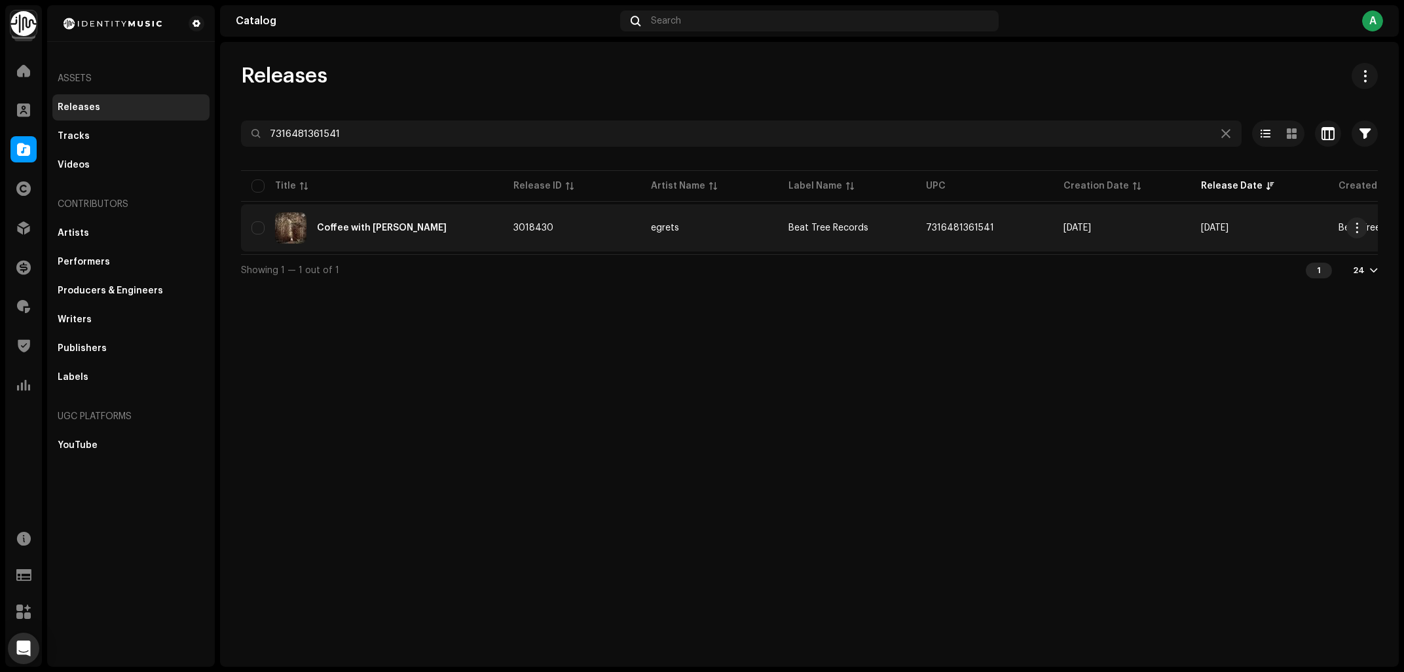
click at [432, 227] on div "Coffee with Joey" at bounding box center [371, 227] width 241 height 31
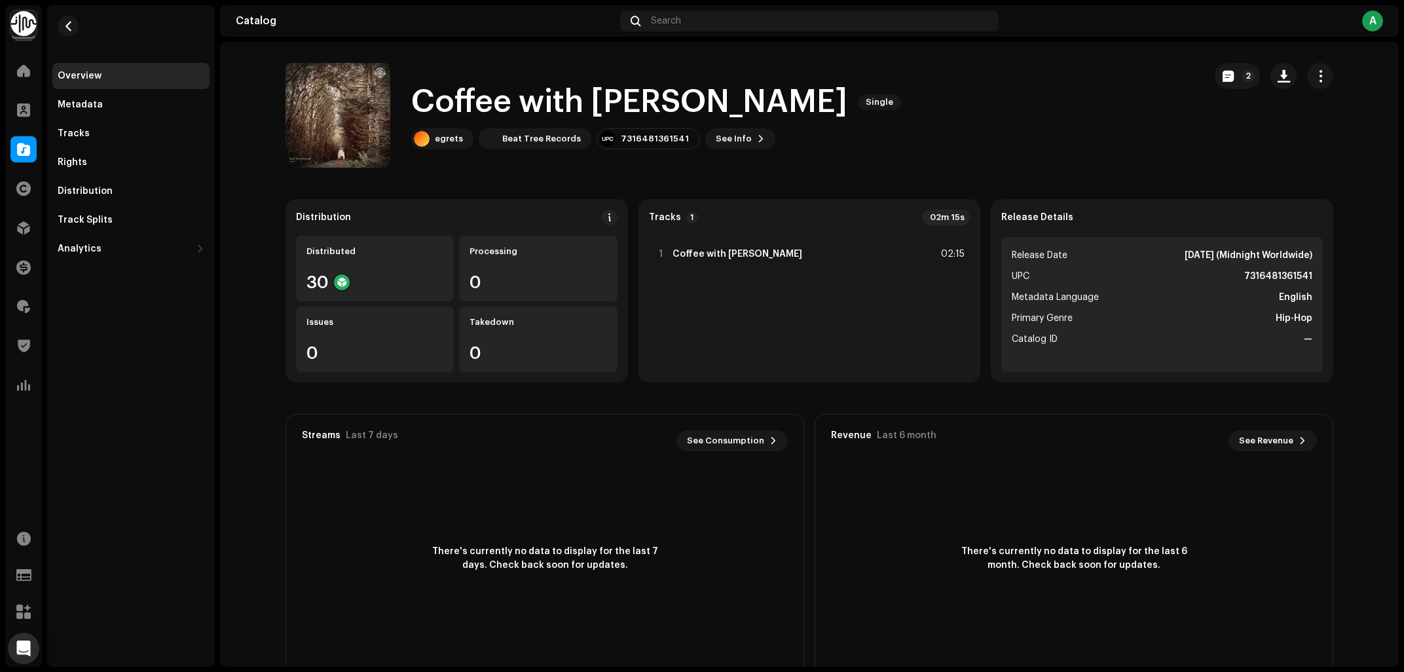
click at [922, 180] on catalog-releases-details-overview "Coffee with Joey Single 2 Coffee with Joey Single egrets Beat Tree Records 7316…" at bounding box center [809, 369] width 1179 height 655
click at [631, 140] on div "7316481361541" at bounding box center [655, 139] width 68 height 10
click at [96, 136] on div "Tracks" at bounding box center [131, 133] width 147 height 10
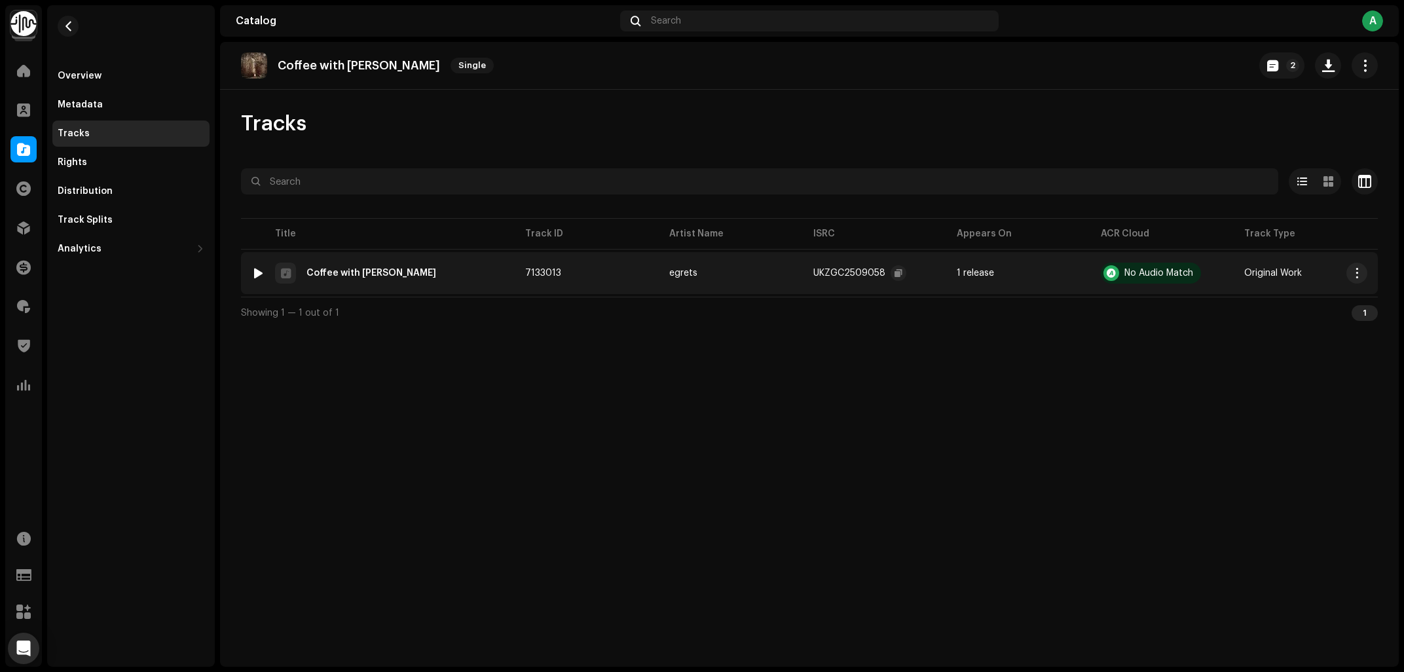
click at [891, 266] on re-a-clipboard-btn at bounding box center [899, 273] width 16 height 16
click at [895, 273] on span "button" at bounding box center [899, 273] width 8 height 10
click at [80, 75] on div "Overview" at bounding box center [80, 76] width 44 height 10
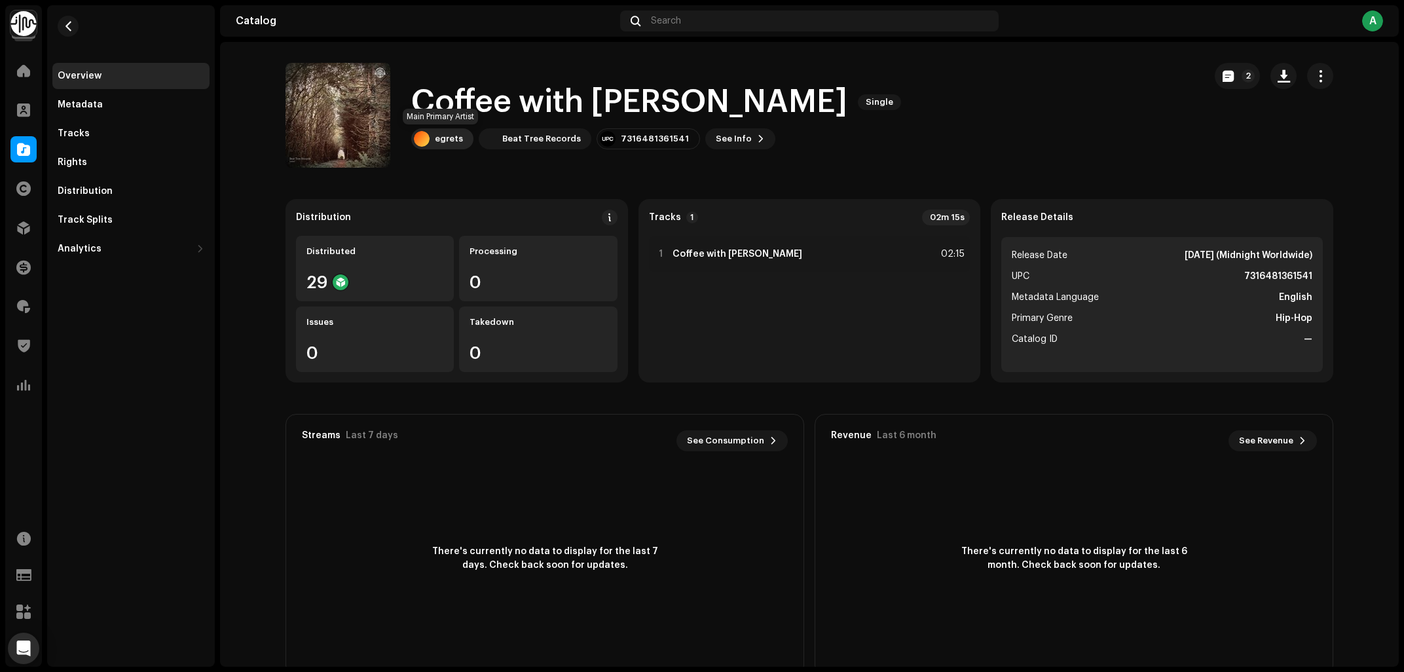
click at [439, 136] on div "egrets" at bounding box center [449, 139] width 28 height 10
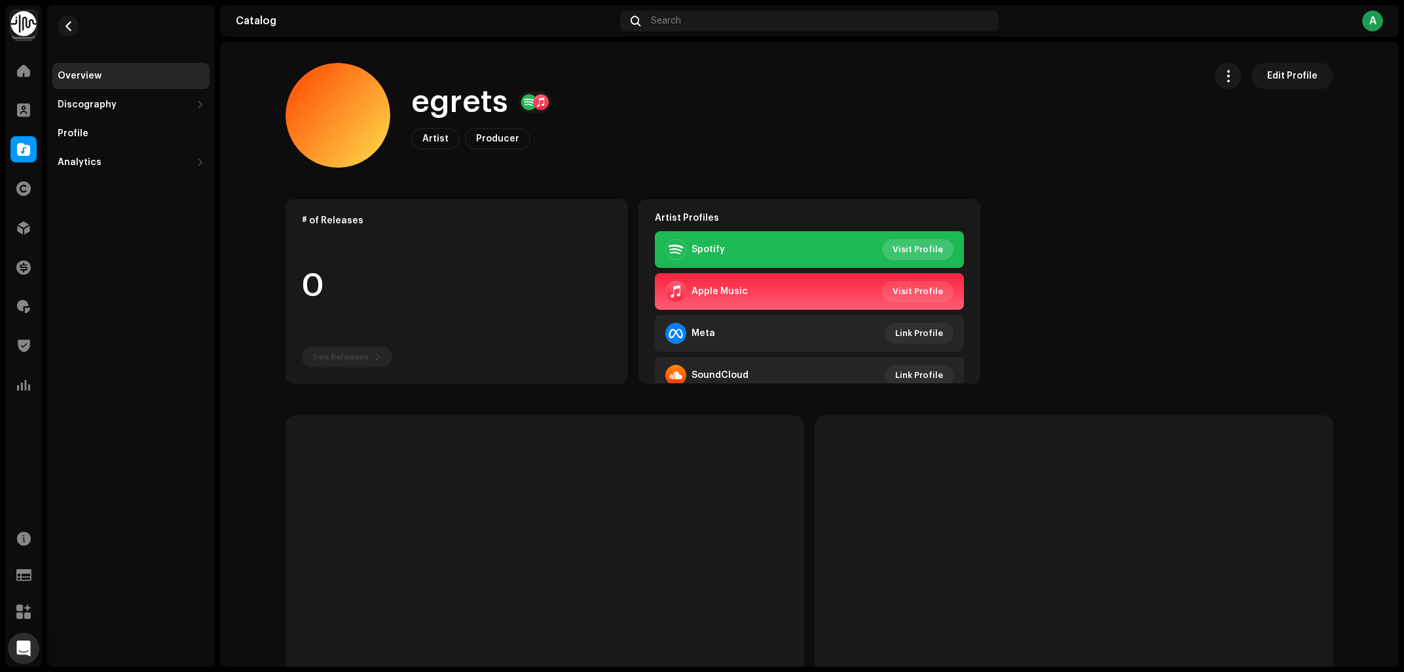
click at [929, 257] on span "Visit Profile" at bounding box center [918, 249] width 50 height 26
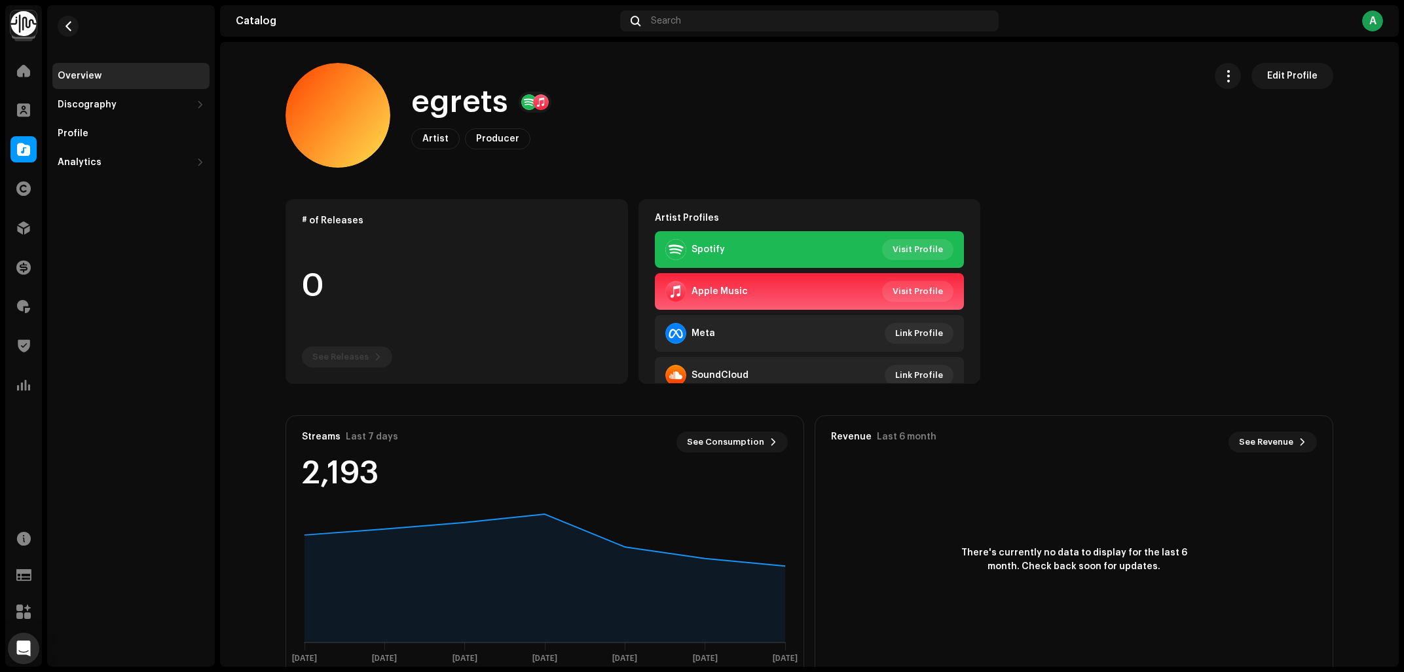
click at [836, 132] on div "egrets Artist Producer Edit Profile" at bounding box center [740, 115] width 908 height 105
click at [67, 22] on span "button" at bounding box center [69, 26] width 10 height 10
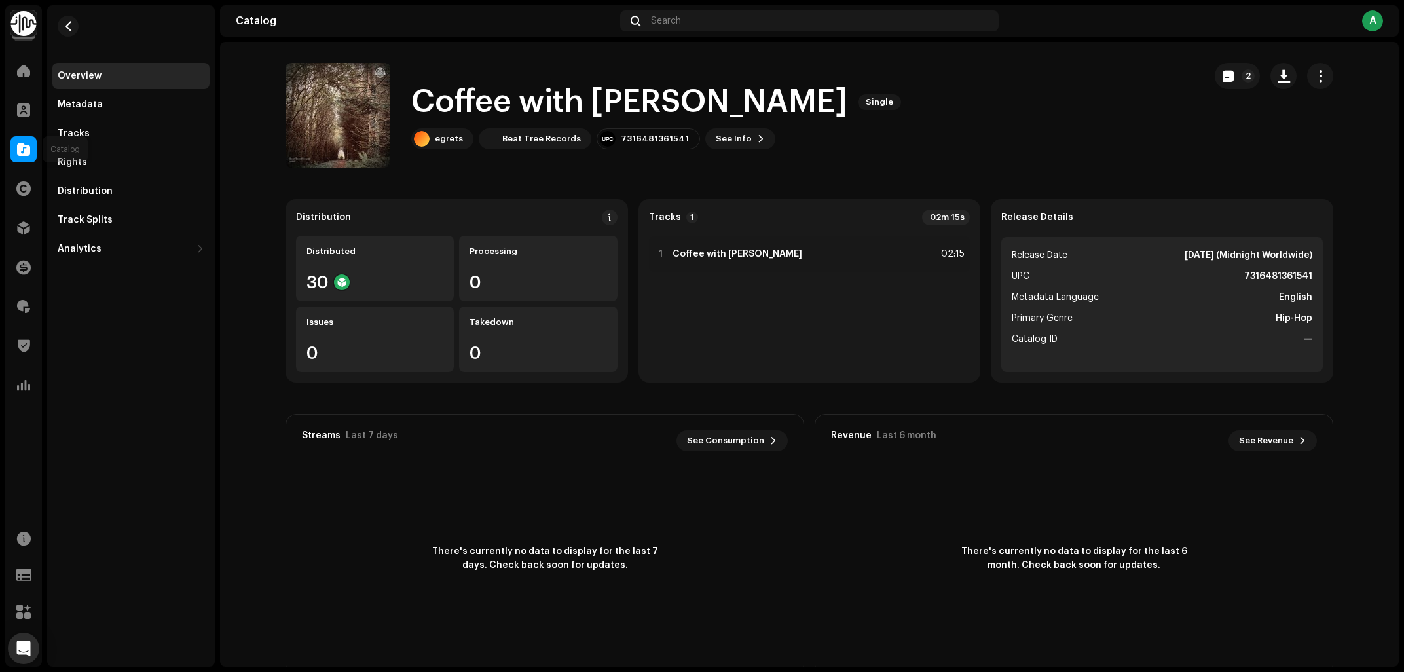
click at [26, 144] on span at bounding box center [23, 149] width 13 height 10
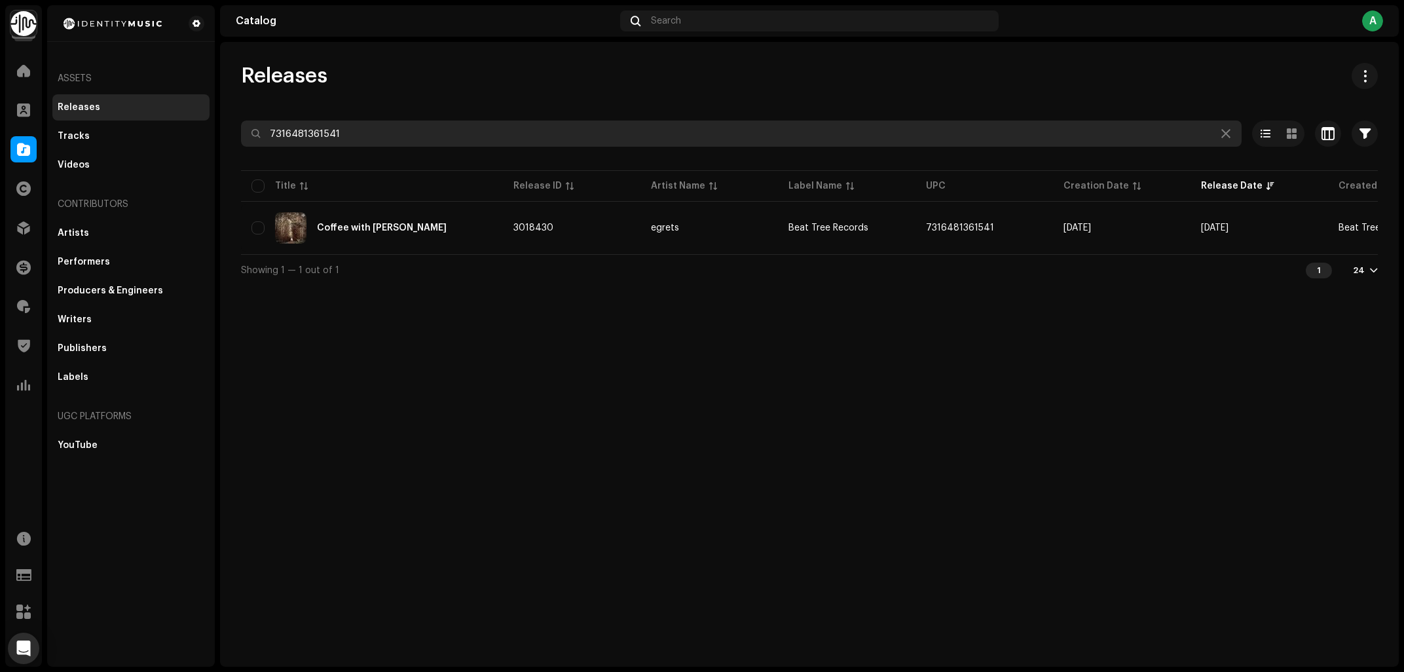
drag, startPoint x: 457, startPoint y: 143, endPoint x: 201, endPoint y: 189, distance: 260.0
click at [242, 147] on input "7316481361541" at bounding box center [741, 133] width 1001 height 26
paste input "51443"
type input "7316481351443"
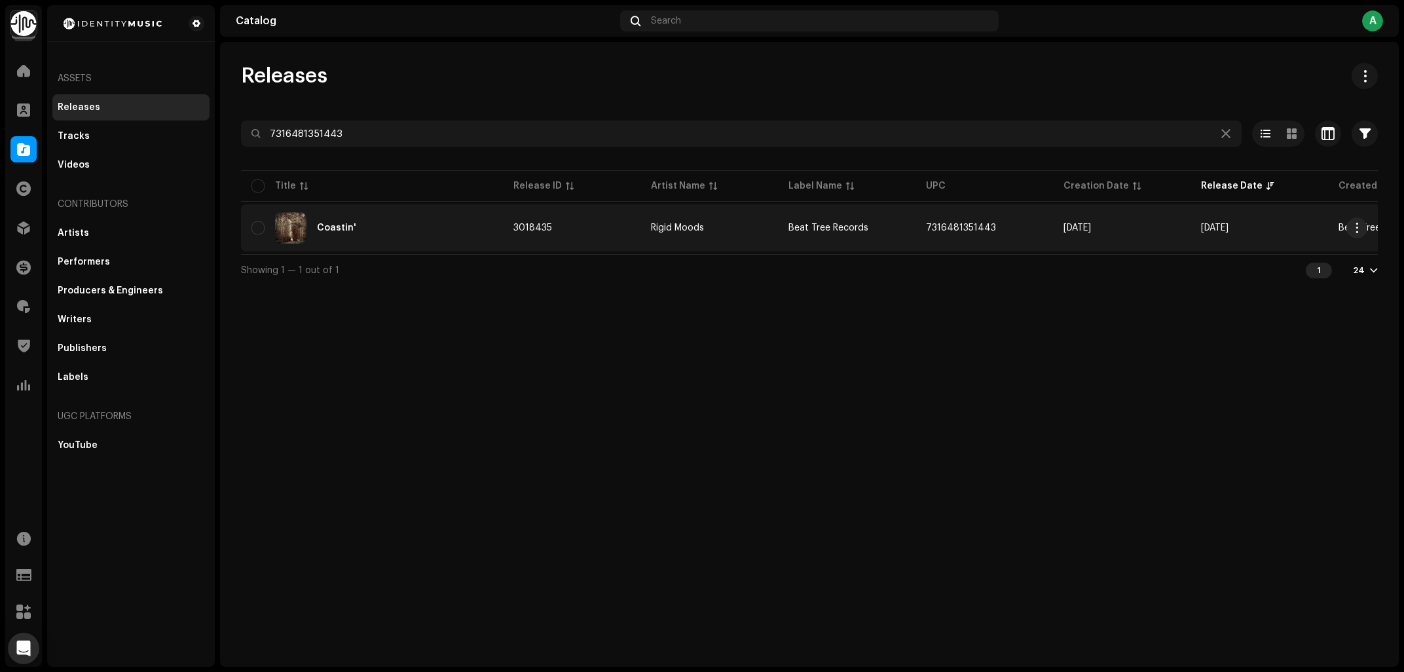
click at [410, 221] on div "Coastin'" at bounding box center [371, 227] width 241 height 31
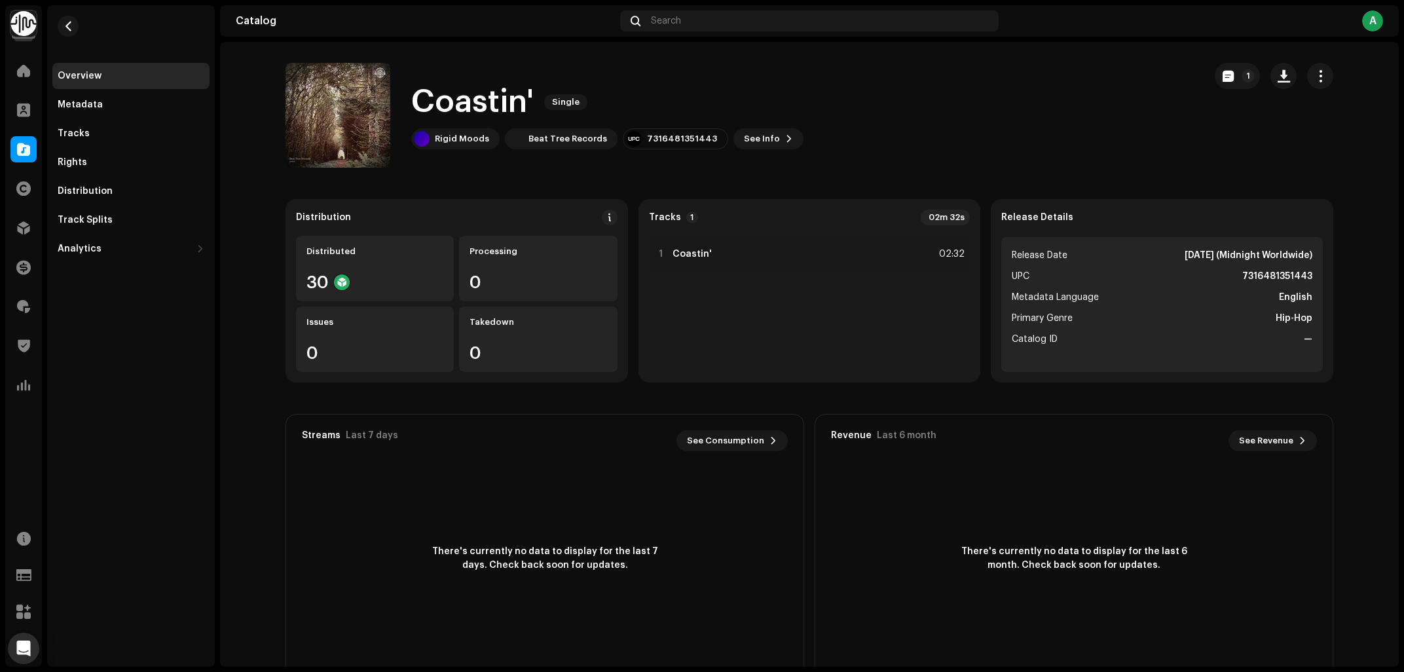
click at [469, 118] on h1 "Coastin'" at bounding box center [472, 102] width 122 height 42
click at [473, 105] on h1 "Coastin'" at bounding box center [472, 102] width 122 height 42
click at [663, 138] on div "7316481351443" at bounding box center [682, 139] width 70 height 10
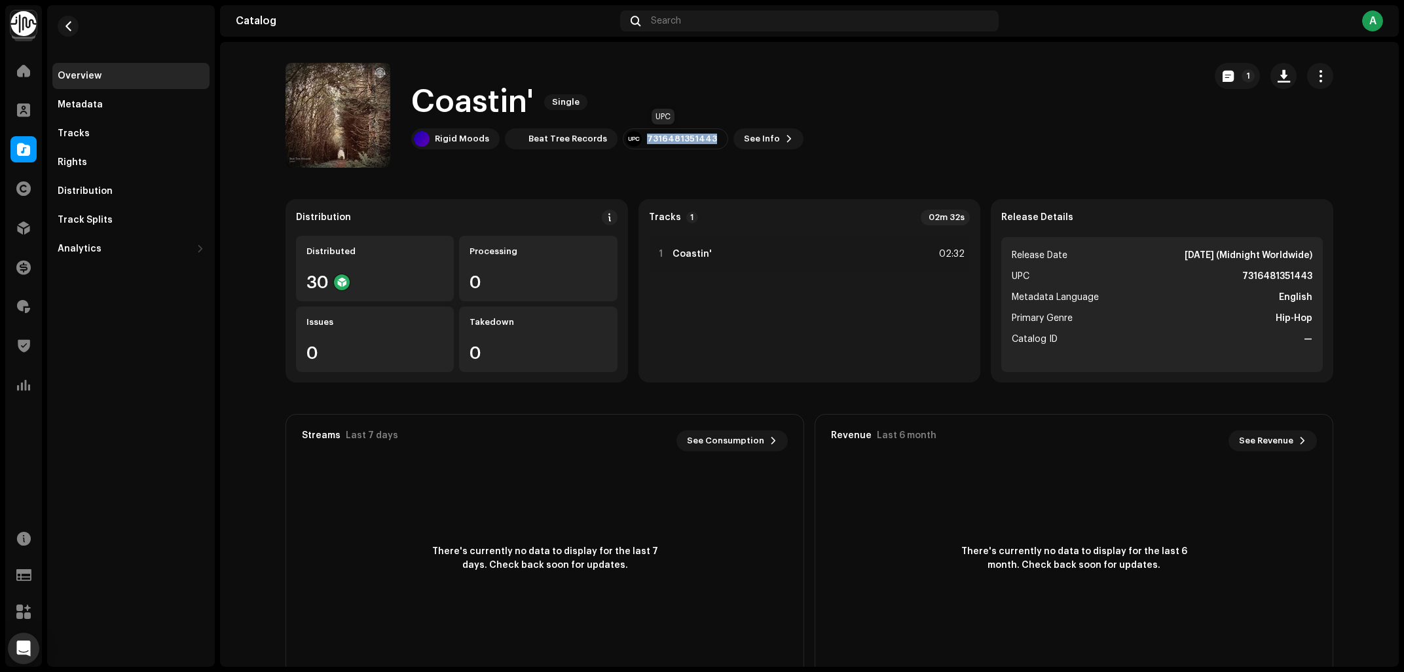
click at [663, 138] on div "7316481351443" at bounding box center [682, 139] width 70 height 10
click at [105, 136] on div "Tracks" at bounding box center [131, 133] width 147 height 10
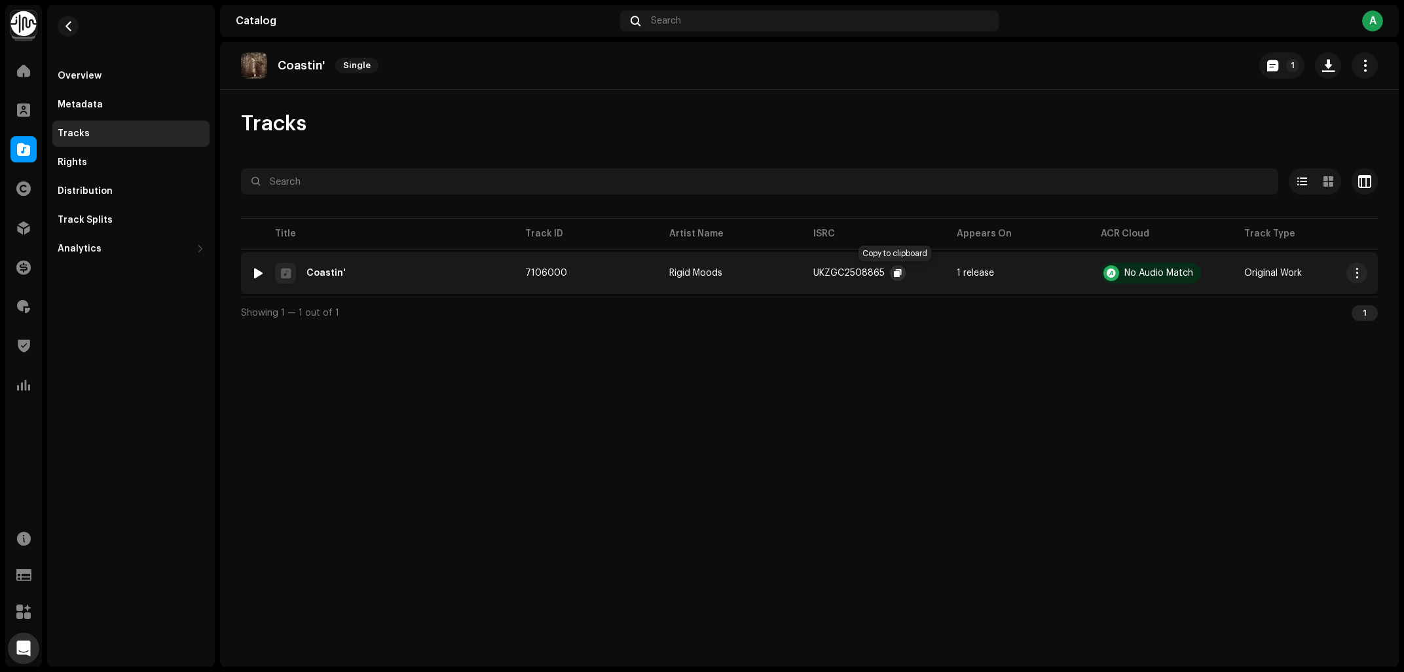
click at [891, 274] on button "button" at bounding box center [898, 273] width 16 height 16
click at [720, 429] on div "Coastin' Single 1 Tracks Selected 0 Select all 1 Options Filters Distribution s…" at bounding box center [809, 354] width 1179 height 625
click at [648, 458] on div "Coastin' Single 1 Tracks Selected 0 Select all 1 Options Filters Distribution s…" at bounding box center [809, 354] width 1179 height 625
click at [625, 439] on div "Coastin' Single 1 Tracks Selected 0 Select all 1 Options Filters Distribution s…" at bounding box center [809, 354] width 1179 height 625
click at [294, 58] on div "Coastin' Single" at bounding box center [312, 65] width 143 height 26
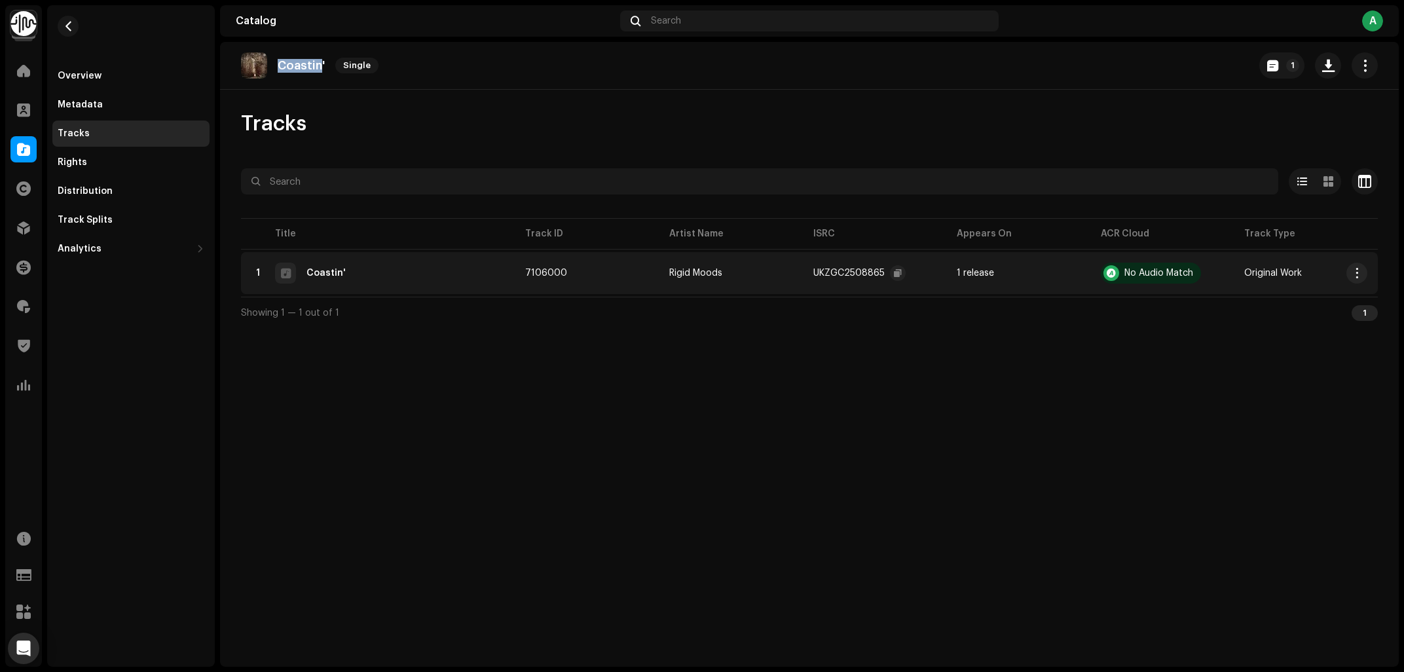
click at [294, 58] on div "Coastin' Single" at bounding box center [312, 65] width 143 height 26
click at [94, 76] on div "Overview" at bounding box center [80, 76] width 44 height 10
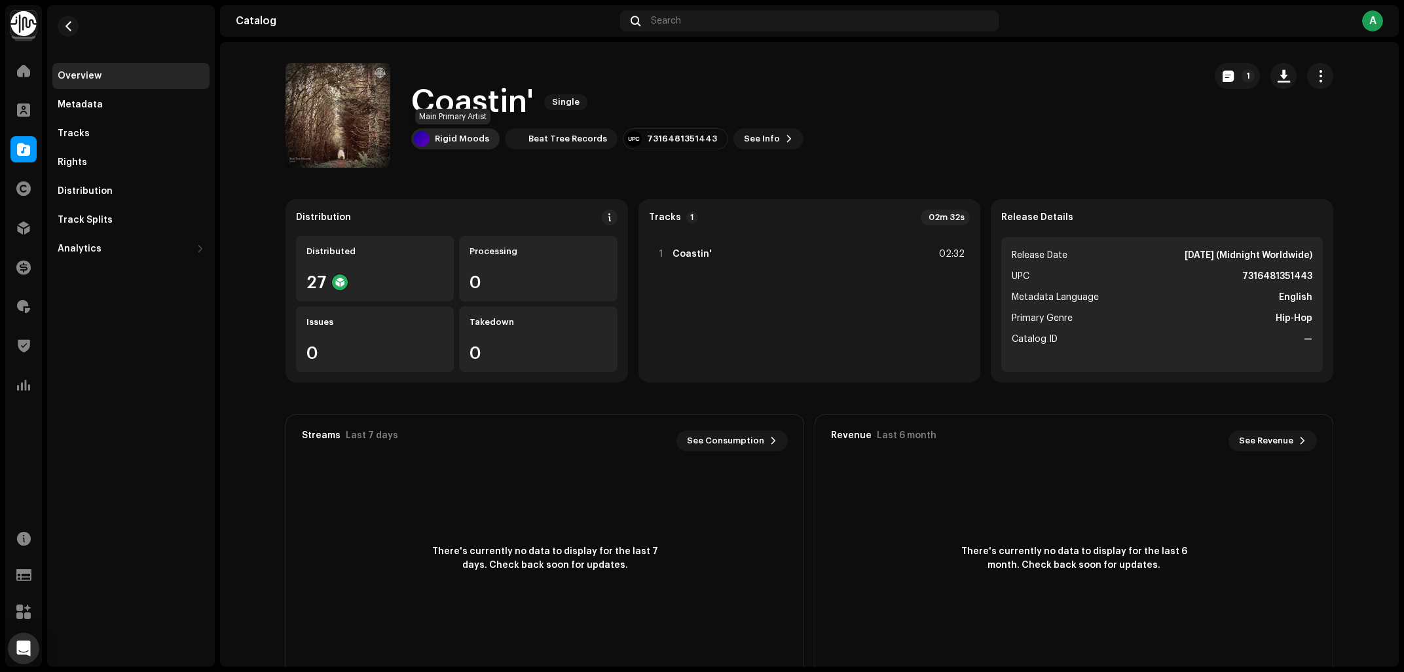
click at [460, 132] on div "Rigid Moods" at bounding box center [455, 138] width 88 height 21
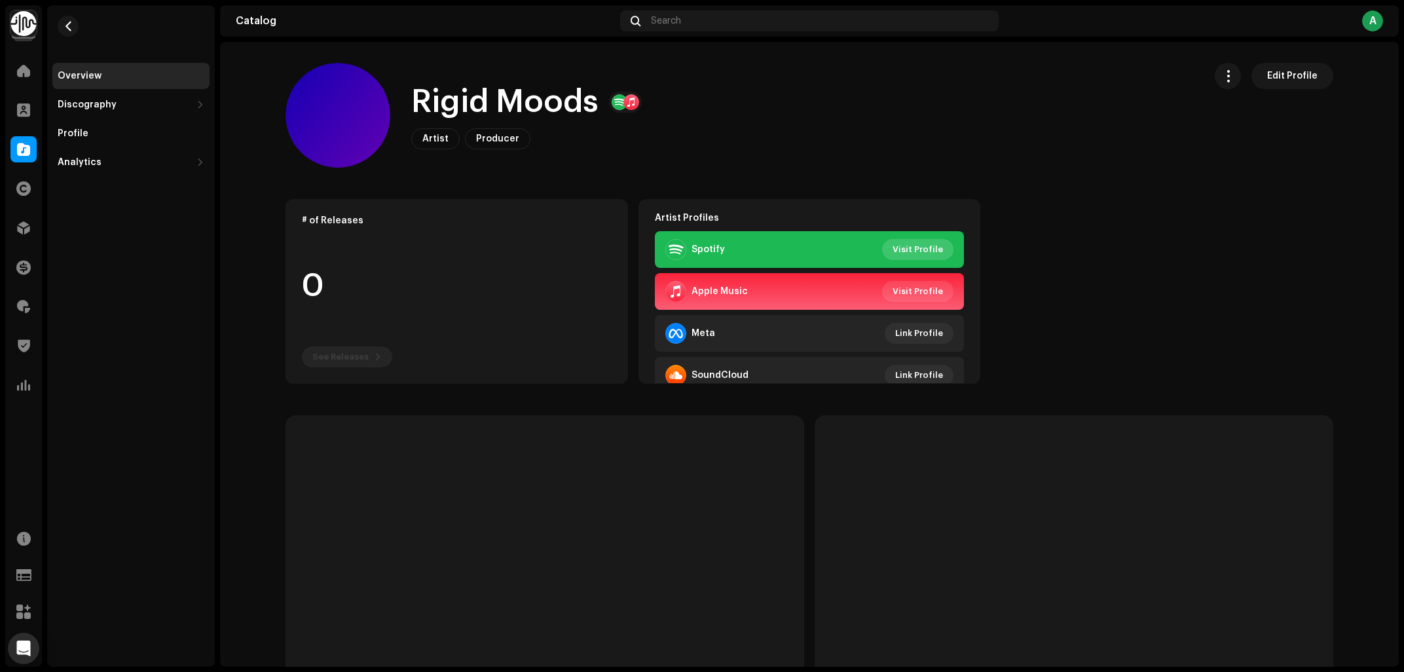
click at [938, 250] on span "Visit Profile" at bounding box center [918, 249] width 50 height 26
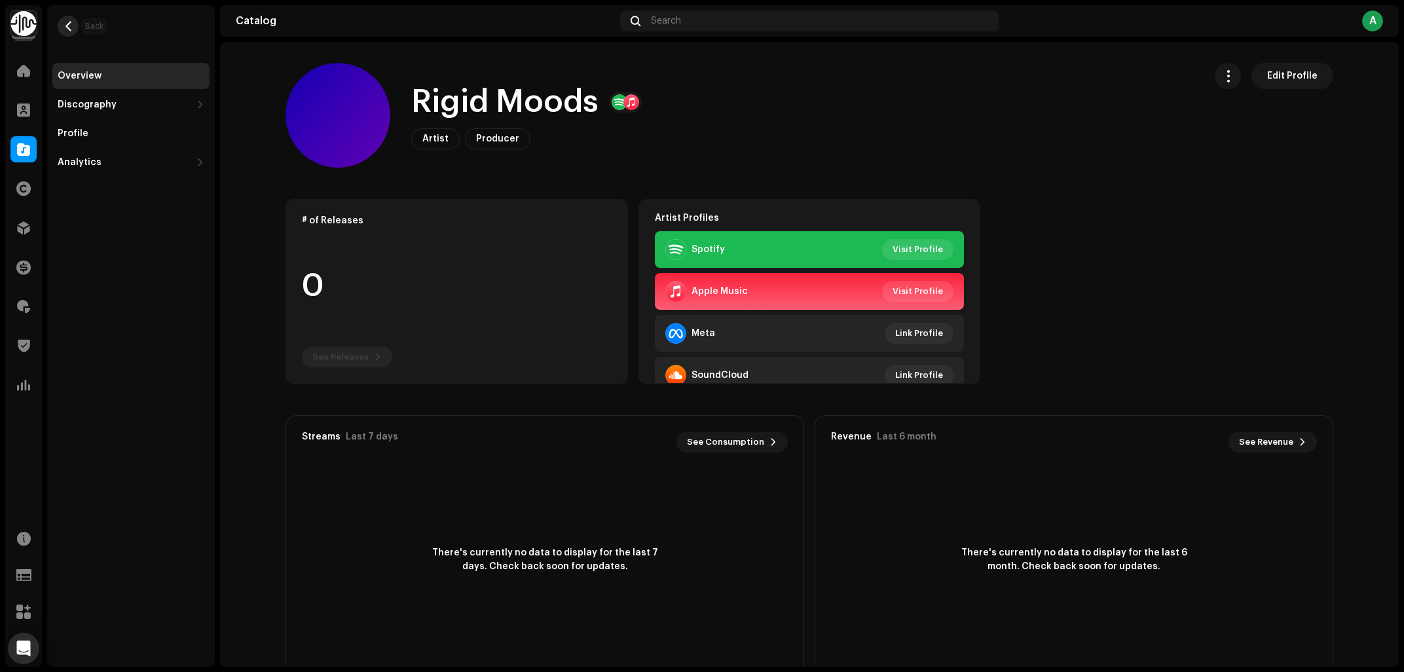
click at [69, 24] on span "button" at bounding box center [69, 26] width 10 height 10
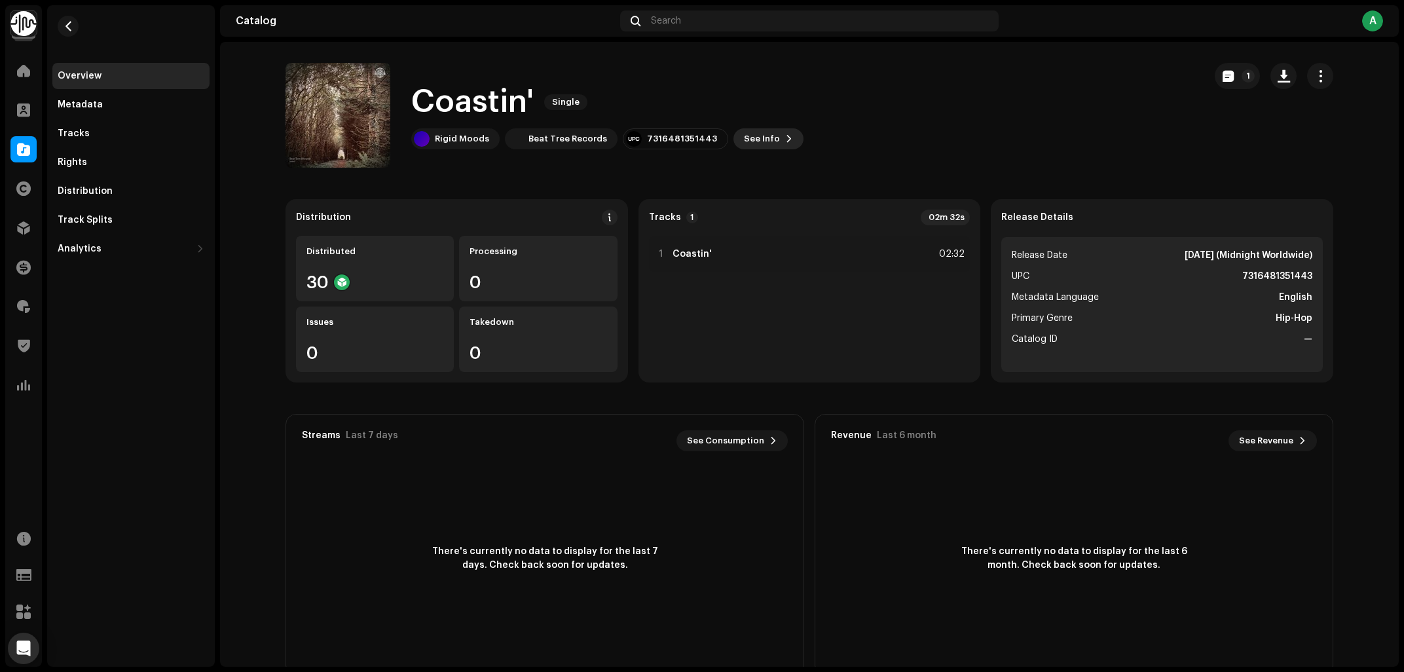
click at [764, 140] on button "See Info" at bounding box center [768, 138] width 70 height 21
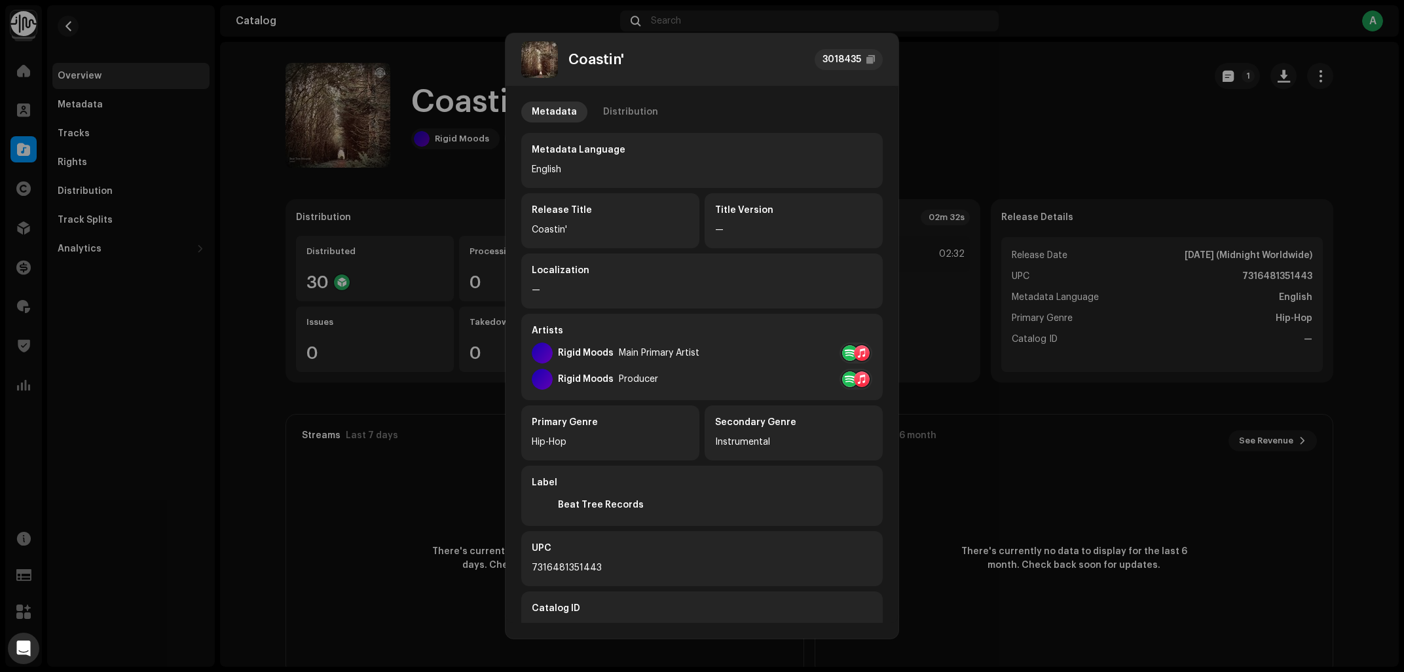
click at [614, 123] on div "Metadata Distribution Metadata Language English Release Title Coastin' Title Ve…" at bounding box center [701, 404] width 361 height 605
click at [616, 117] on div "Distribution" at bounding box center [630, 112] width 55 height 21
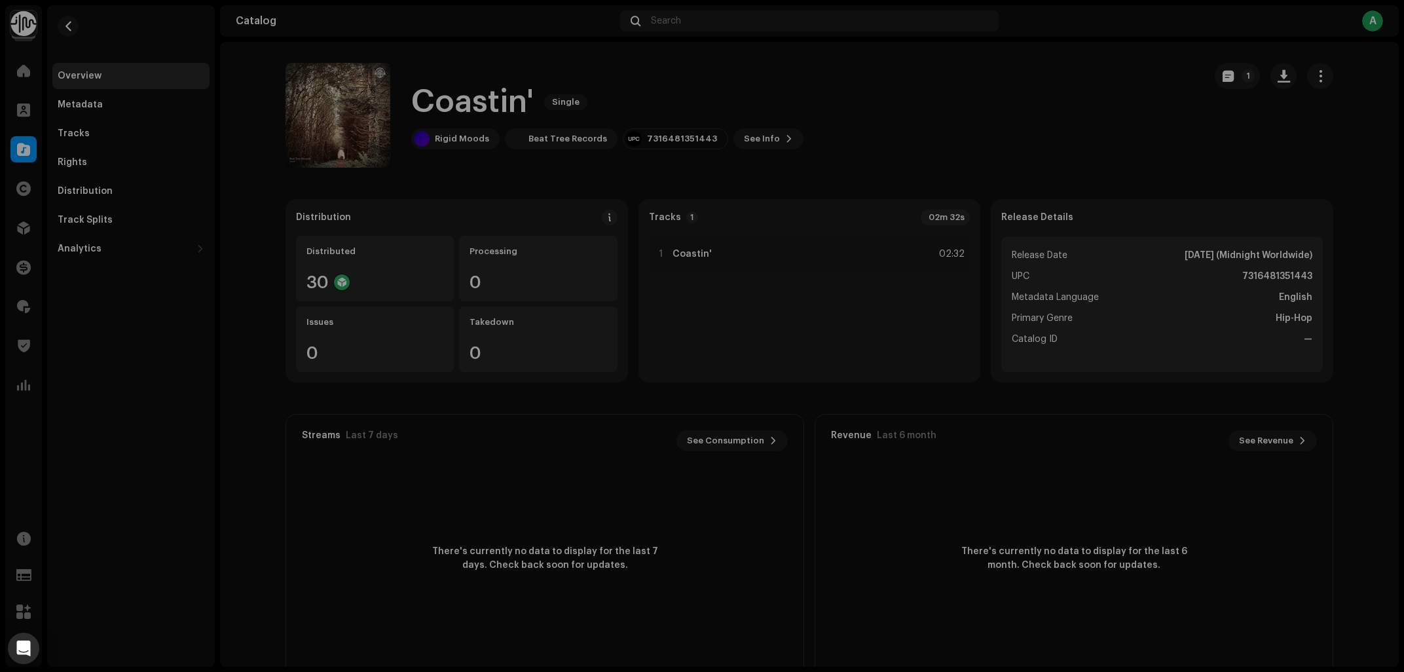
click at [1039, 129] on div "Coastin' 3018435 Metadata Distribution Release Date Oct 17, 2025 (Midnight Worl…" at bounding box center [702, 336] width 1404 height 672
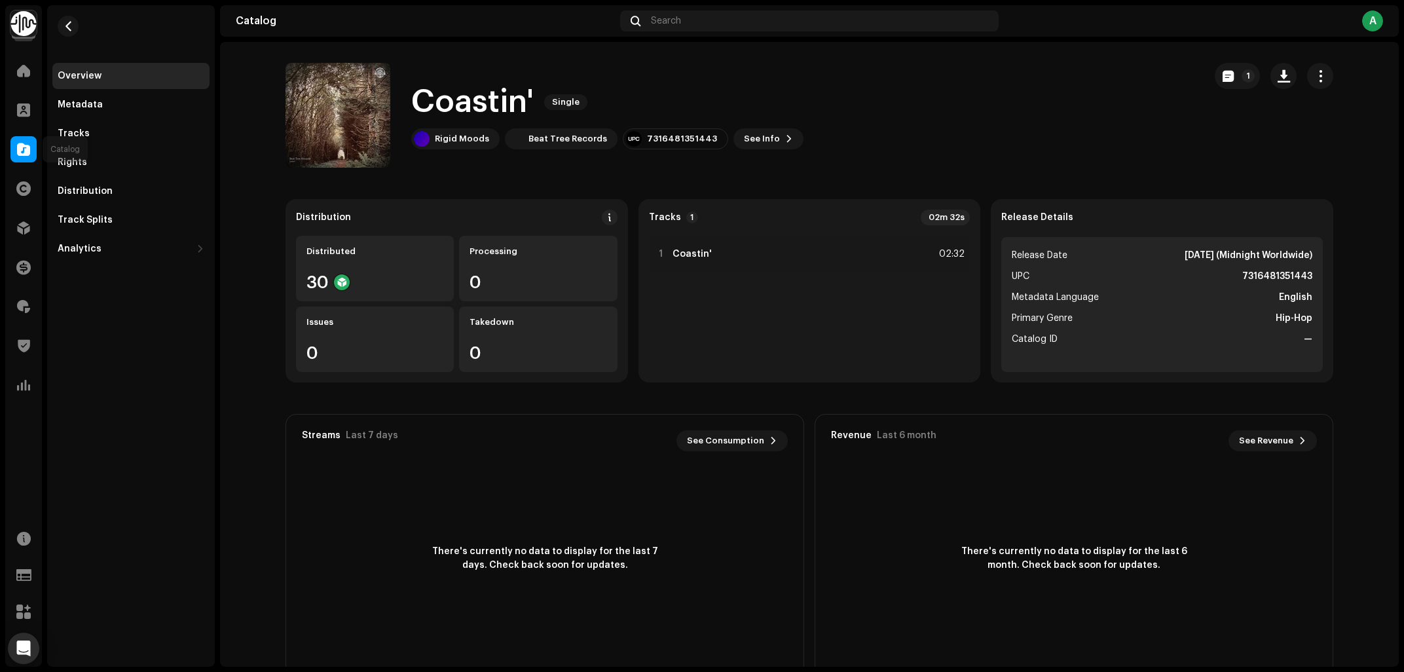
click at [25, 139] on div at bounding box center [23, 149] width 26 height 26
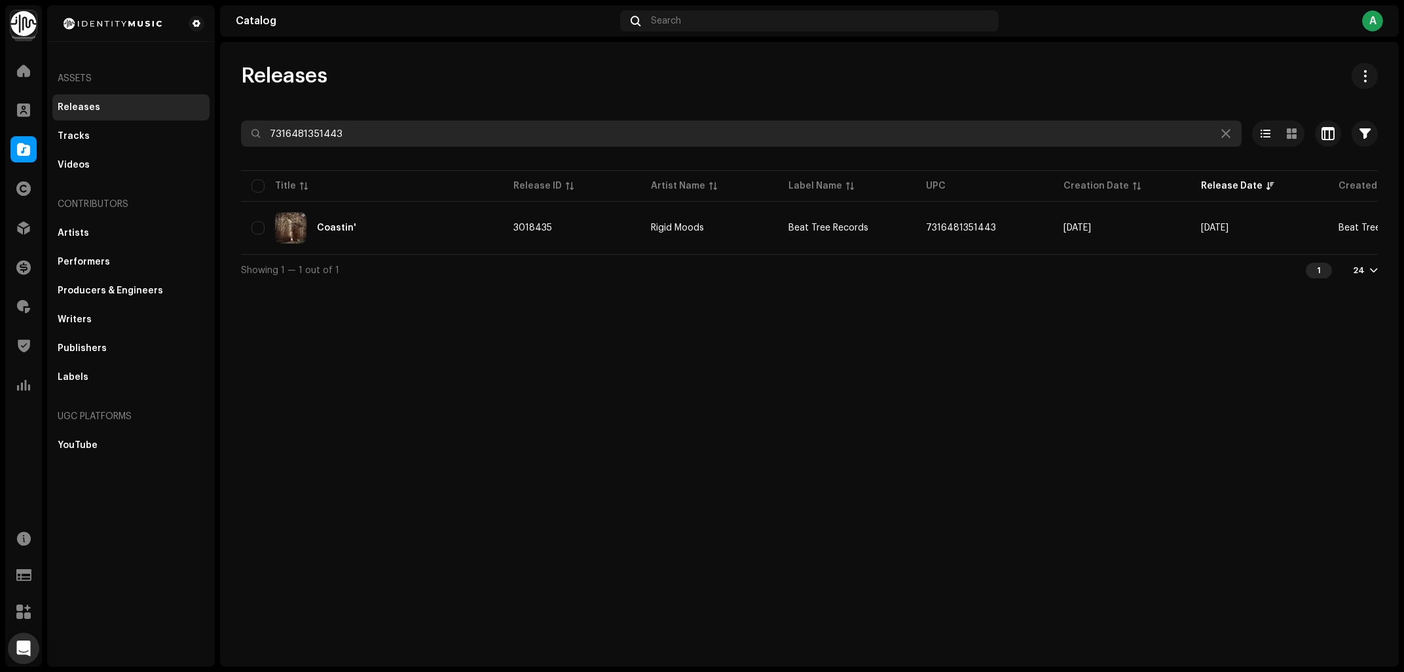
click at [241, 147] on input "7316481351443" at bounding box center [741, 133] width 1001 height 26
paste input "014096"
type input "7316481014096"
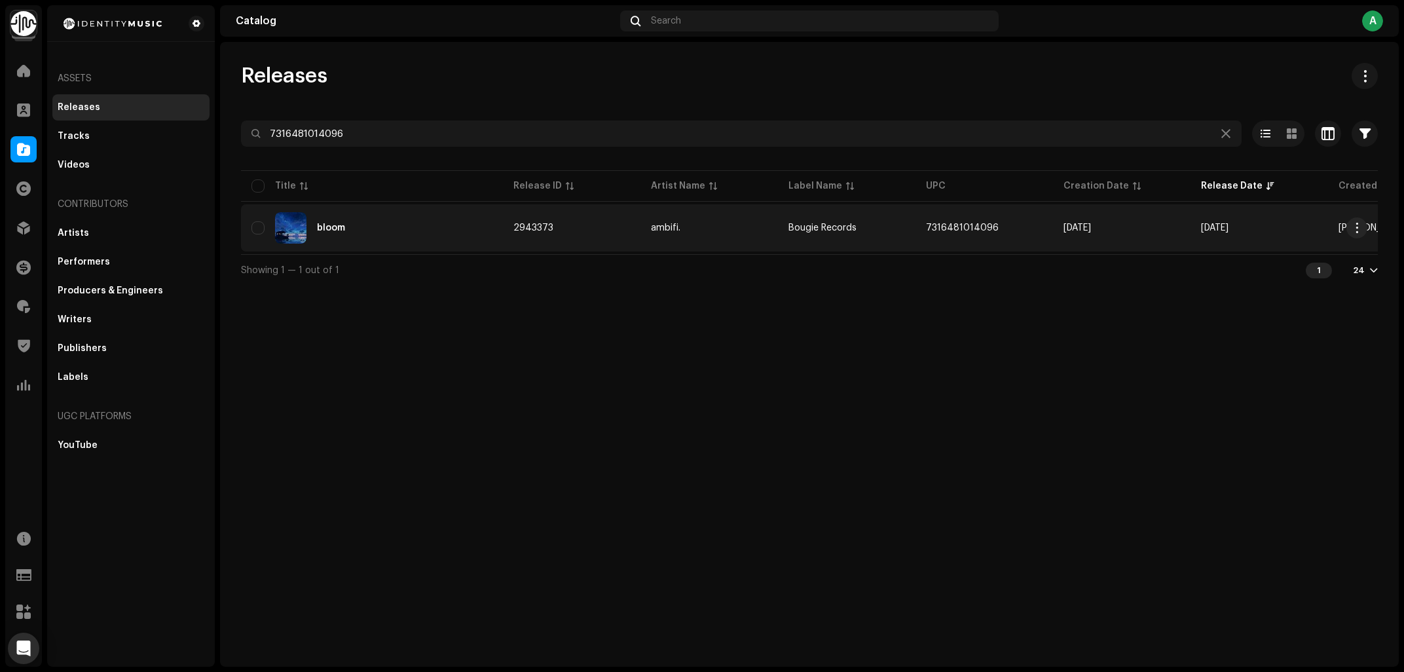
click at [436, 225] on div "bloom" at bounding box center [371, 227] width 241 height 31
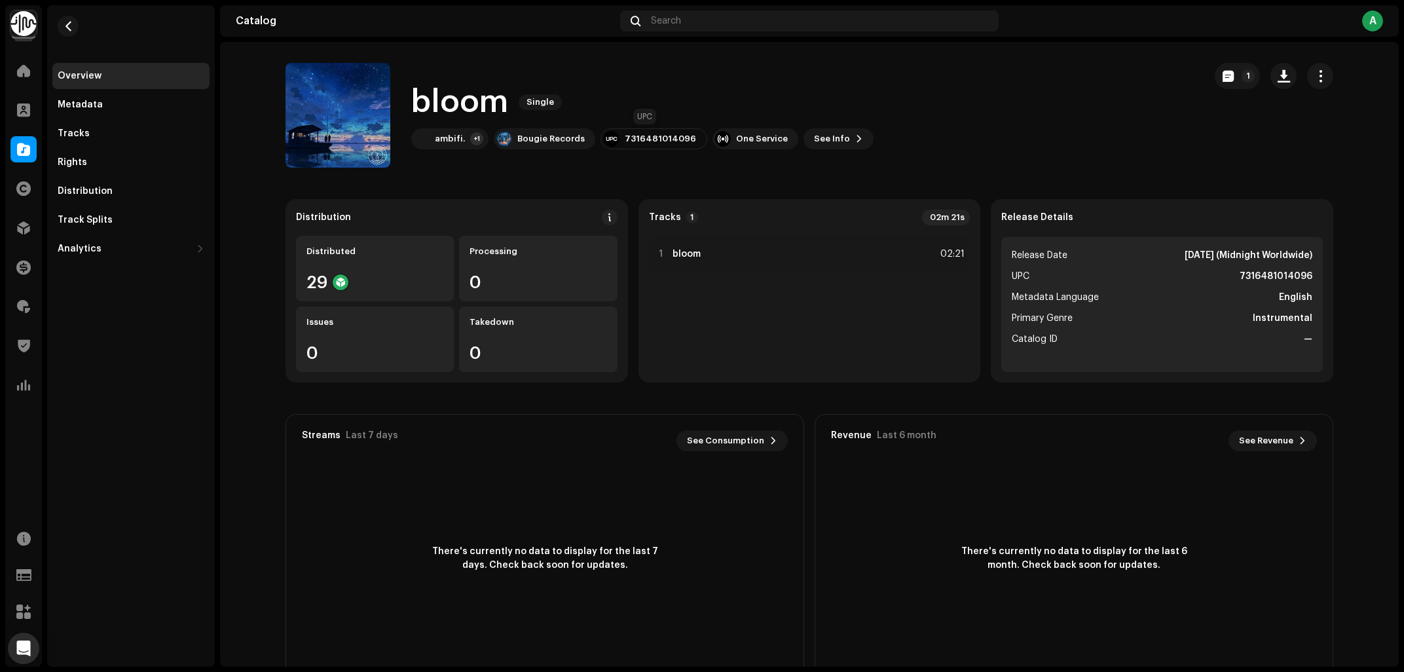
click at [671, 139] on div "7316481014096" at bounding box center [660, 139] width 71 height 10
copy div "7316481014096"
click at [96, 138] on div "Tracks" at bounding box center [131, 133] width 147 height 10
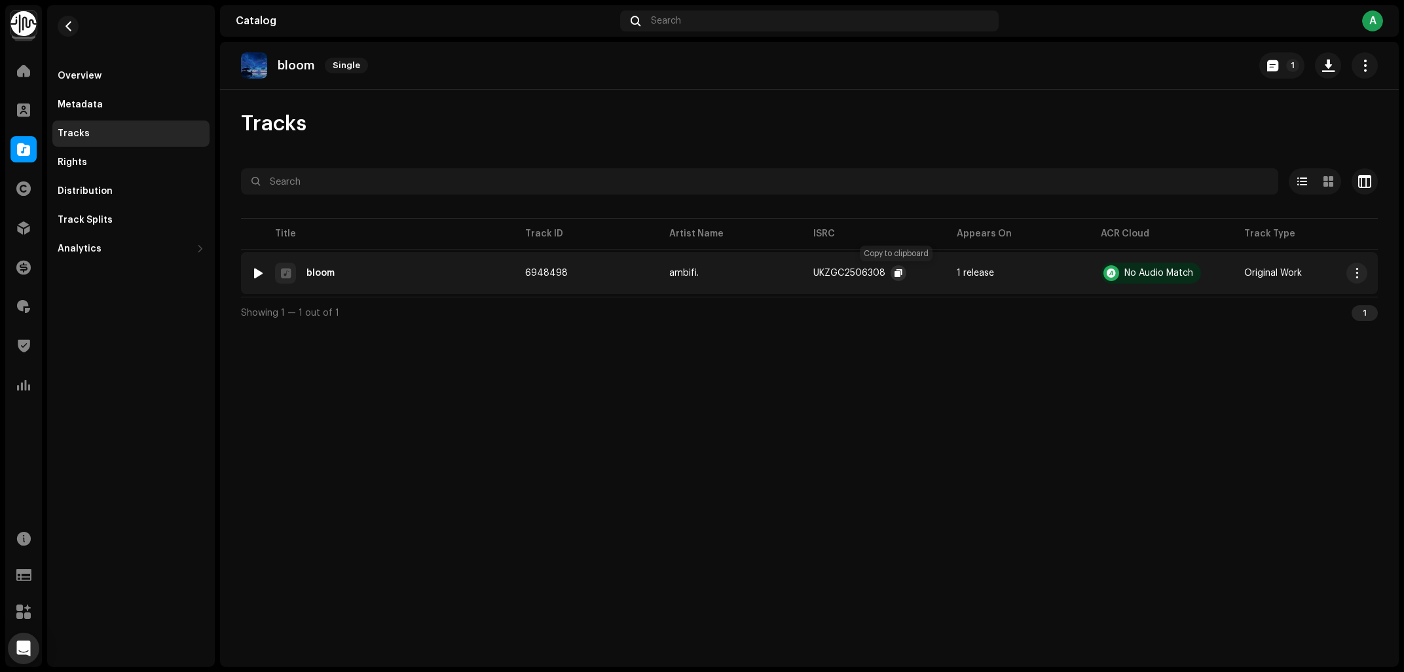
click at [897, 275] on span "button" at bounding box center [899, 273] width 8 height 10
click at [267, 65] on img at bounding box center [254, 65] width 26 height 26
click at [286, 68] on p "bloom" at bounding box center [296, 66] width 37 height 14
copy p "bloom"
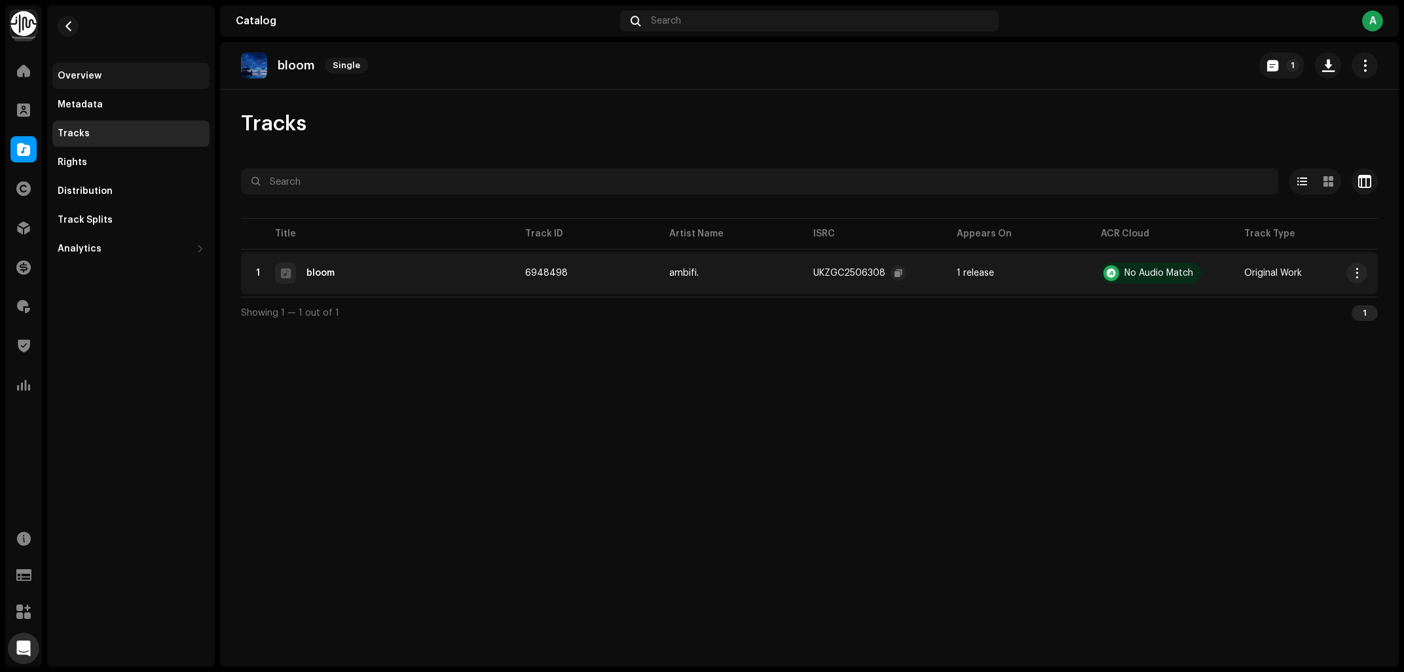
click at [83, 68] on div "Overview" at bounding box center [130, 76] width 157 height 26
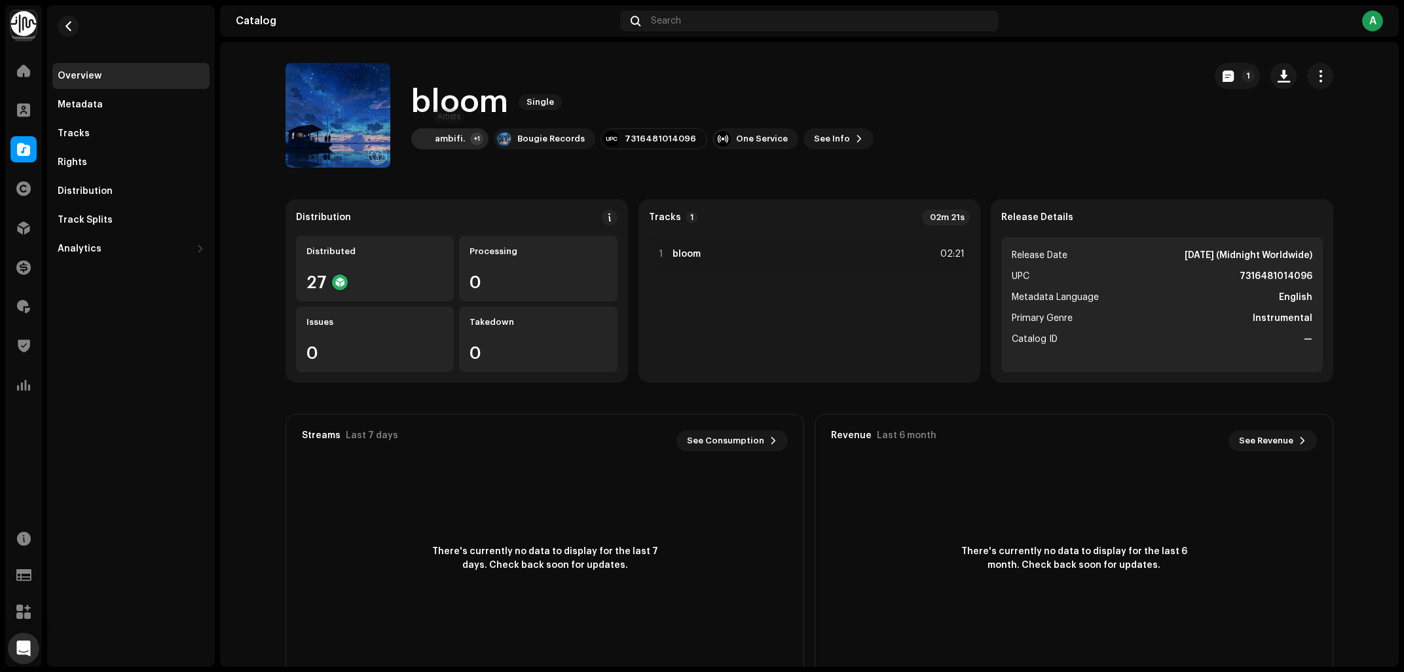
click at [457, 132] on div "ambifi. +1" at bounding box center [449, 138] width 77 height 21
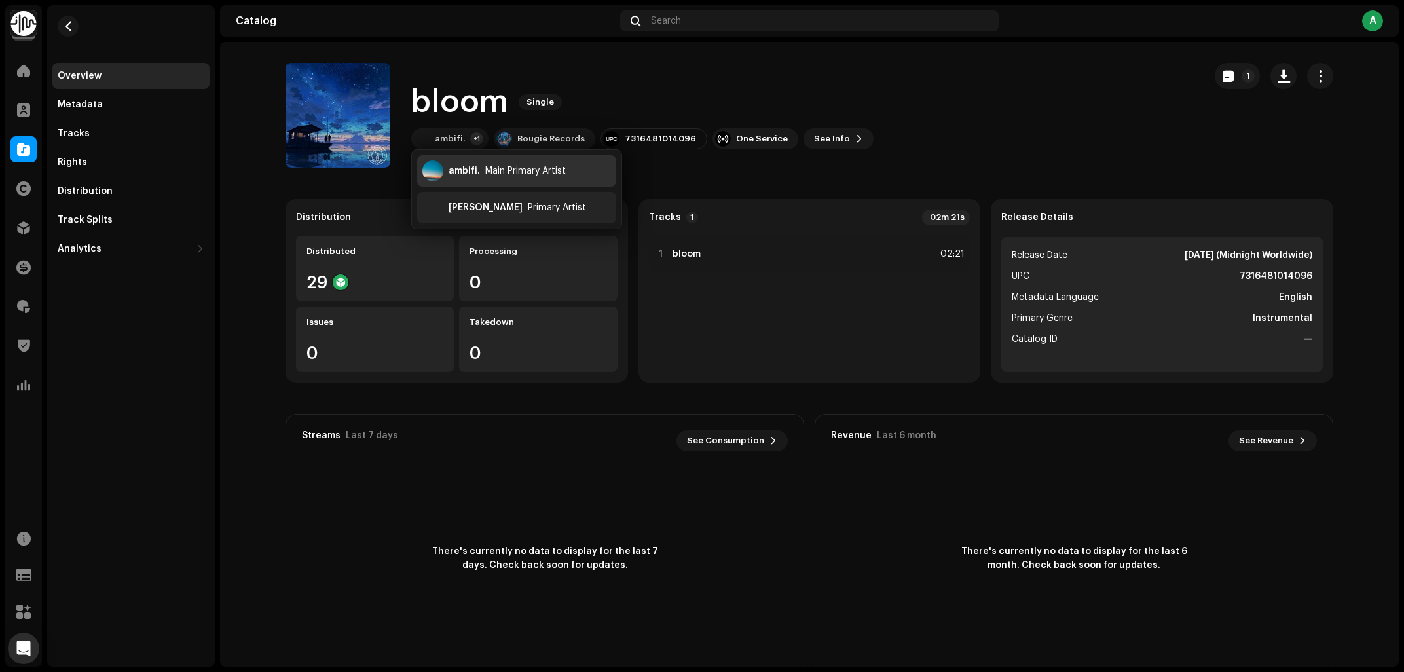
click at [470, 170] on div "ambifi." at bounding box center [464, 171] width 31 height 10
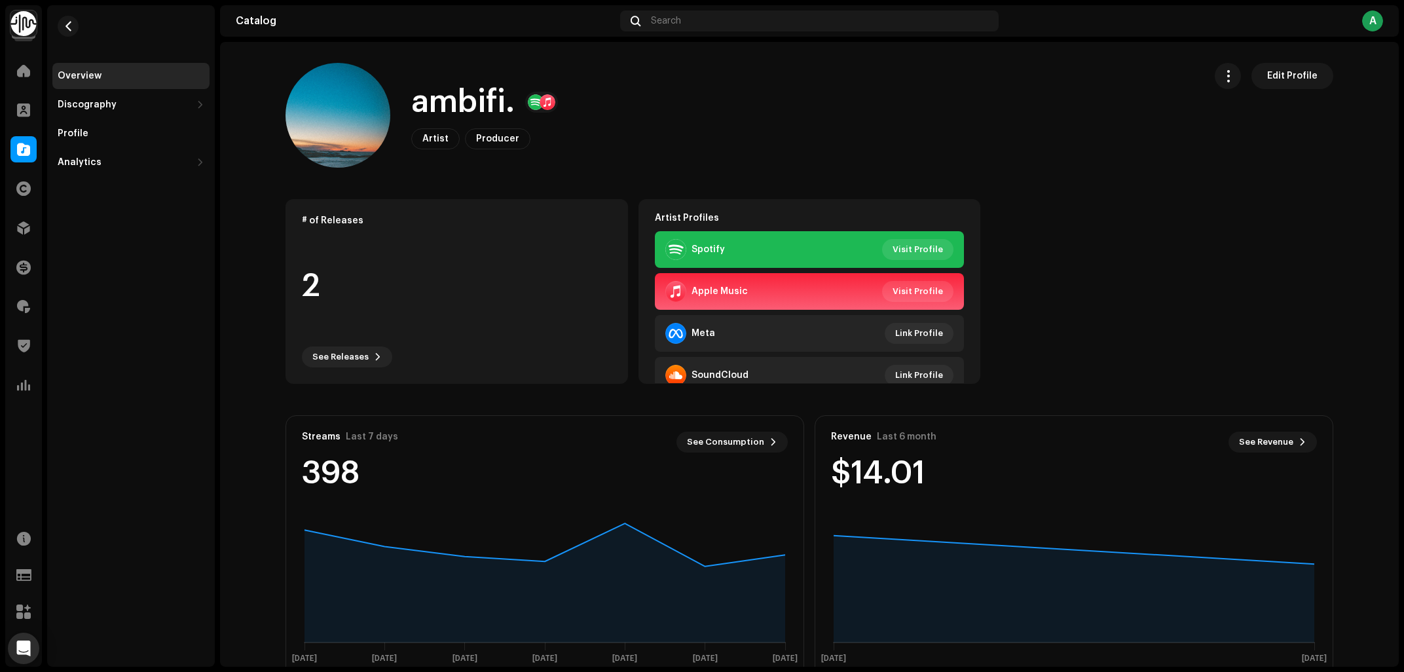
click at [919, 238] on div "Spotify Visit Profile" at bounding box center [810, 249] width 310 height 37
click at [914, 246] on span "Visit Profile" at bounding box center [918, 249] width 50 height 26
click at [77, 20] on button "button" at bounding box center [68, 26] width 21 height 21
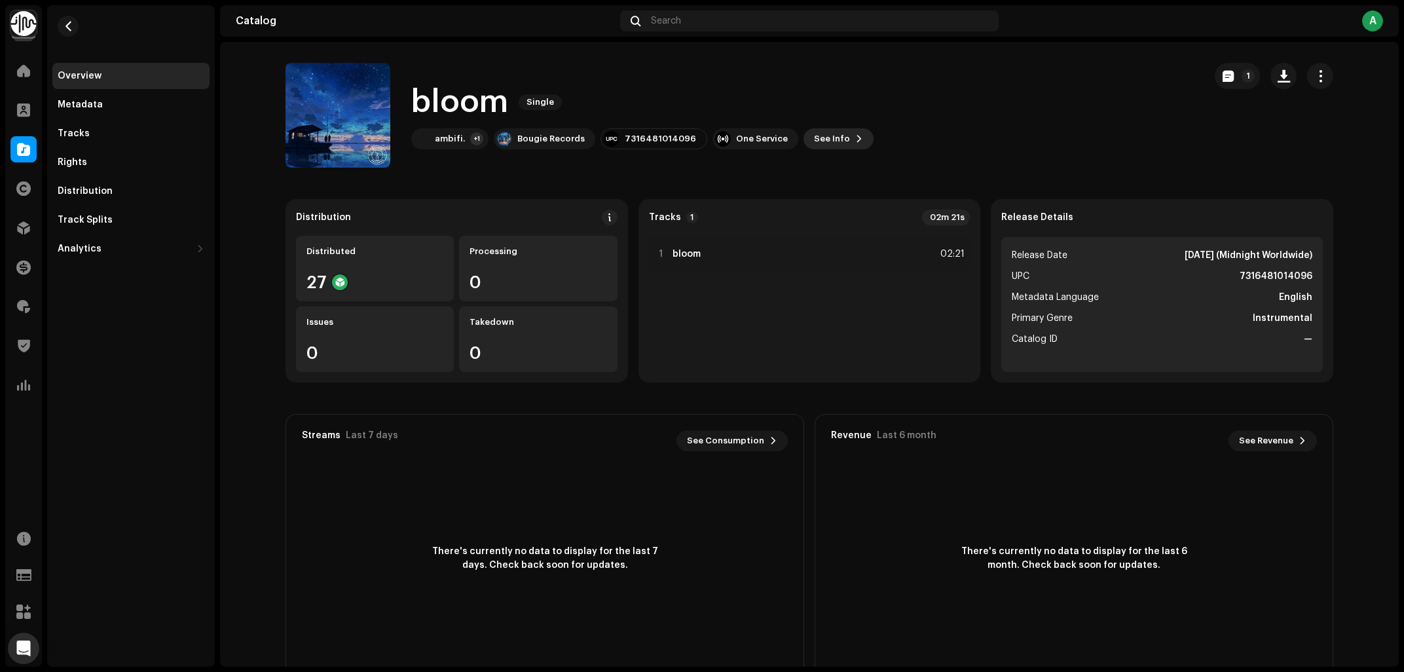
click at [819, 137] on span "See Info" at bounding box center [832, 139] width 36 height 26
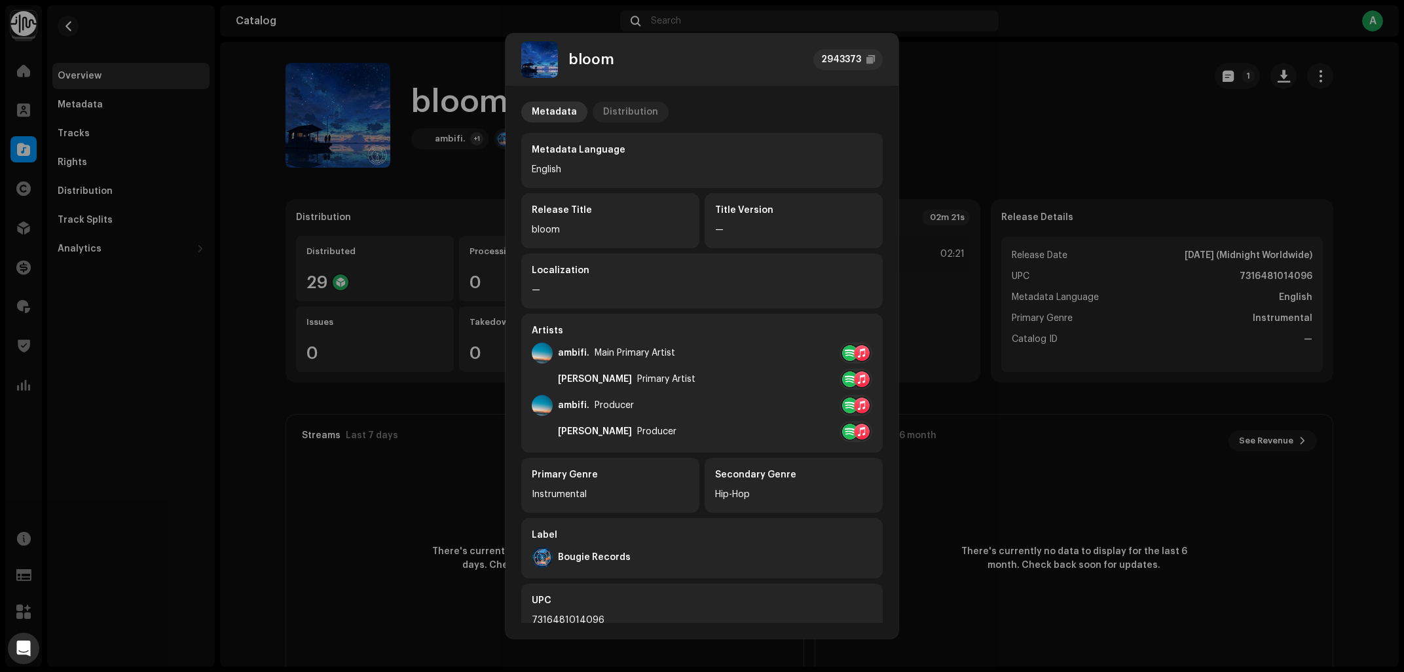
click at [603, 102] on div "Distribution" at bounding box center [630, 112] width 55 height 21
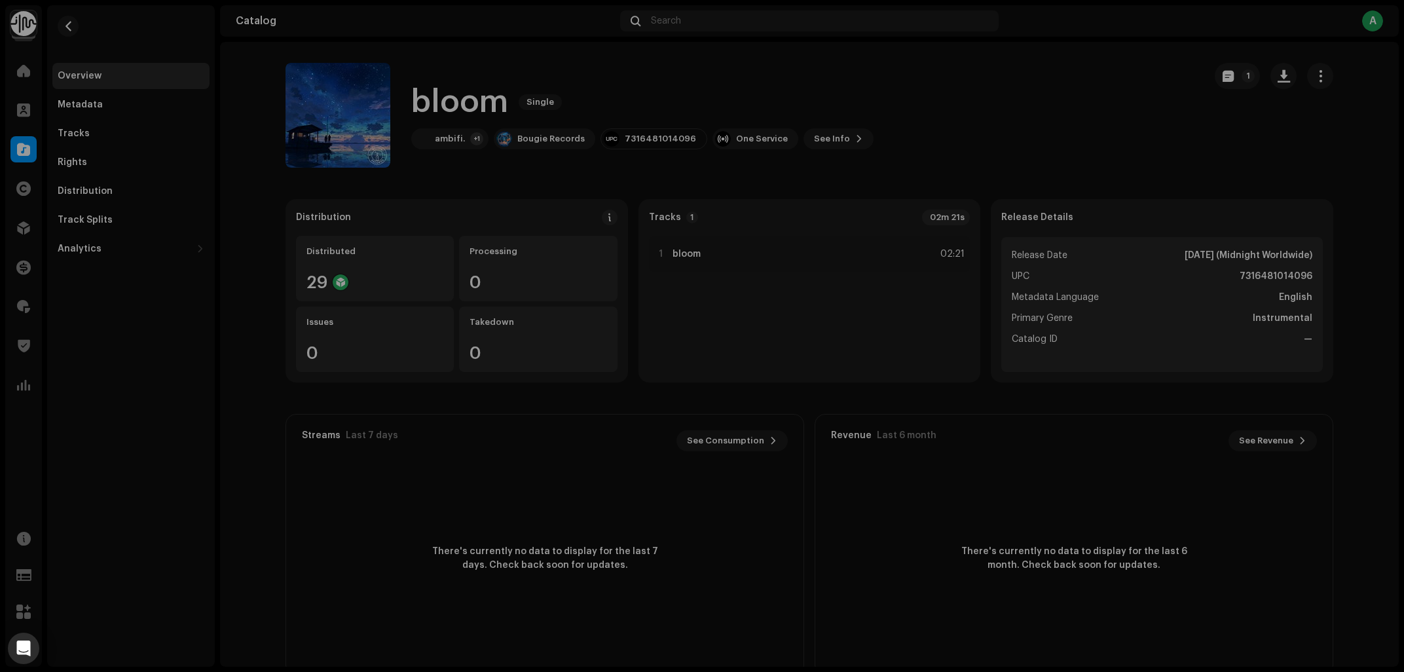
click at [988, 114] on div "bloom 2943373 Metadata Distribution Release Date Oct 24, 2025 (Midnight Worldwi…" at bounding box center [702, 336] width 1404 height 672
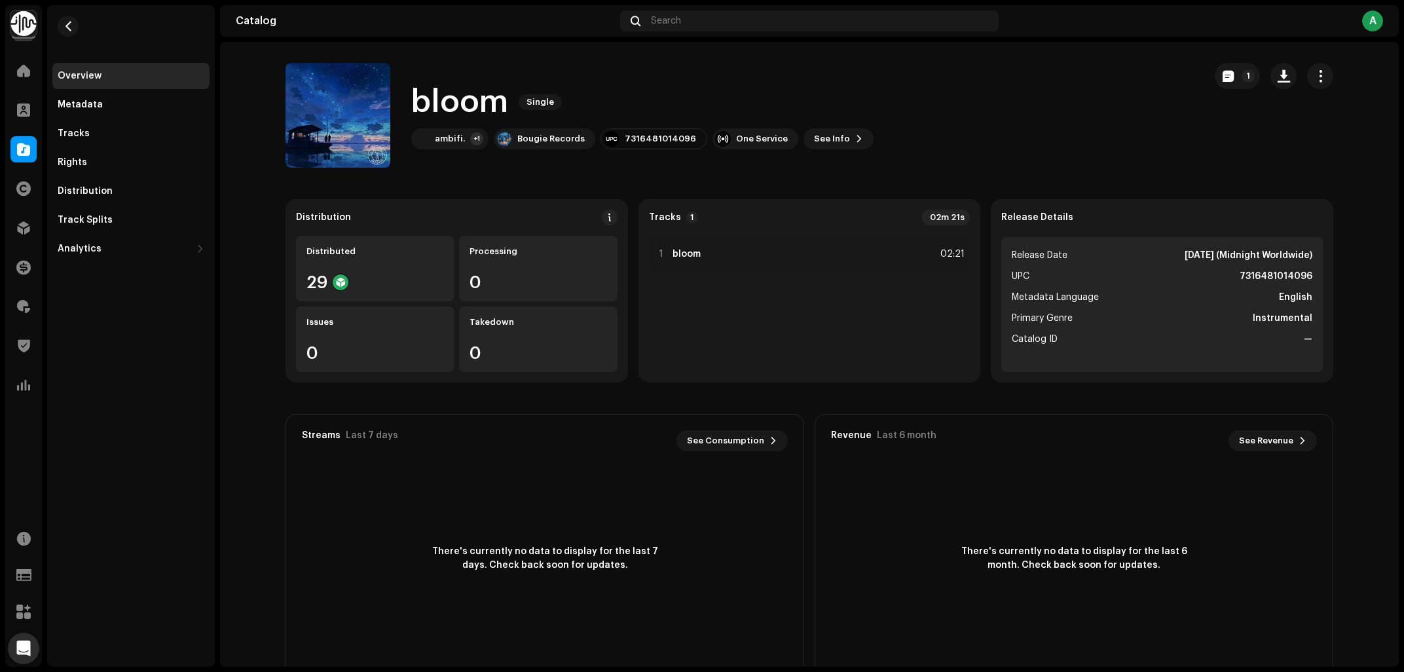
click at [977, 117] on div "bloom Single ambifi. +1 Bougie Records 7316481014096 One Service See Info 1" at bounding box center [740, 115] width 908 height 105
click at [646, 131] on div "7316481014096" at bounding box center [654, 138] width 107 height 21
click at [654, 139] on div "7316481014096" at bounding box center [660, 139] width 71 height 10
copy div "7316481014096"
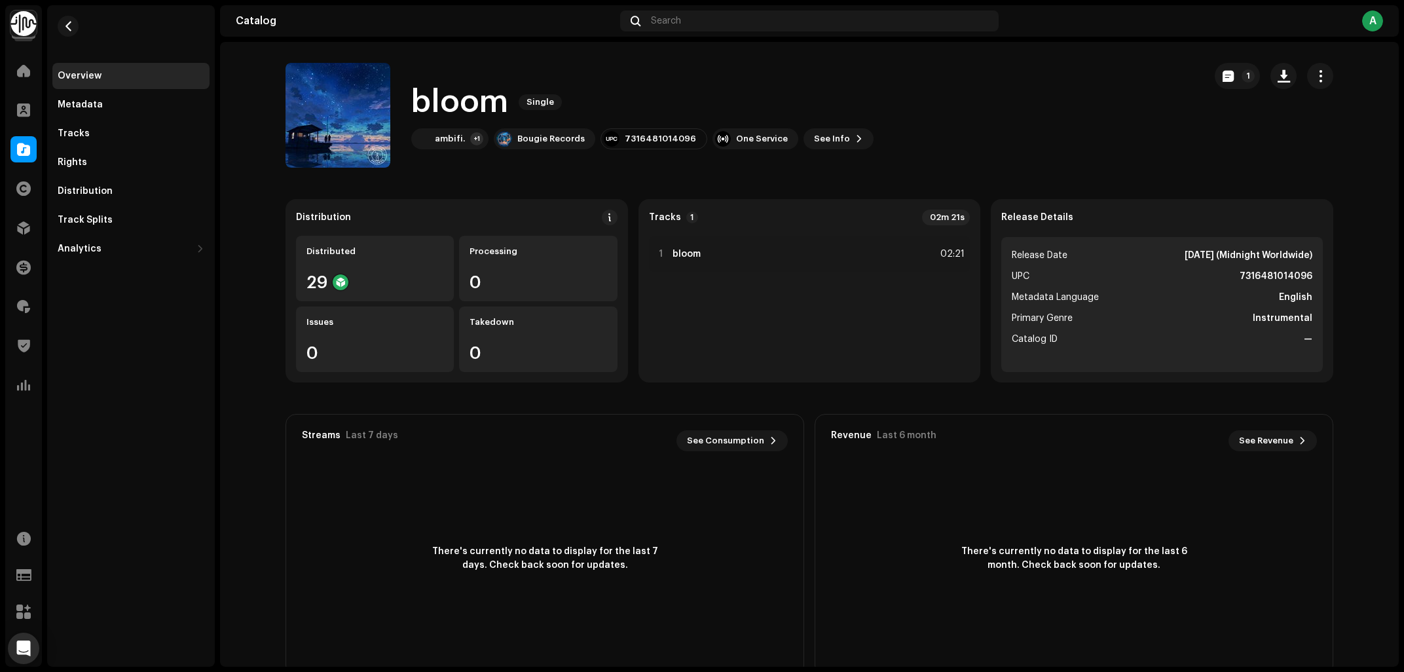
click at [477, 110] on h1 "bloom" at bounding box center [459, 102] width 97 height 42
copy h1 "bloom"
click at [833, 132] on button "See Info" at bounding box center [839, 138] width 70 height 21
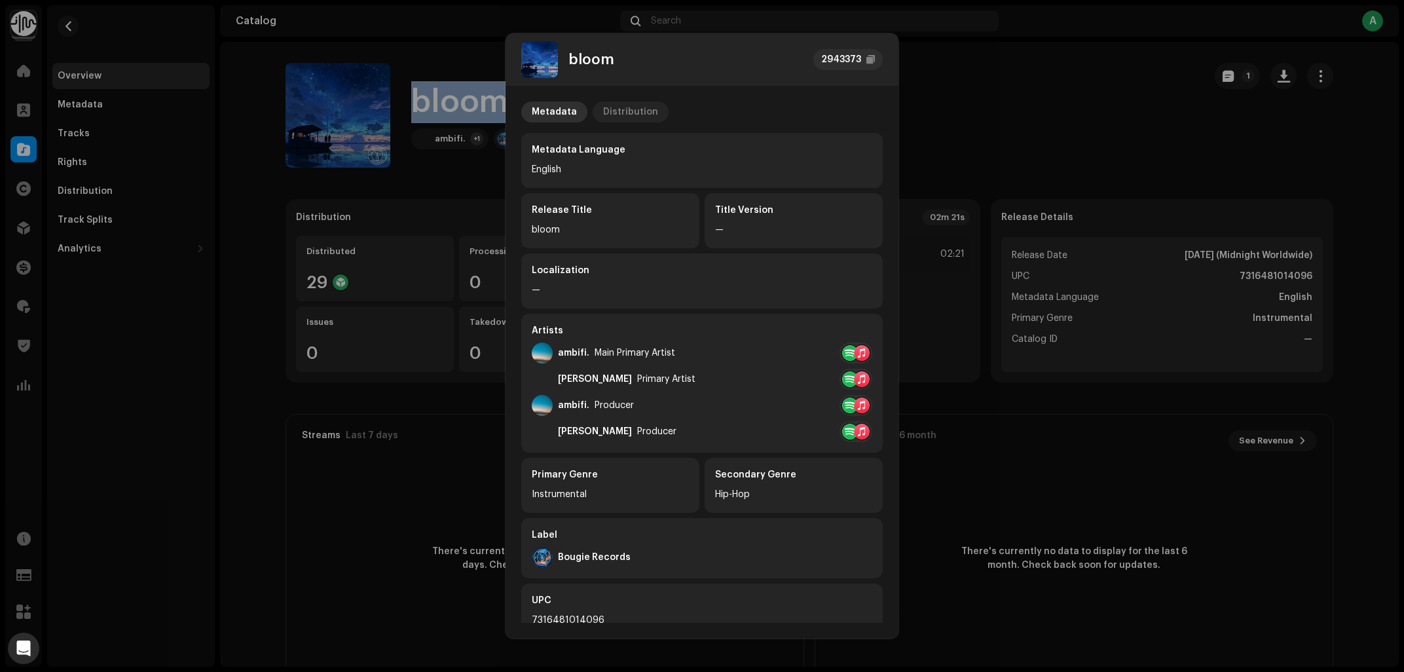
click at [616, 105] on div "Distribution" at bounding box center [630, 112] width 55 height 21
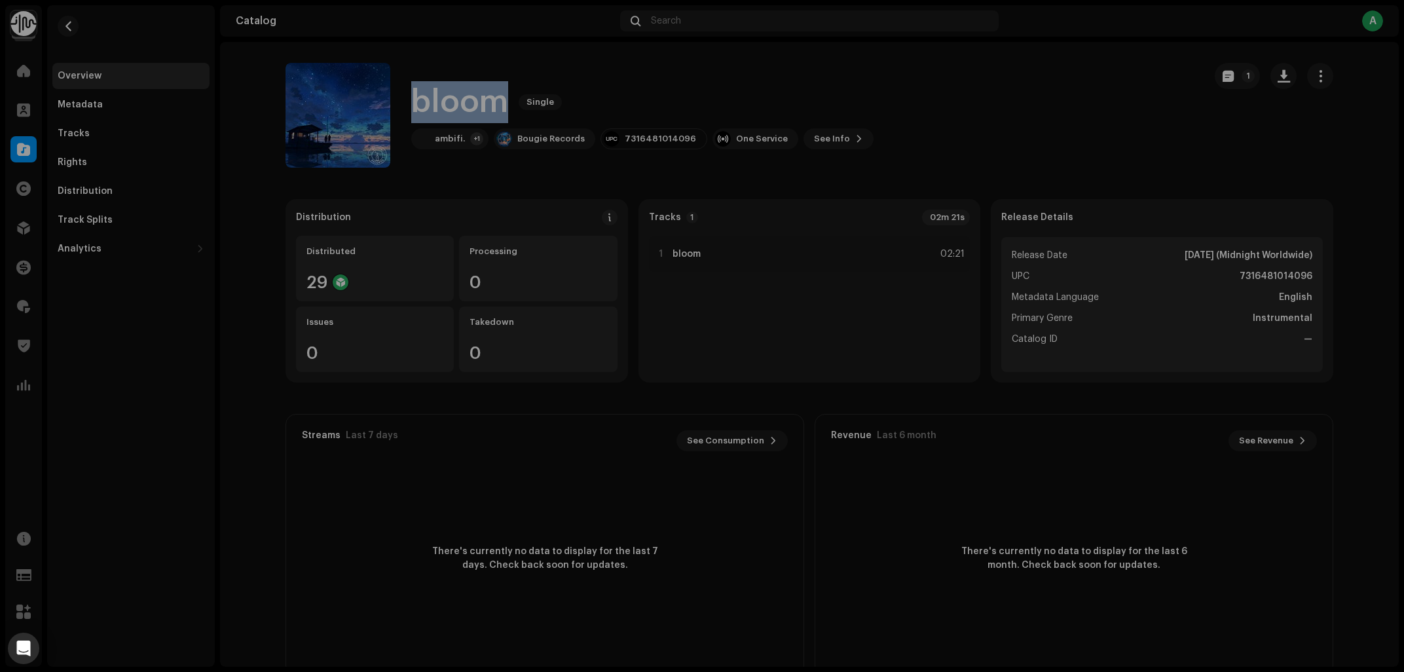
click at [1004, 126] on div "bloom 2943373 Metadata Distribution Release Date Oct 24, 2025 (Midnight Worldwi…" at bounding box center [702, 336] width 1404 height 672
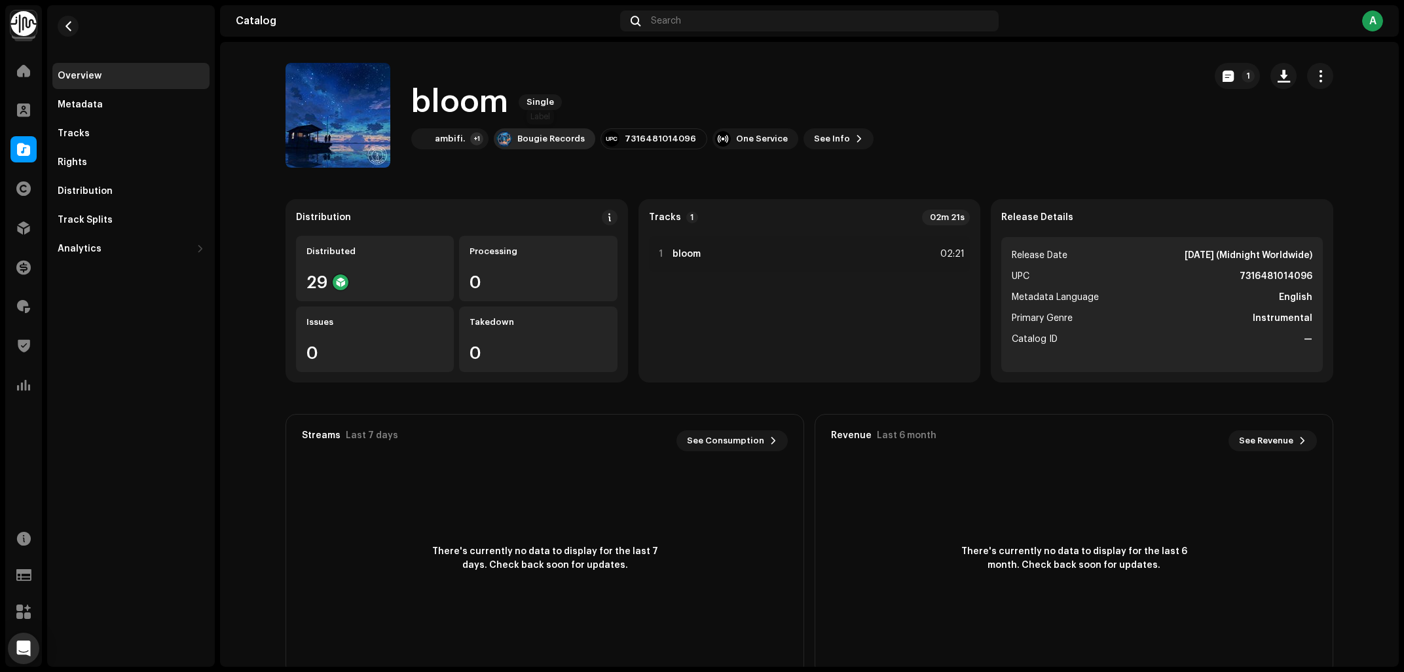
click at [546, 137] on div "Bougie Records" at bounding box center [550, 139] width 67 height 10
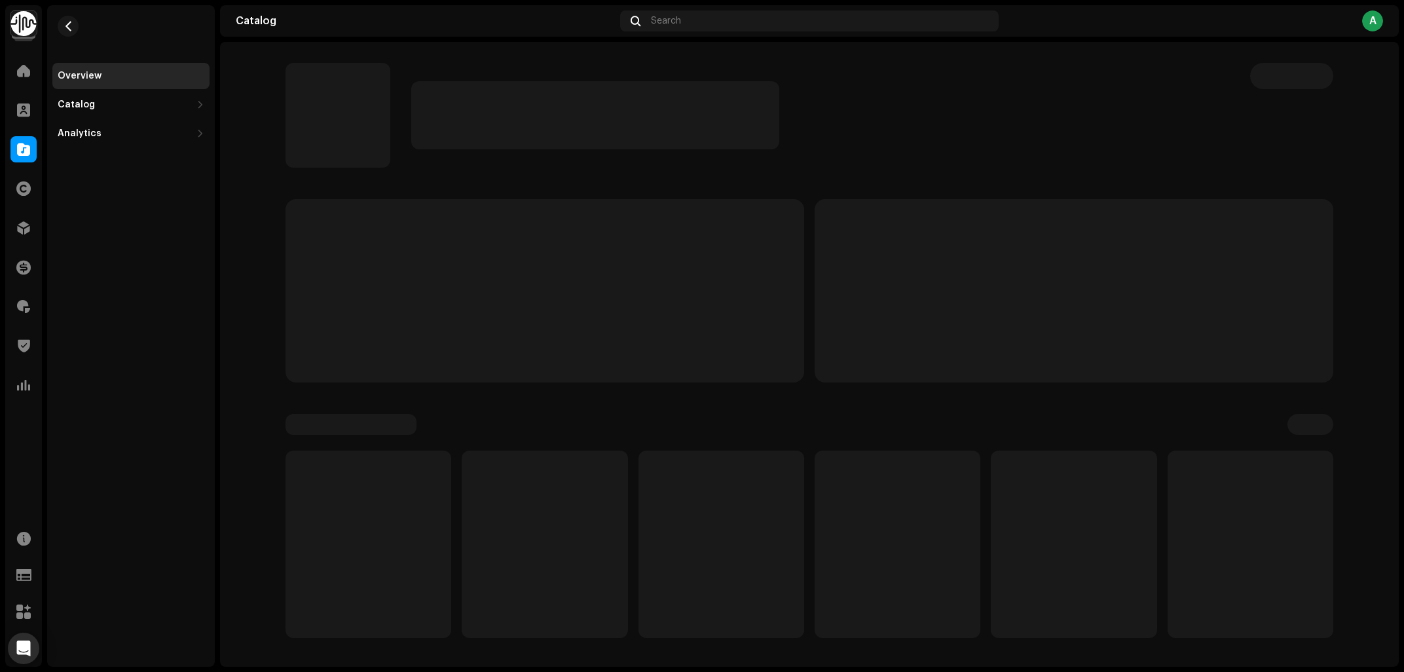
click at [546, 137] on p-skeleton at bounding box center [595, 115] width 368 height 68
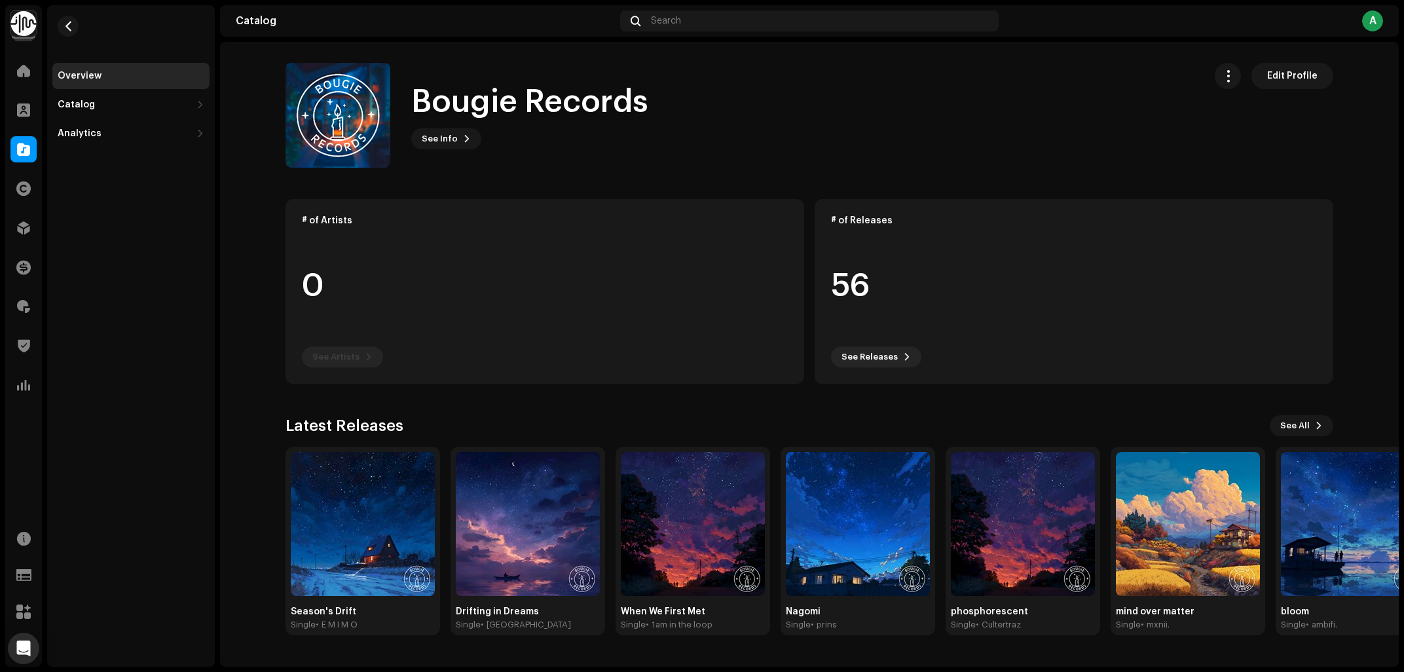
click at [530, 96] on h1 "Bougie Records" at bounding box center [529, 102] width 237 height 42
click at [71, 27] on span "button" at bounding box center [69, 26] width 10 height 10
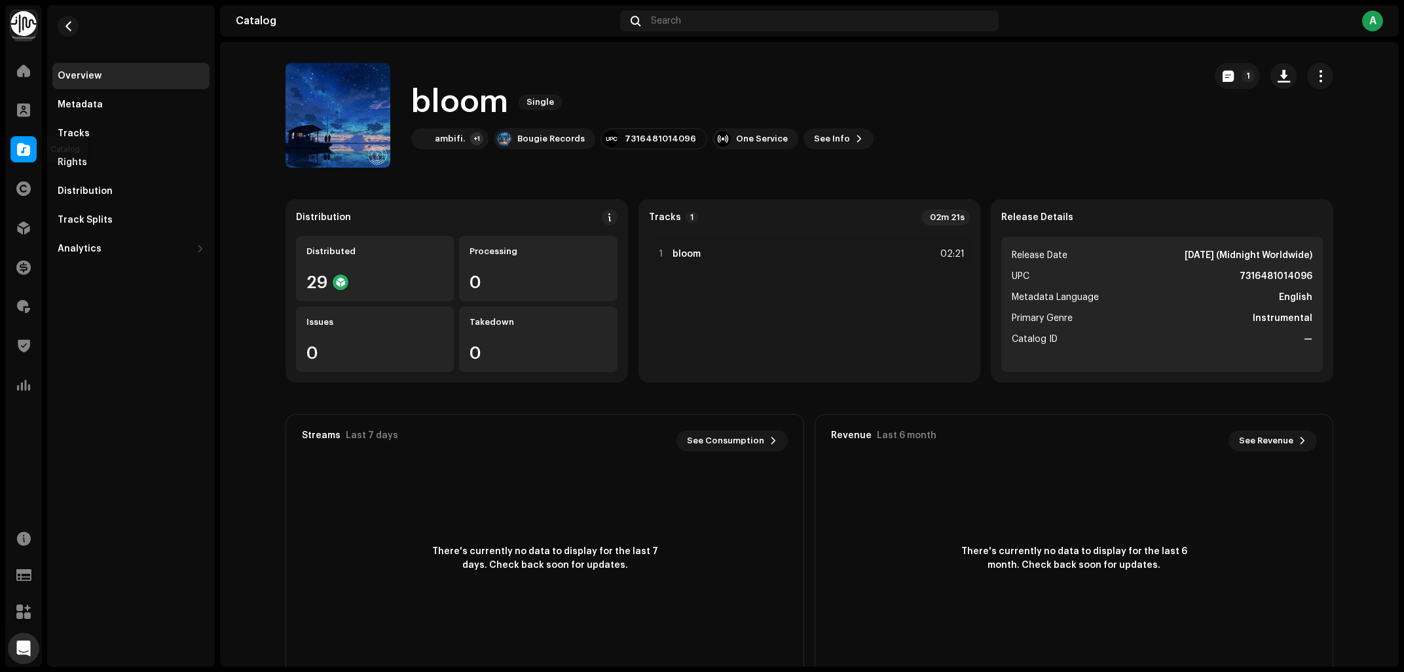
click at [26, 140] on div at bounding box center [23, 149] width 26 height 26
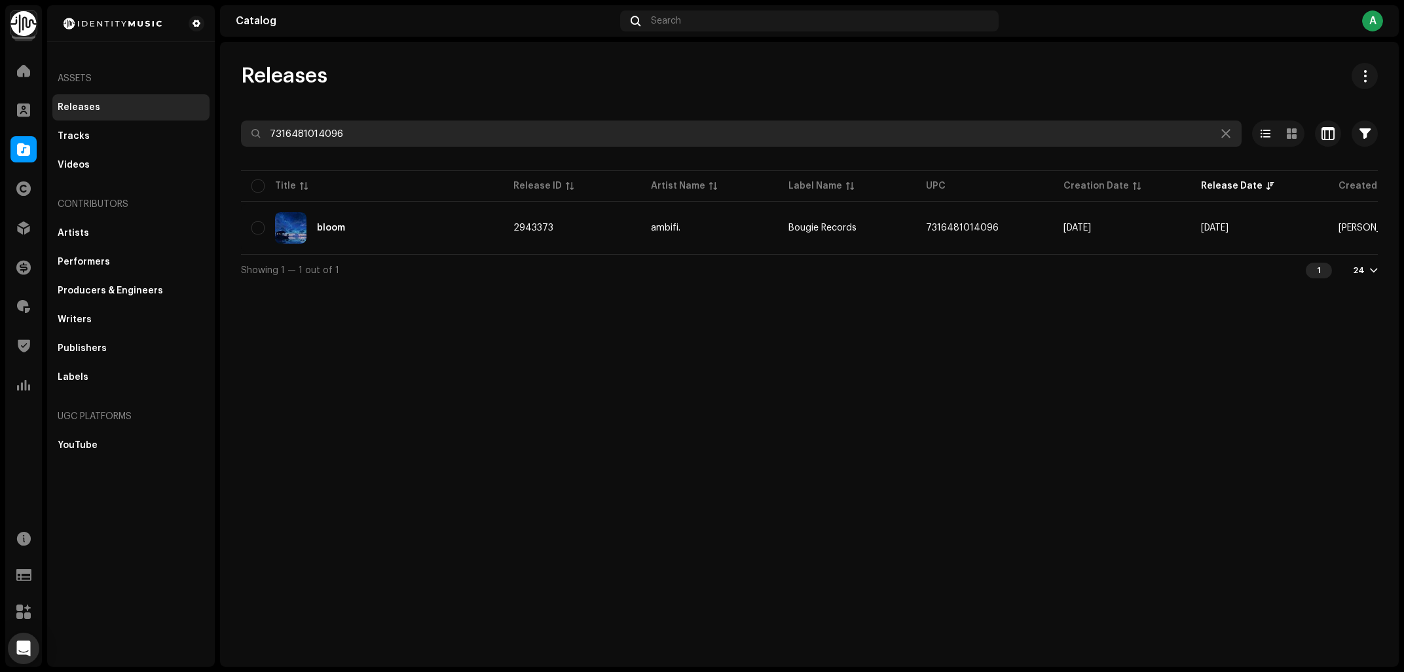
drag, startPoint x: 360, startPoint y: 130, endPoint x: 12, endPoint y: 240, distance: 364.5
click at [241, 147] on input "7316481014096" at bounding box center [741, 133] width 1001 height 26
paste input "273455"
type input "7316481273455"
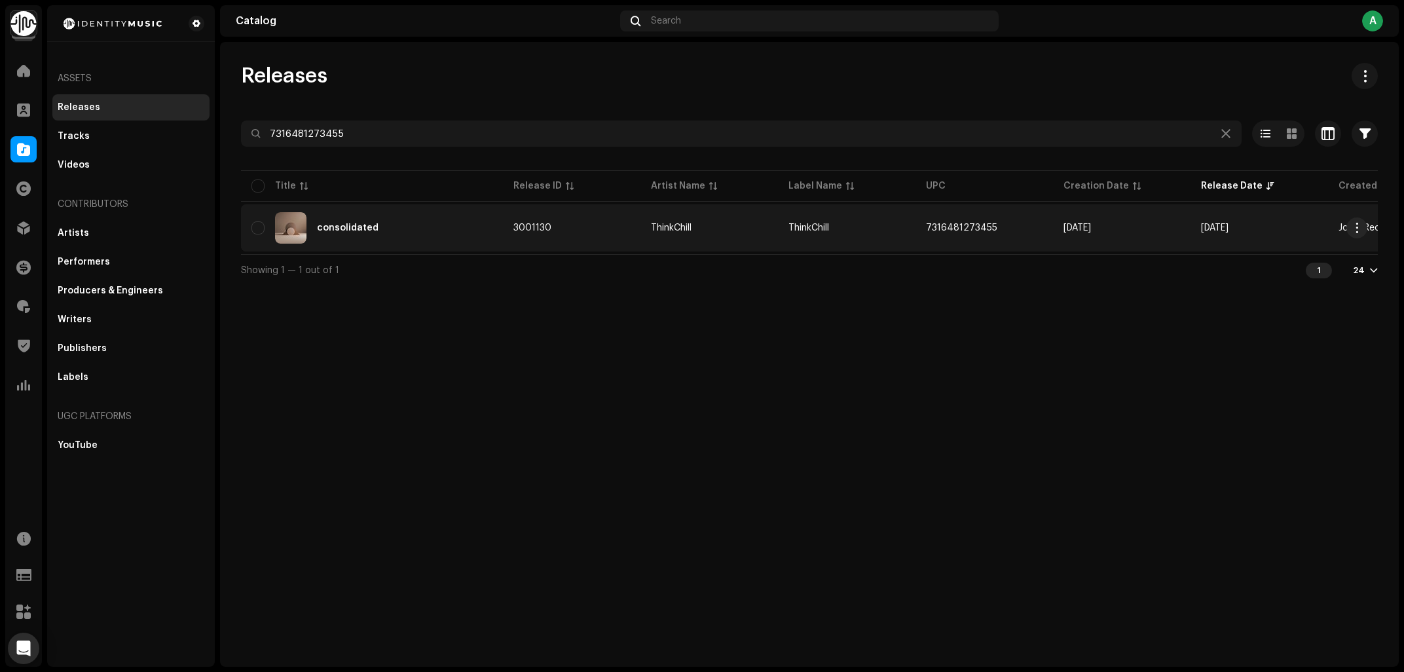
click at [375, 232] on div "consolidated" at bounding box center [371, 227] width 241 height 31
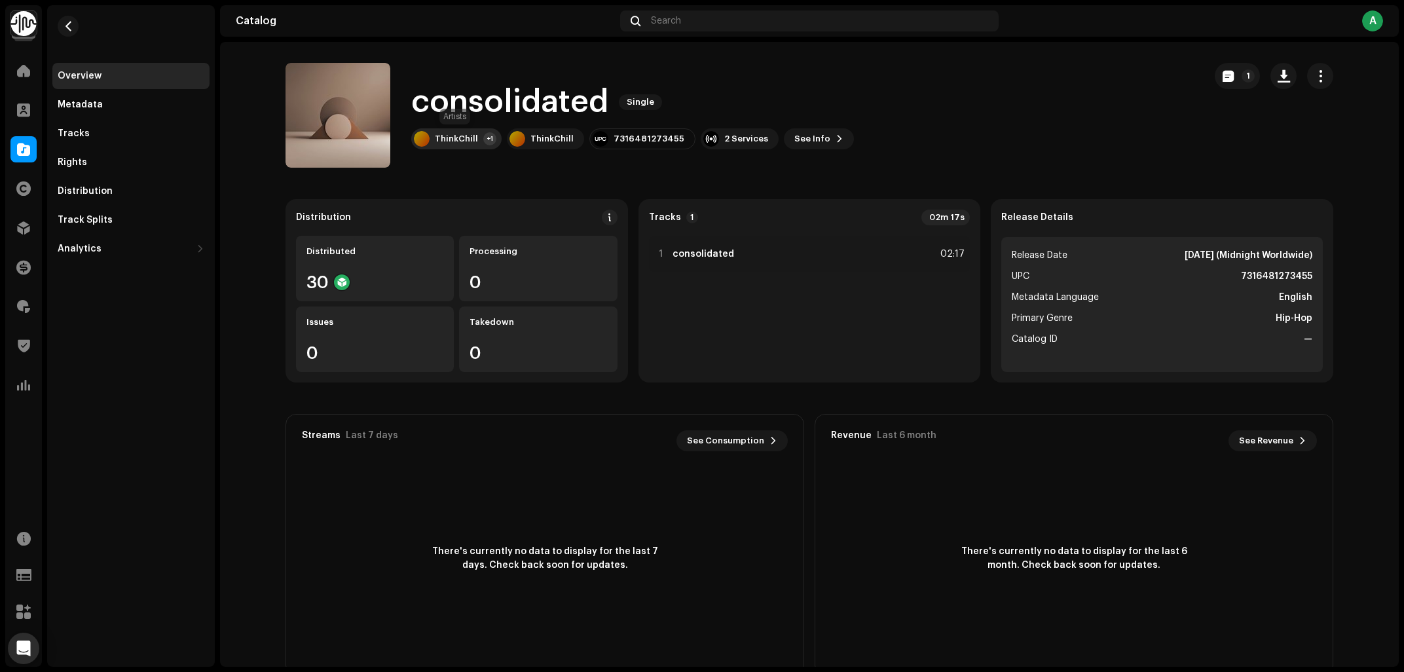
click at [451, 145] on div "ThinkChill +1" at bounding box center [456, 138] width 90 height 21
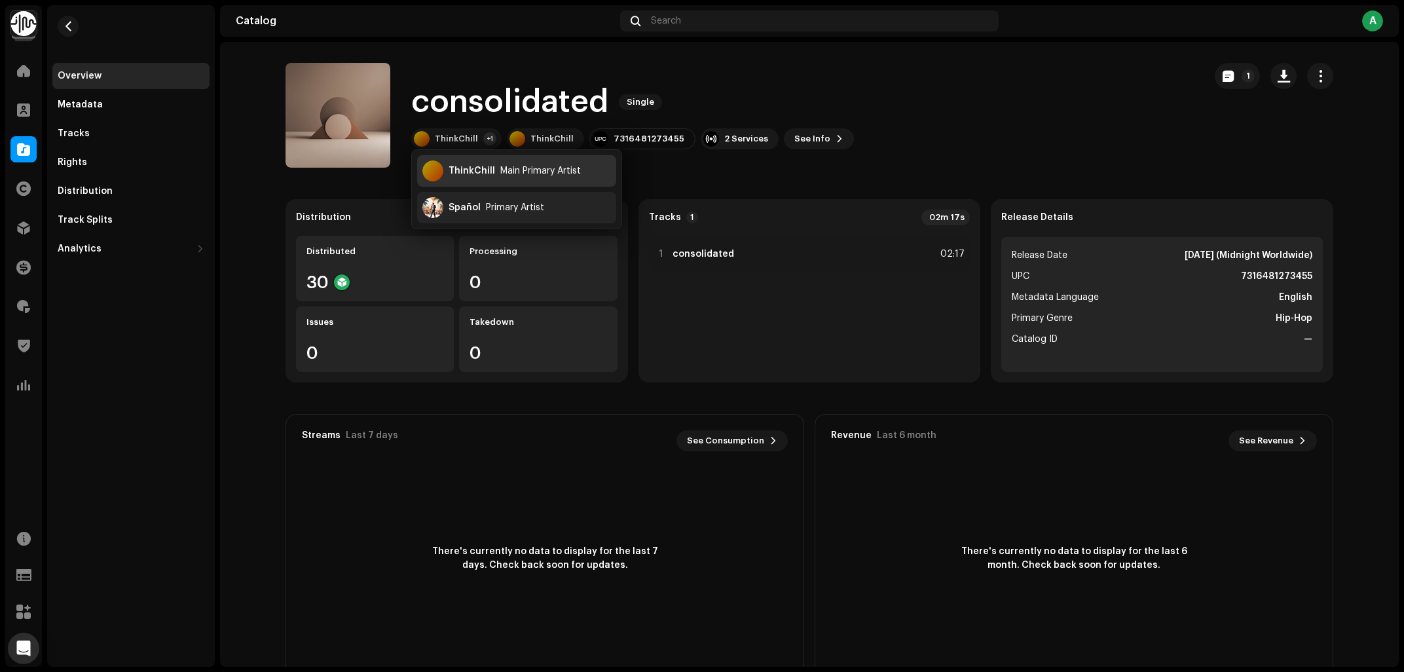
click at [493, 174] on div "ThinkChill Main Primary Artist" at bounding box center [516, 170] width 199 height 31
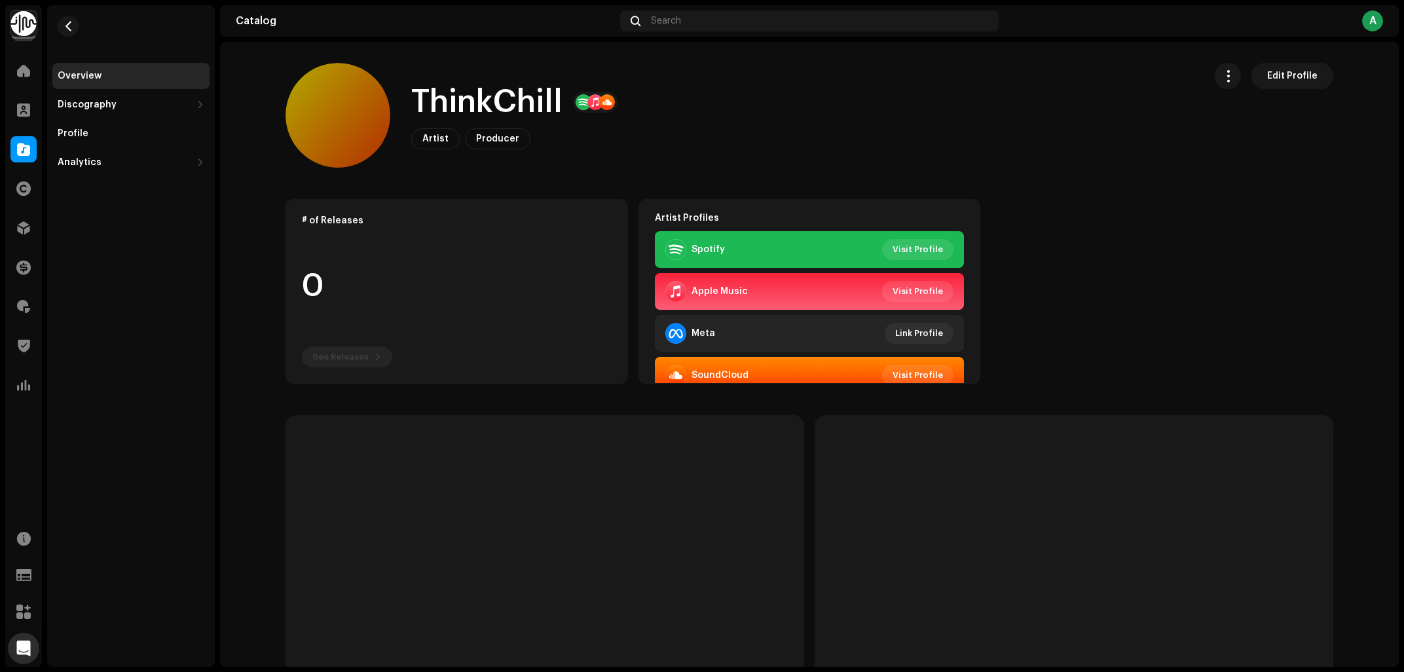
click at [484, 100] on h1 "ThinkChill" at bounding box center [486, 102] width 151 height 42
copy h1 "ThinkChill"
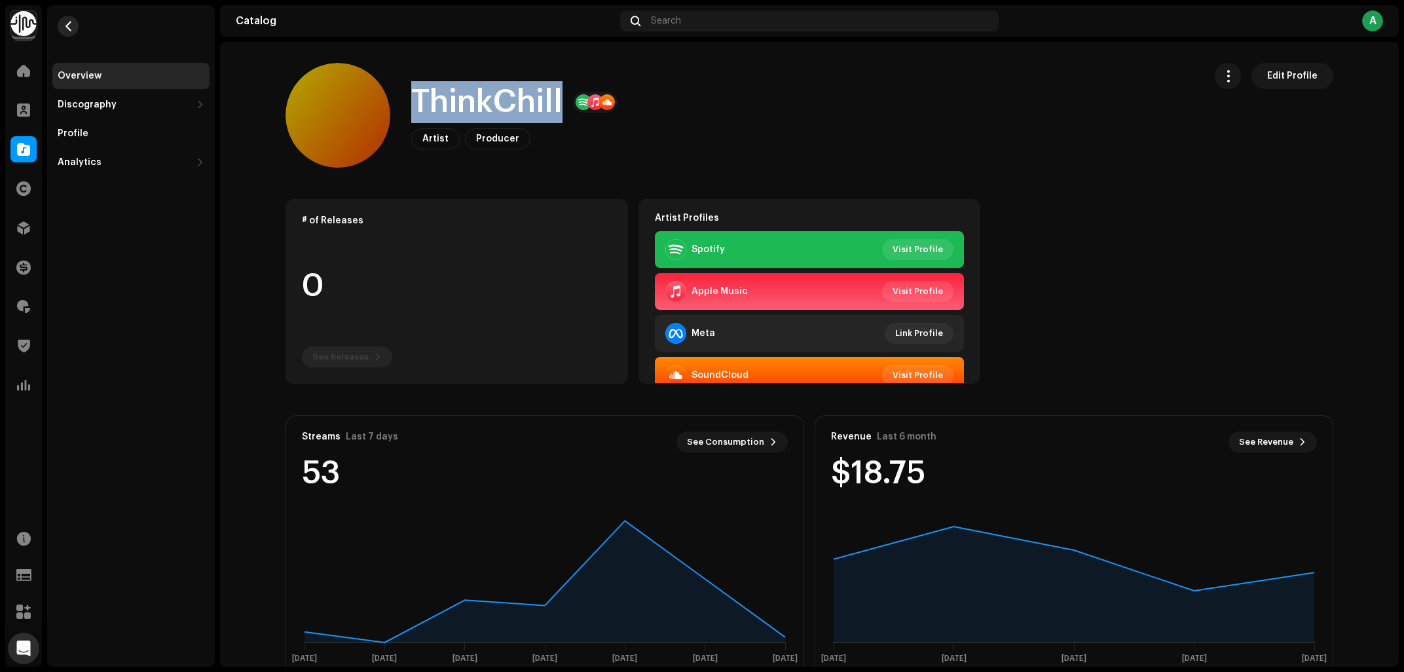
click at [76, 31] on button "button" at bounding box center [68, 26] width 21 height 21
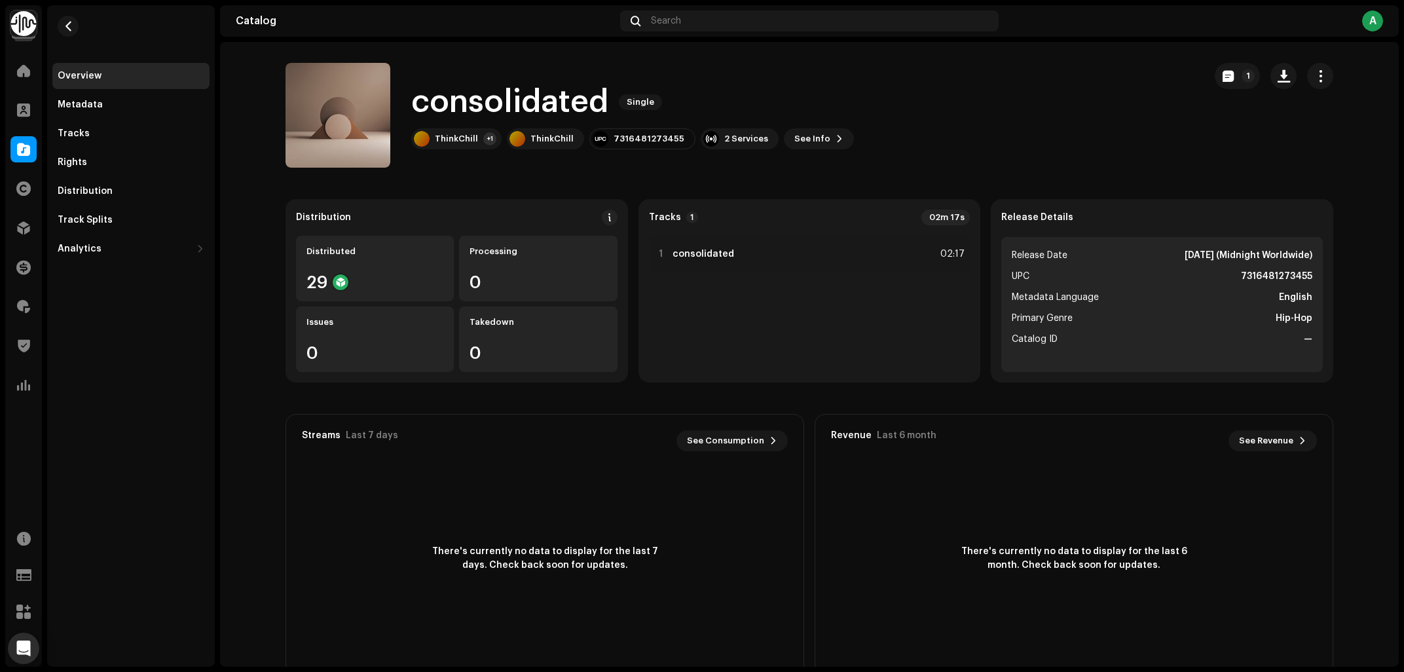
click at [497, 92] on h1 "consolidated" at bounding box center [509, 102] width 197 height 42
copy h1 "consolidated"
click at [648, 138] on div "7316481273455" at bounding box center [649, 139] width 71 height 10
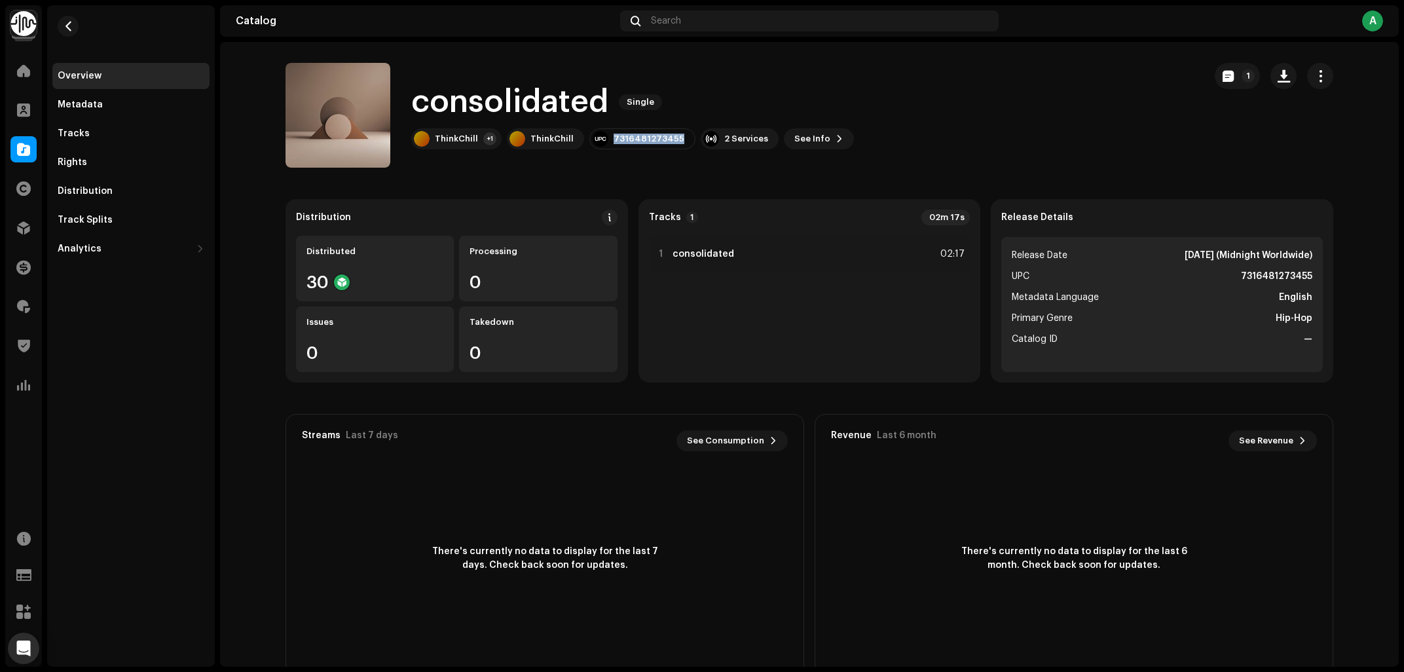
copy div "7316481273455"
click at [120, 134] on div "Tracks" at bounding box center [131, 133] width 147 height 10
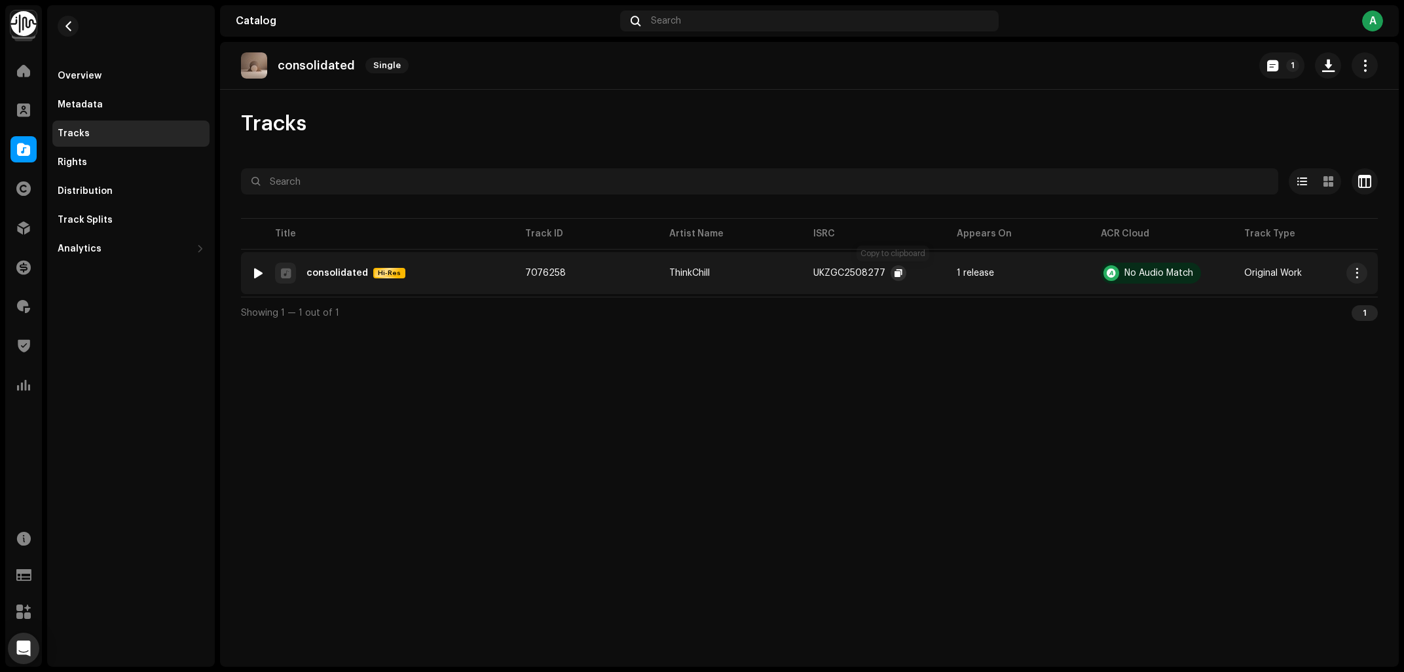
click at [898, 274] on button "button" at bounding box center [899, 273] width 16 height 16
click at [61, 78] on div "Overview" at bounding box center [80, 76] width 44 height 10
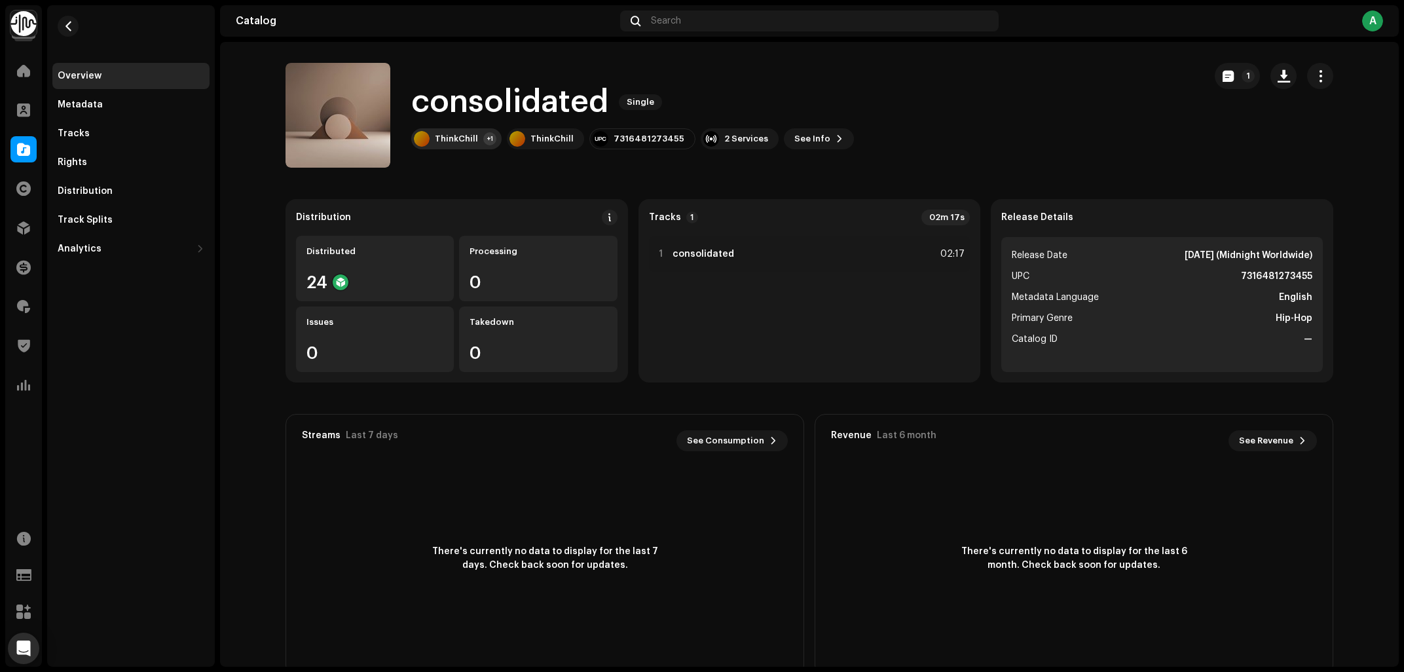
click at [454, 145] on div "ThinkChill +1" at bounding box center [456, 138] width 90 height 21
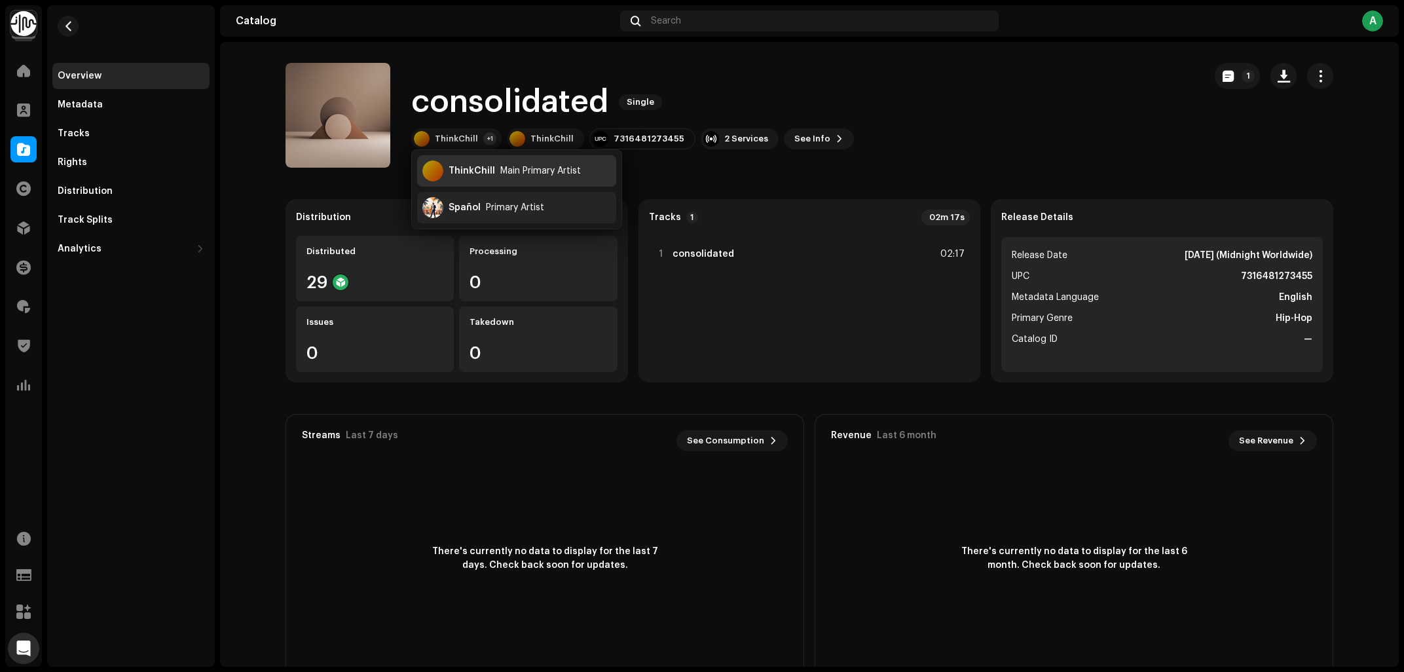
click at [476, 171] on div "ThinkChill" at bounding box center [472, 171] width 46 height 10
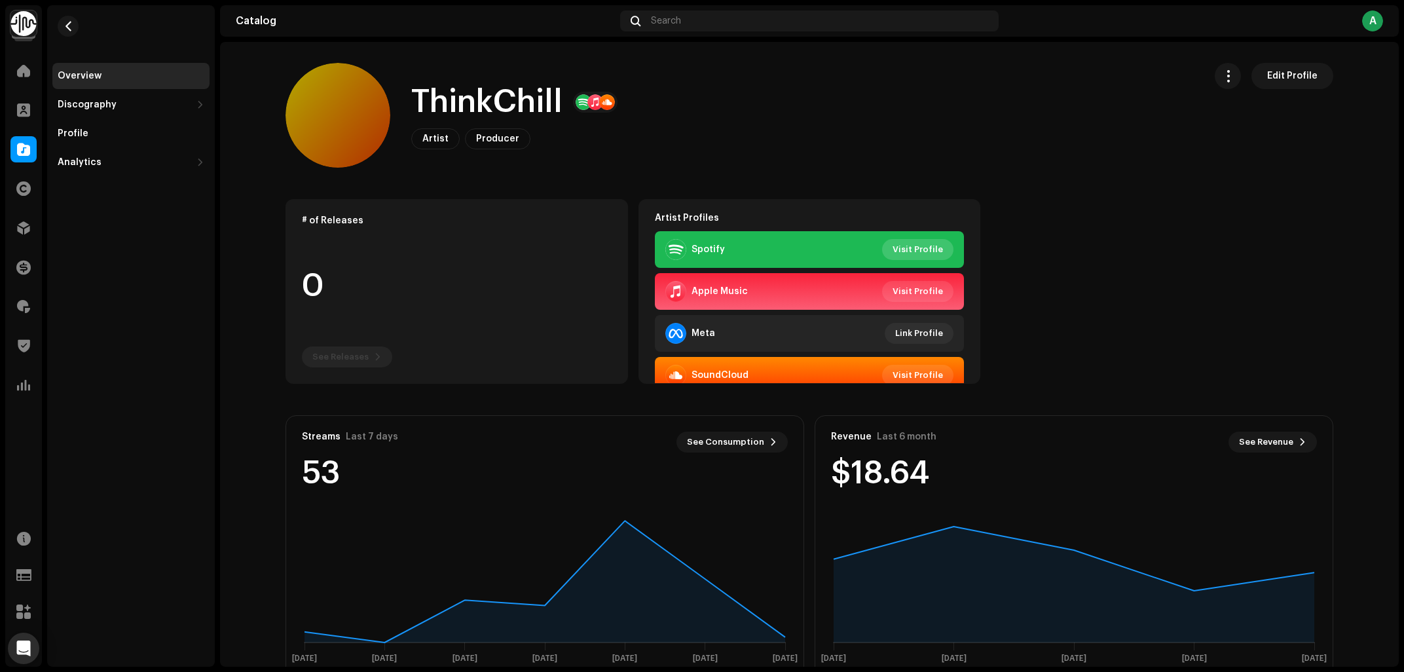
click at [931, 257] on span "Visit Profile" at bounding box center [918, 249] width 50 height 26
click at [779, 130] on div "ThinkChill Artist Producer Edit Profile" at bounding box center [740, 115] width 908 height 105
click at [73, 27] on span "button" at bounding box center [69, 26] width 10 height 10
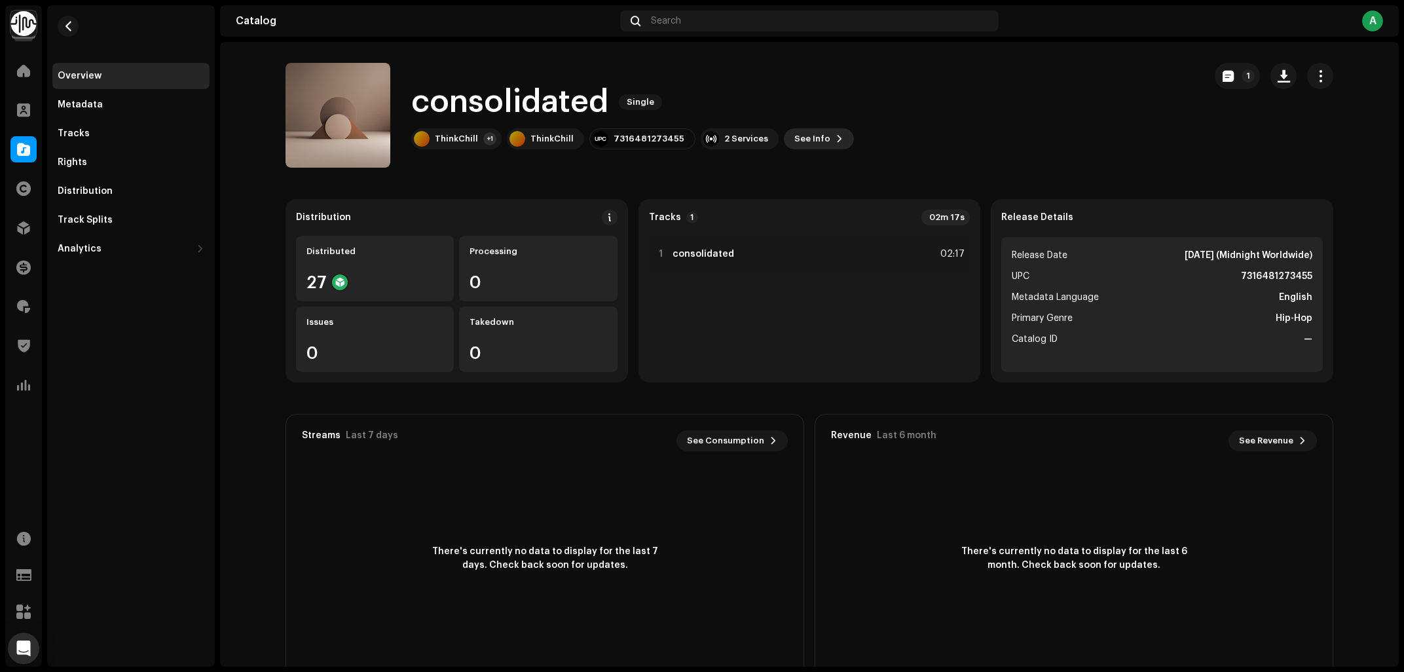
click at [836, 140] on span at bounding box center [840, 139] width 8 height 10
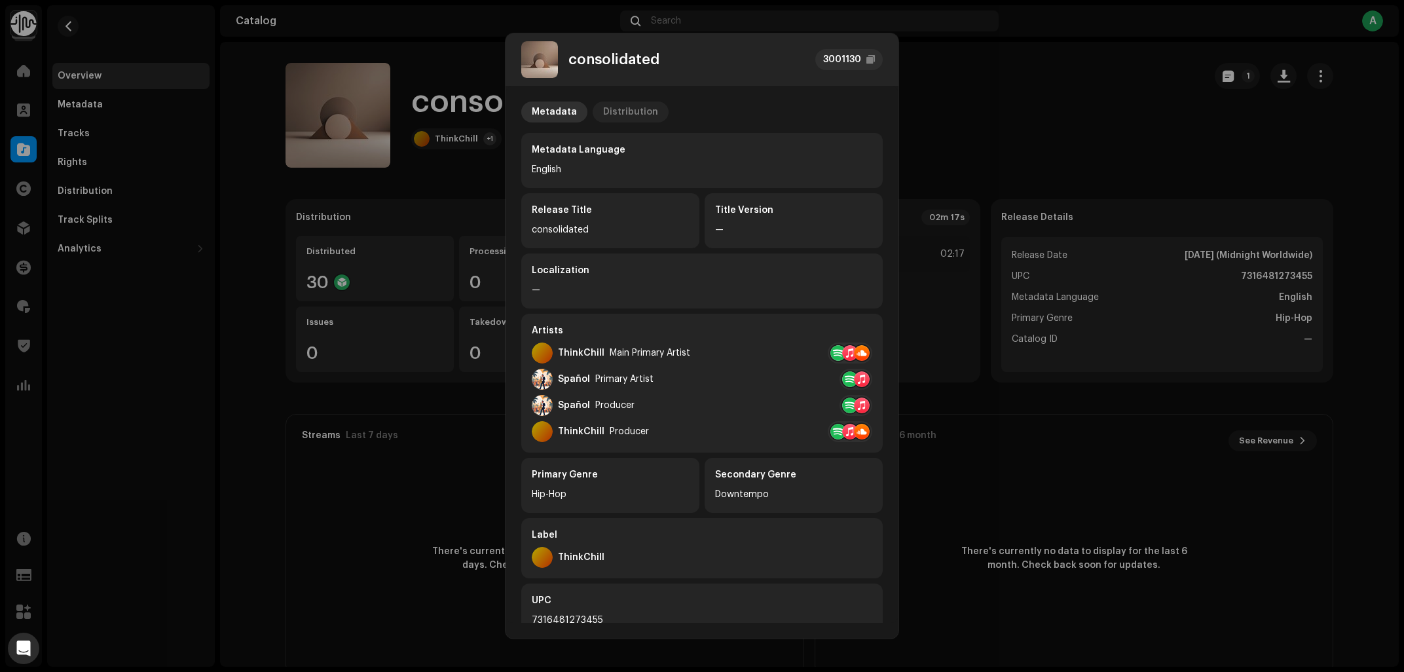
click at [632, 115] on div "Distribution" at bounding box center [630, 112] width 55 height 21
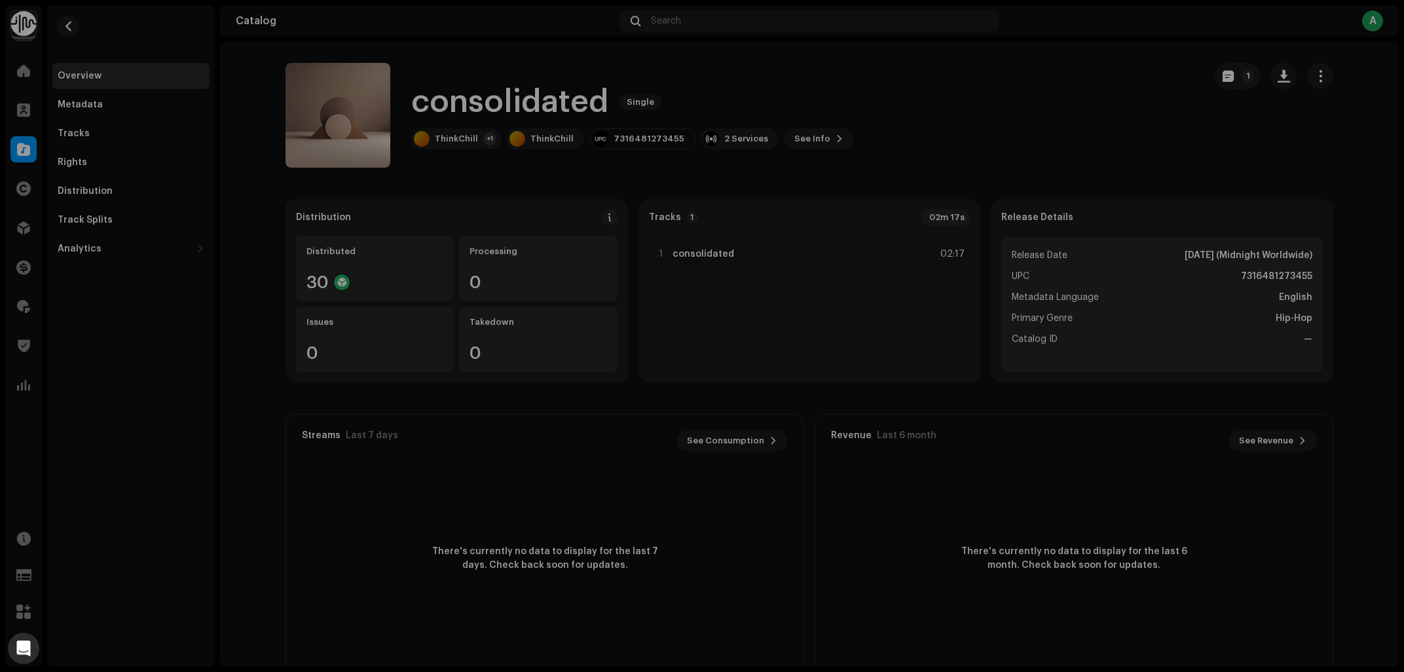
click at [22, 148] on div "consolidated 3001130 Metadata Distribution Release Date Oct 24, 2025 (Midnight …" at bounding box center [702, 336] width 1404 height 672
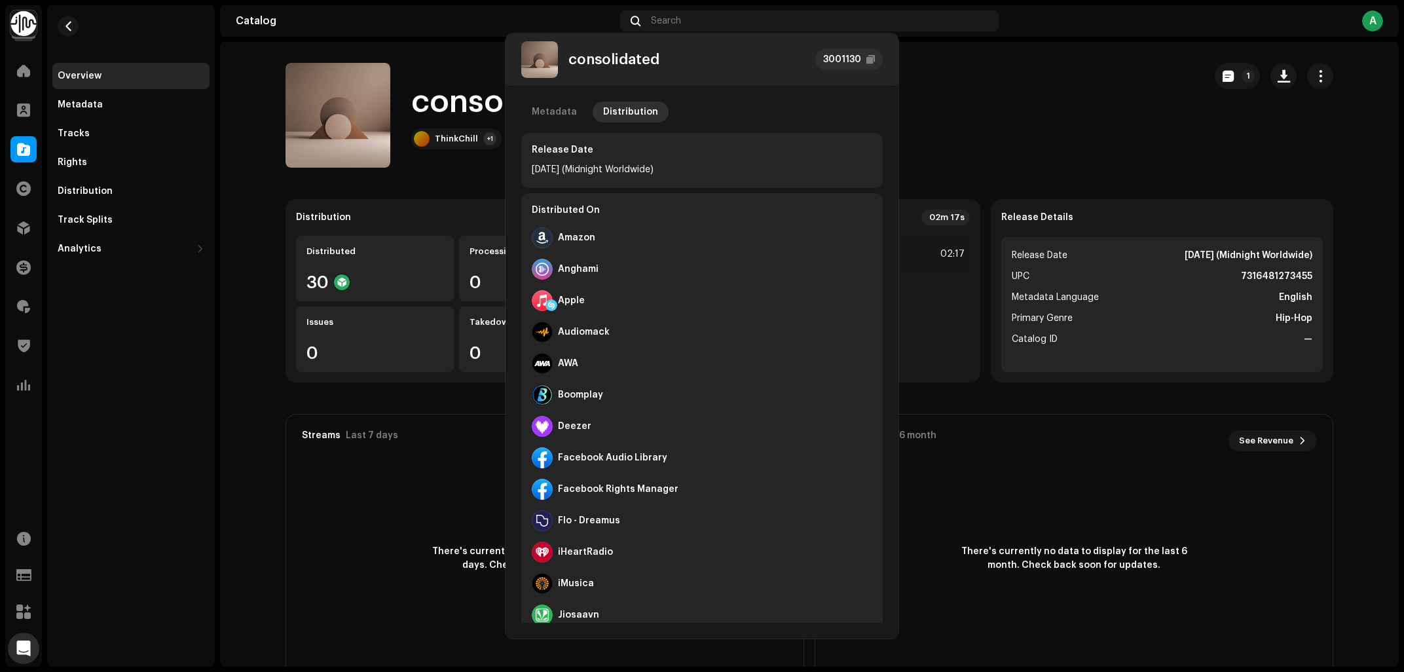
click at [22, 148] on span at bounding box center [23, 149] width 13 height 10
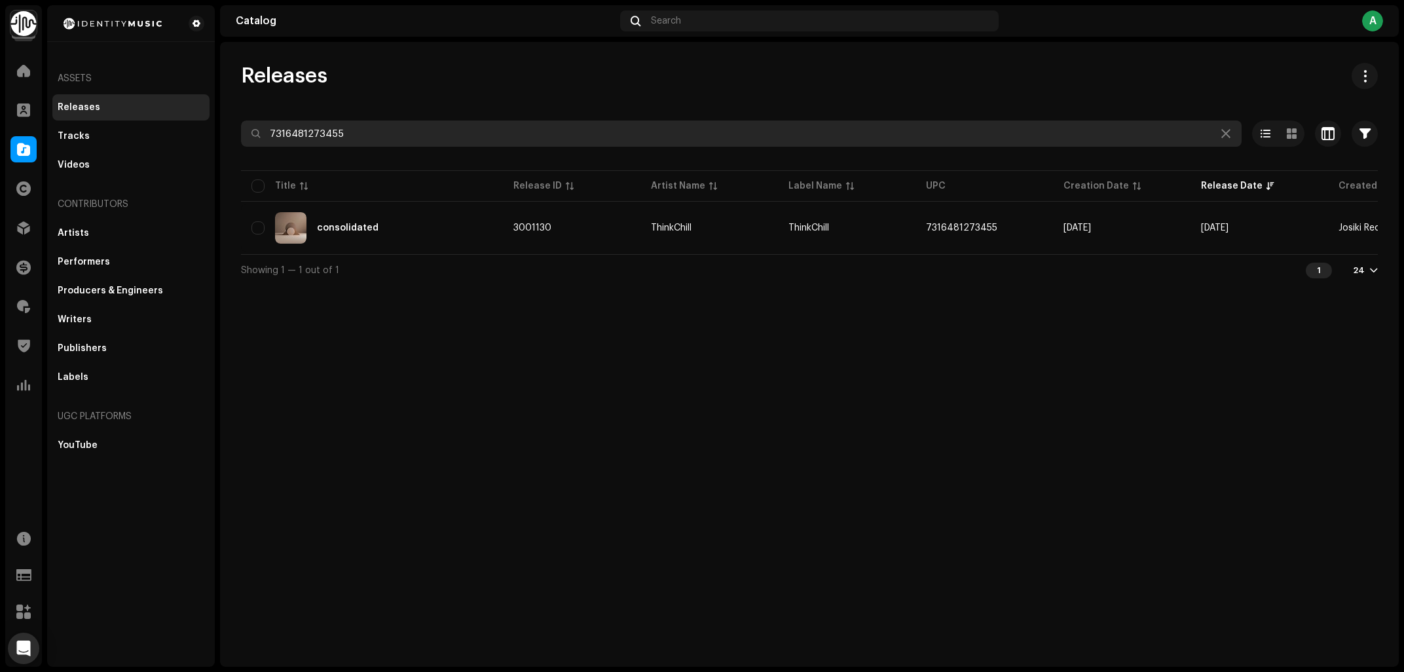
drag, startPoint x: 388, startPoint y: 123, endPoint x: 10, endPoint y: 189, distance: 384.1
click at [241, 147] on input "7316481273455" at bounding box center [741, 133] width 1001 height 26
paste input "014096"
drag, startPoint x: 354, startPoint y: 125, endPoint x: 106, endPoint y: 162, distance: 250.3
click at [241, 147] on input "7316481014096" at bounding box center [741, 133] width 1001 height 26
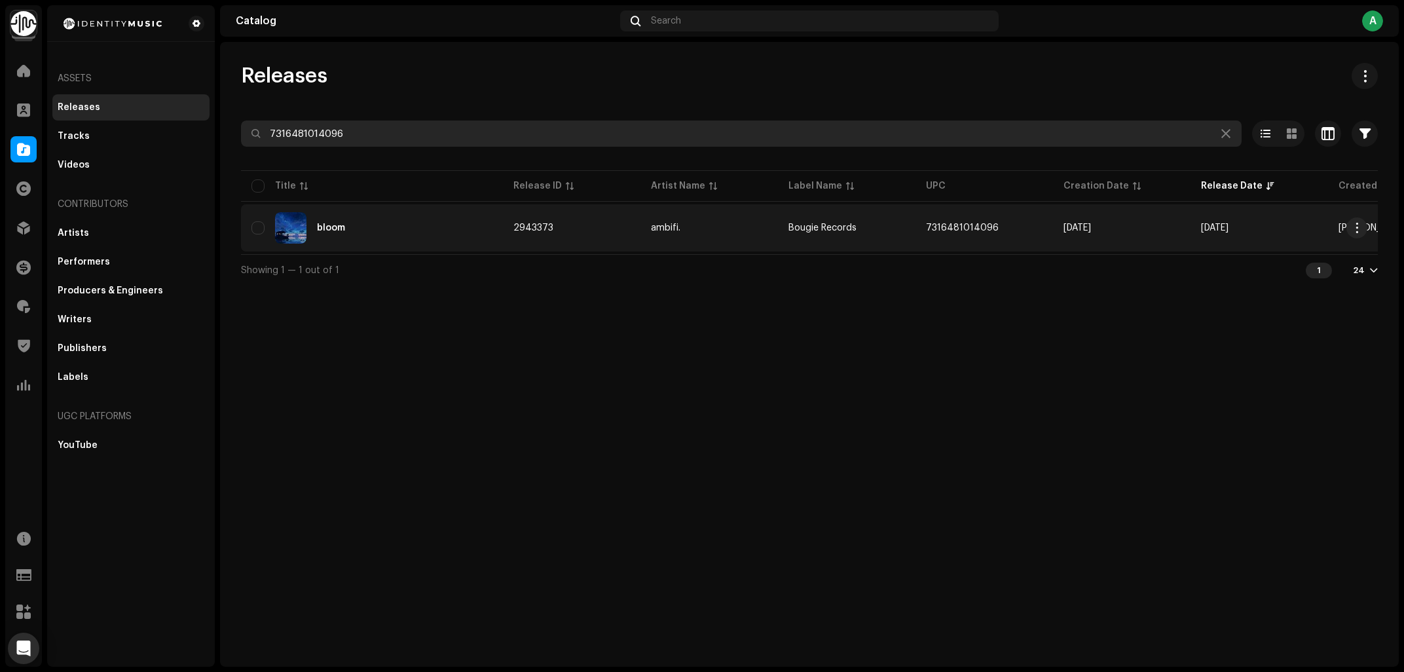
paste input "273455"
type input "7316481273455"
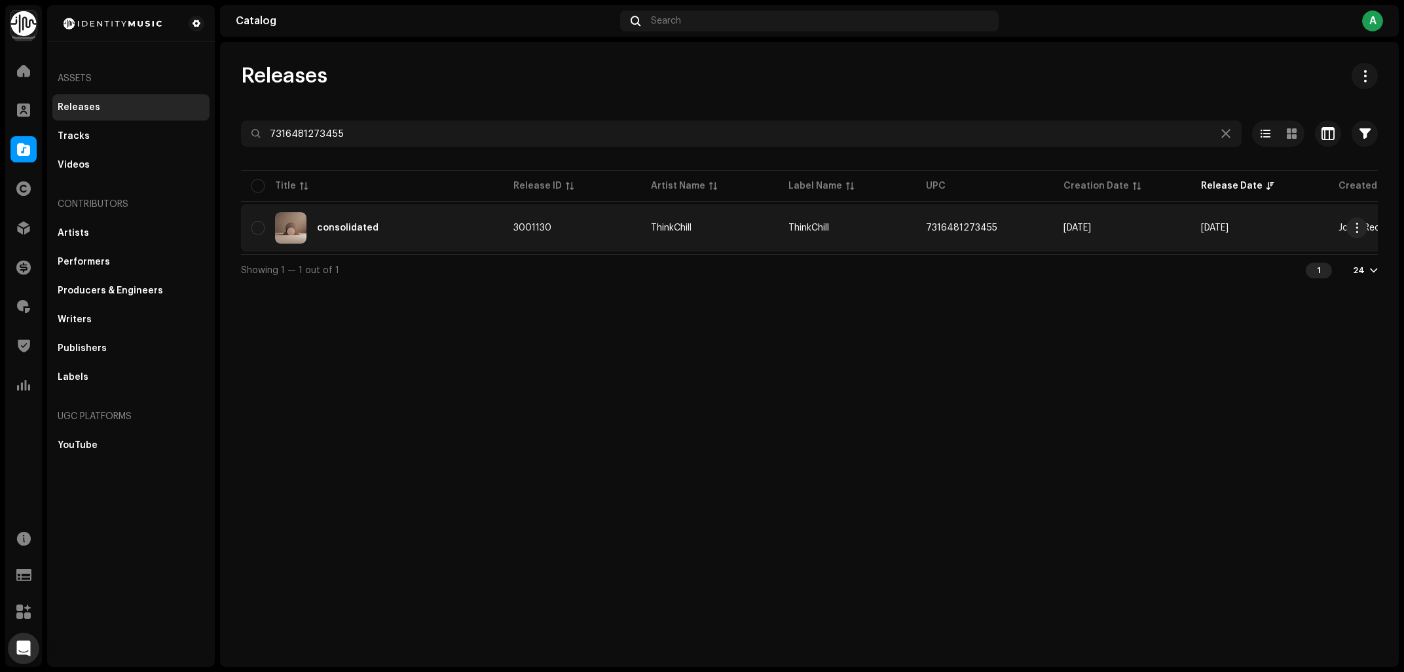
click at [353, 239] on div "consolidated" at bounding box center [371, 227] width 241 height 31
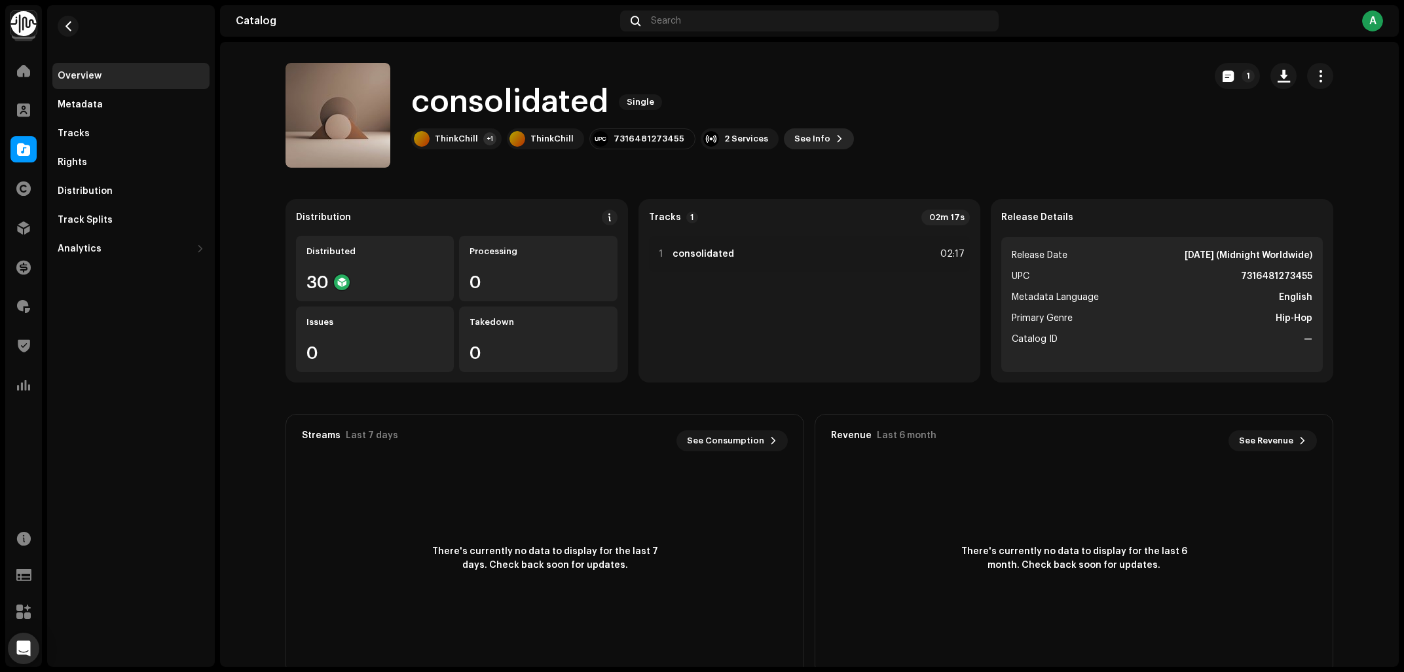
click at [794, 143] on span "See Info" at bounding box center [812, 139] width 36 height 26
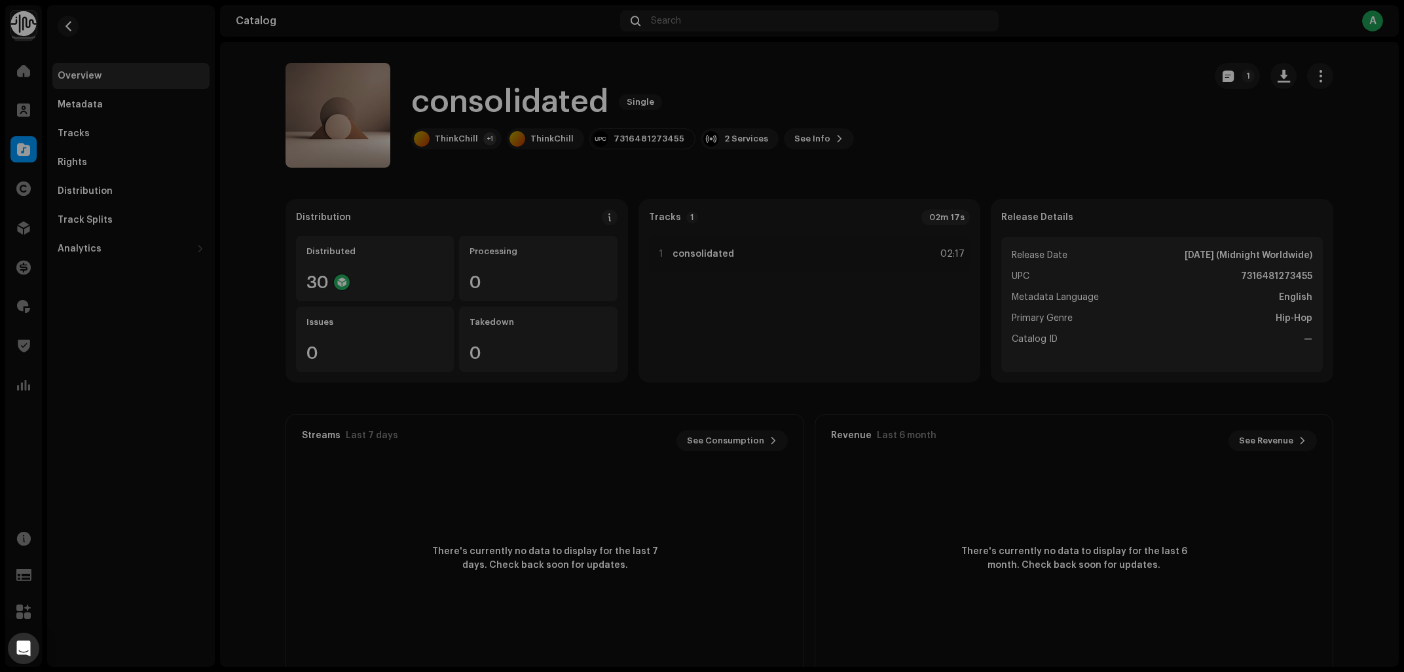
drag, startPoint x: 999, startPoint y: 117, endPoint x: 590, endPoint y: 141, distance: 410.1
click at [999, 117] on div "consolidated 3001130 Metadata Distribution Metadata Language English Release Ti…" at bounding box center [702, 336] width 1404 height 672
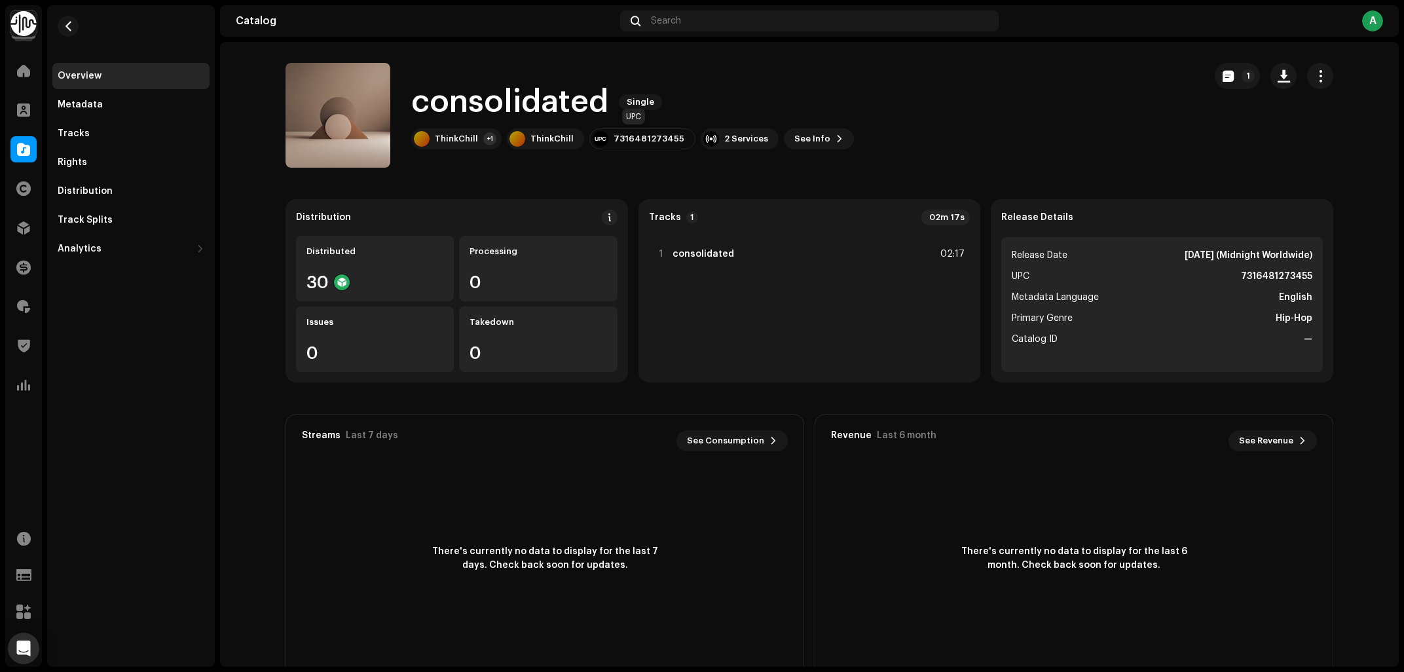
click at [645, 133] on div "7316481273455" at bounding box center [642, 138] width 106 height 21
copy div "7316481273455"
click at [513, 101] on h1 "consolidated" at bounding box center [509, 102] width 197 height 42
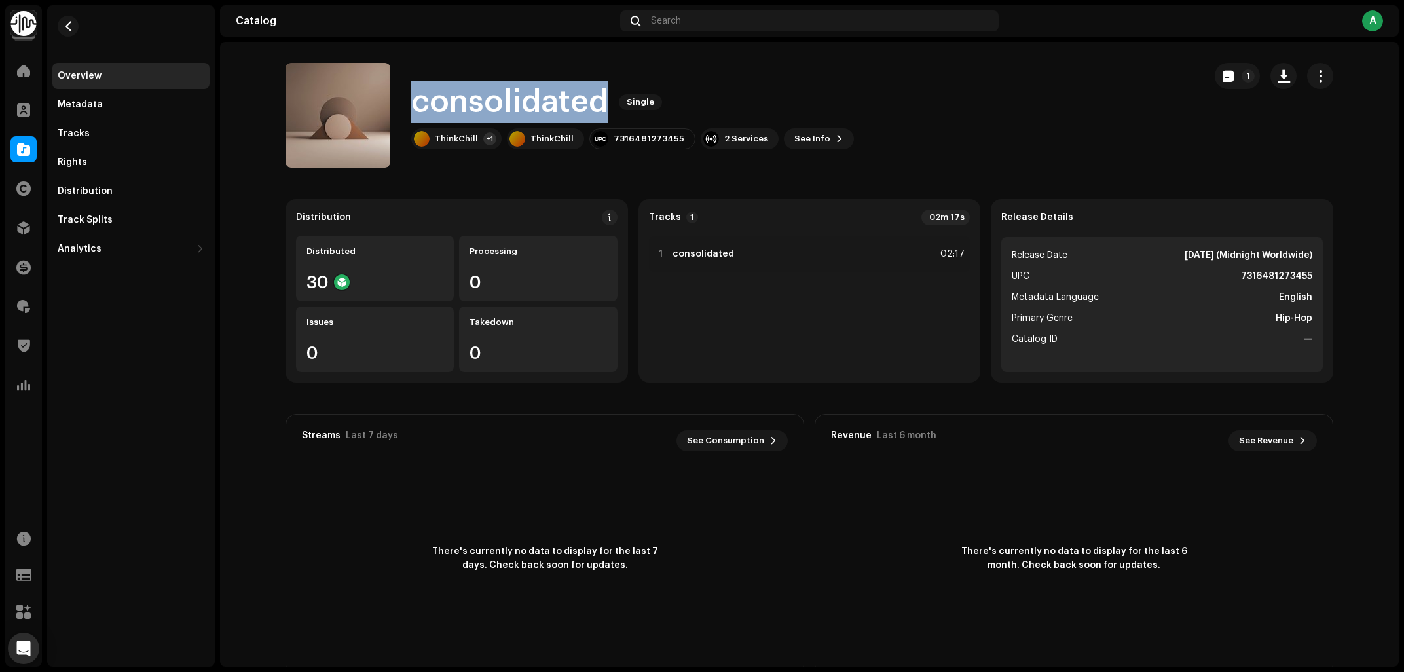
copy h1 "consolidated"
click at [1014, 96] on div "consolidated Single ThinkChill +1 ThinkChill 7316481273455 2 Services See Info 1" at bounding box center [740, 115] width 908 height 105
click at [804, 145] on span "See Info" at bounding box center [812, 139] width 36 height 26
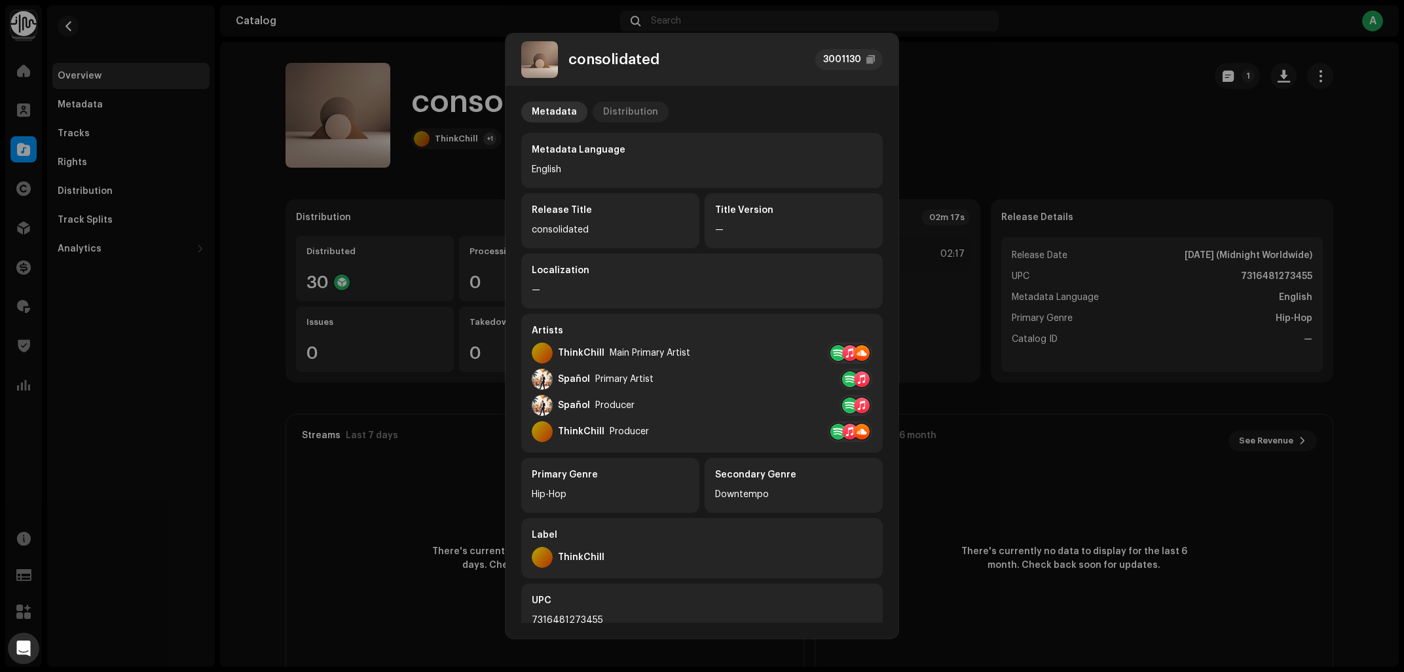
click at [635, 102] on div "Distribution" at bounding box center [630, 112] width 55 height 21
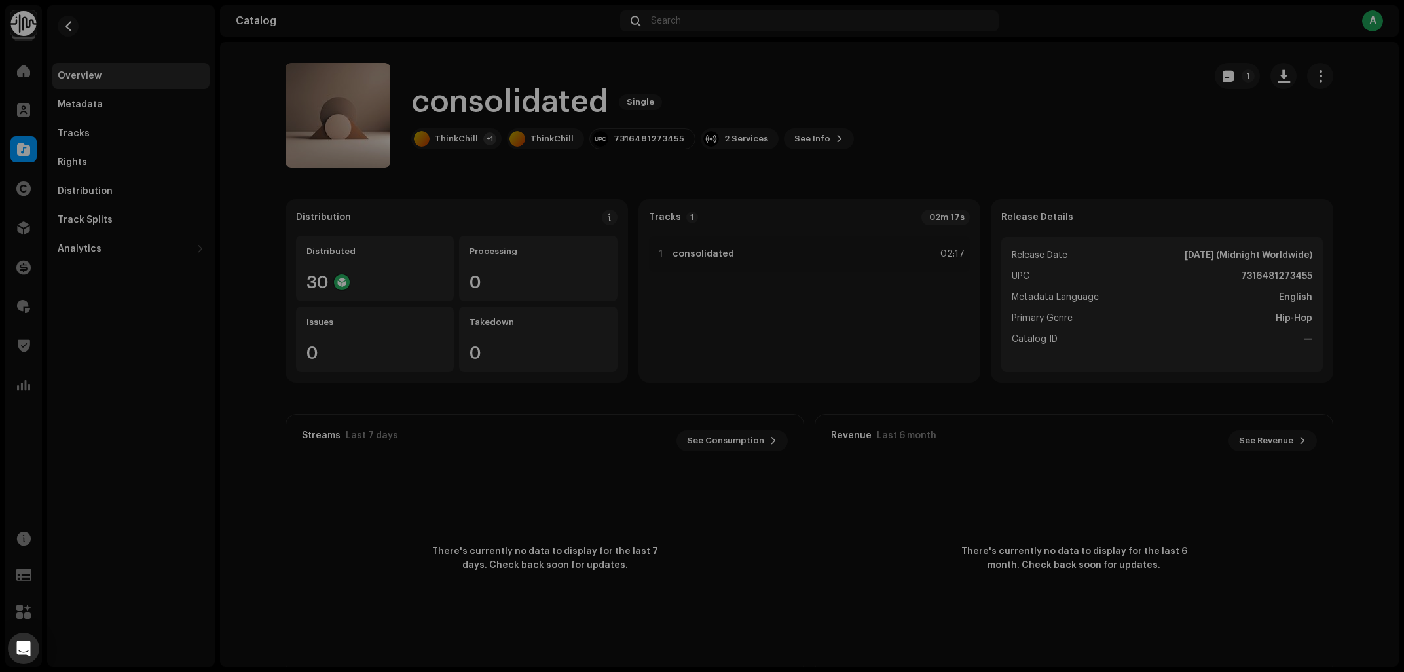
click at [35, 155] on div "consolidated 3001130 Metadata Distribution Release Date Oct 24, 2025 (Midnight …" at bounding box center [702, 336] width 1404 height 672
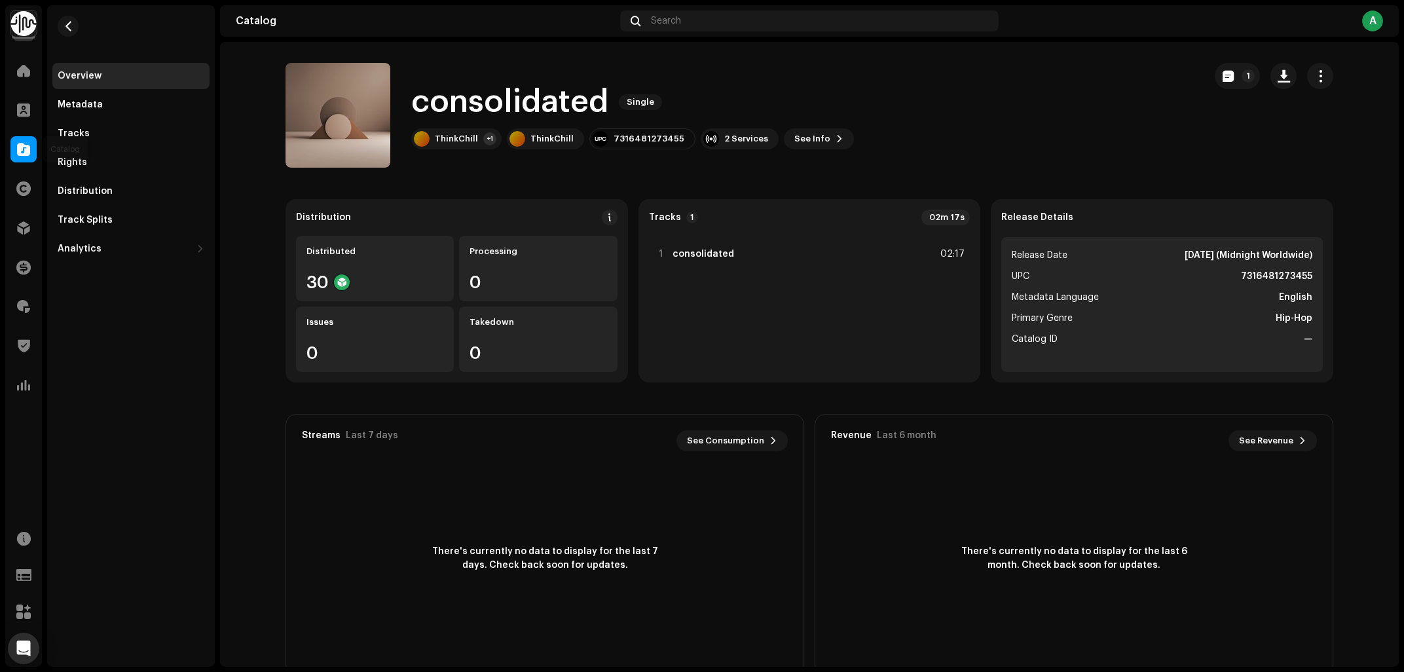
click at [18, 137] on div at bounding box center [23, 149] width 26 height 26
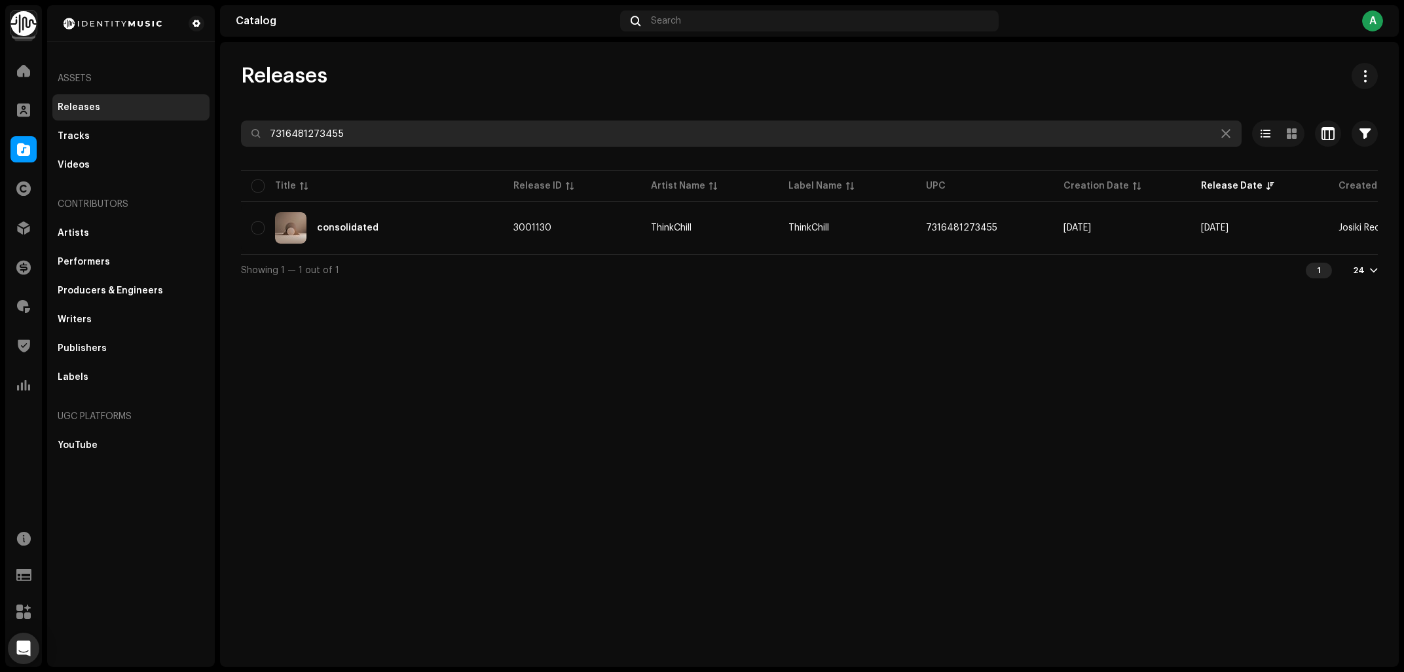
drag, startPoint x: 393, startPoint y: 136, endPoint x: 42, endPoint y: 167, distance: 352.4
click at [241, 147] on input "7316481273455" at bounding box center [741, 133] width 1001 height 26
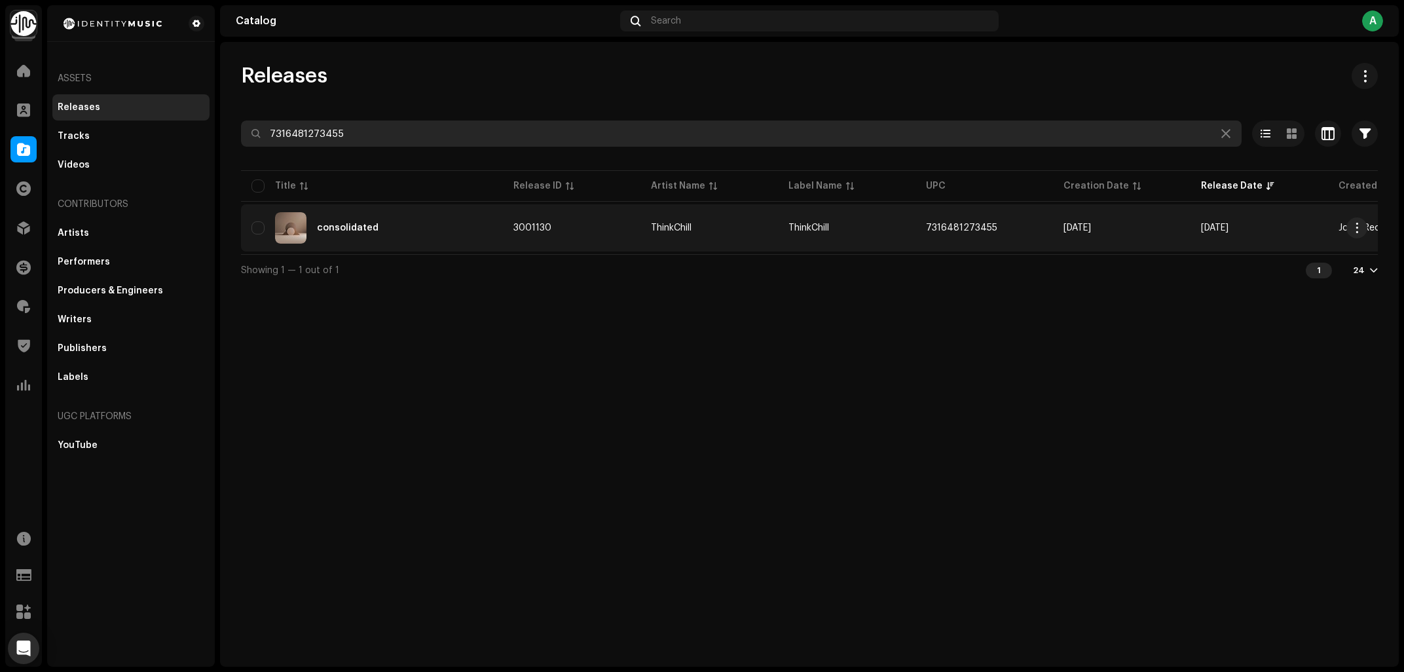
paste input "68420"
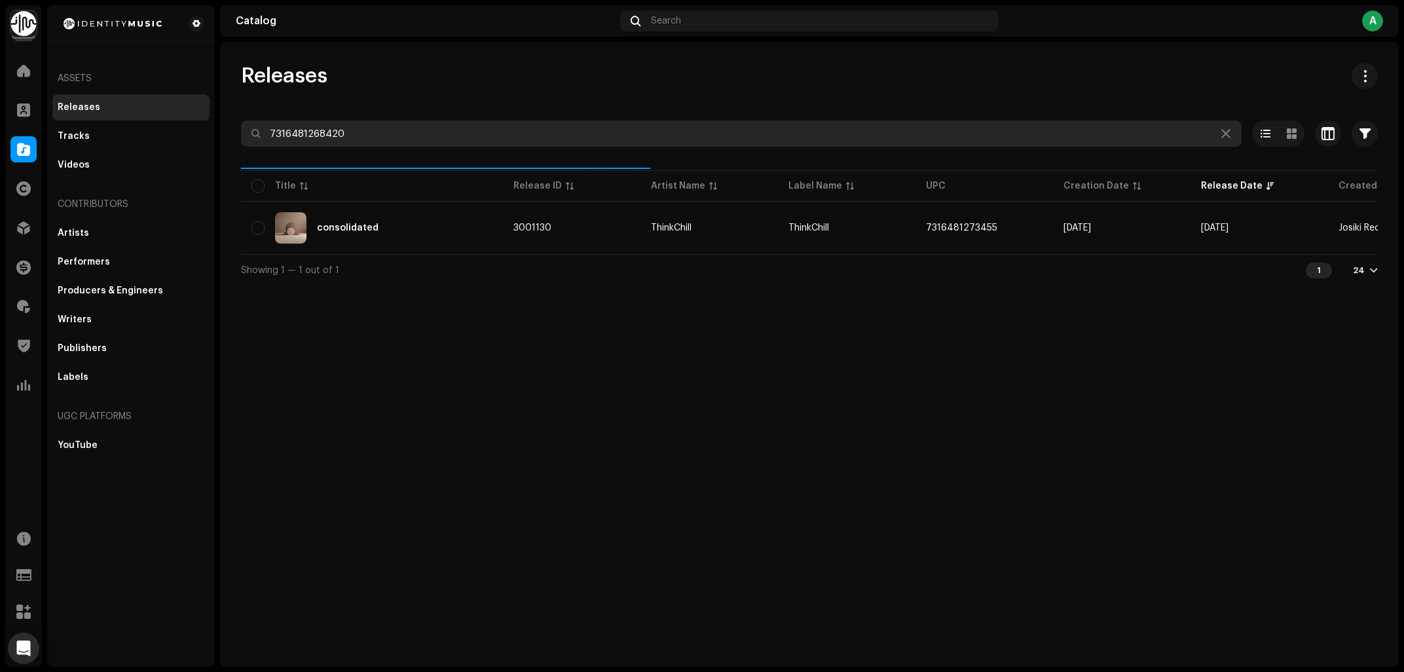
type input "7316481268420"
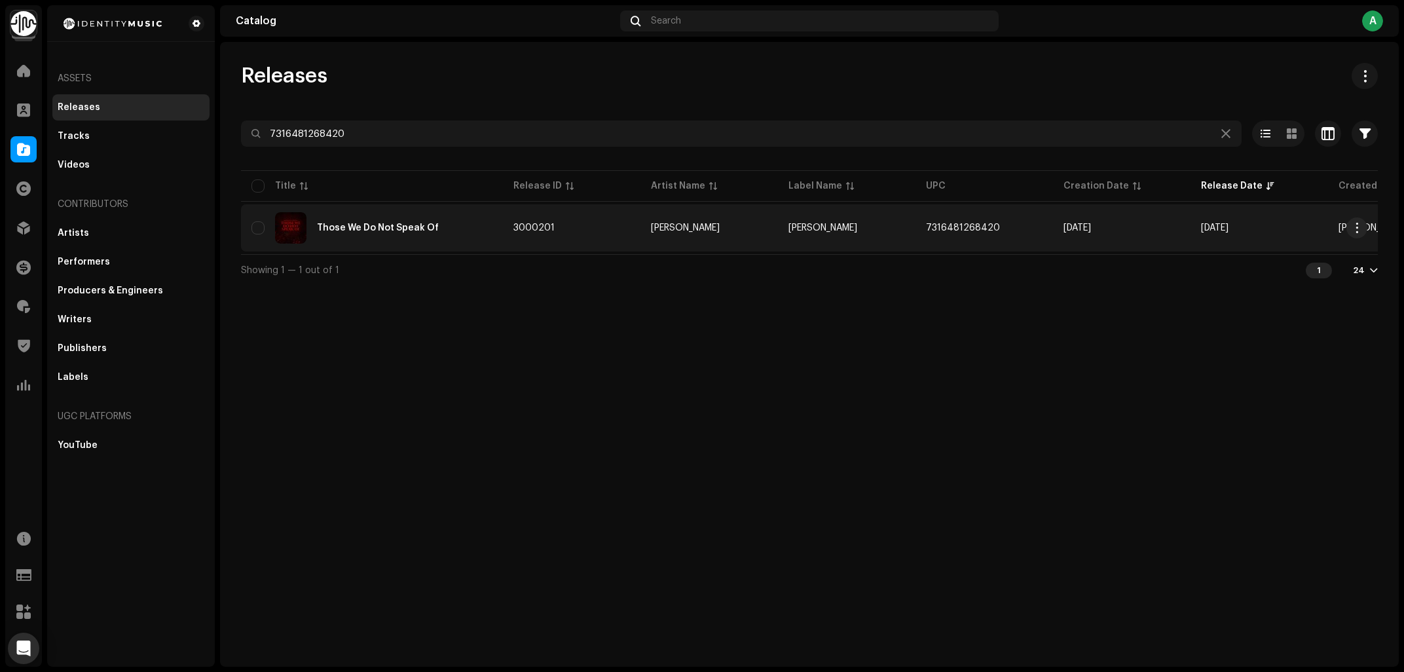
click at [402, 231] on div "Those We Do Not Speak Of" at bounding box center [378, 227] width 122 height 9
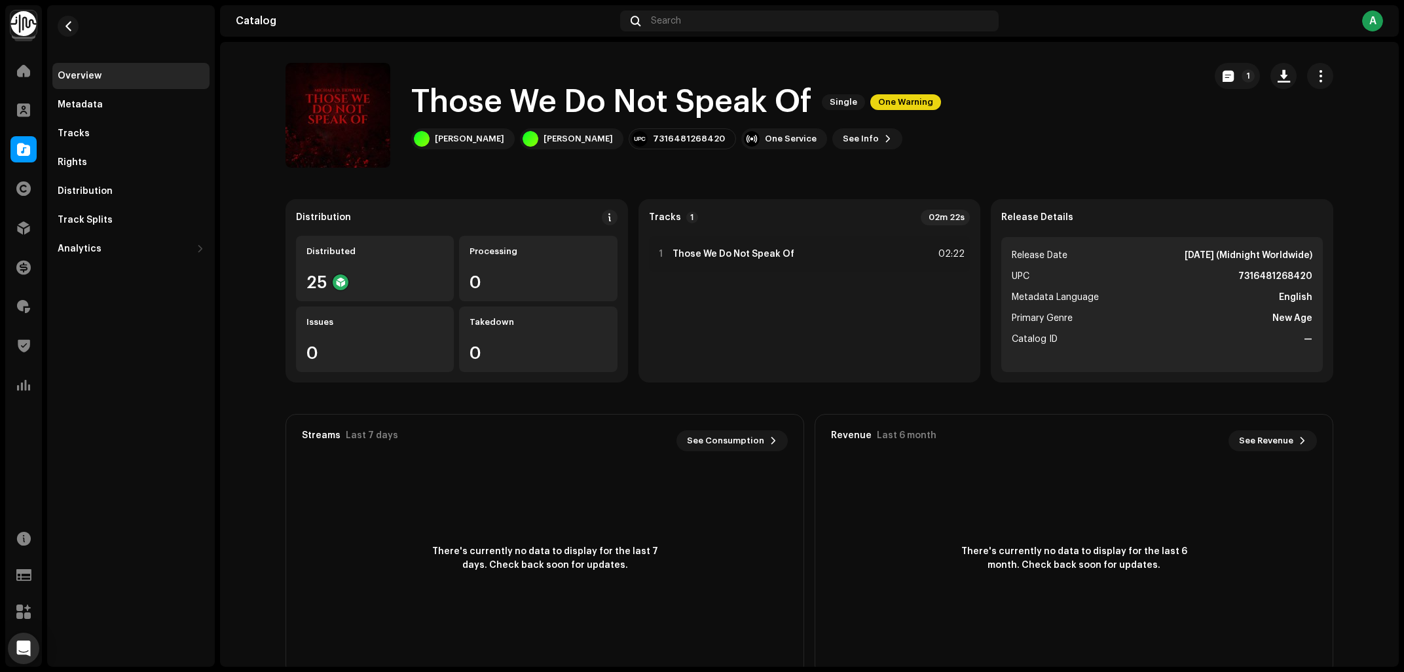
click at [695, 147] on div "7316481268420" at bounding box center [682, 138] width 107 height 21
copy div "7316481268420"
click at [533, 114] on h1 "Those We Do Not Speak Of" at bounding box center [611, 102] width 400 height 42
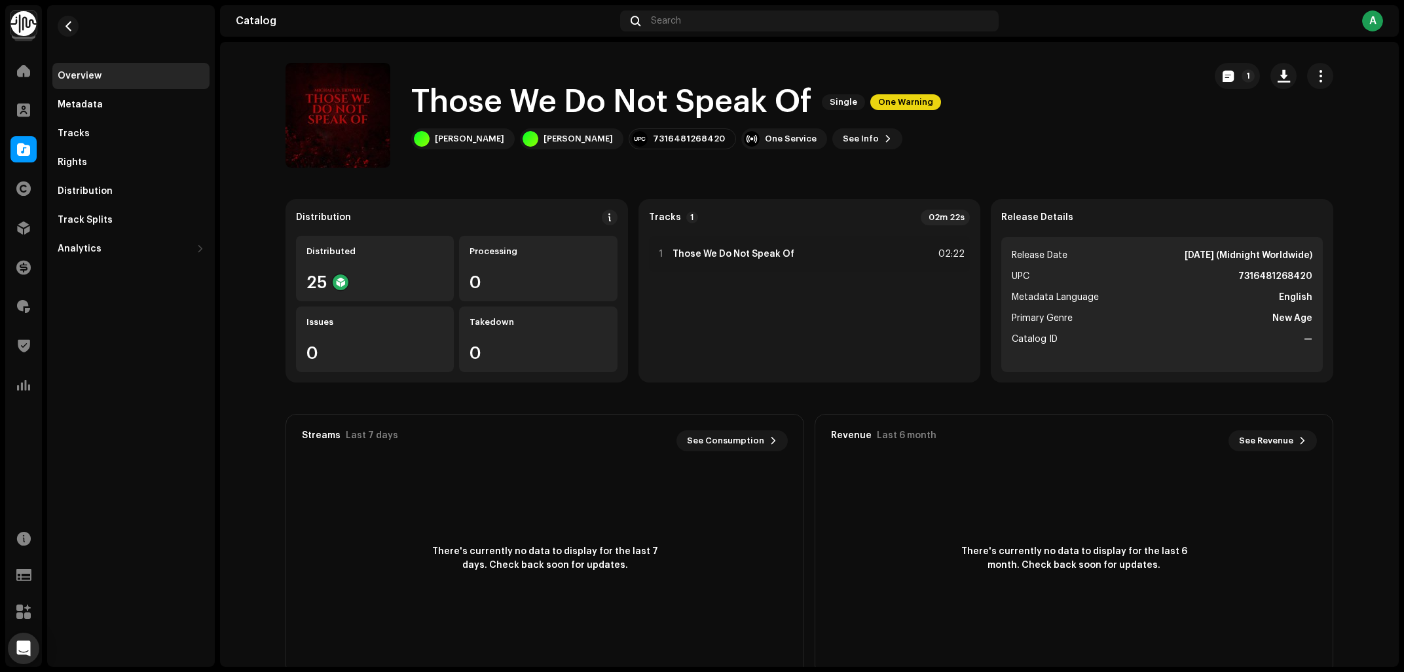
click at [533, 114] on h1 "Those We Do Not Speak Of" at bounding box center [611, 102] width 400 height 42
click at [500, 143] on div "Michael D. Tidwell" at bounding box center [469, 139] width 69 height 10
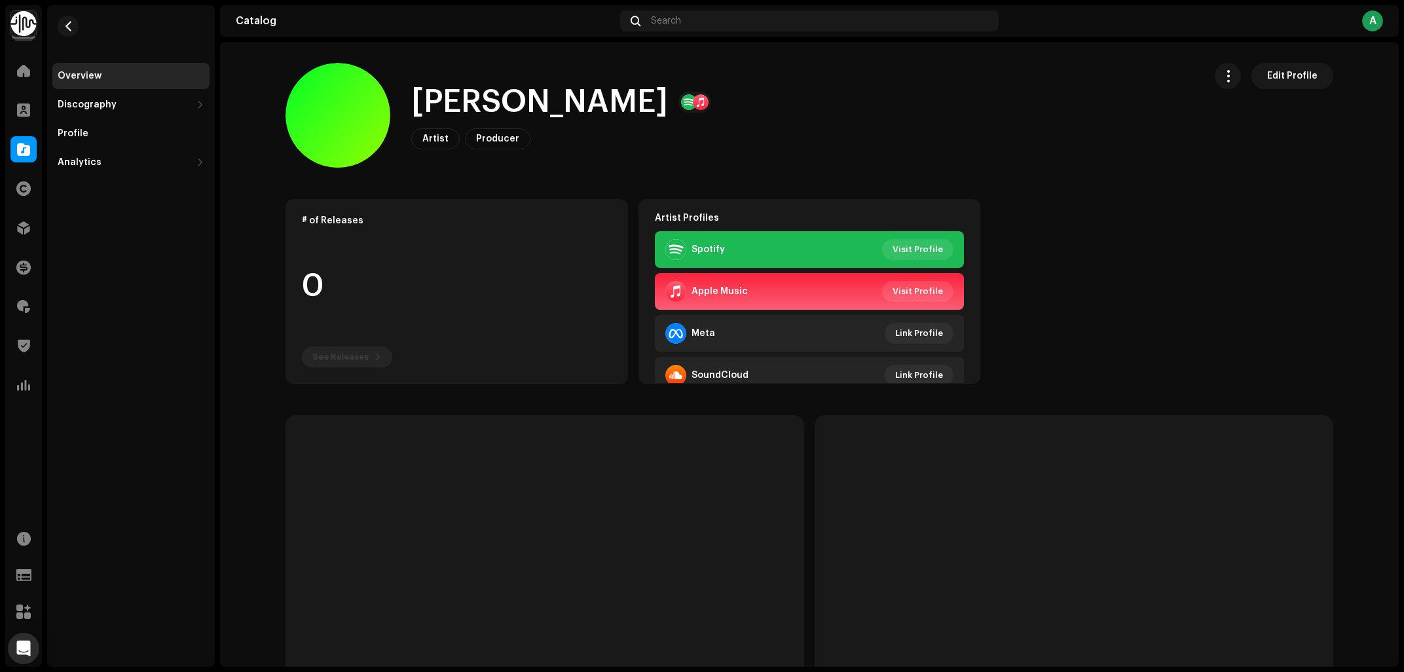
click at [534, 103] on h1 "Michael D. Tidwell" at bounding box center [539, 102] width 257 height 42
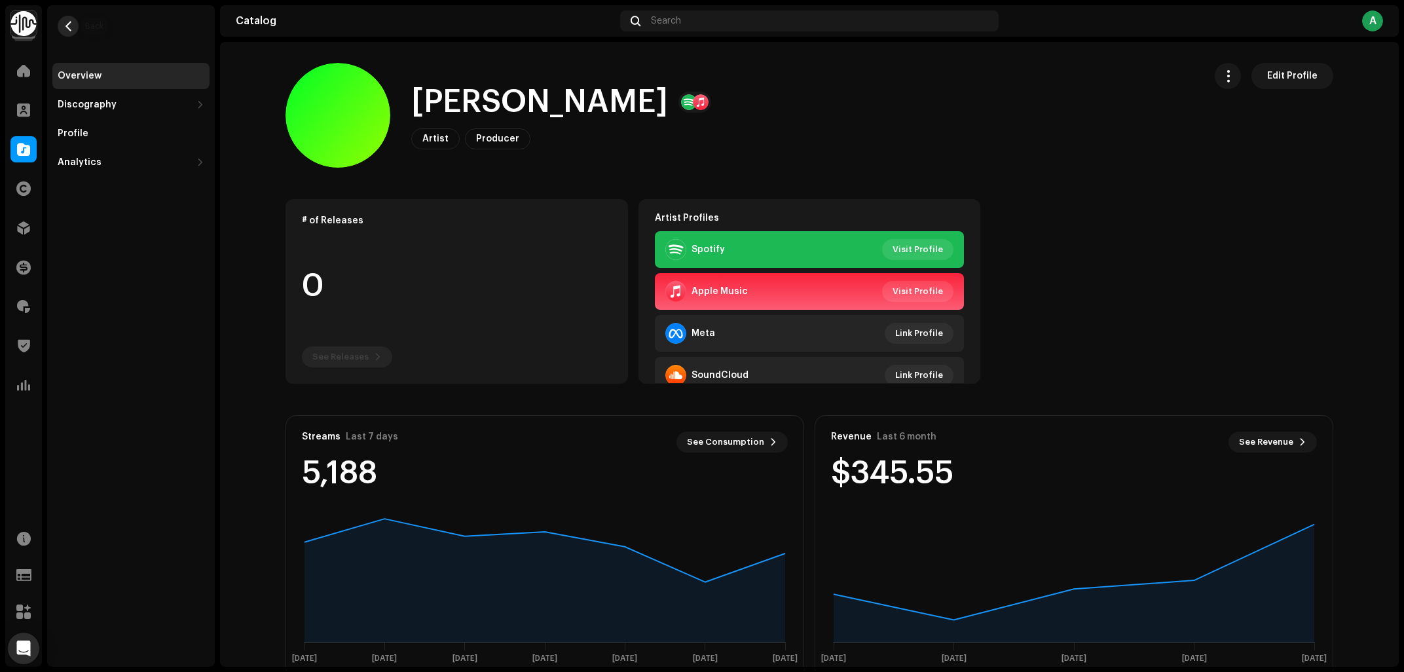
click at [71, 26] on span "button" at bounding box center [69, 26] width 10 height 10
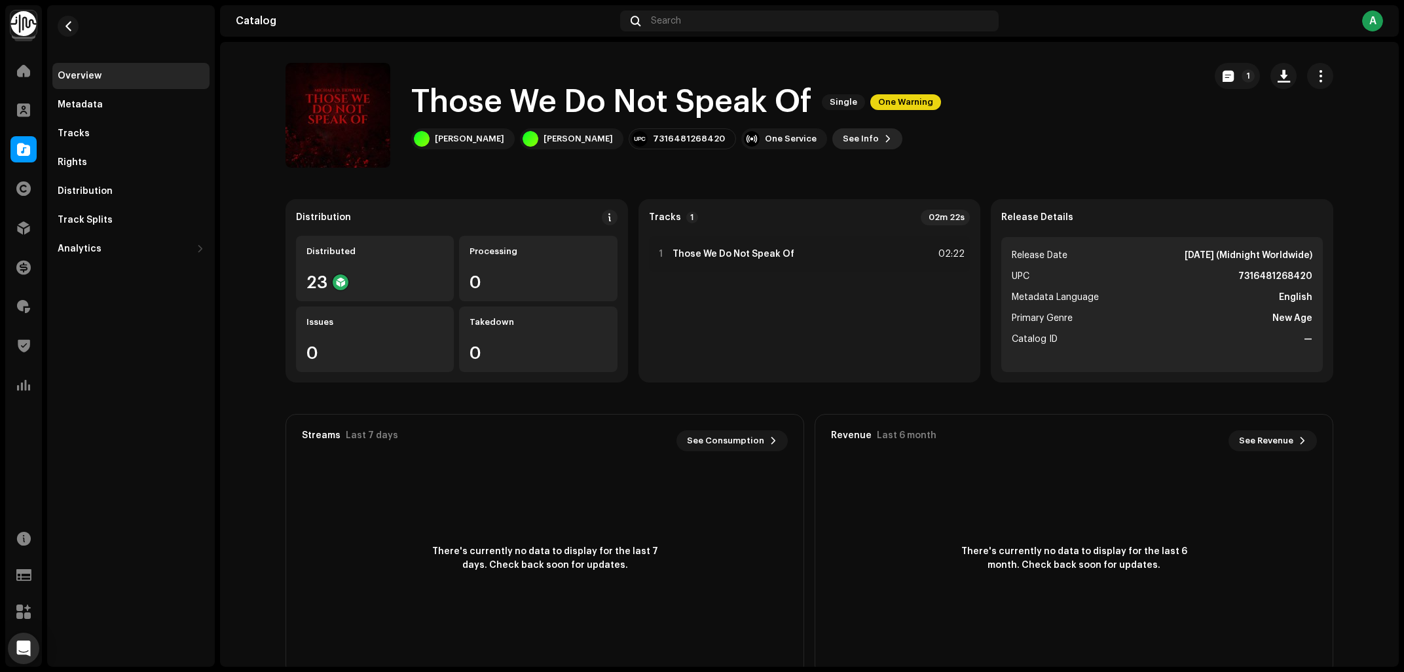
click at [839, 138] on button "See Info" at bounding box center [867, 138] width 70 height 21
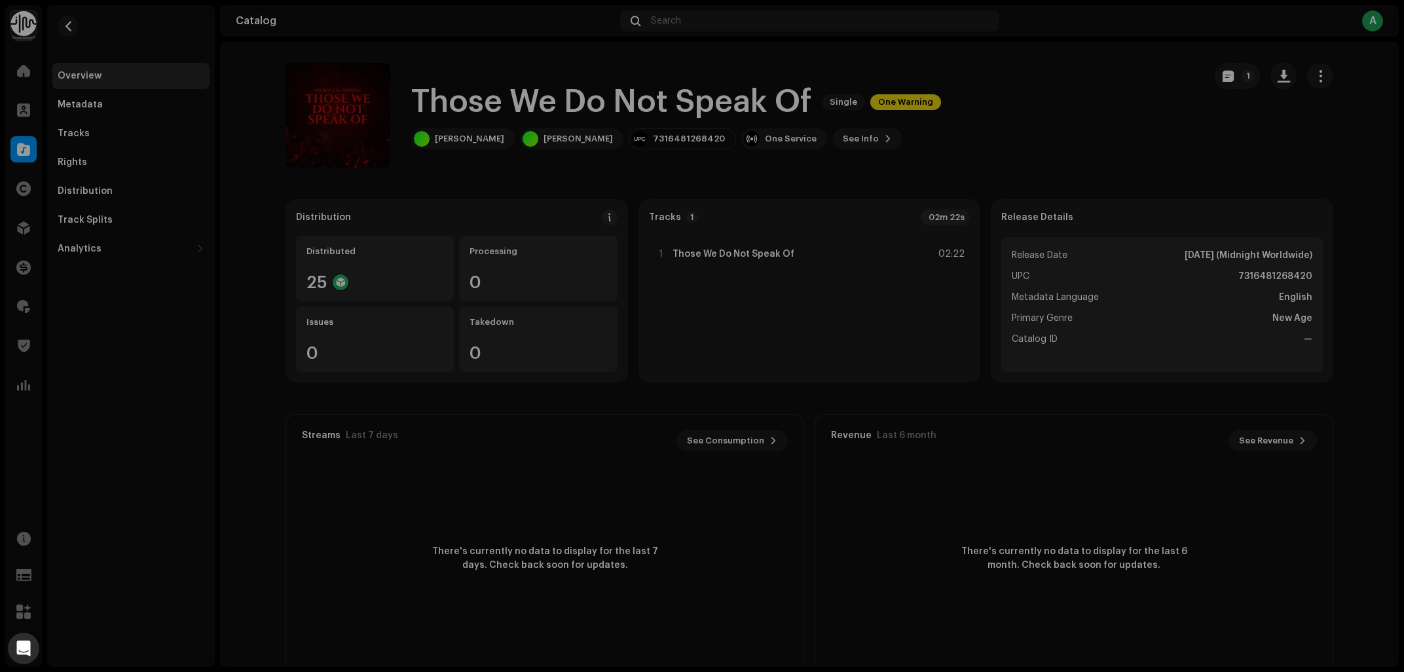
click at [1074, 140] on div "Those We Do Not Speak Of 3000201 Metadata Distribution Metadata Language Englis…" at bounding box center [702, 336] width 1404 height 672
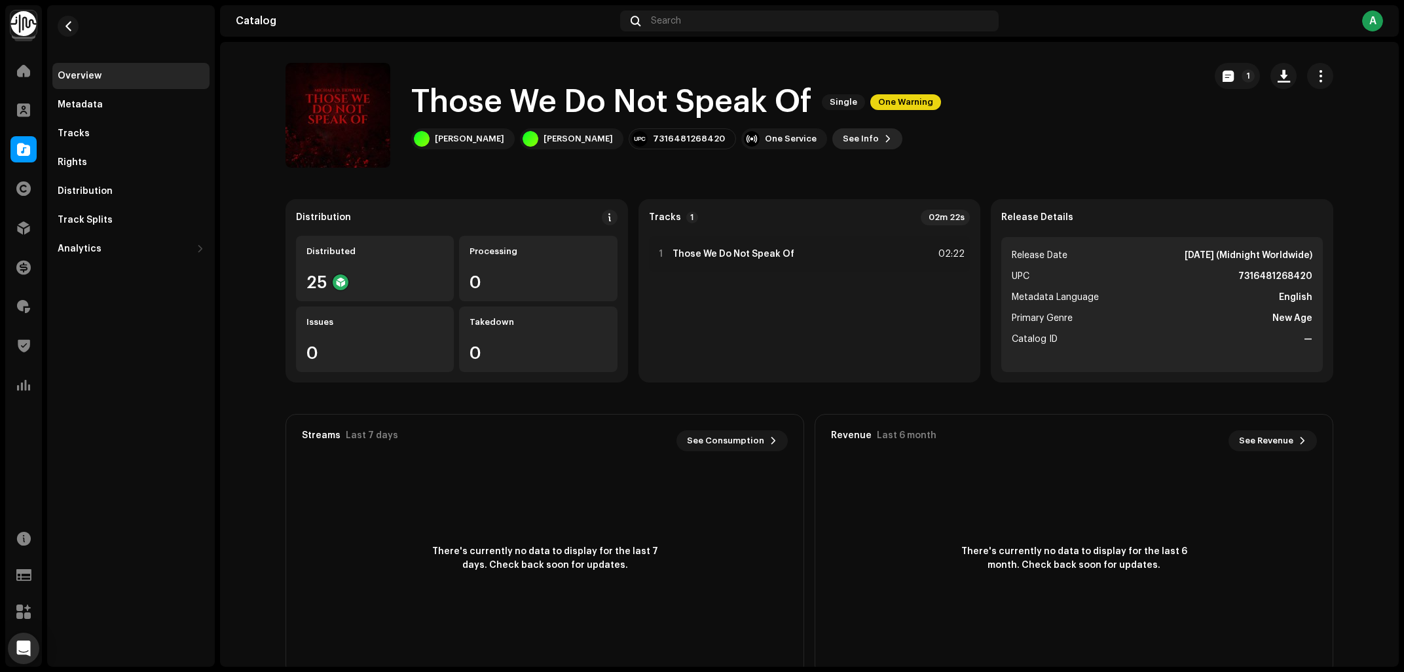
click at [870, 134] on span "See Info" at bounding box center [861, 139] width 36 height 26
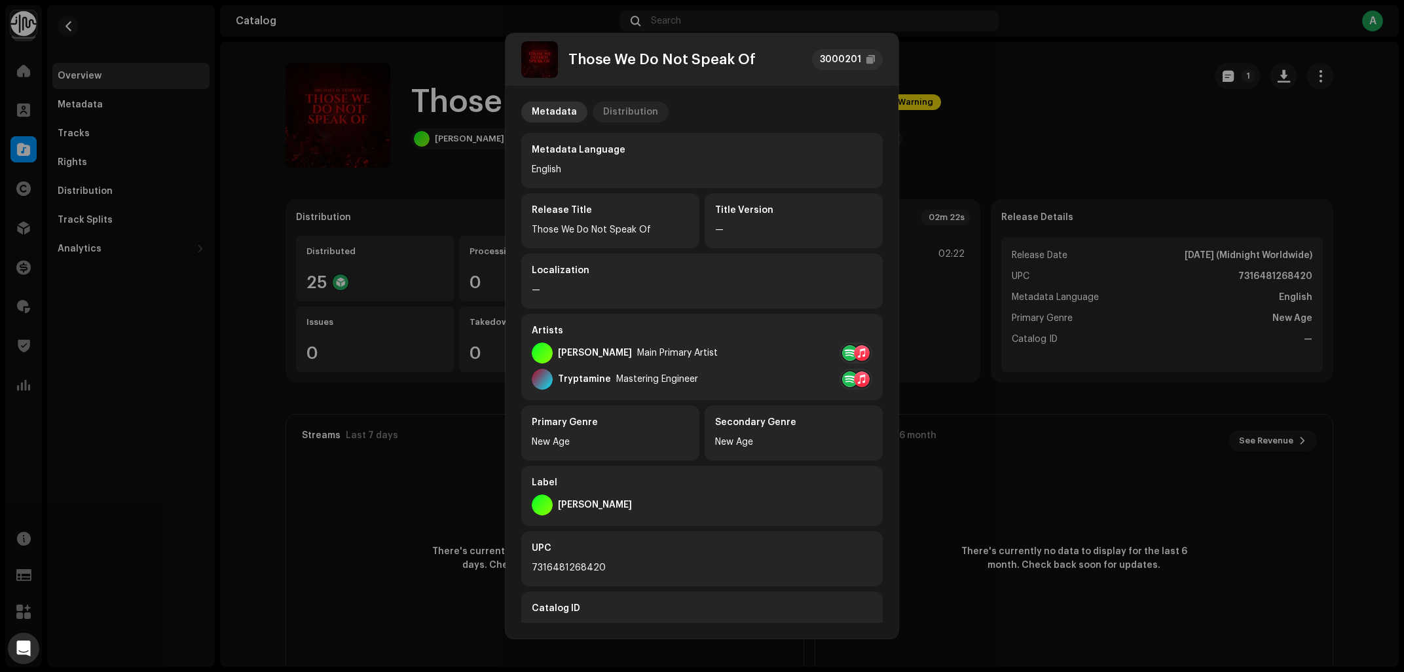
click at [635, 112] on div "Distribution" at bounding box center [630, 112] width 55 height 21
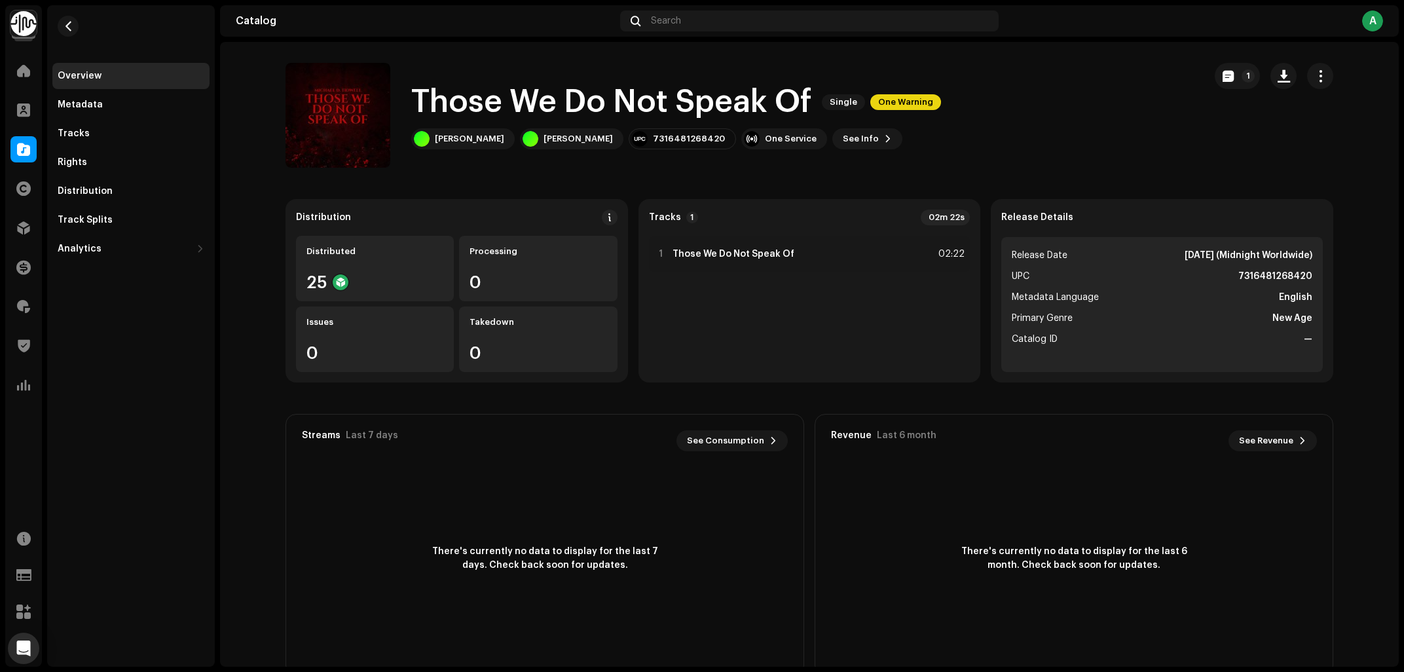
click at [1073, 130] on div "Those We Do Not Speak Of 3000201 Metadata Distribution Release Date Oct 24, 202…" at bounding box center [702, 336] width 1404 height 672
click at [23, 144] on span at bounding box center [23, 149] width 13 height 10
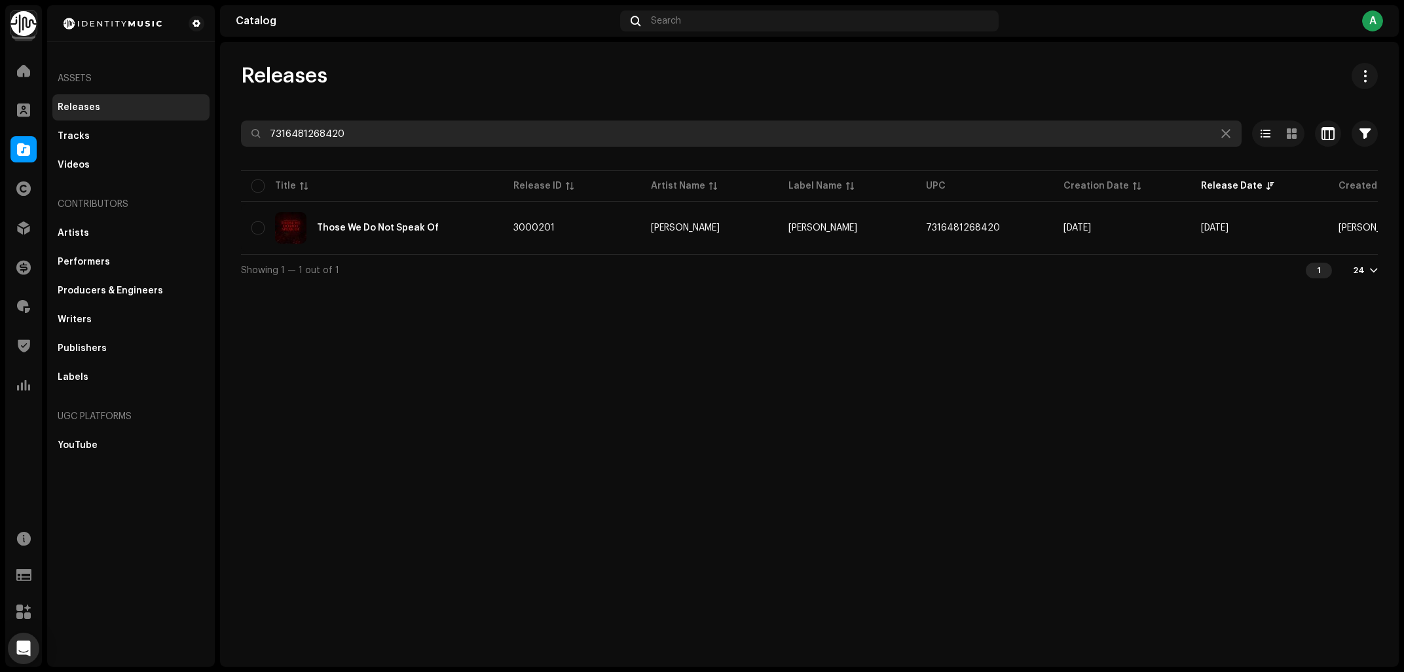
click at [241, 147] on input "7316481268420" at bounding box center [741, 133] width 1001 height 26
paste input "328896"
type input "7316481328896"
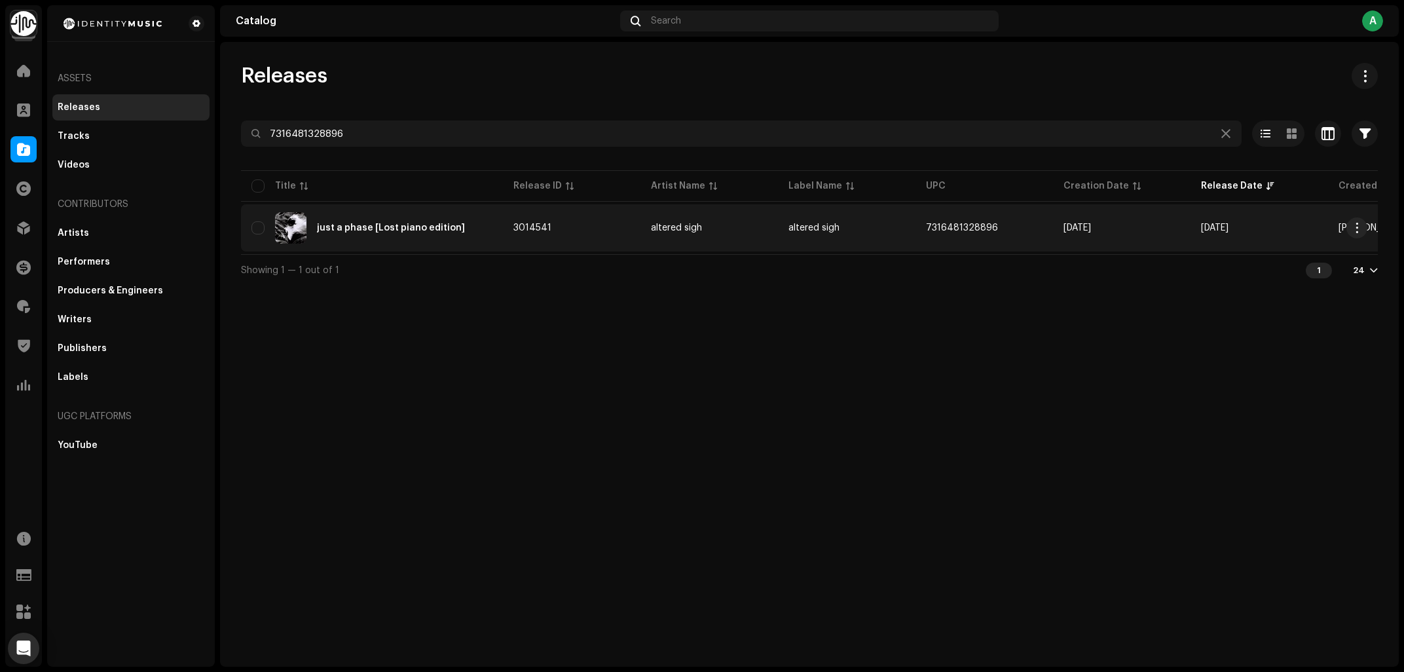
click at [436, 232] on div "just a phase [Lost piano edition]" at bounding box center [391, 227] width 148 height 9
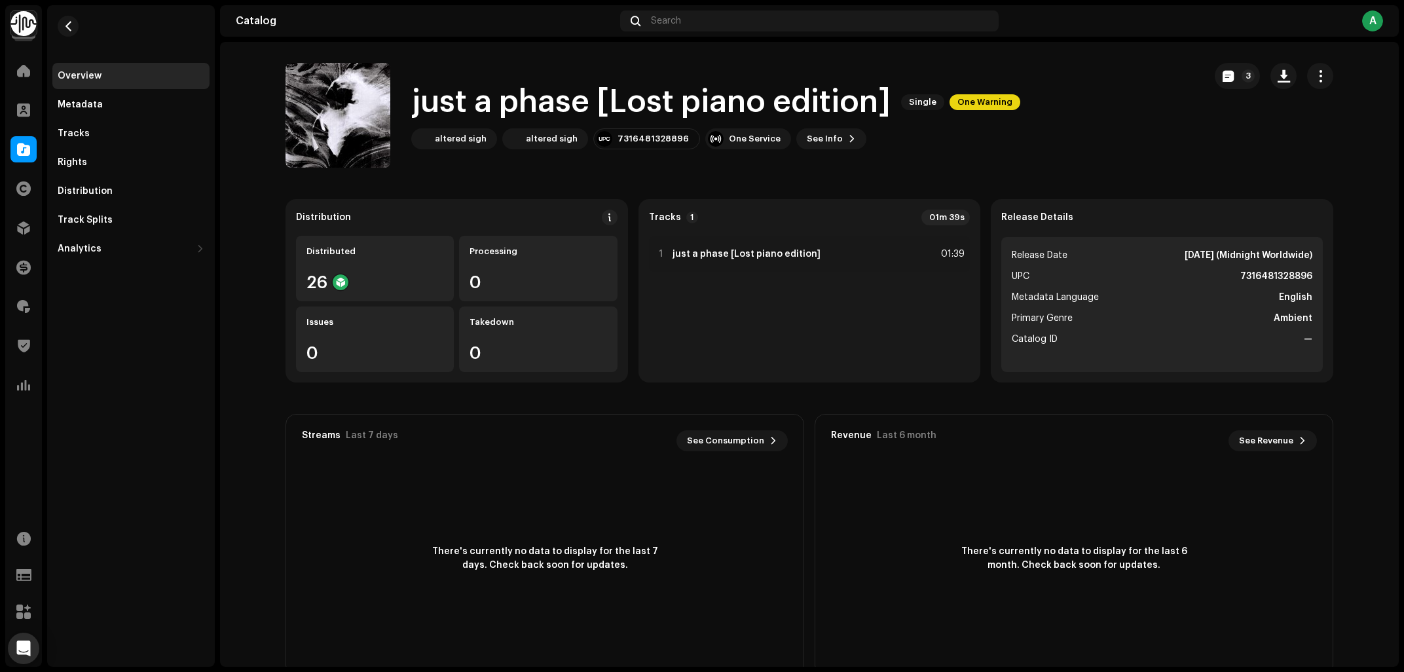
click at [535, 105] on h1 "just a phase [Lost piano edition]" at bounding box center [650, 102] width 479 height 42
click at [628, 134] on div "7316481328896" at bounding box center [653, 139] width 71 height 10
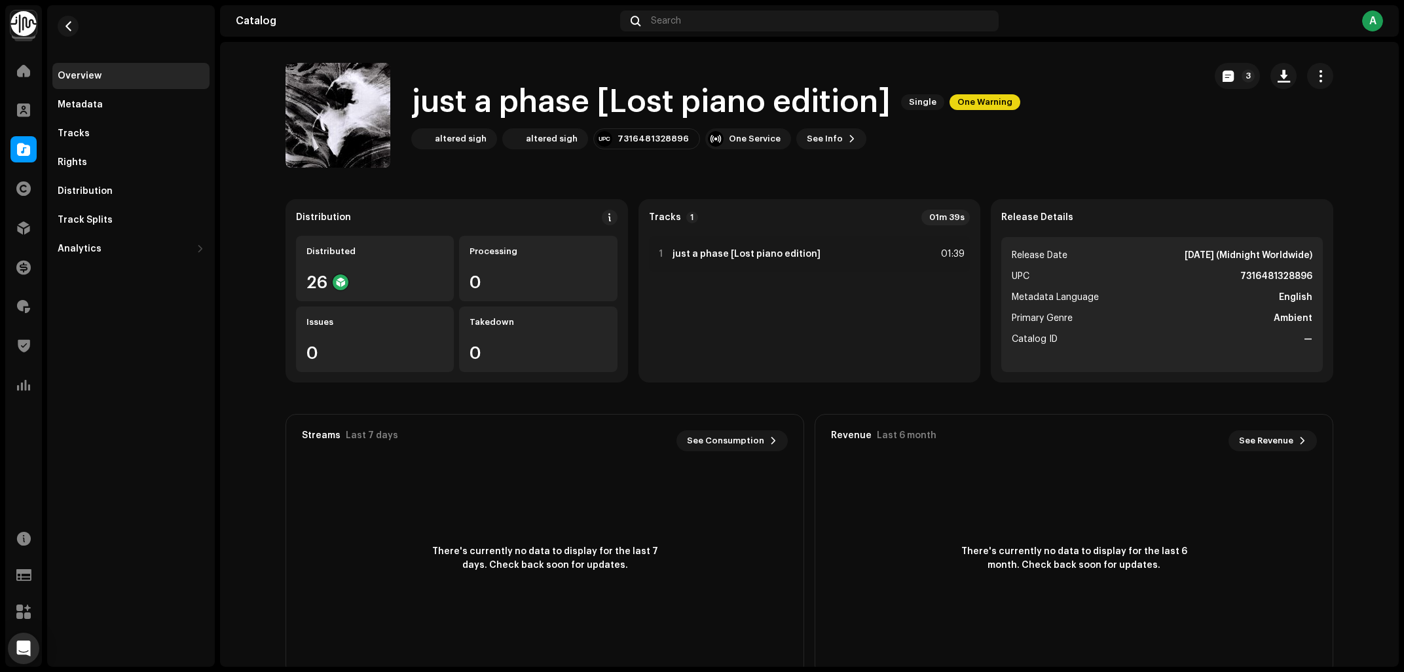
click at [89, 136] on div "Tracks" at bounding box center [131, 133] width 147 height 10
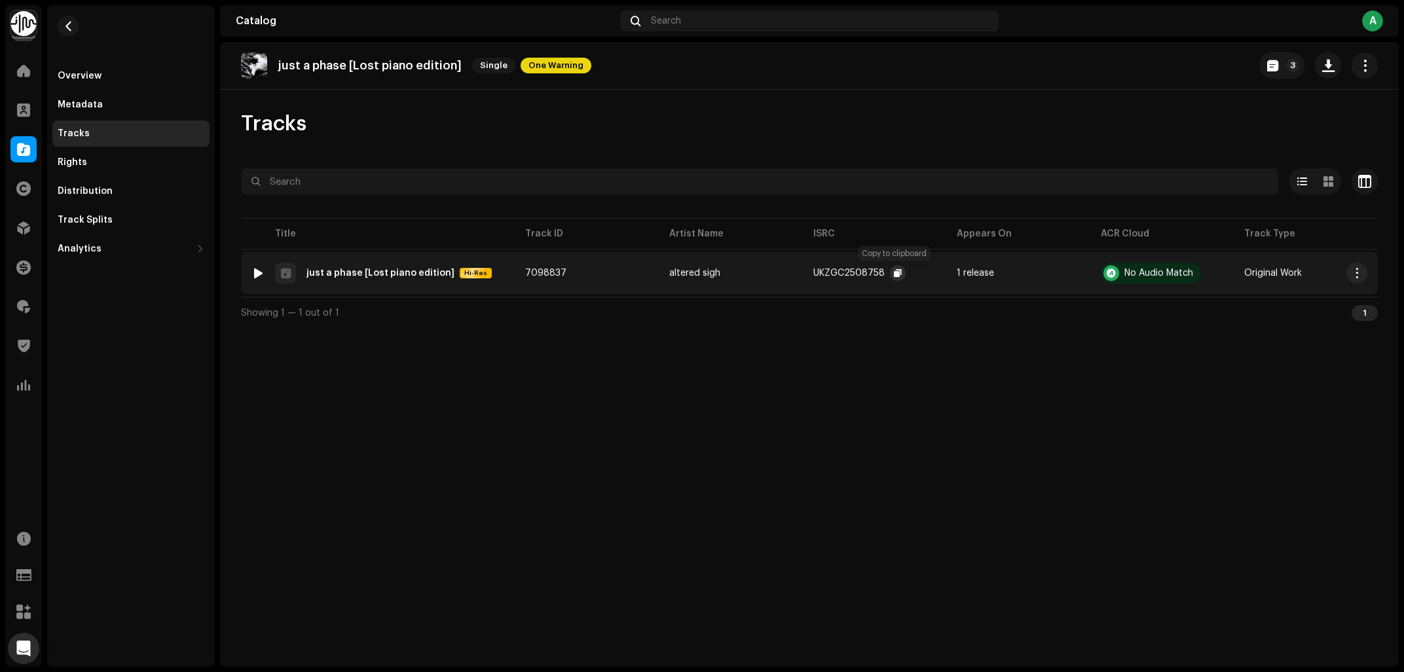
click at [894, 274] on span "button" at bounding box center [898, 273] width 8 height 10
click at [308, 58] on div "just a phase [Lost piano edition] Single One Warning" at bounding box center [416, 65] width 350 height 26
click at [1364, 271] on button "button" at bounding box center [1356, 273] width 21 height 21
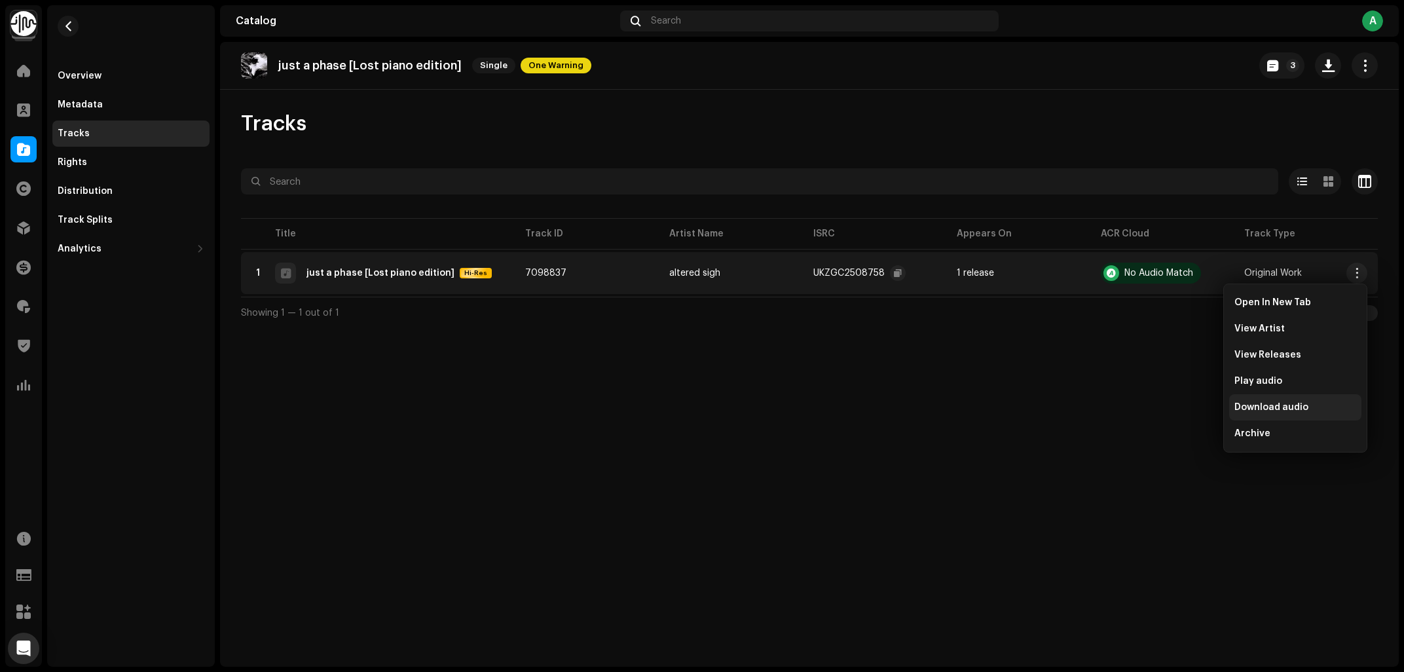
click at [1296, 406] on span "Download audio" at bounding box center [1271, 407] width 74 height 10
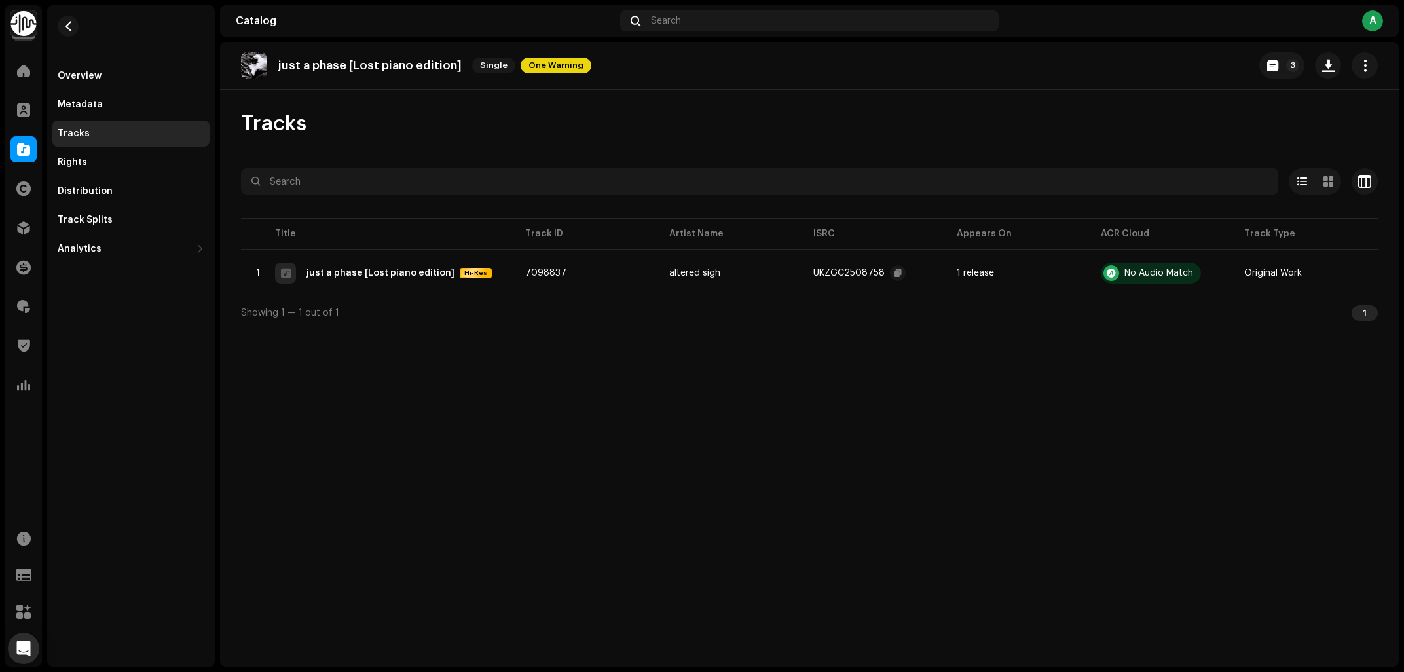
click at [461, 437] on div "just a phase [Lost piano edition] Single One Warning 3 Tracks Selected 0 Select…" at bounding box center [809, 354] width 1179 height 625
click at [112, 77] on div "Overview" at bounding box center [131, 76] width 147 height 10
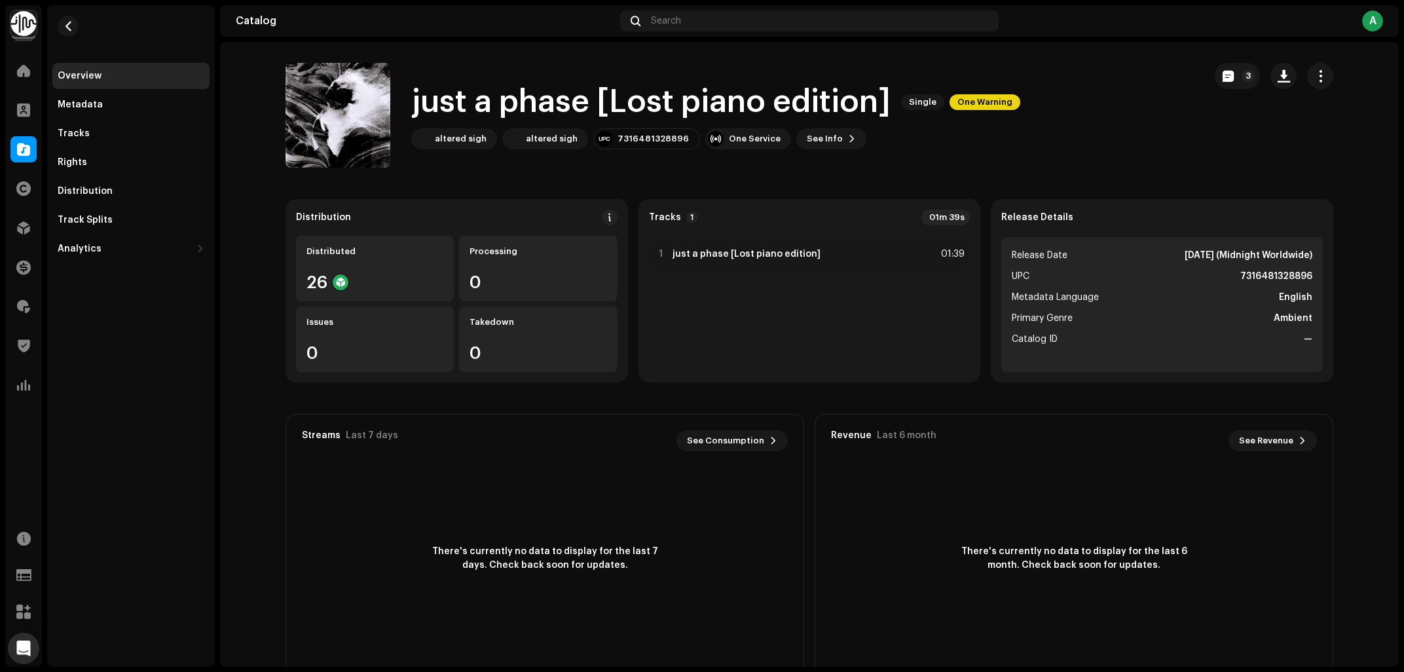
click at [916, 147] on div "altered sigh altered sigh 7316481328896 One Service See Info 3" at bounding box center [715, 138] width 609 height 21
click at [482, 139] on div "altered sigh" at bounding box center [461, 139] width 52 height 10
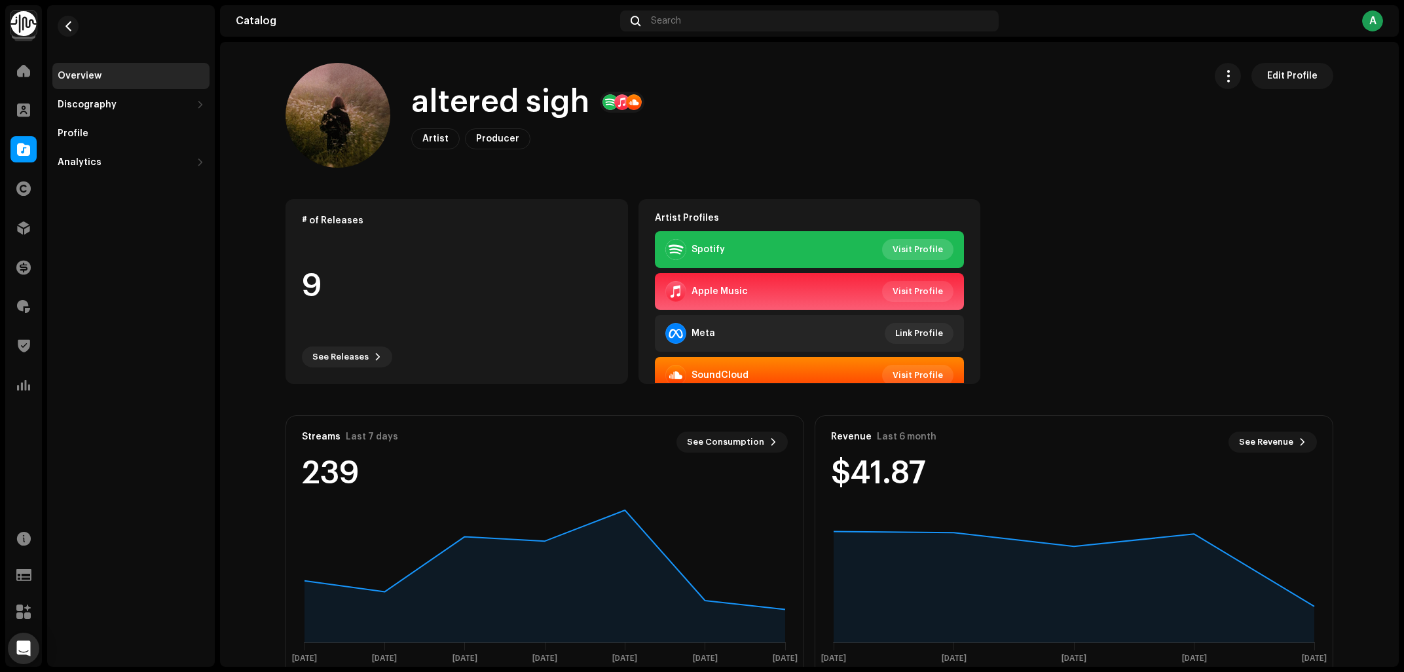
click at [936, 246] on span "Visit Profile" at bounding box center [918, 249] width 50 height 26
click at [1014, 146] on div "altered sigh Artist Producer Edit Profile" at bounding box center [740, 115] width 908 height 105
click at [67, 24] on span "button" at bounding box center [69, 26] width 10 height 10
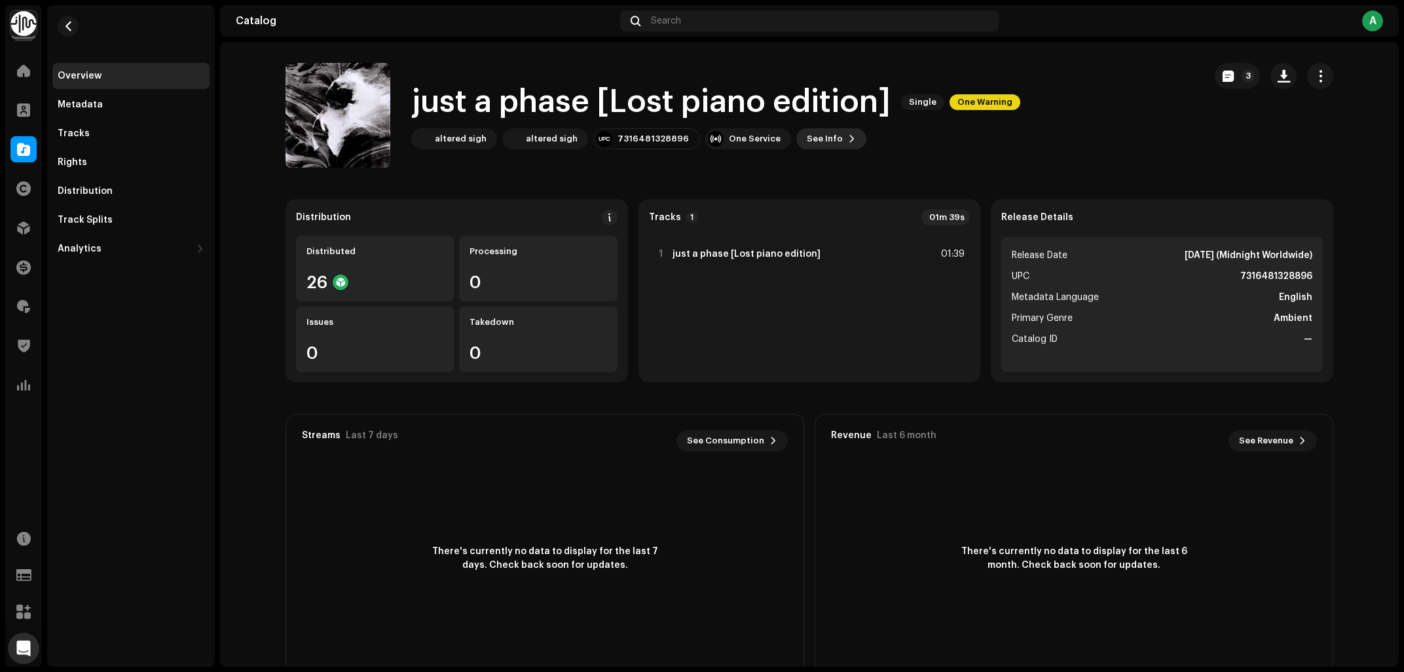
click at [817, 149] on span "See Info" at bounding box center [825, 139] width 36 height 26
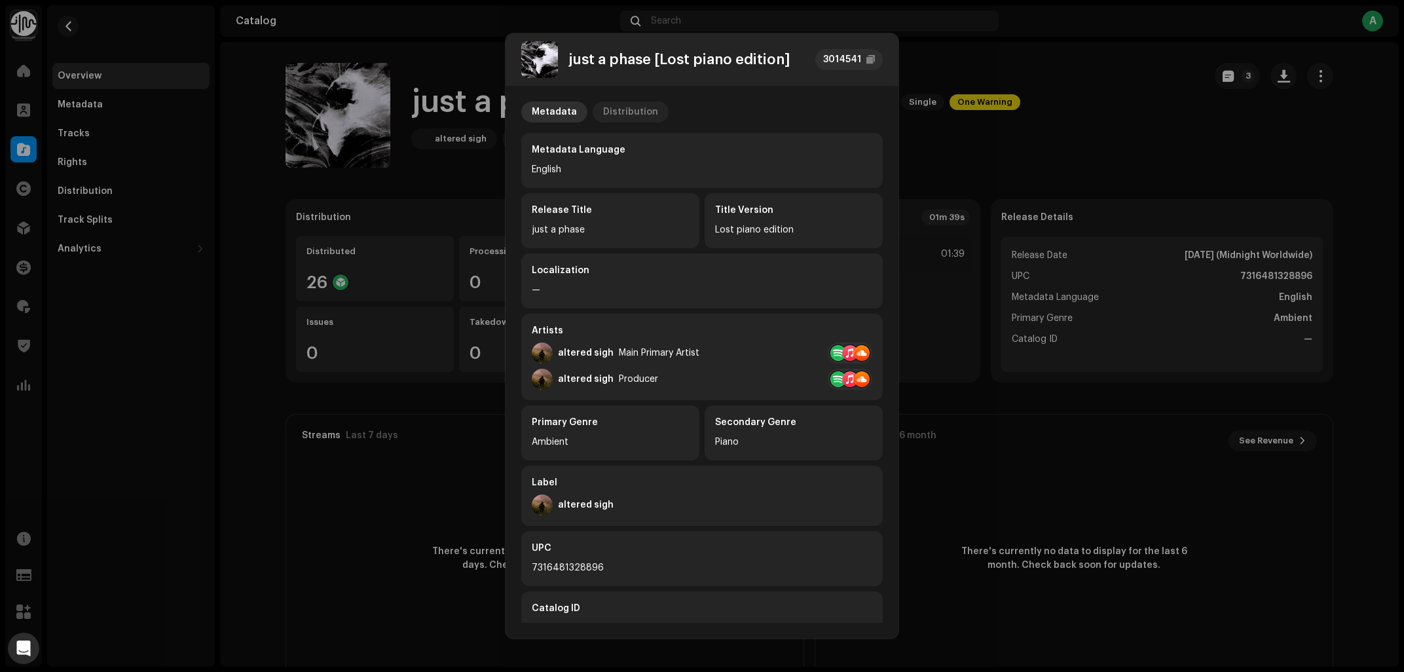
click at [631, 115] on div "Distribution" at bounding box center [630, 112] width 55 height 21
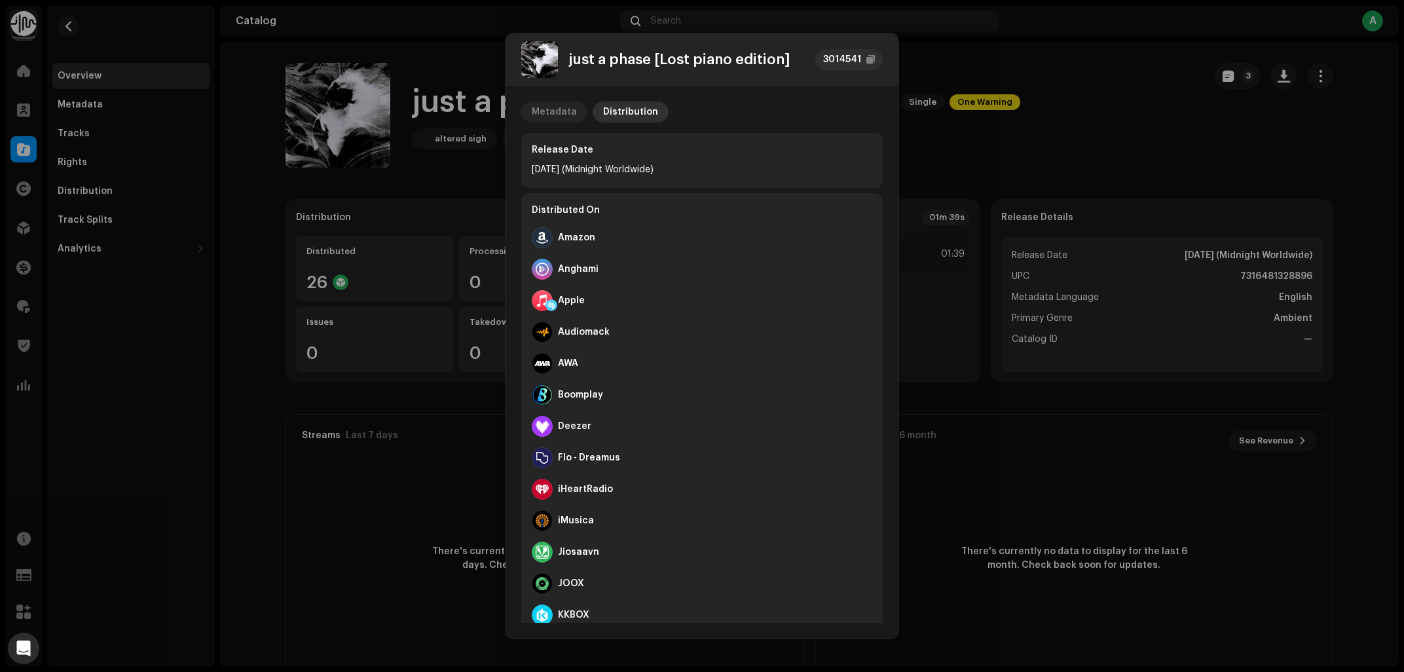
click at [553, 107] on div "Metadata" at bounding box center [554, 112] width 45 height 21
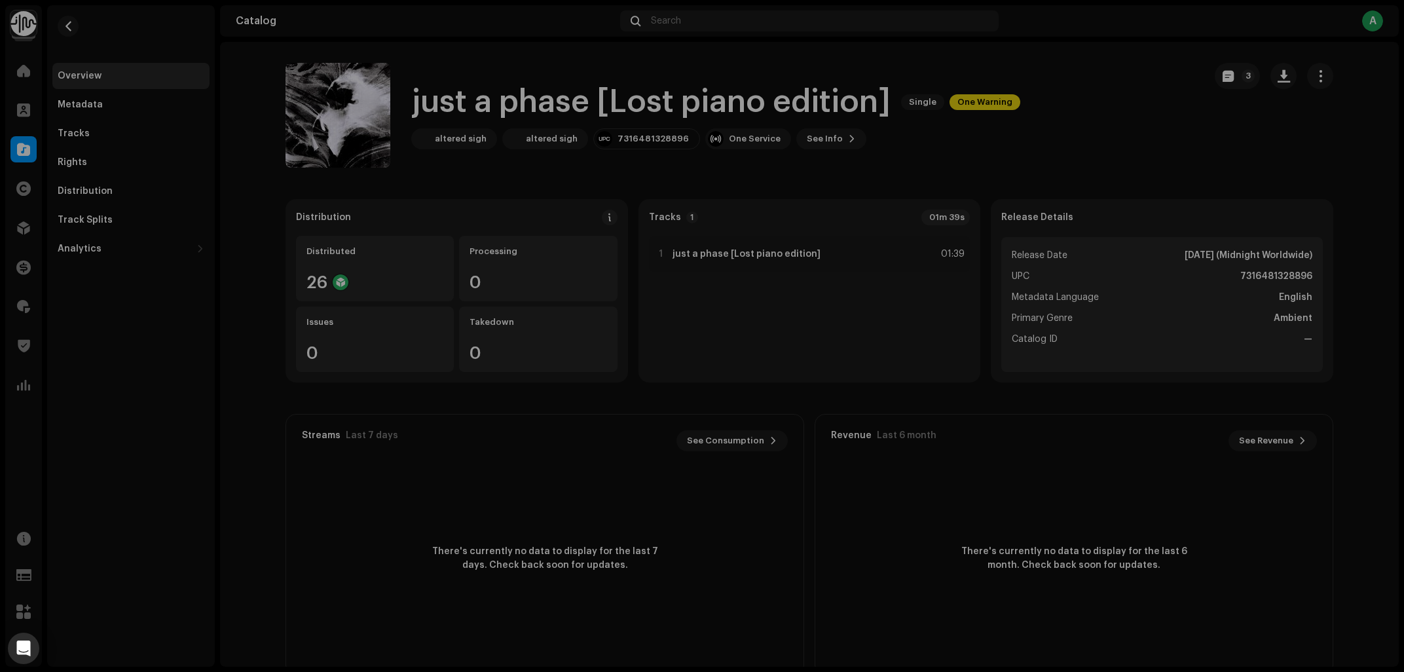
click at [1069, 166] on div "just a phase [Lost piano edition] 3014541 Metadata Distribution Metadata Langua…" at bounding box center [702, 336] width 1404 height 672
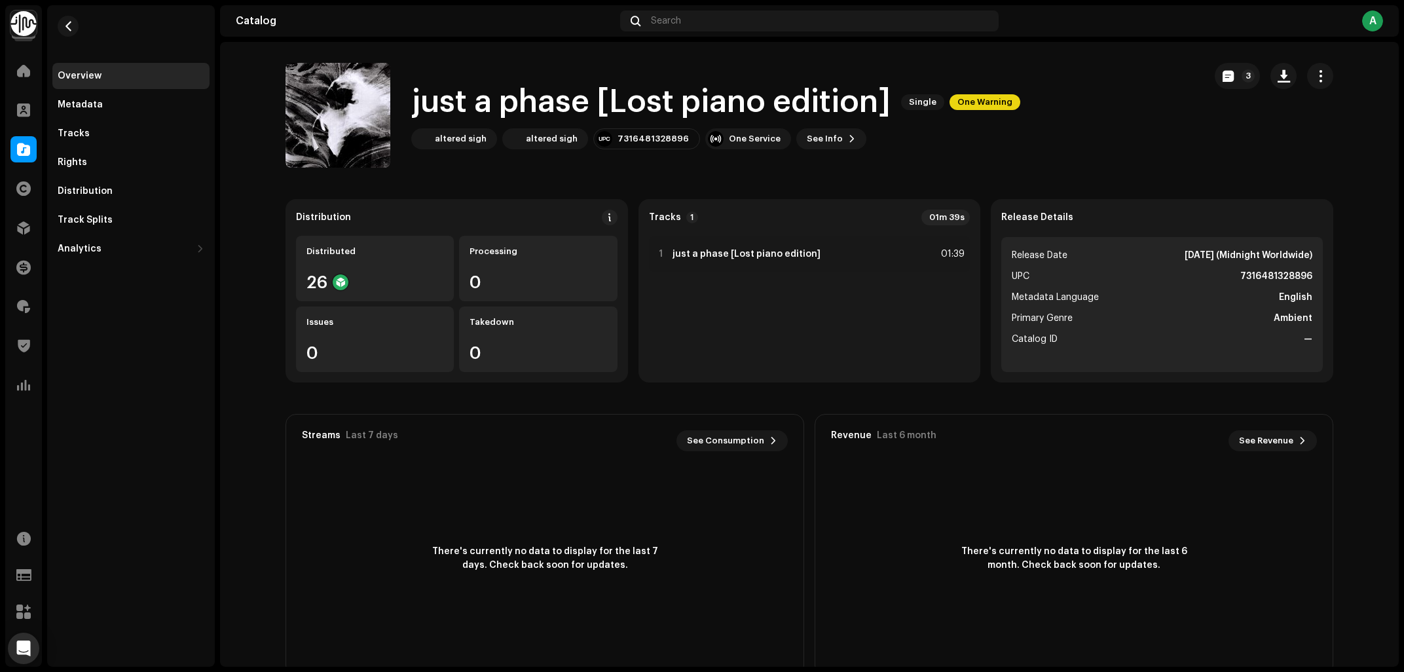
click at [1156, 162] on div "just a phase [Lost piano edition] Single One Warning altered sigh altered sigh …" at bounding box center [740, 115] width 908 height 105
click at [24, 303] on span at bounding box center [23, 306] width 13 height 10
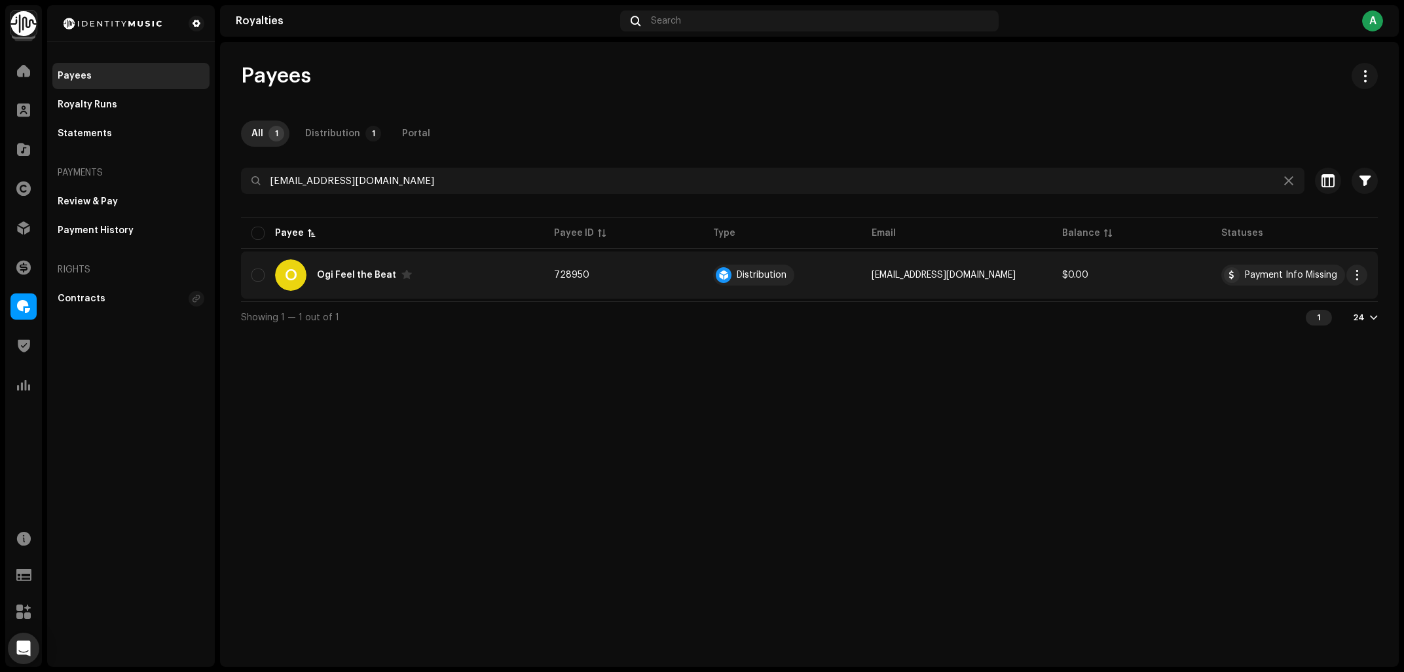
click at [483, 286] on div "O Ogi Feel the Beat" at bounding box center [392, 274] width 282 height 31
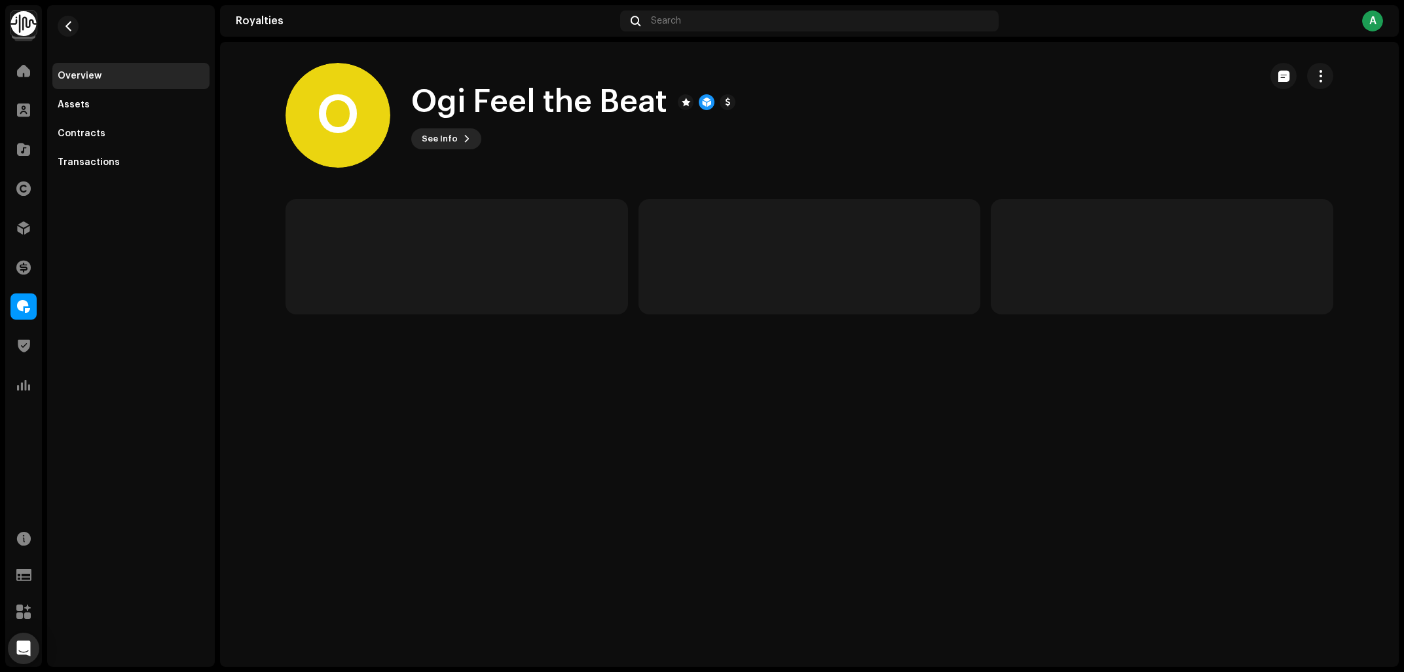
click at [463, 138] on span at bounding box center [467, 139] width 8 height 10
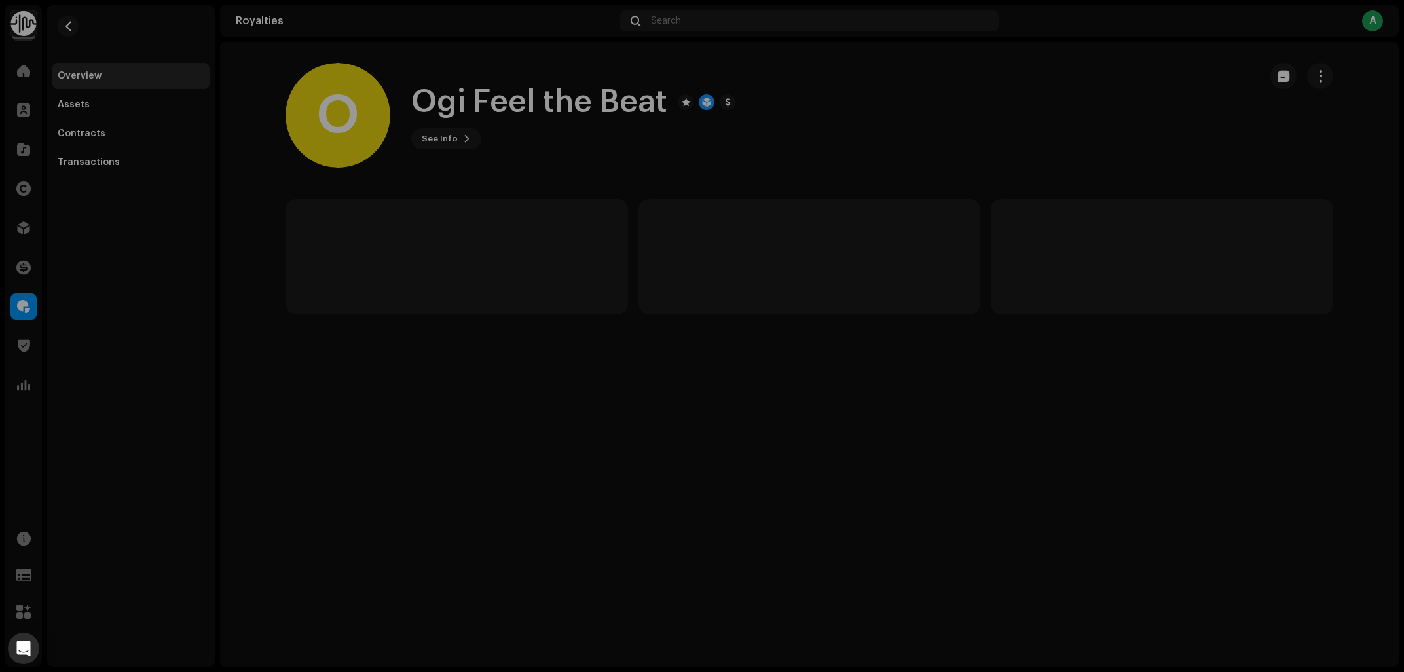
click at [886, 145] on div "O Ogi Feel the Beat 728950 Type Distribution Payee Pay To Name Oleg Brnic Payee…" at bounding box center [702, 336] width 1404 height 672
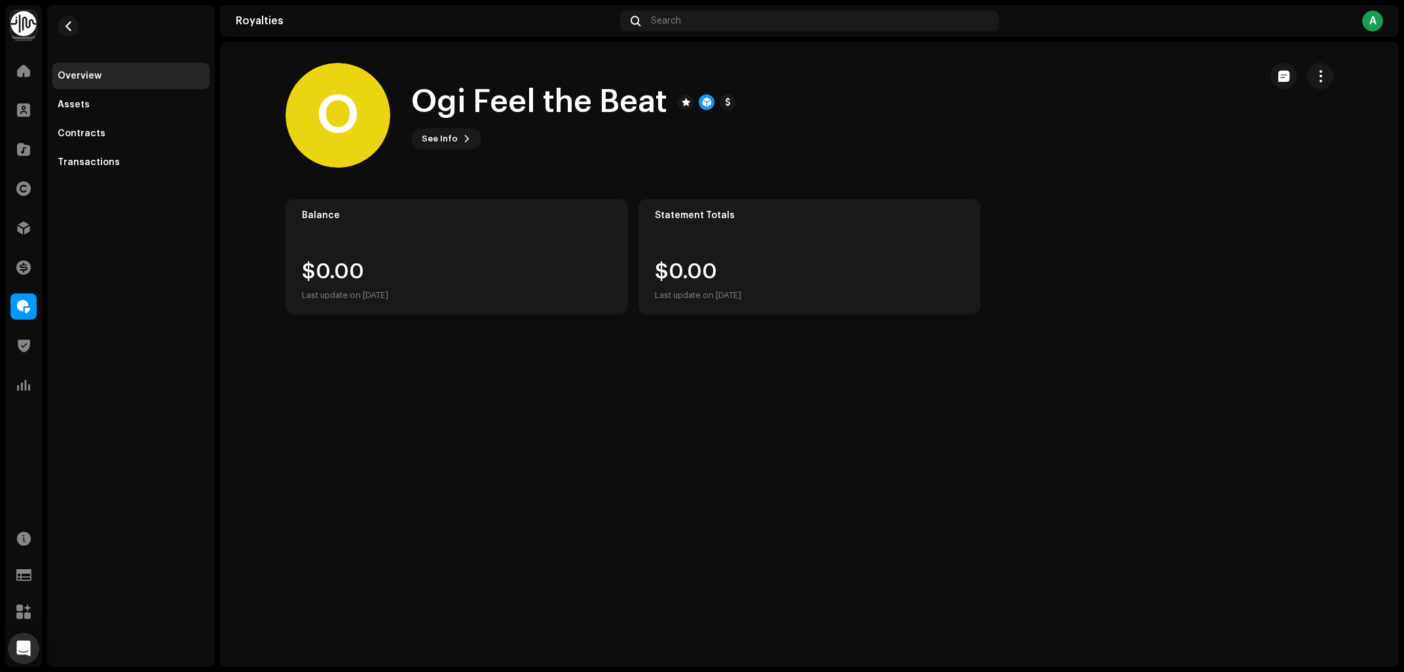
click at [903, 124] on div "O Ogi Feel the Beat See Info" at bounding box center [768, 115] width 964 height 105
click at [1316, 81] on span "button" at bounding box center [1320, 76] width 12 height 10
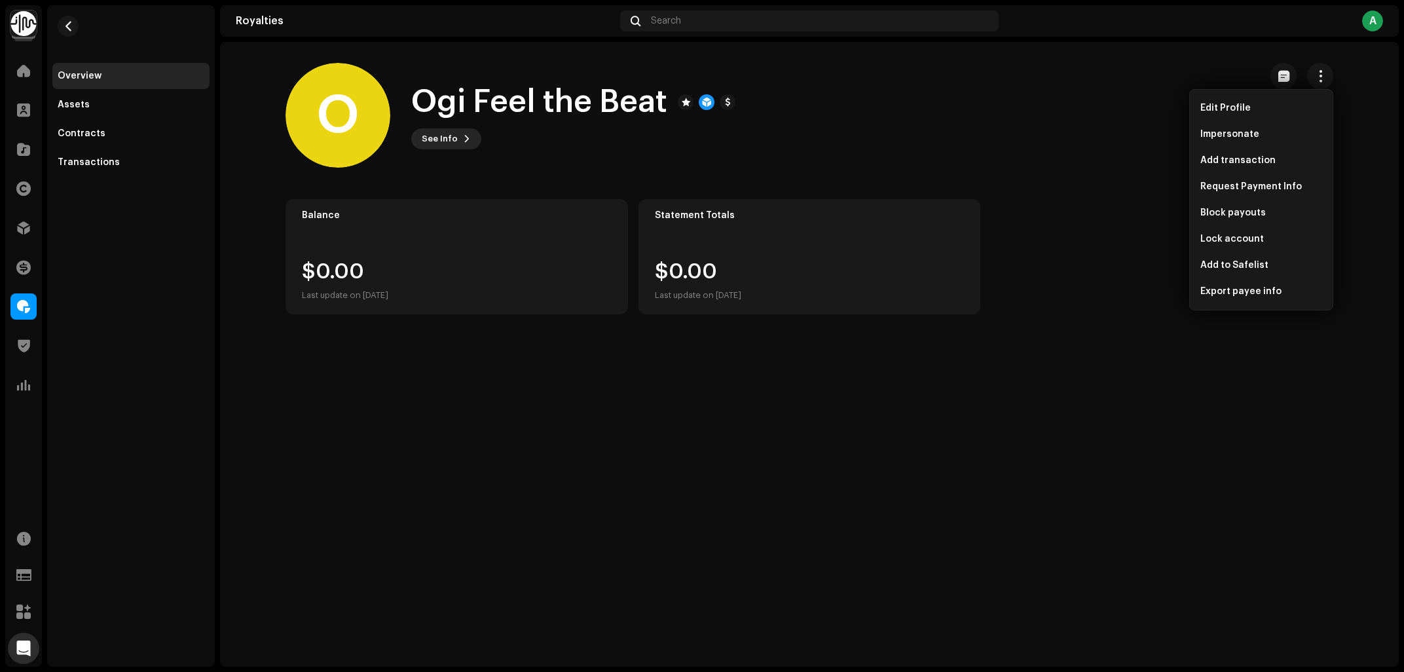
click at [450, 139] on span "See Info" at bounding box center [440, 139] width 36 height 26
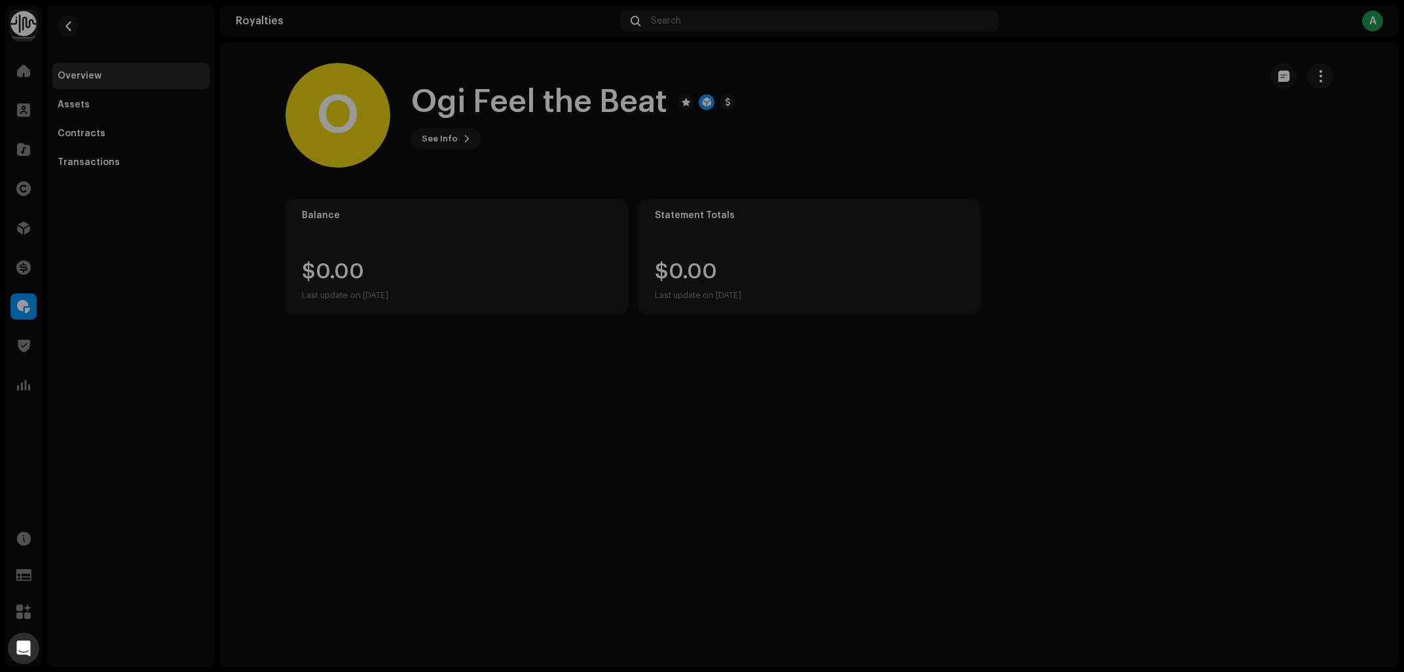
click at [1126, 352] on div "O Ogi Feel the Beat 728950 Type Distribution Payee Pay To Name Oleg Brnic Payee…" at bounding box center [702, 336] width 1404 height 672
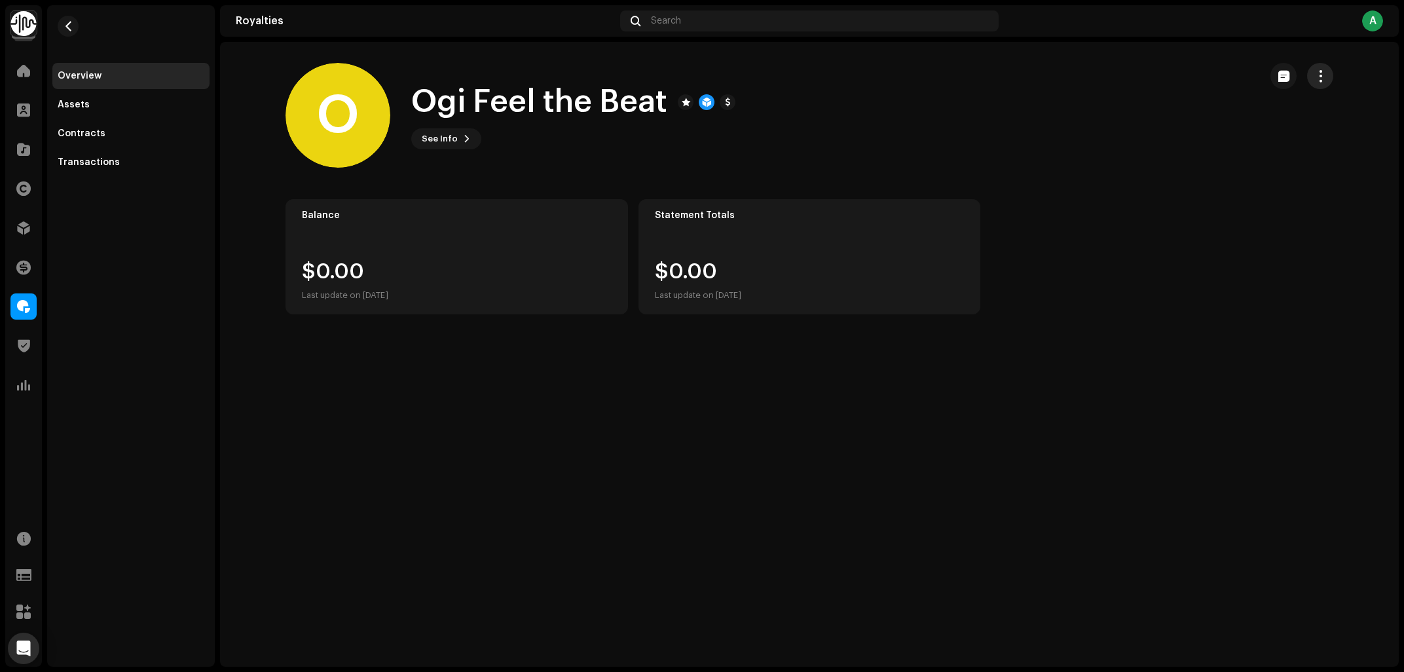
click at [1317, 84] on button "button" at bounding box center [1320, 76] width 26 height 26
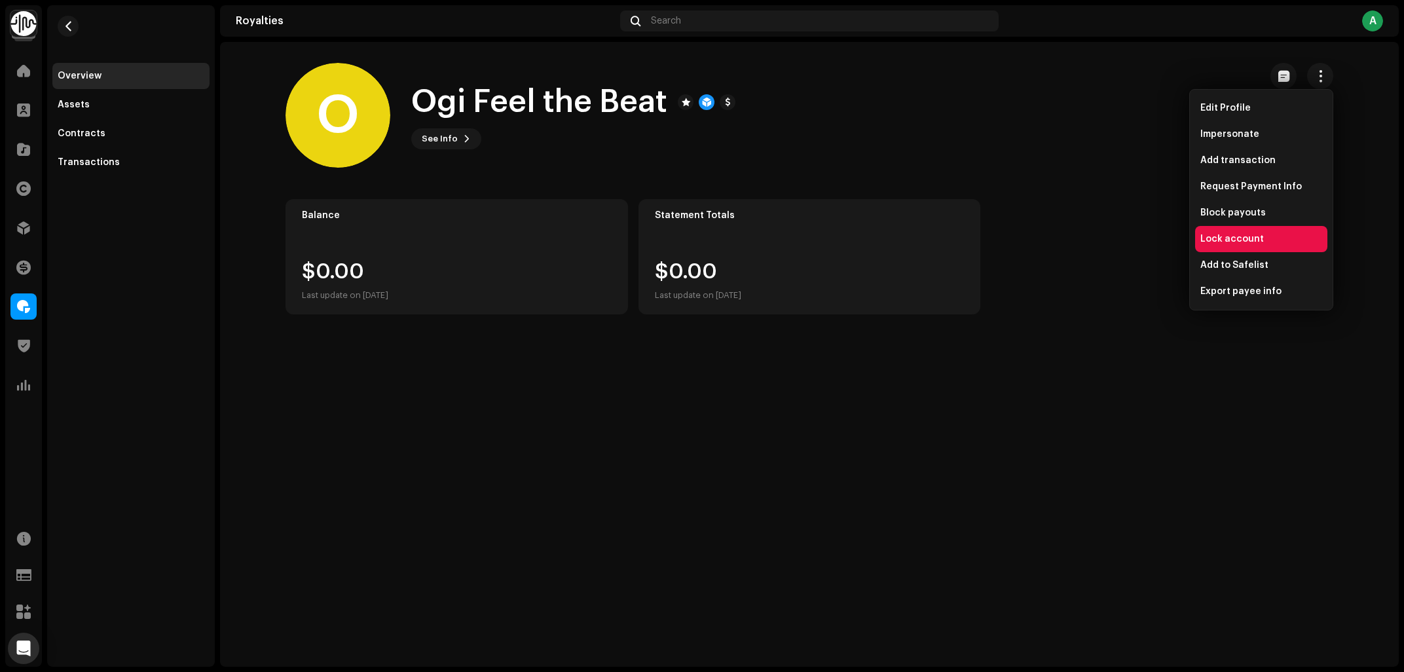
click at [1261, 240] on div "Lock account" at bounding box center [1261, 239] width 122 height 10
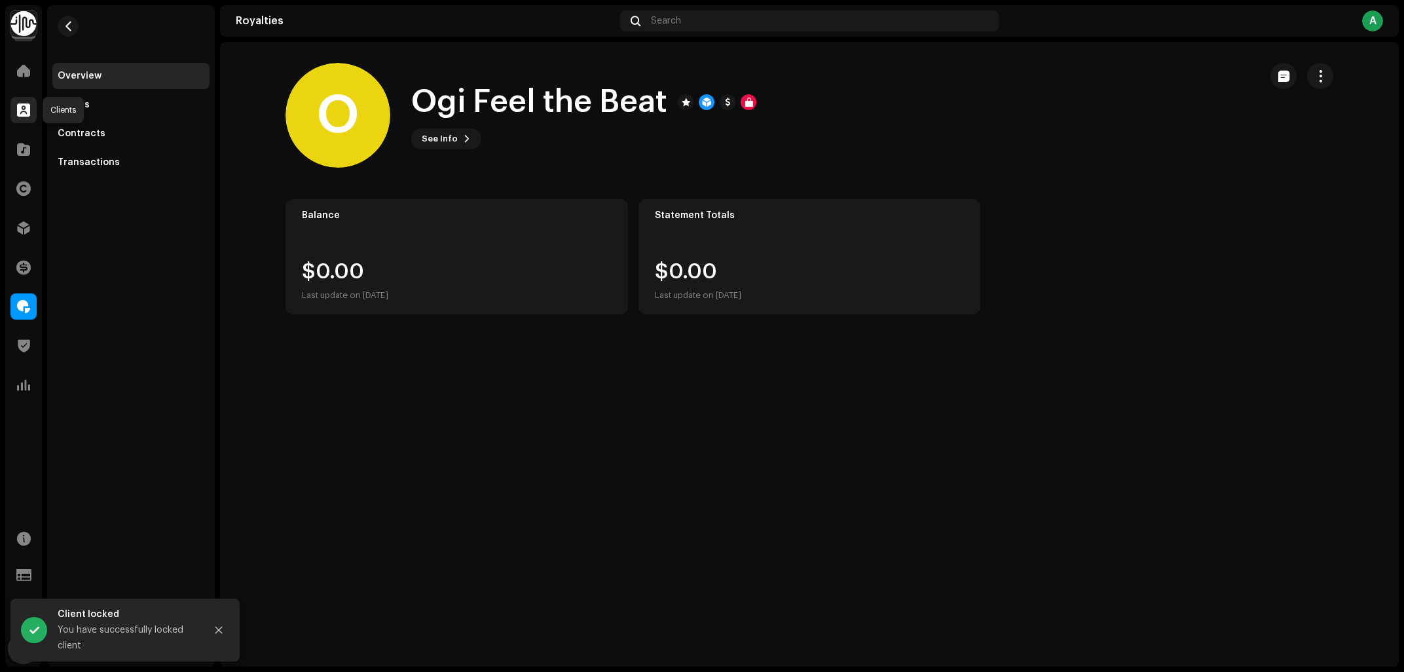
click at [20, 110] on span at bounding box center [23, 110] width 13 height 10
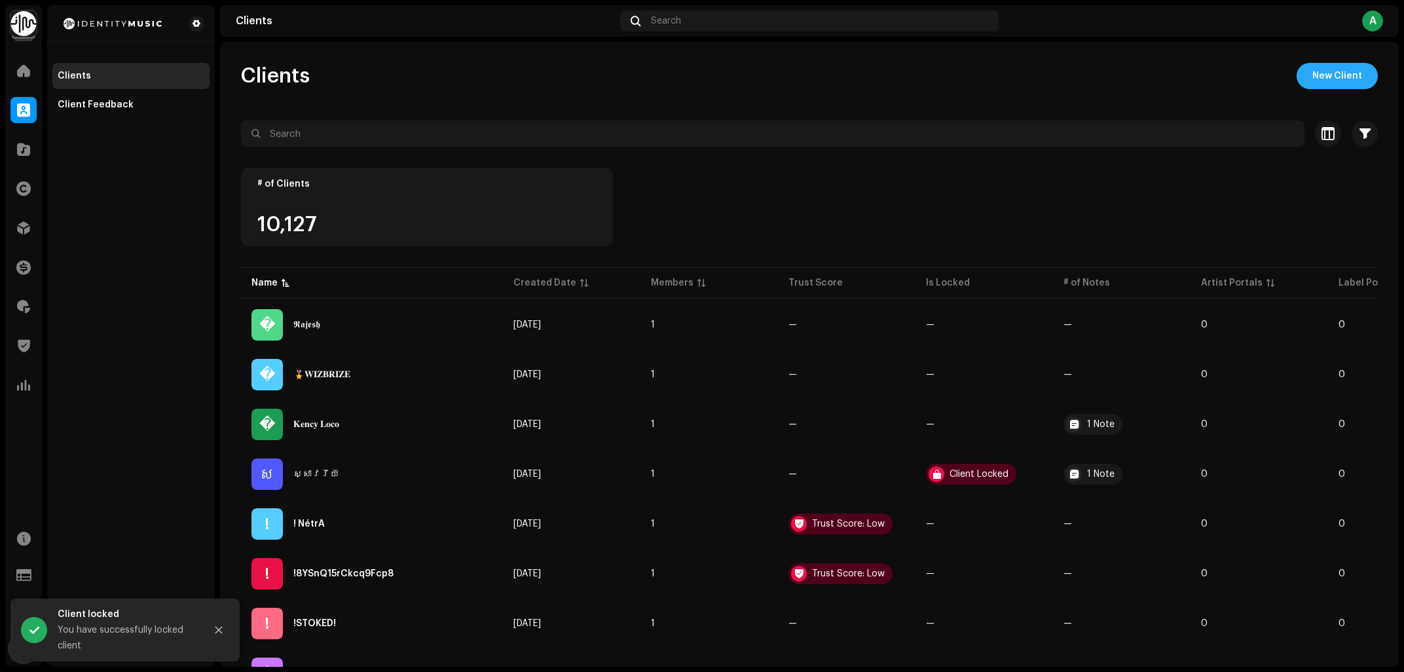
click at [1345, 79] on span "New Client" at bounding box center [1337, 76] width 50 height 26
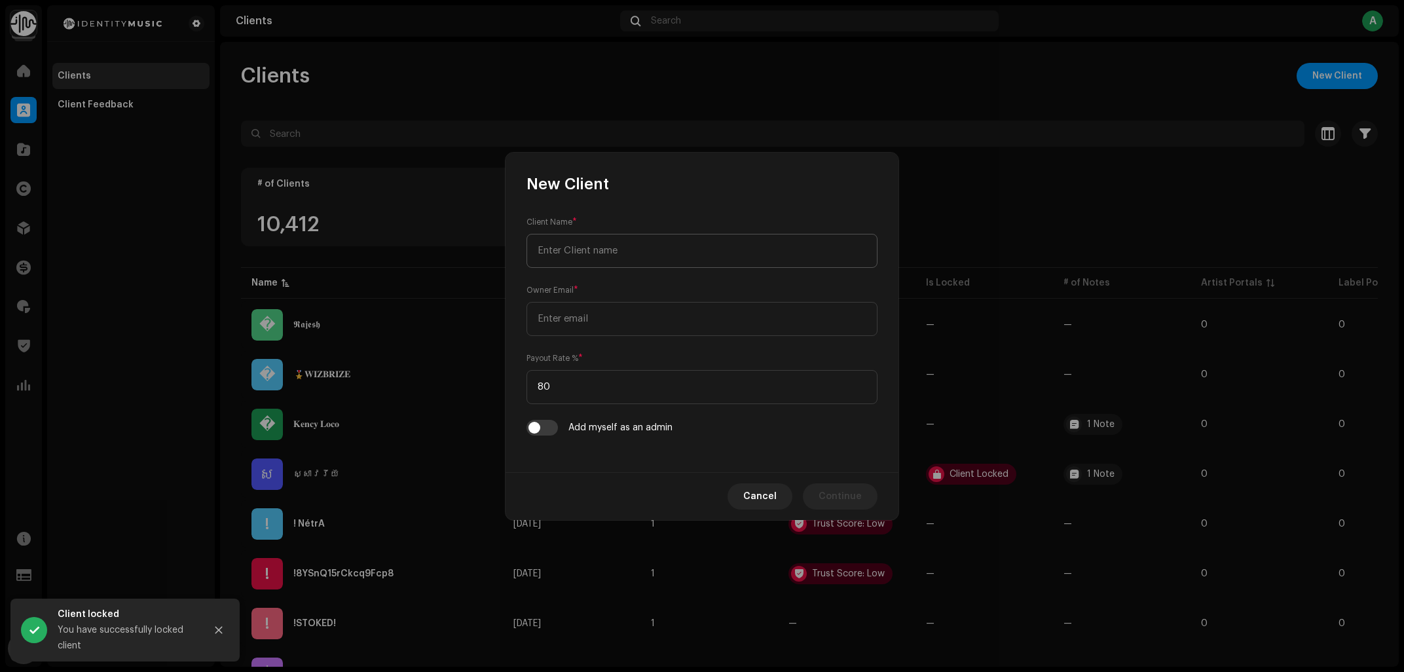
click at [657, 246] on input "text" at bounding box center [702, 251] width 351 height 34
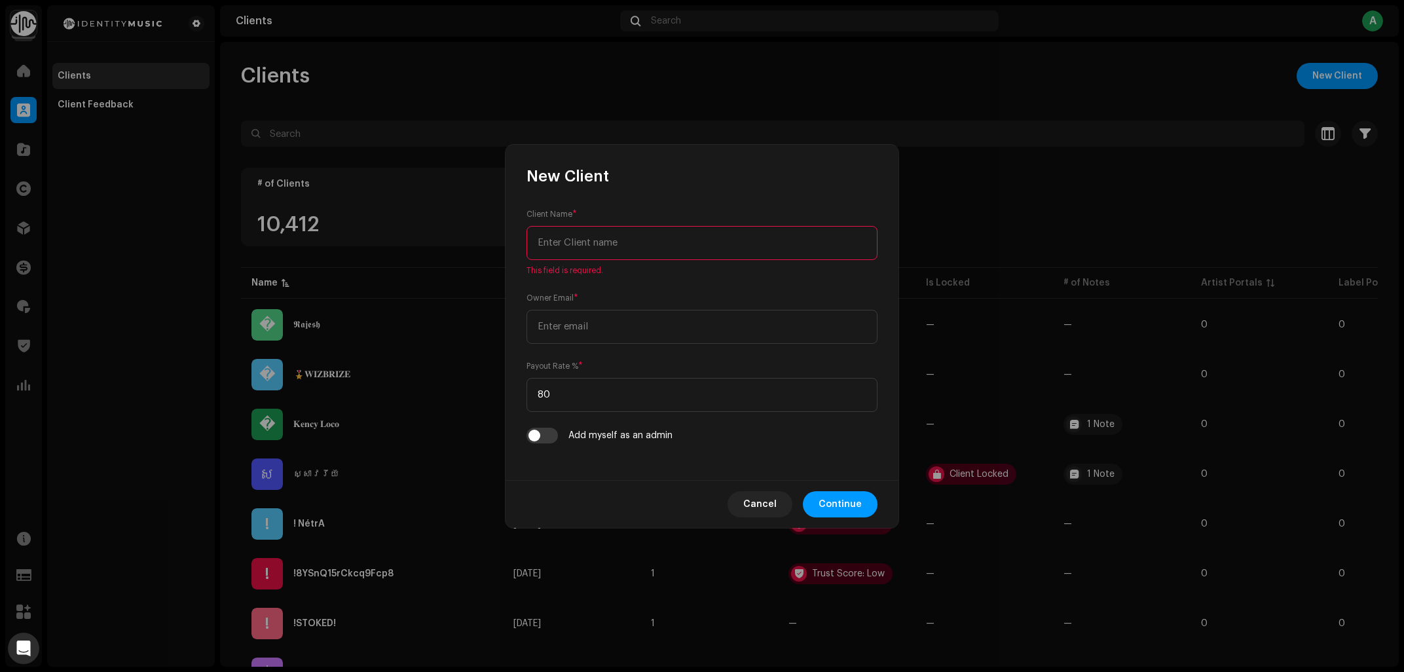
click at [671, 238] on input "text" at bounding box center [702, 243] width 351 height 34
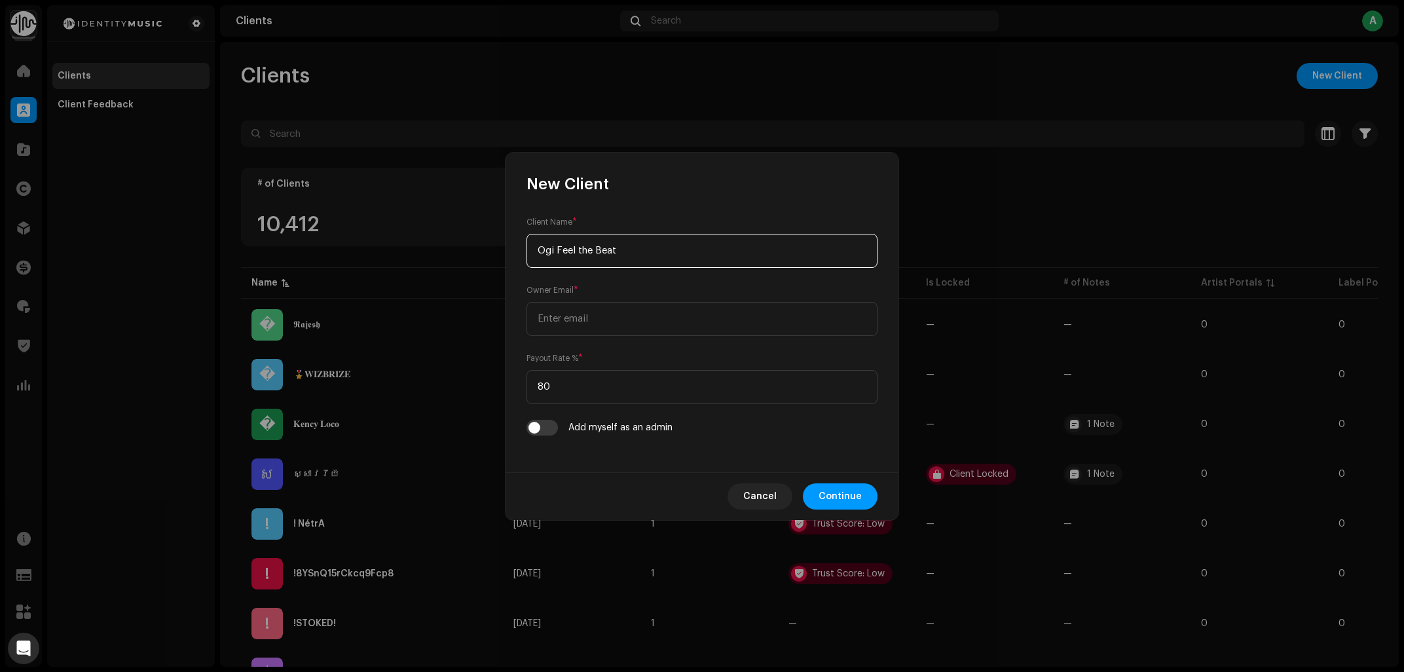
type input "Ogi Feel the Beat"
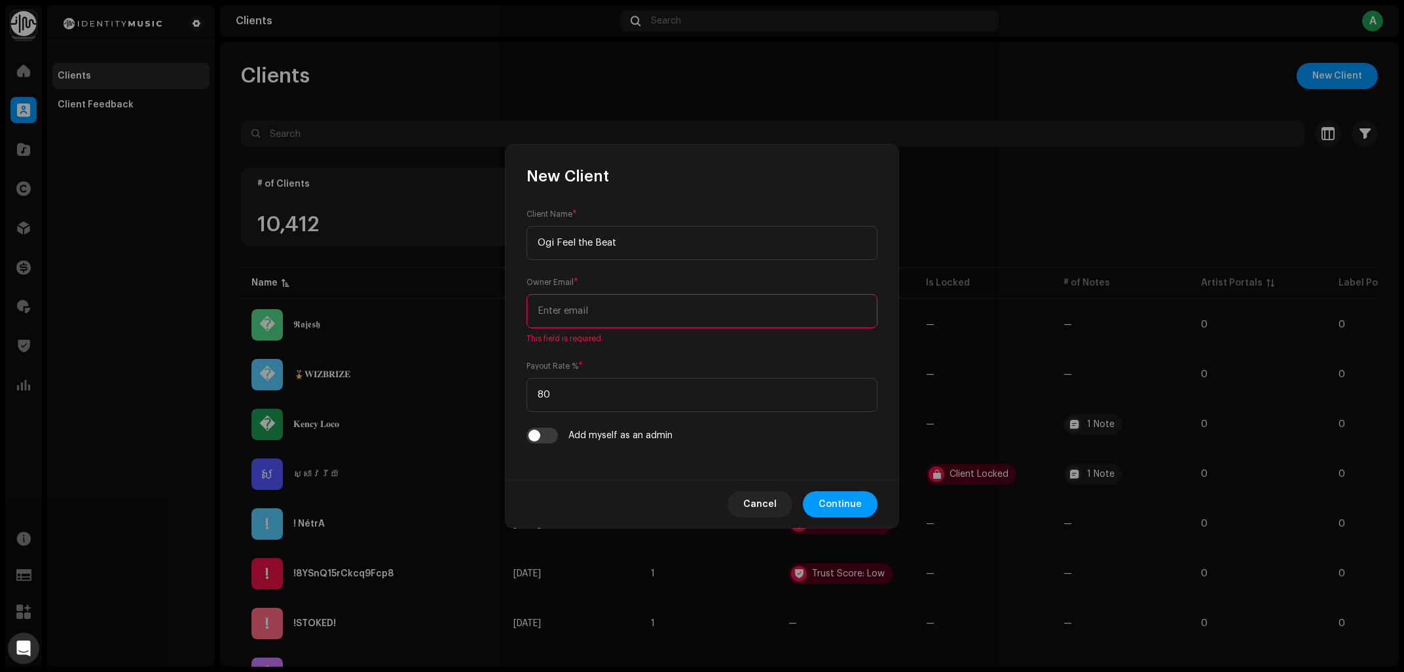
click at [671, 308] on input "email" at bounding box center [702, 311] width 351 height 34
paste input "Ogireadthemail@gmail.com"
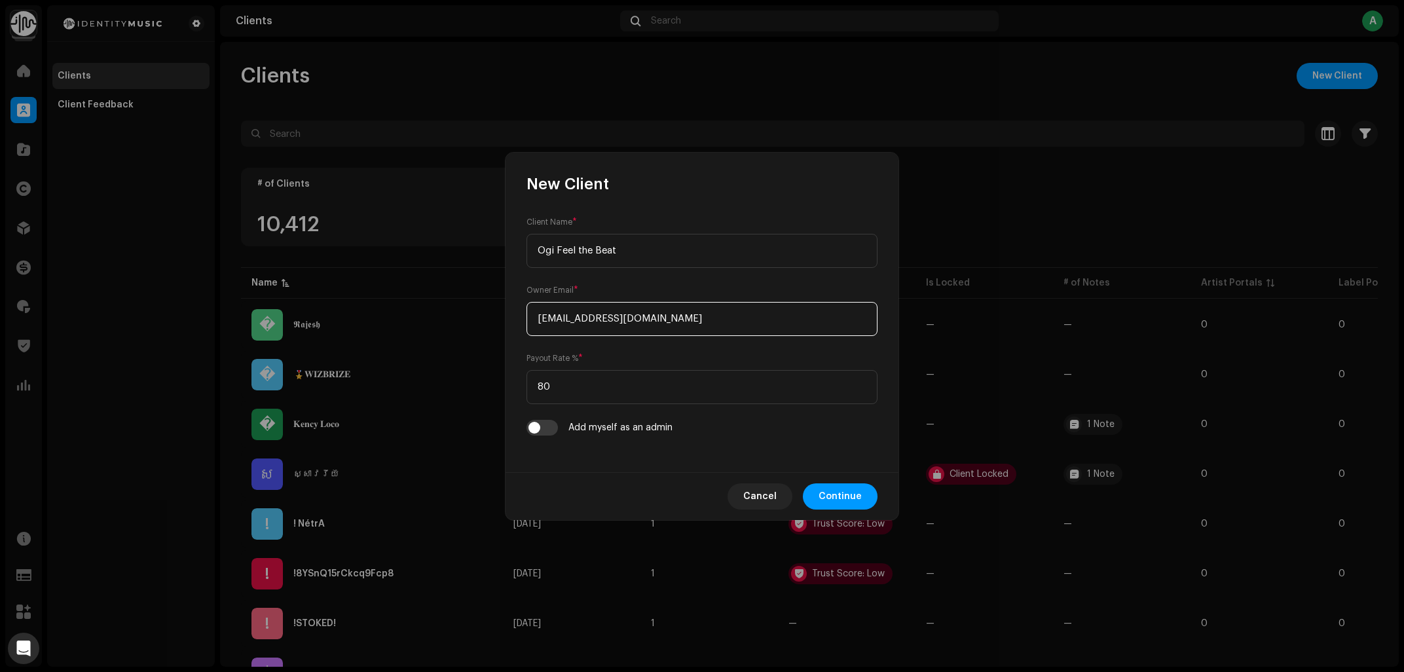
click at [545, 312] on input "Ogireadthemail@gmail.com" at bounding box center [702, 319] width 351 height 34
type input "ogireadthemail@gmail.com"
click at [627, 458] on div "Client Name * Ogi Feel the Beat Owner Email * ogireadthemail@gmail.com Payout R…" at bounding box center [702, 333] width 393 height 278
click at [861, 491] on span "Continue" at bounding box center [840, 496] width 43 height 26
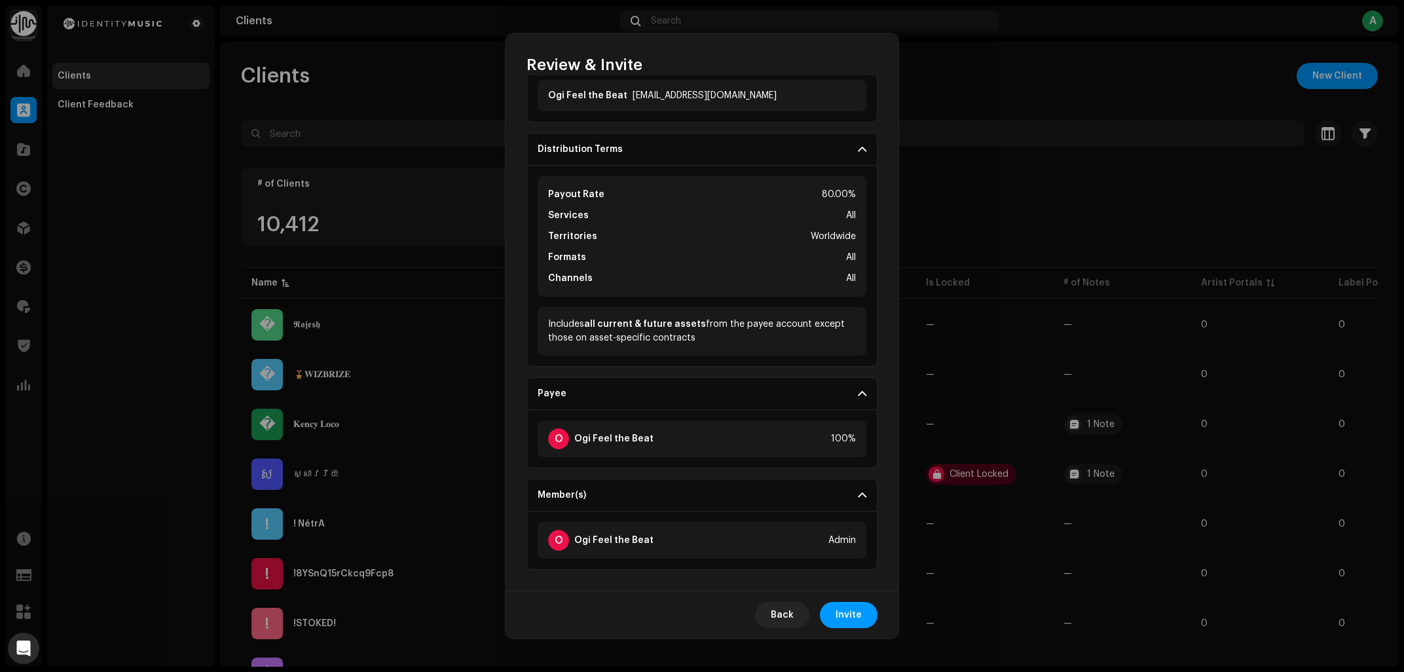
scroll to position [109, 0]
click at [853, 615] on span "Invite" at bounding box center [849, 615] width 26 height 26
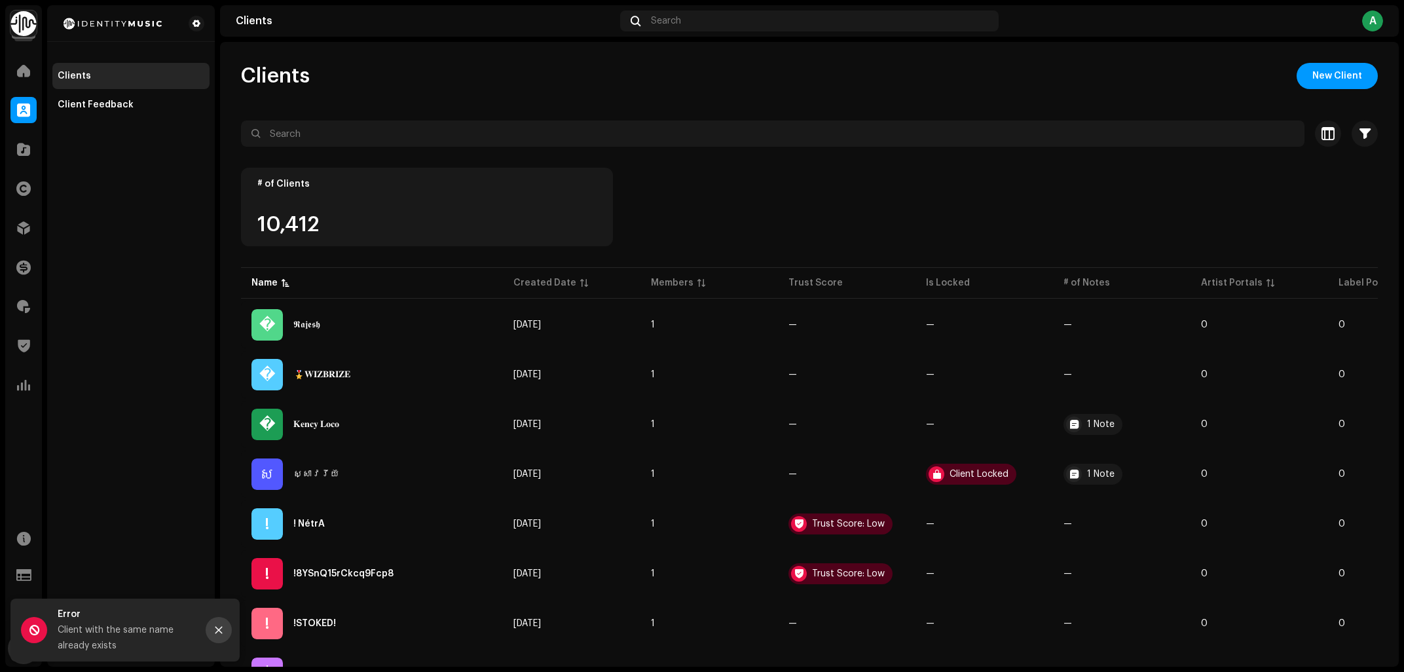
click at [219, 631] on icon "Close" at bounding box center [218, 630] width 7 height 7
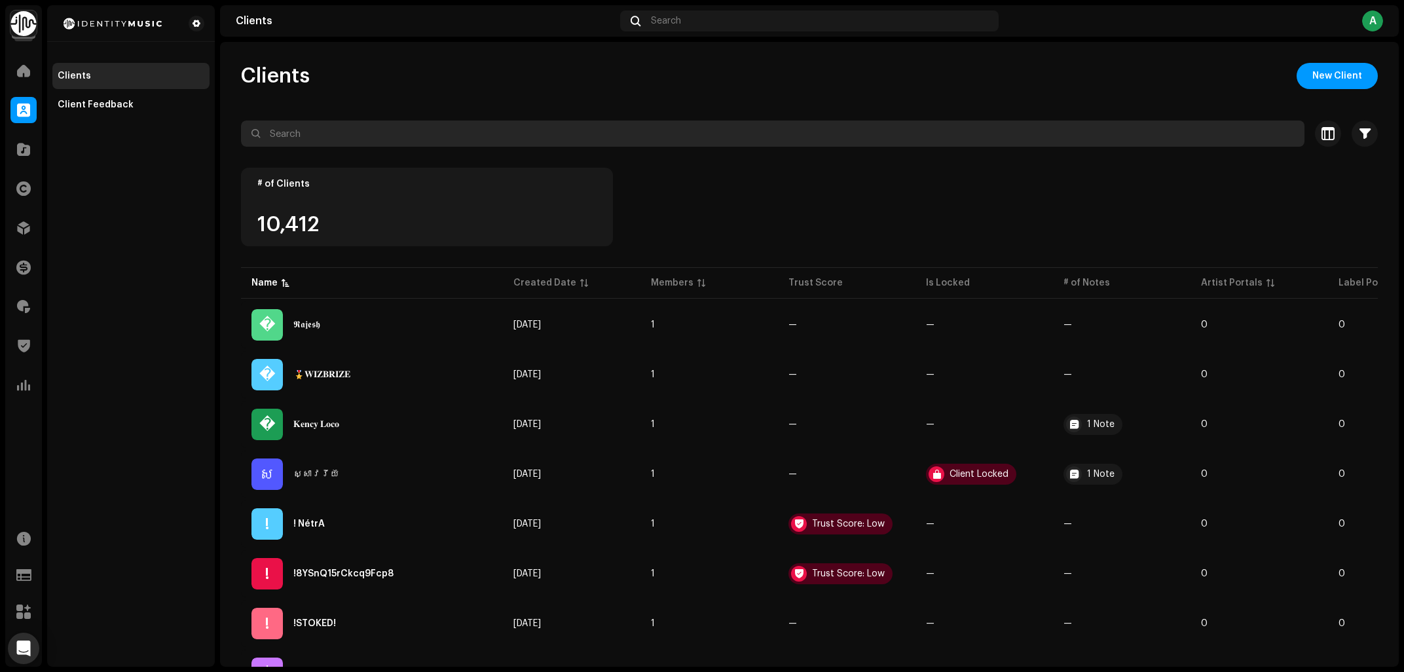
click at [334, 132] on input "text" at bounding box center [773, 133] width 1064 height 26
paste input "Ogireadthemail@gmail.com"
type input "Ogireadthemail@gmail.com"
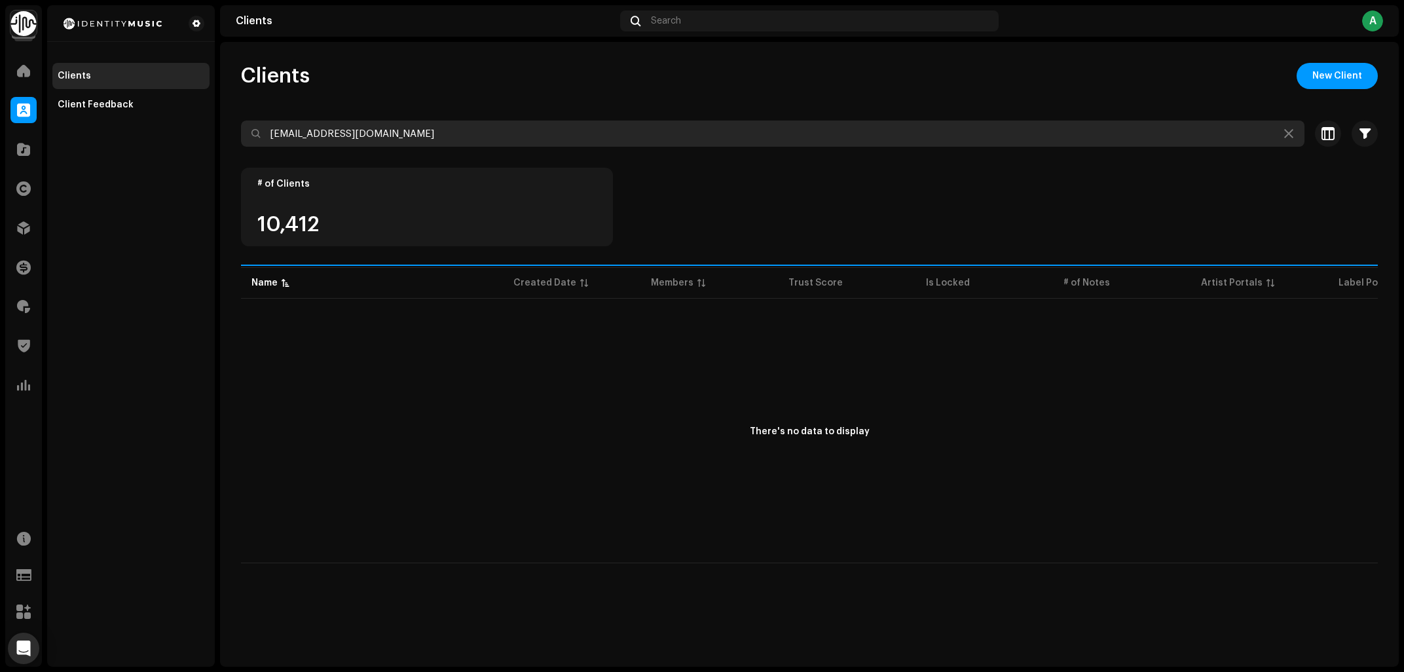
click at [464, 133] on input "Ogireadthemail@gmail.com" at bounding box center [773, 133] width 1064 height 26
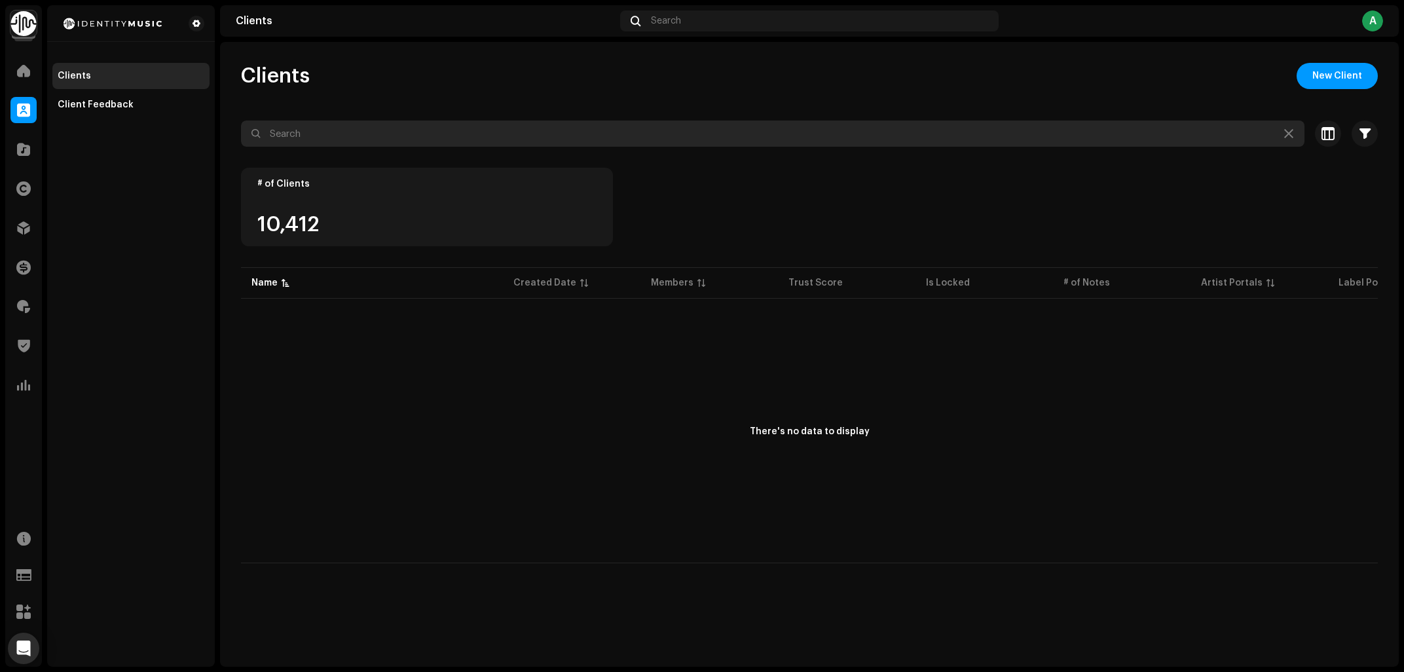
type input "="
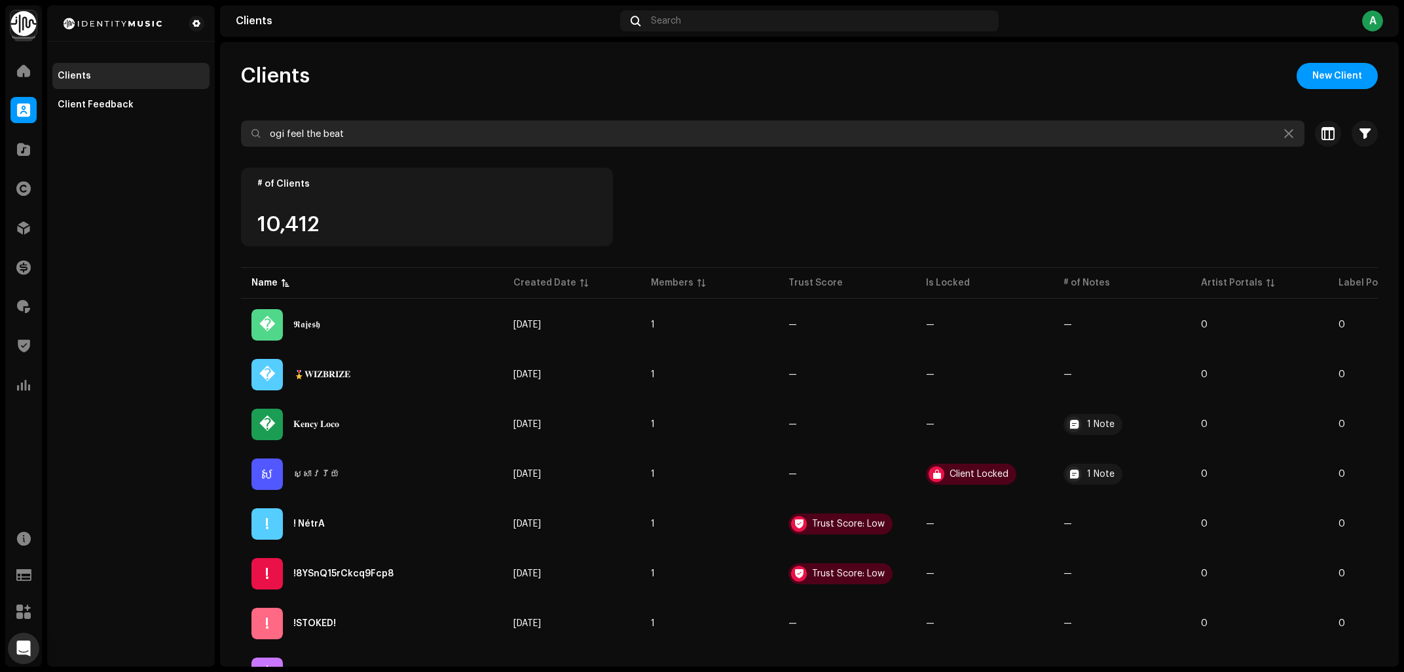
type input "ogi feel the beat"
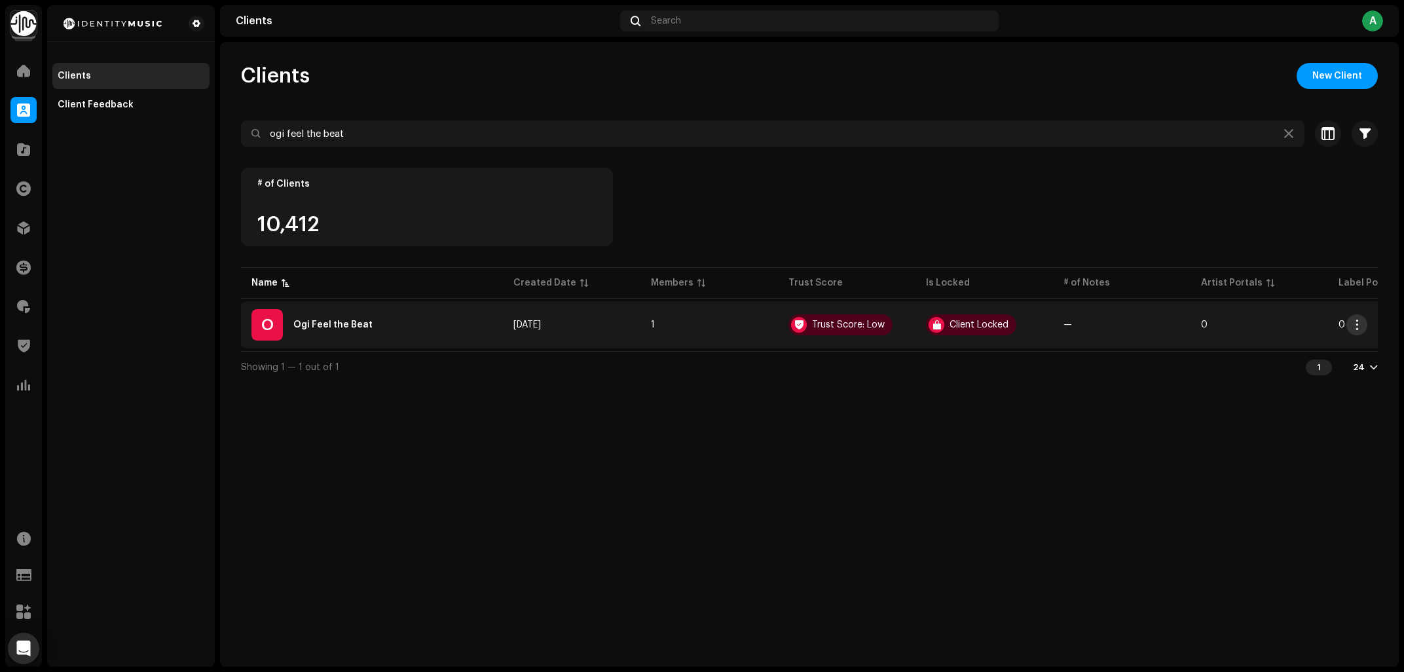
click at [1354, 328] on span "button" at bounding box center [1357, 325] width 10 height 10
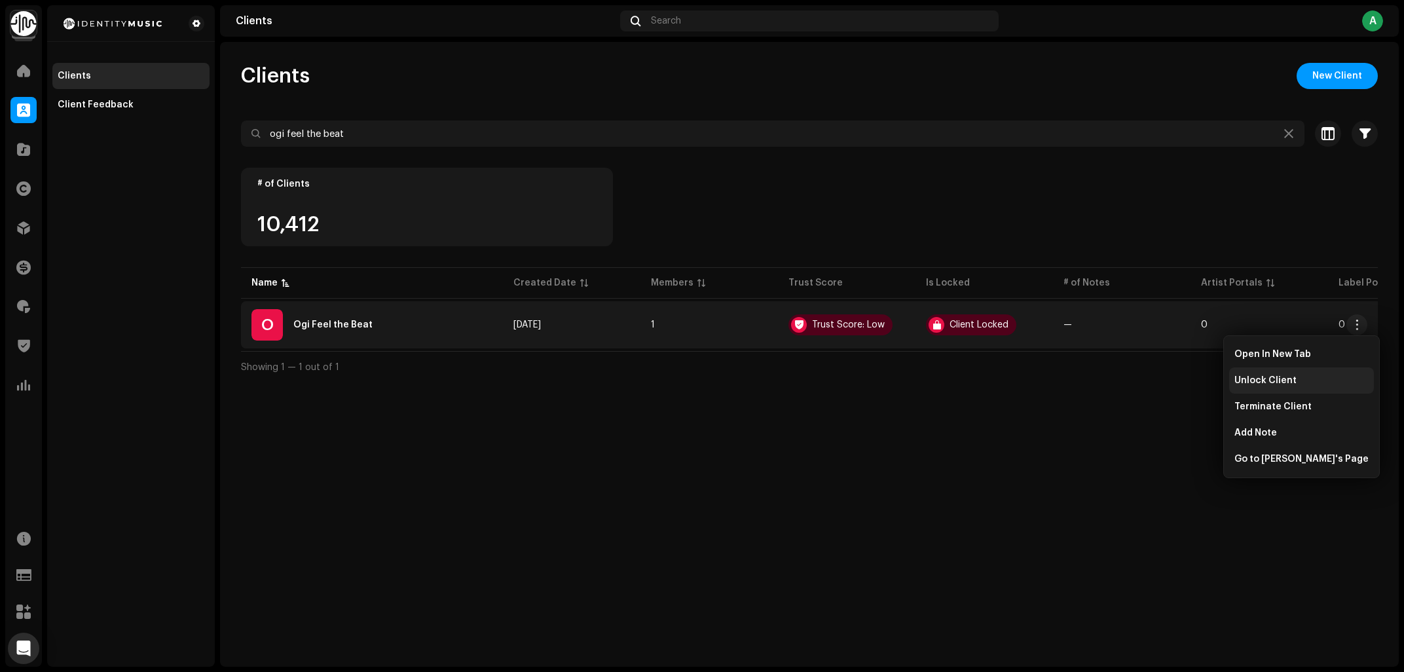
click at [1303, 380] on div "Unlock Client" at bounding box center [1301, 380] width 134 height 10
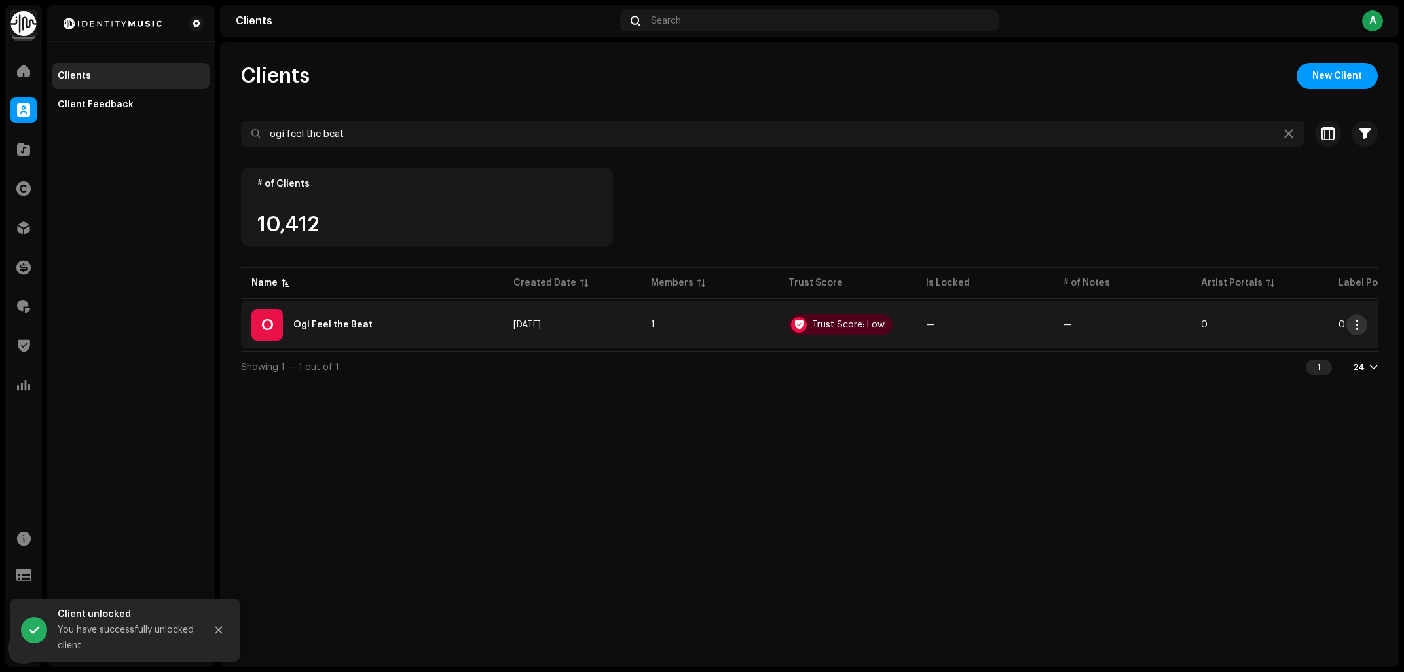
click at [1365, 321] on button "button" at bounding box center [1356, 324] width 21 height 21
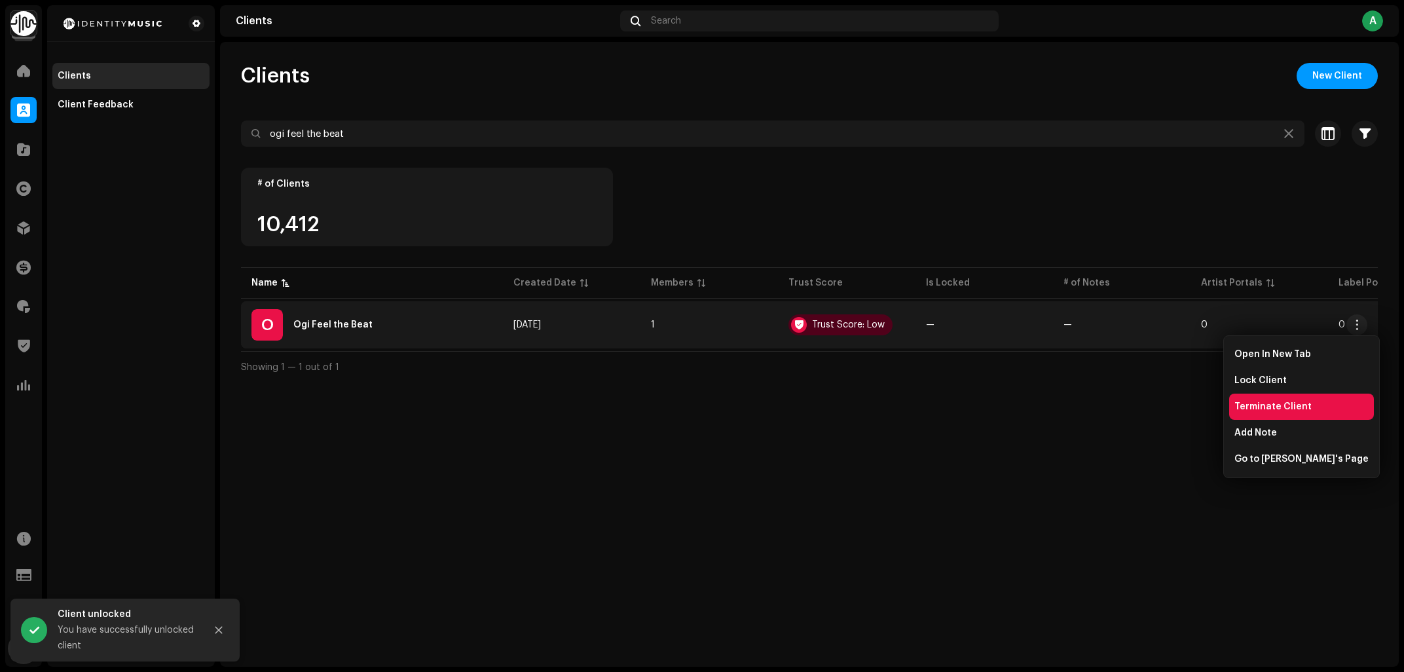
click at [1292, 408] on span "Terminate Client" at bounding box center [1272, 406] width 77 height 10
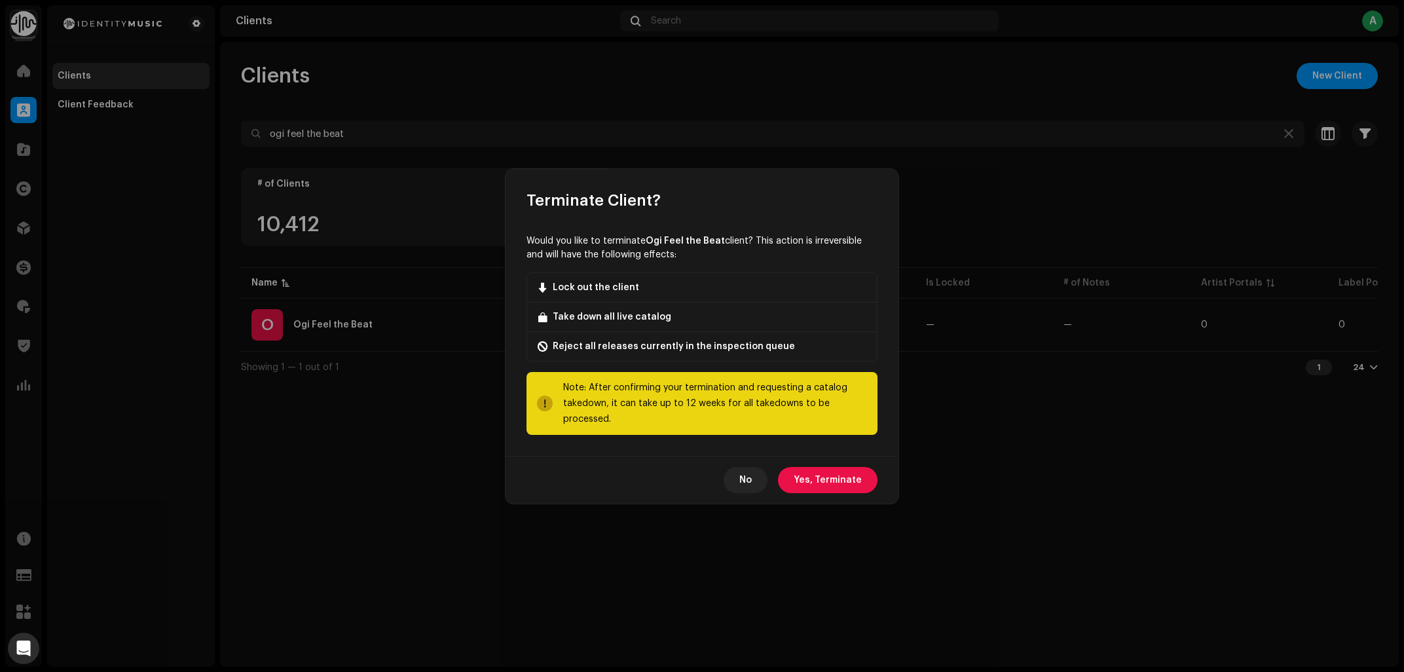
click at [610, 470] on div "No Yes, Terminate" at bounding box center [702, 480] width 393 height 48
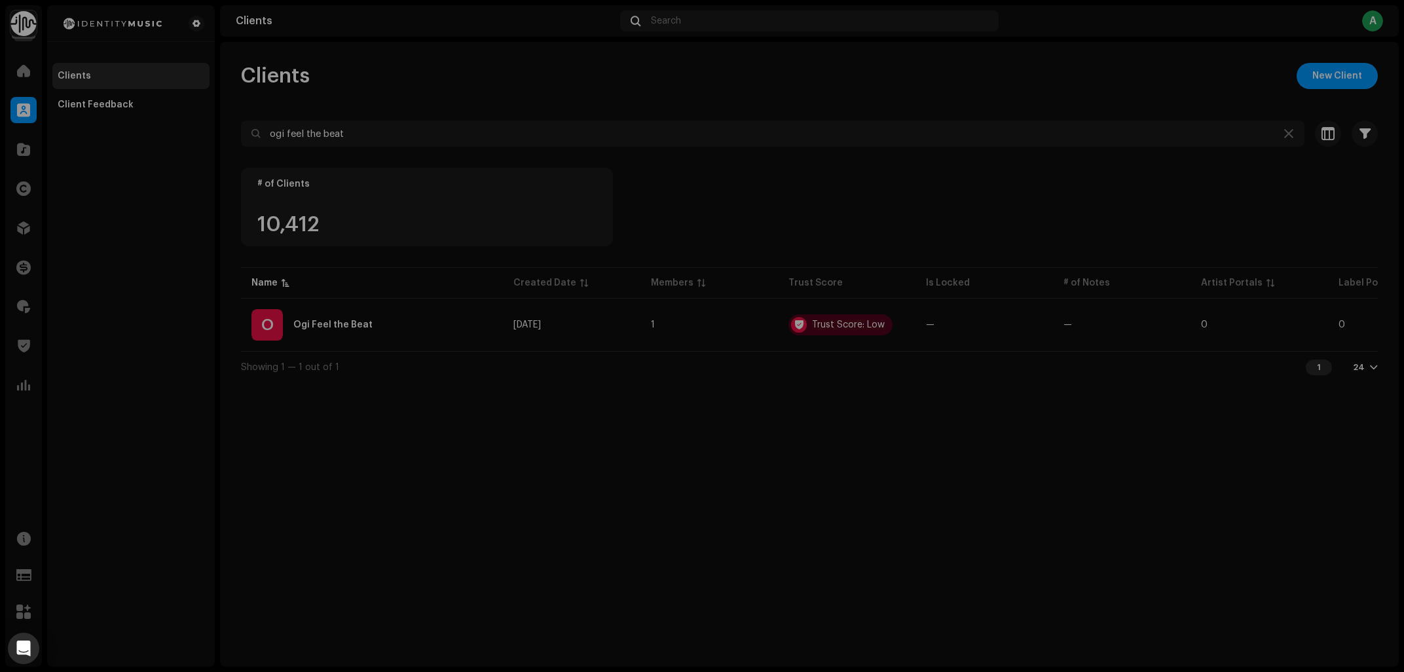
click at [733, 572] on div "Terminate Client? Would you like to terminate Ogi Feel the Beat client? This ac…" at bounding box center [702, 336] width 1404 height 672
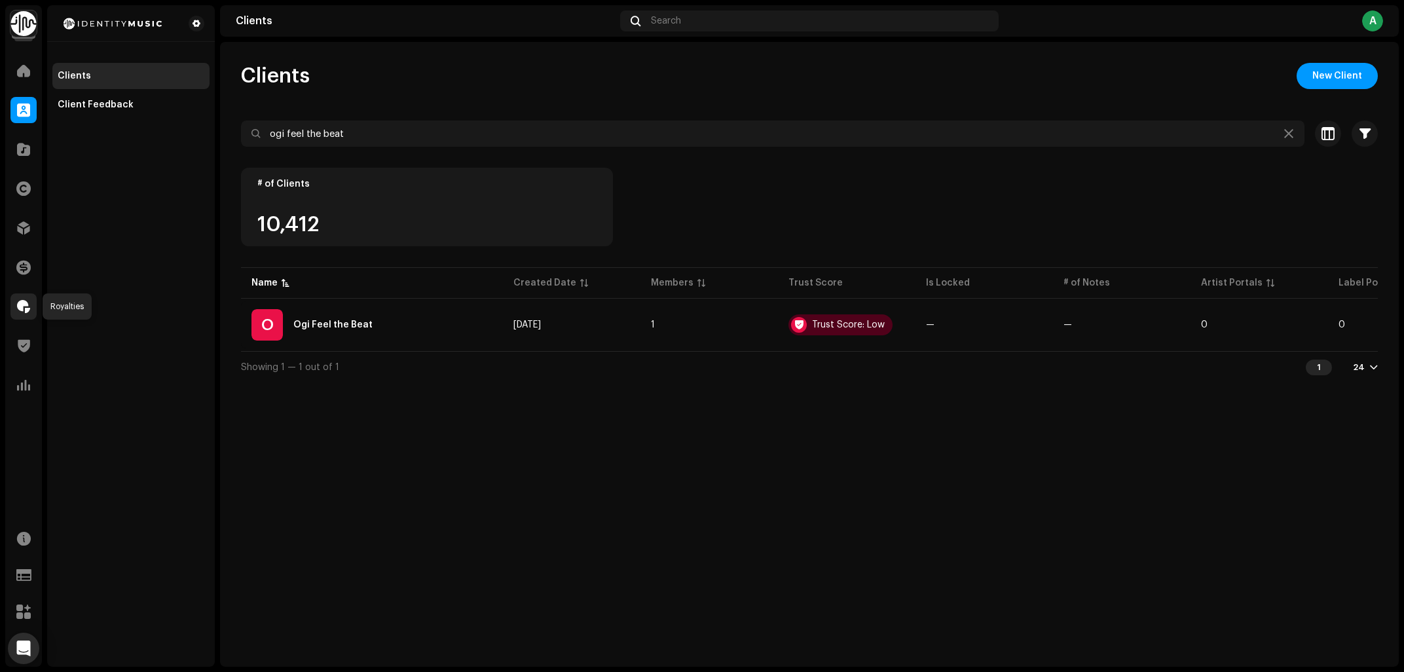
click at [24, 305] on span at bounding box center [23, 306] width 13 height 10
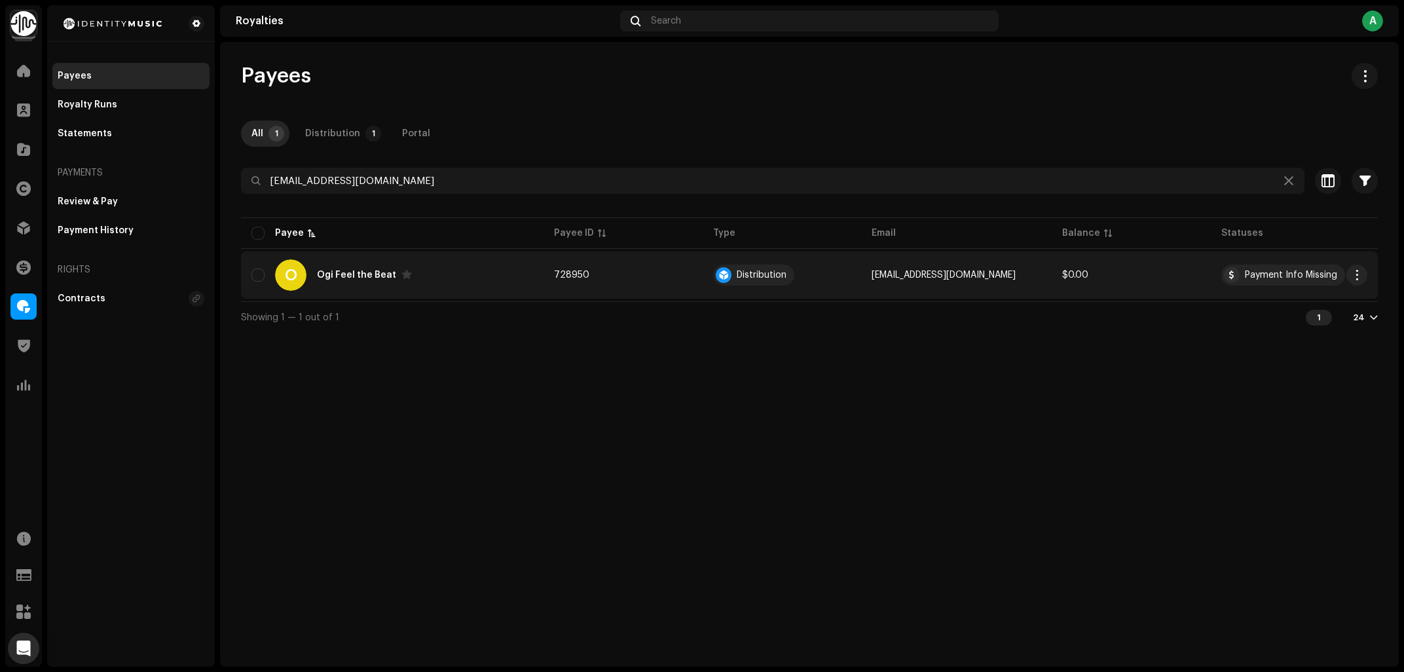
click at [463, 278] on div "O Ogi Feel the Beat" at bounding box center [392, 274] width 282 height 31
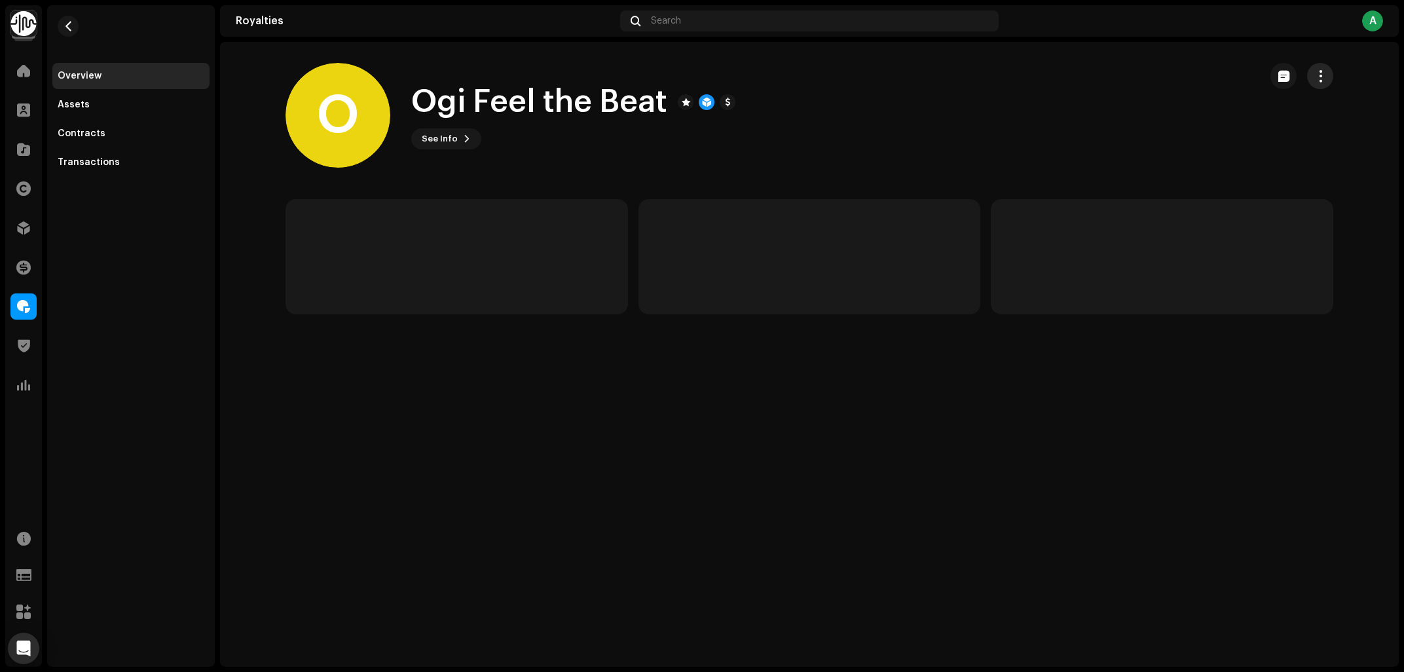
click at [1329, 79] on button "button" at bounding box center [1320, 76] width 26 height 26
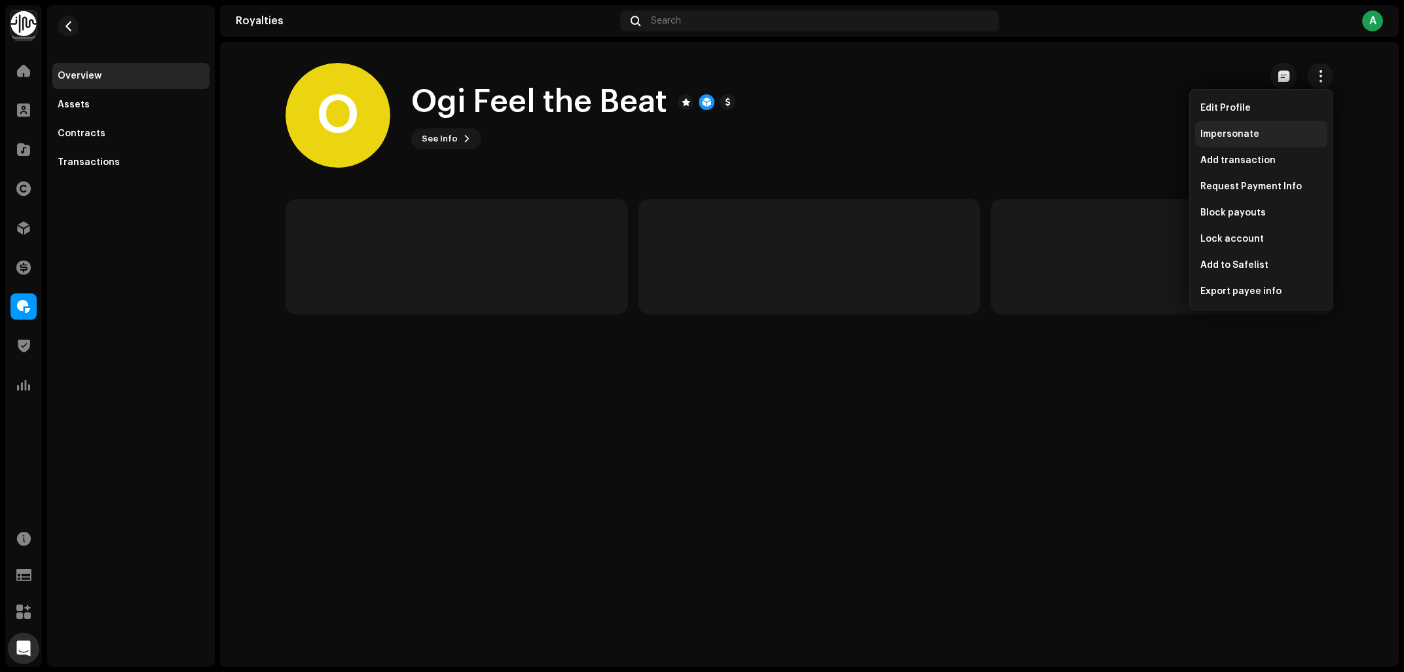
click at [1284, 133] on div "Impersonate" at bounding box center [1261, 134] width 122 height 10
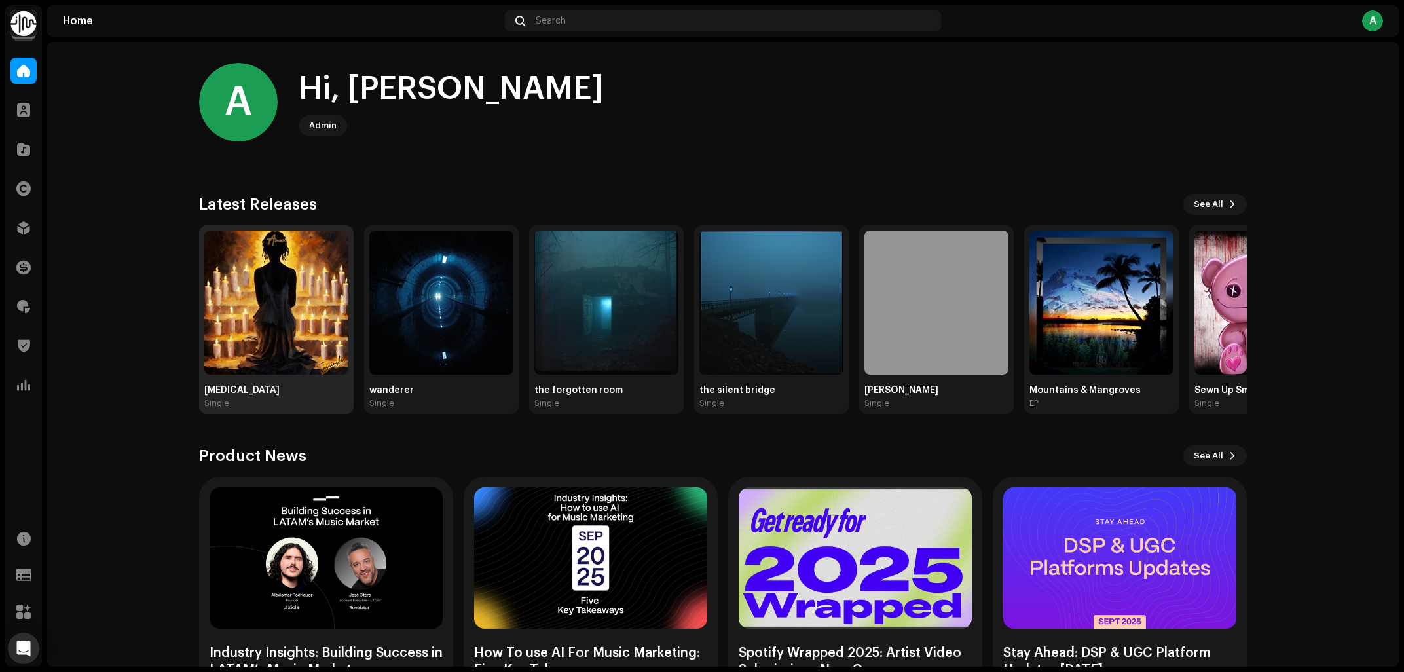
click at [306, 265] on img at bounding box center [276, 303] width 144 height 144
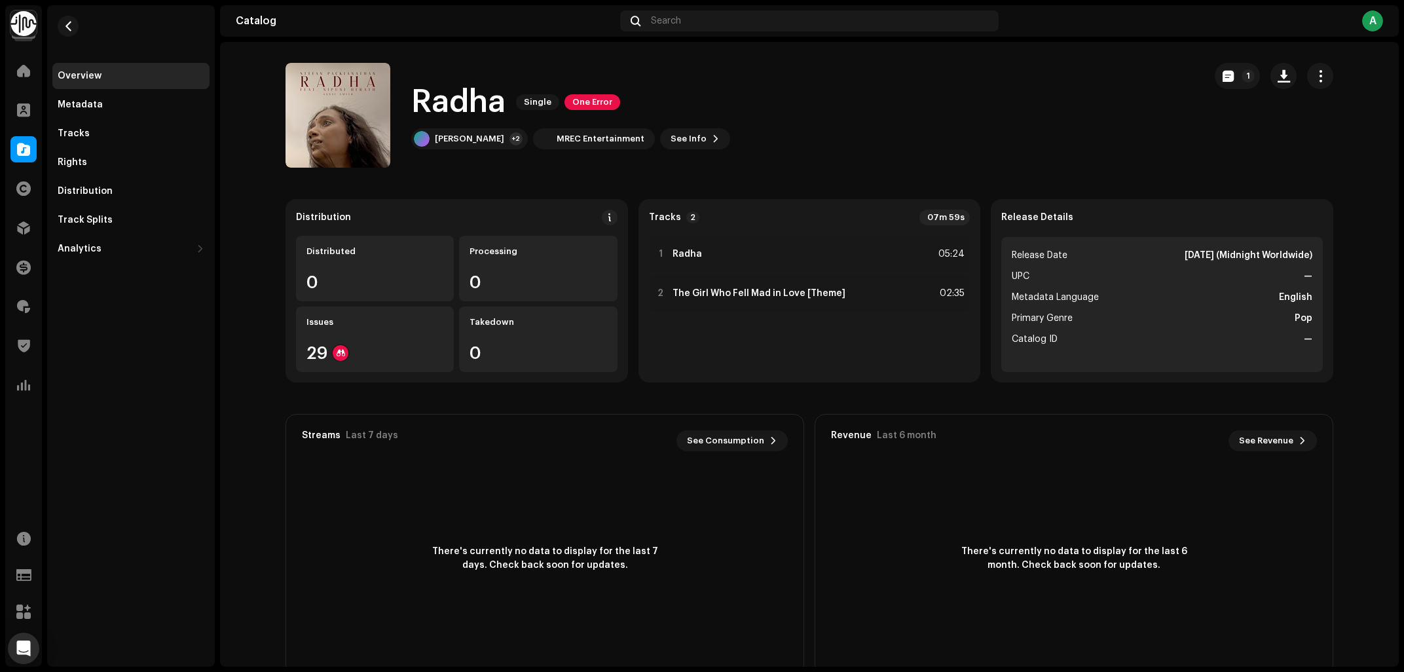
click at [204, 390] on div "Overview Metadata Tracks Rights Distribution Track Splits Analytics Consumption…" at bounding box center [131, 335] width 168 height 661
click at [598, 101] on span "One Error" at bounding box center [593, 102] width 56 height 16
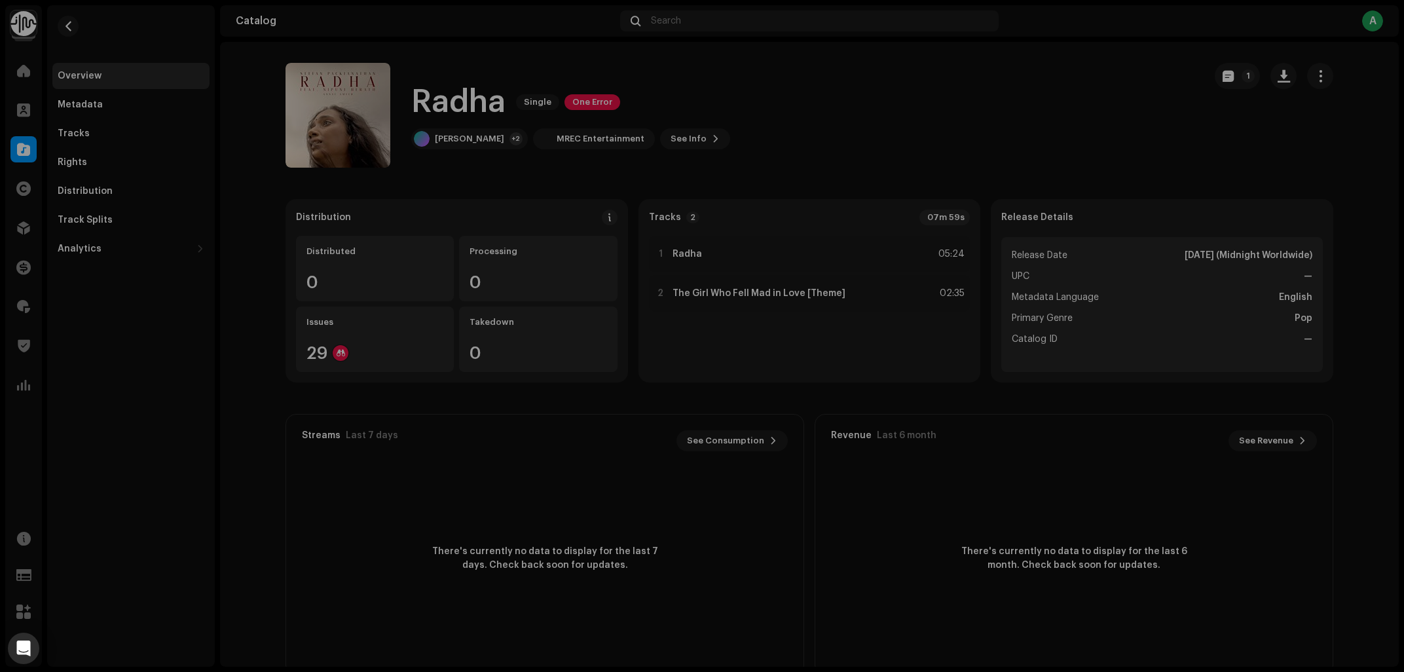
click at [1026, 105] on div "Inspection Errors We found the errors below when inspecting your release. IMPOR…" at bounding box center [702, 336] width 1404 height 672
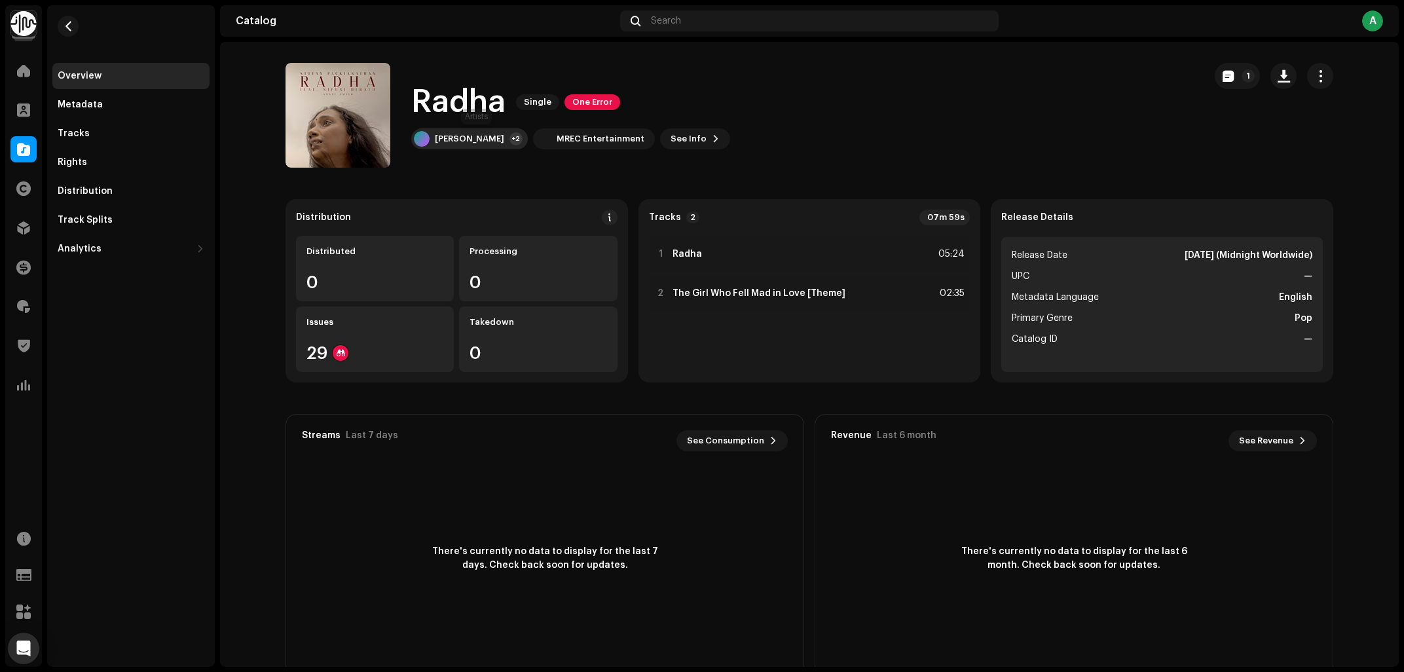
click at [476, 136] on div "[PERSON_NAME]" at bounding box center [469, 139] width 69 height 10
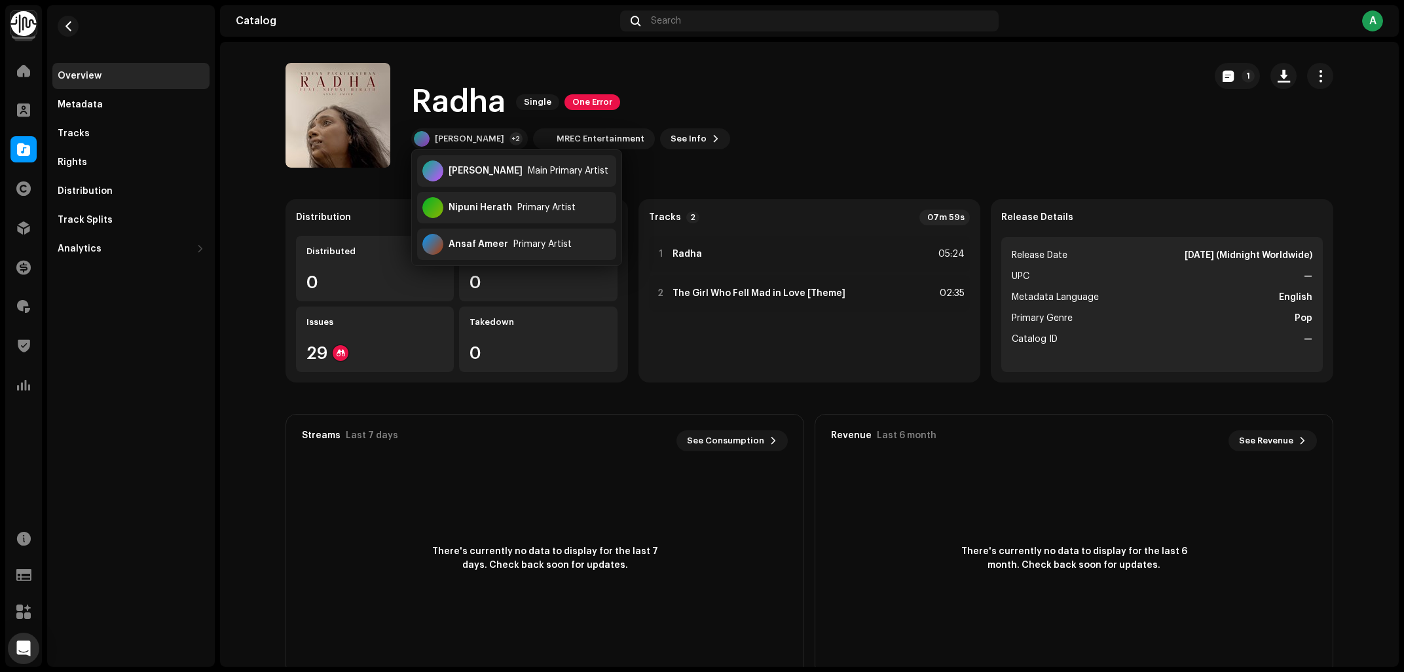
click at [919, 138] on div "Radha Single One Error [PERSON_NAME] +2 MREC Entertainment See Info 1" at bounding box center [740, 115] width 908 height 105
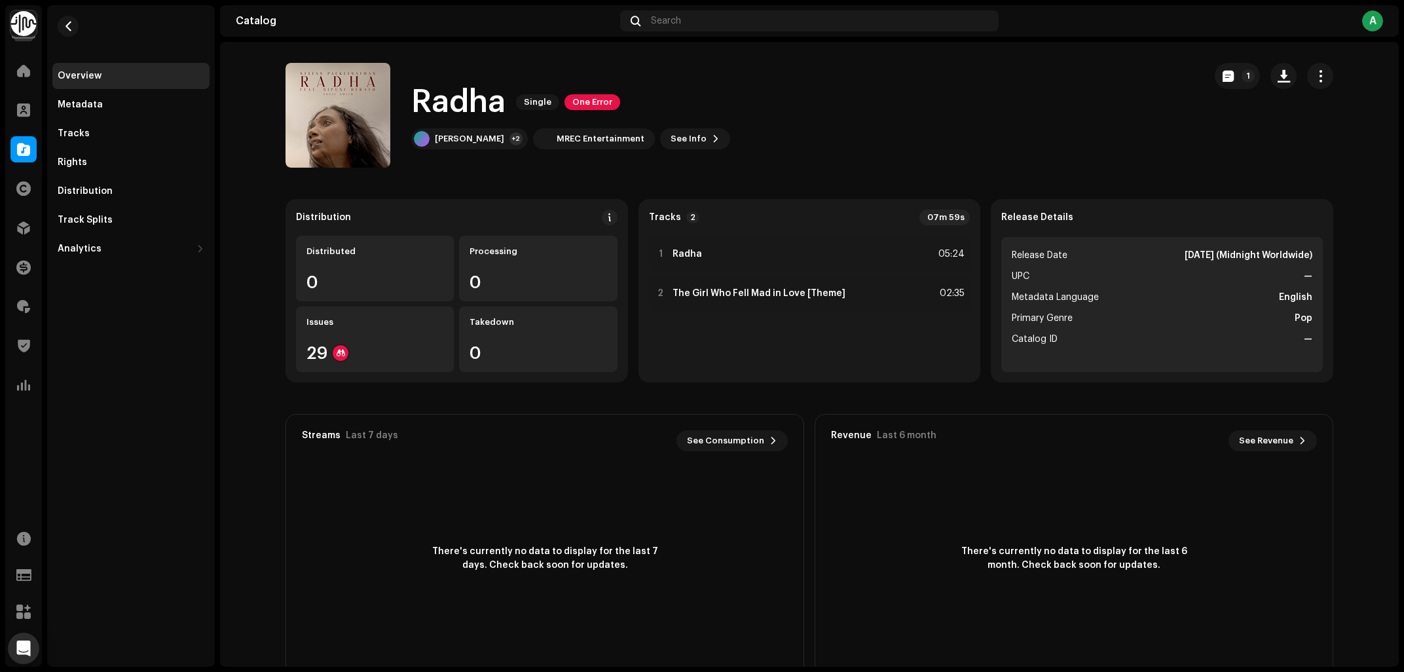
click at [597, 94] on div "Radha Single One Error" at bounding box center [570, 102] width 319 height 42
click at [595, 105] on span "One Error" at bounding box center [593, 102] width 56 height 16
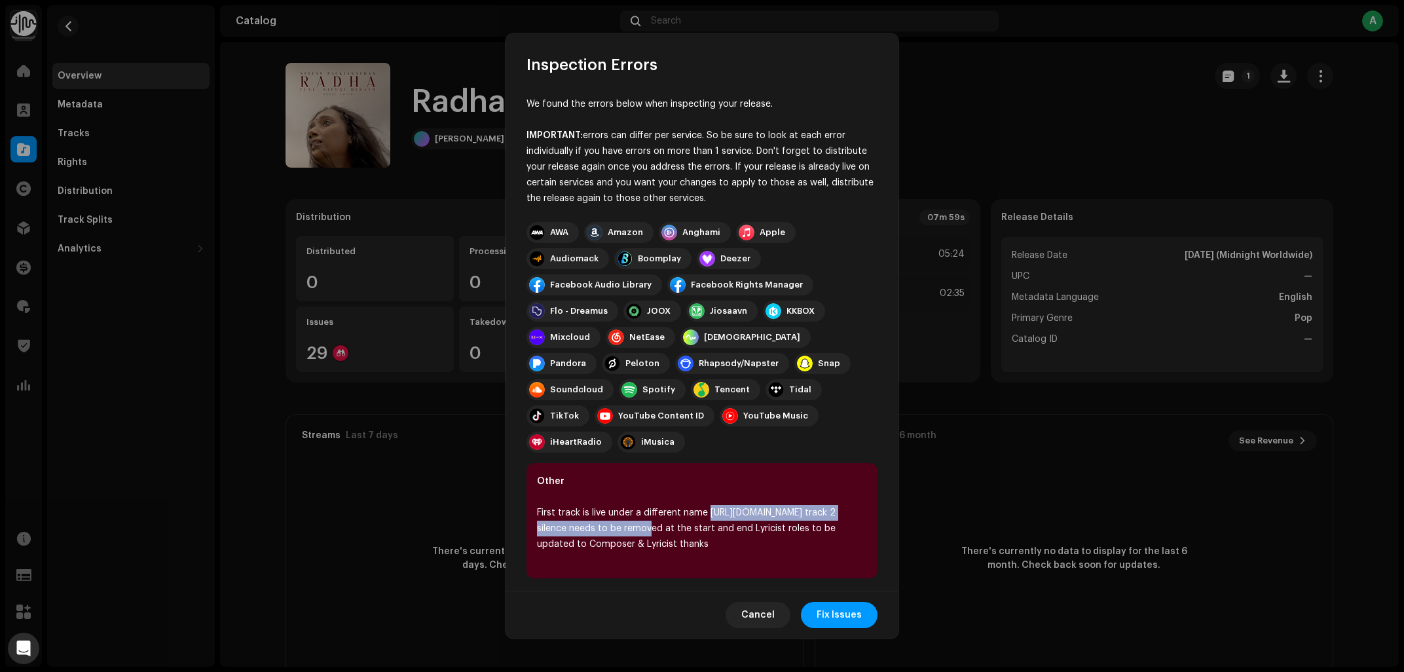
drag, startPoint x: 708, startPoint y: 491, endPoint x: 679, endPoint y: 513, distance: 36.0
click at [679, 513] on div "First track is live under a different name [URL][DOMAIN_NAME] track 2 silence n…" at bounding box center [702, 528] width 330 height 47
copy div "[URL][DOMAIN_NAME]"
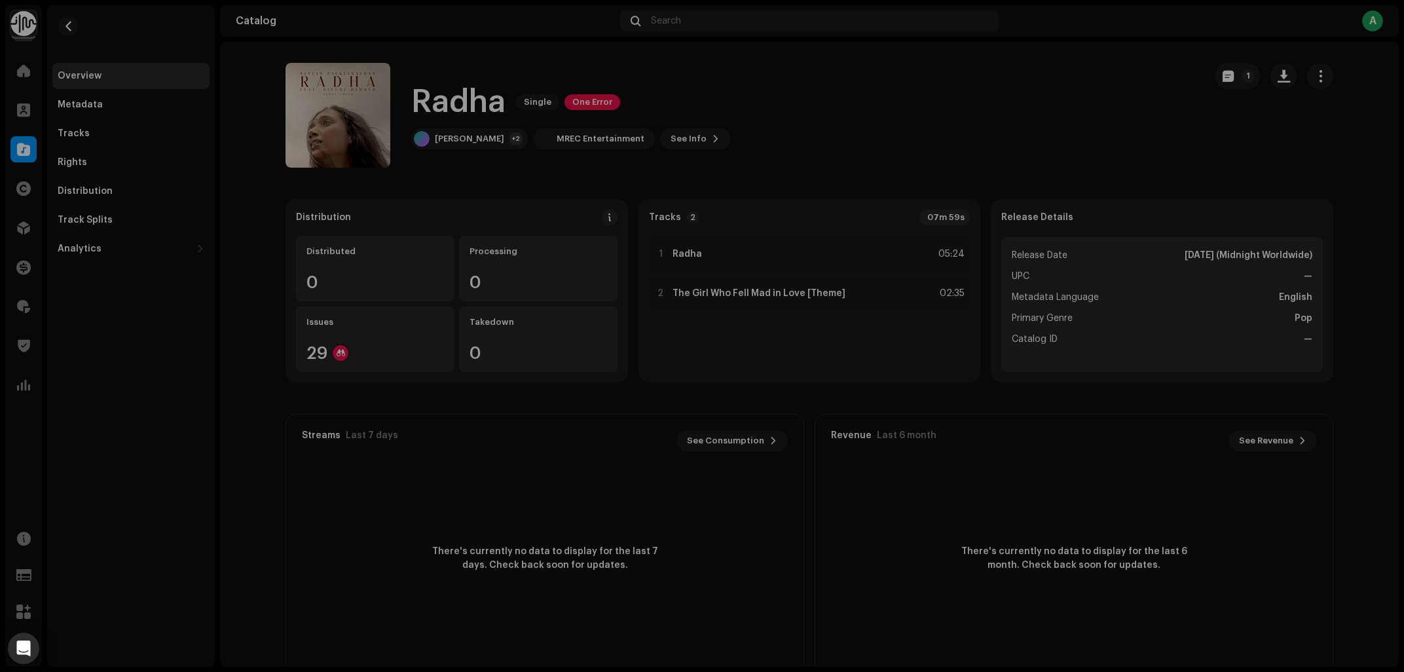
click at [265, 172] on div "Inspection Errors We found the errors below when inspecting your release. IMPOR…" at bounding box center [702, 336] width 1404 height 672
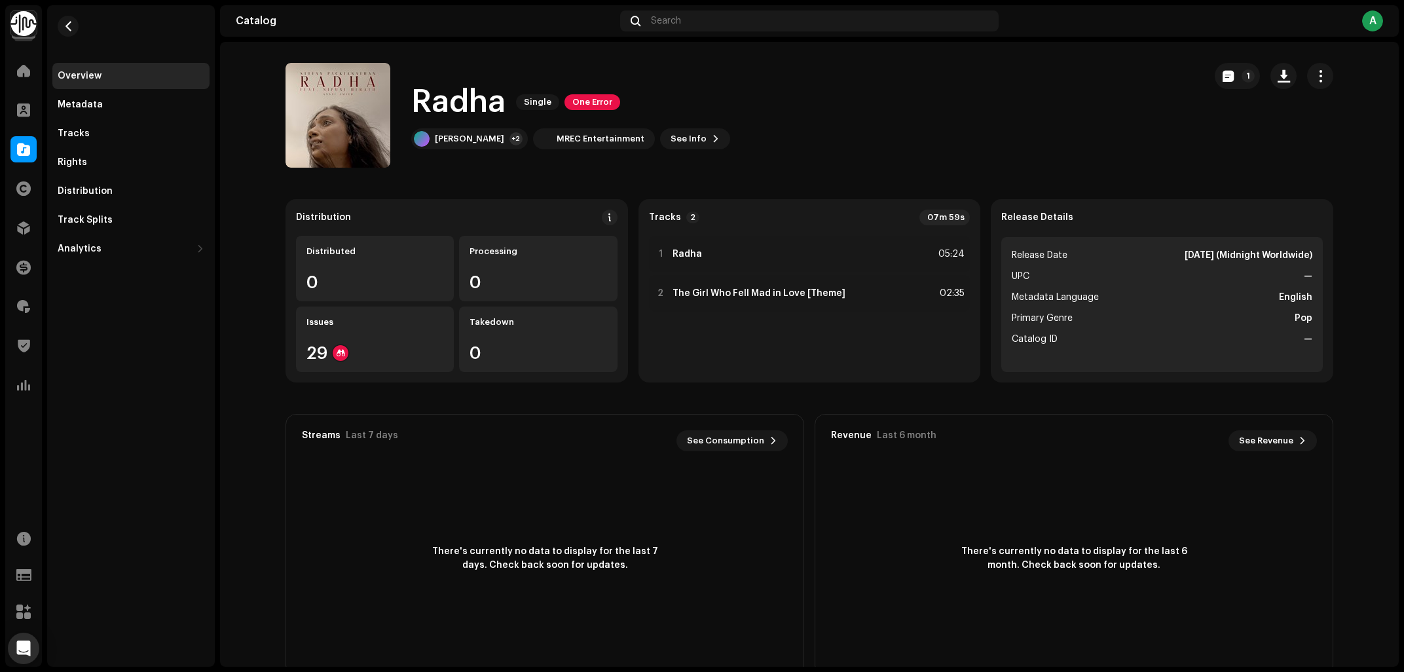
click at [102, 130] on div "Tracks" at bounding box center [131, 133] width 147 height 10
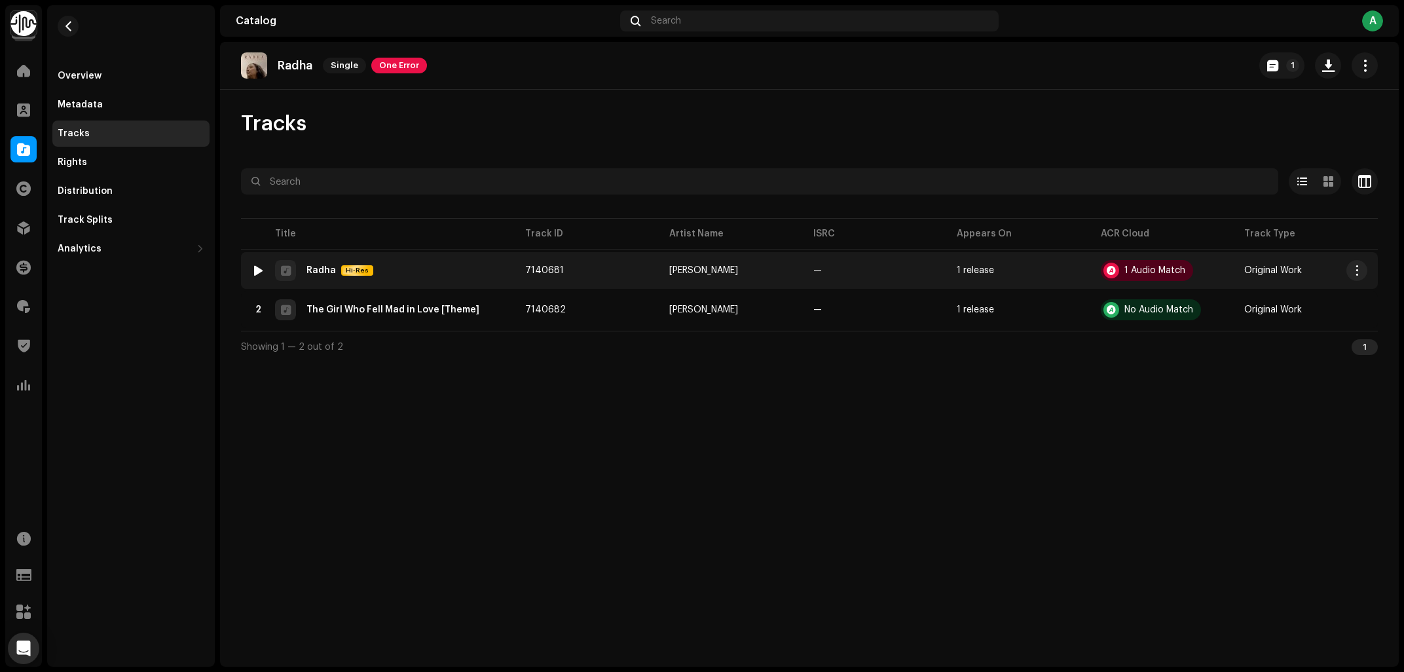
click at [257, 270] on div at bounding box center [258, 270] width 10 height 10
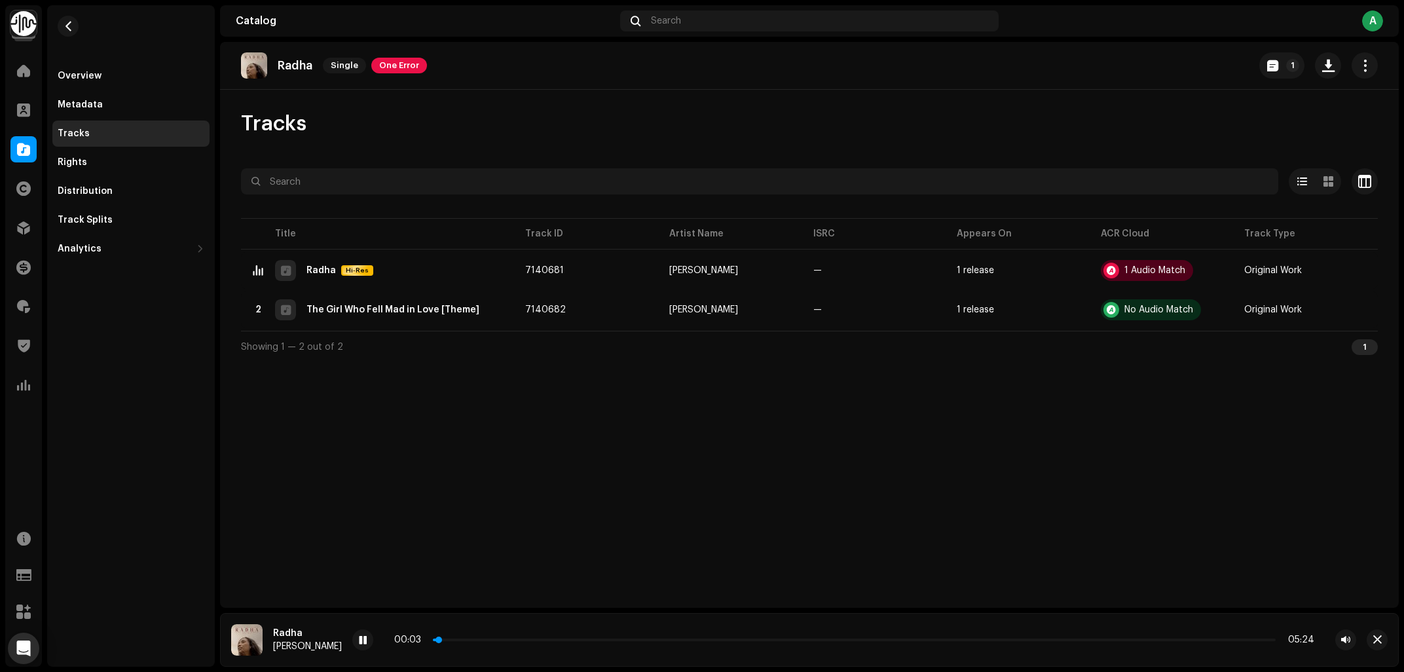
click at [519, 640] on p-slider at bounding box center [854, 640] width 843 height 3
click at [535, 641] on div "00:27 05:24" at bounding box center [854, 640] width 920 height 10
click at [539, 640] on p-slider at bounding box center [854, 640] width 843 height 3
click at [367, 641] on span at bounding box center [363, 640] width 8 height 10
click at [566, 457] on div "Radha Single One Error 1 Tracks Selected 0 Select all 2 Options Filters Distrib…" at bounding box center [809, 325] width 1179 height 566
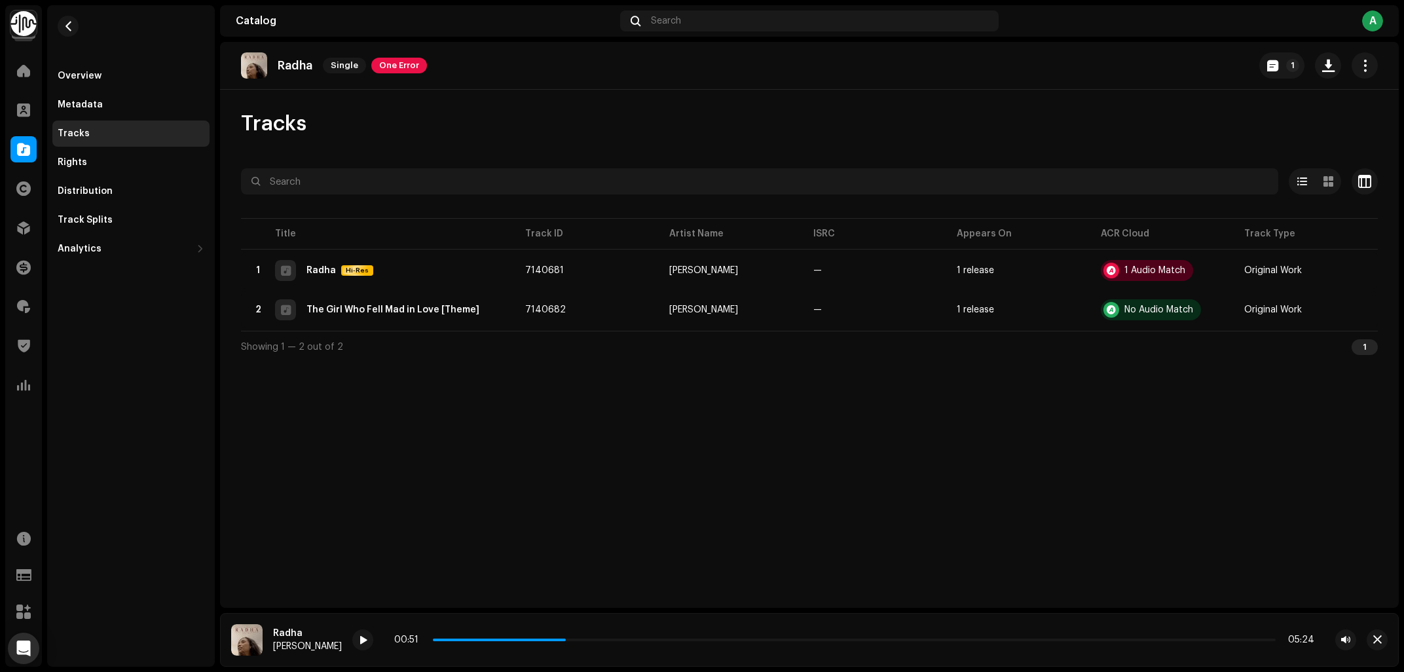
click at [549, 433] on div "Radha Single One Error 1 Tracks Selected 0 Select all 2 Options Filters Distrib…" at bounding box center [809, 325] width 1179 height 566
